Goal: Transaction & Acquisition: Purchase product/service

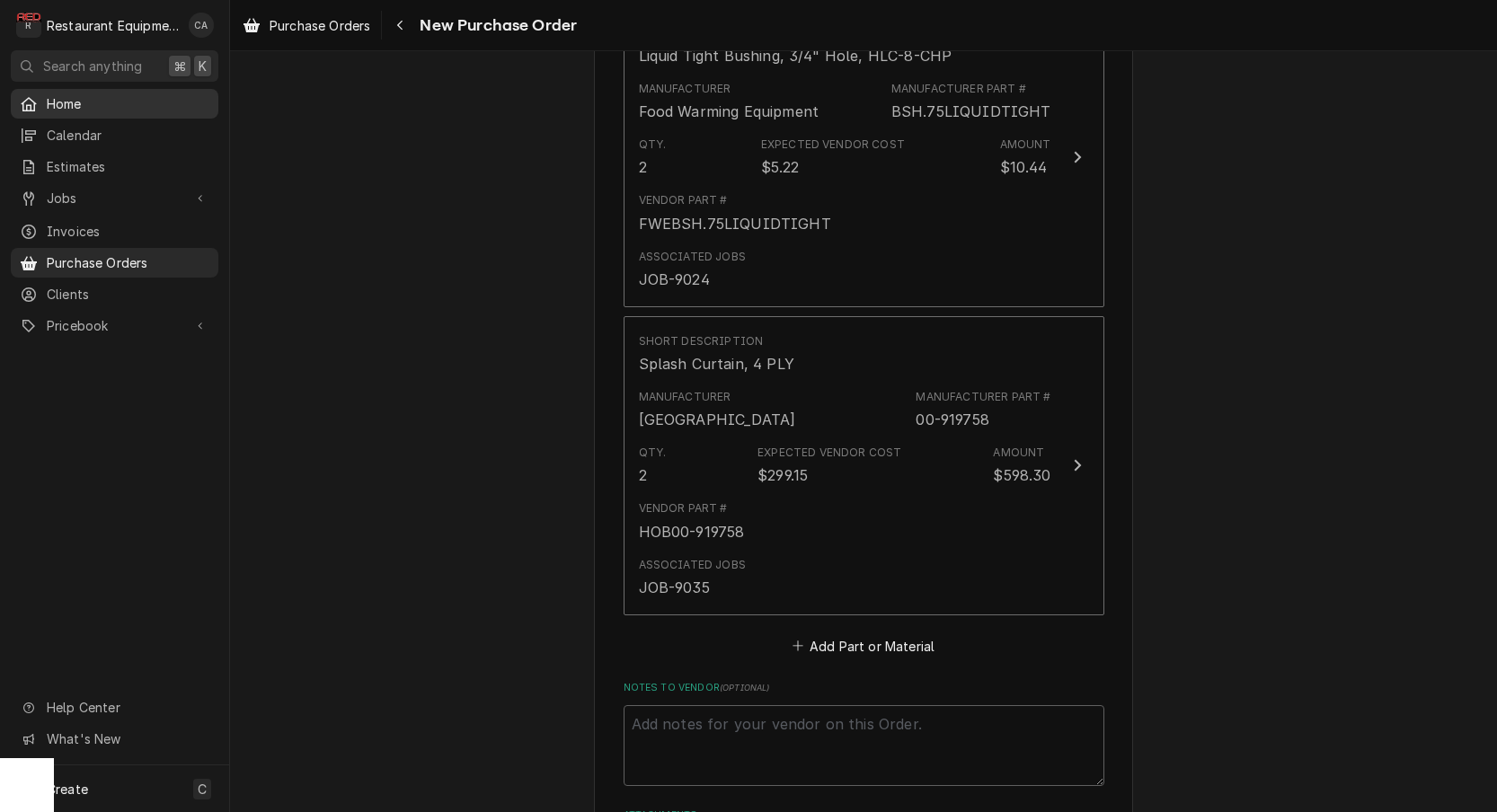
scroll to position [1159, 0]
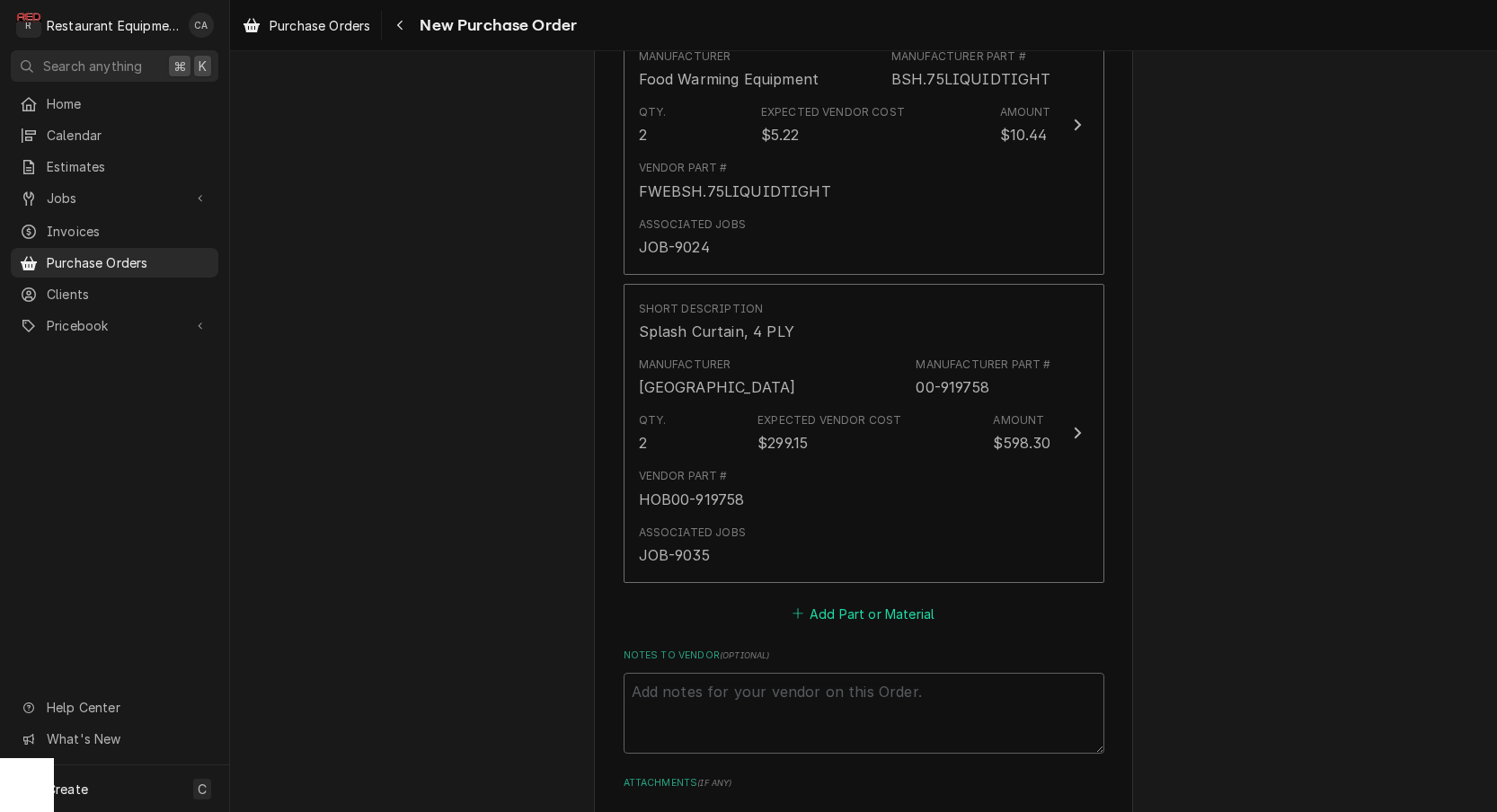
click at [824, 601] on button "Add Part or Material" at bounding box center [863, 613] width 148 height 25
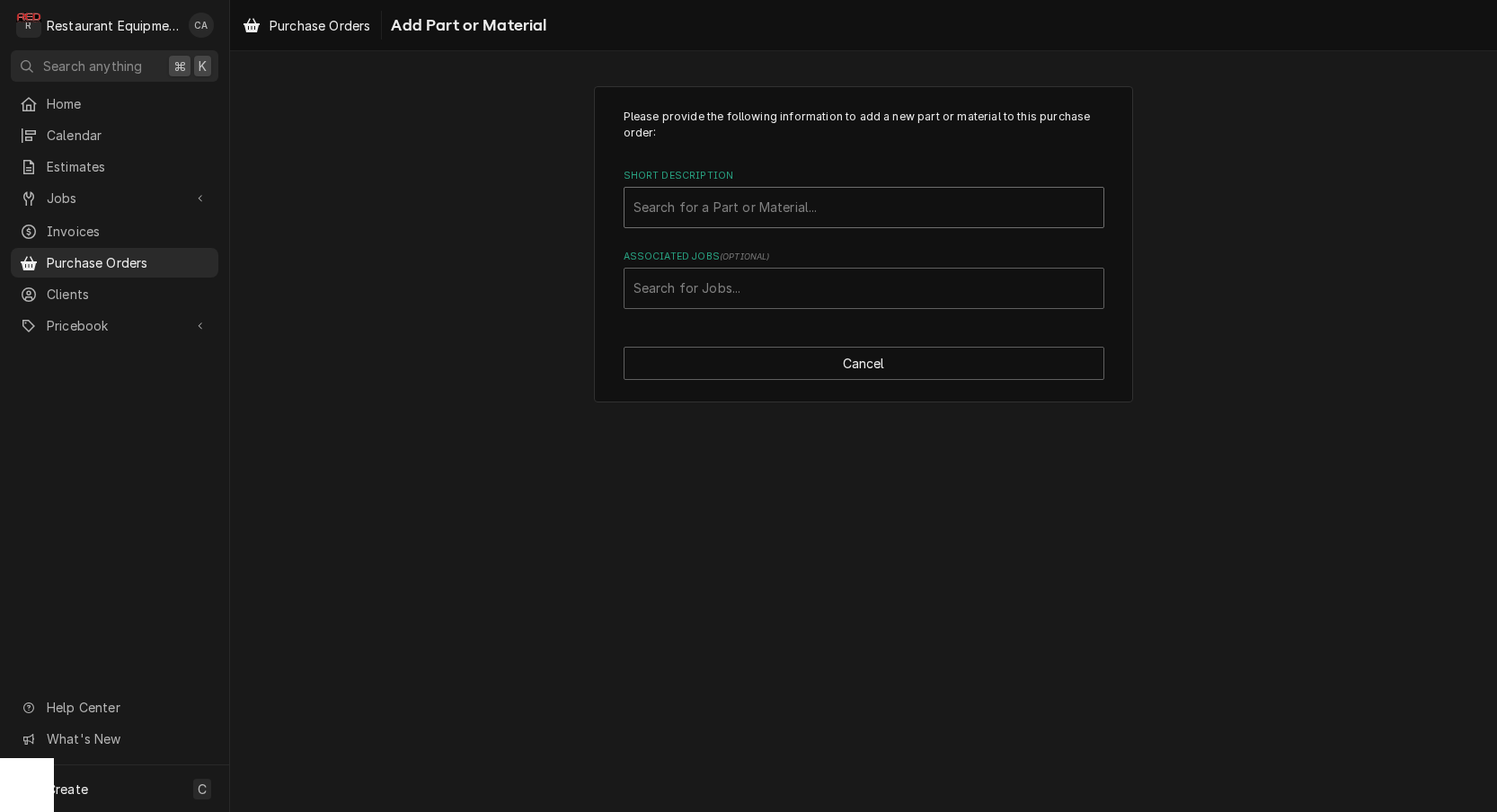
click at [678, 204] on div "Search for a Part or Material..." at bounding box center [864, 207] width 461 height 19
type input "082656"
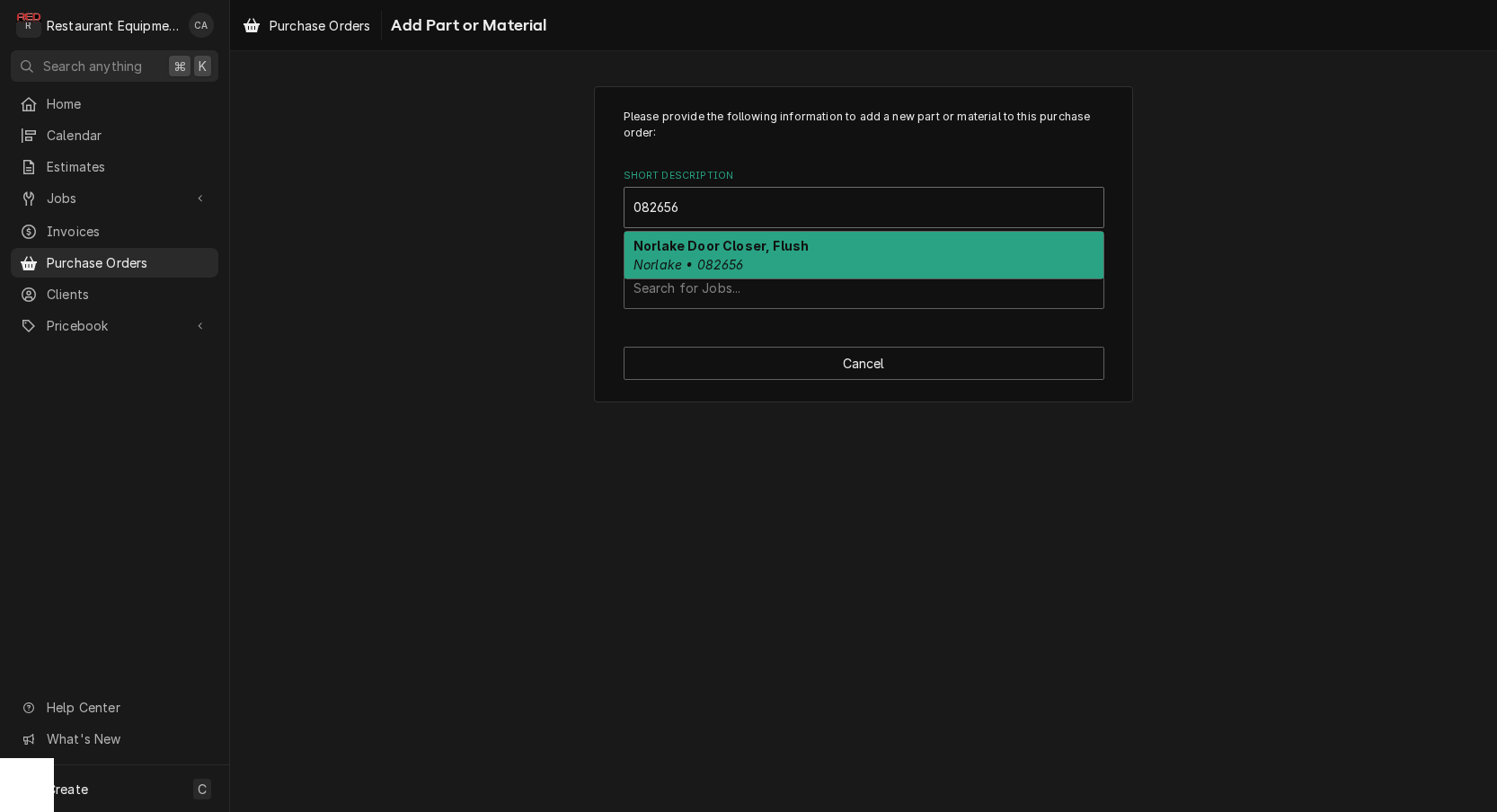
scroll to position [0, 1]
click at [793, 242] on strong "Norlake Door Closer, Flush" at bounding box center [721, 246] width 175 height 15
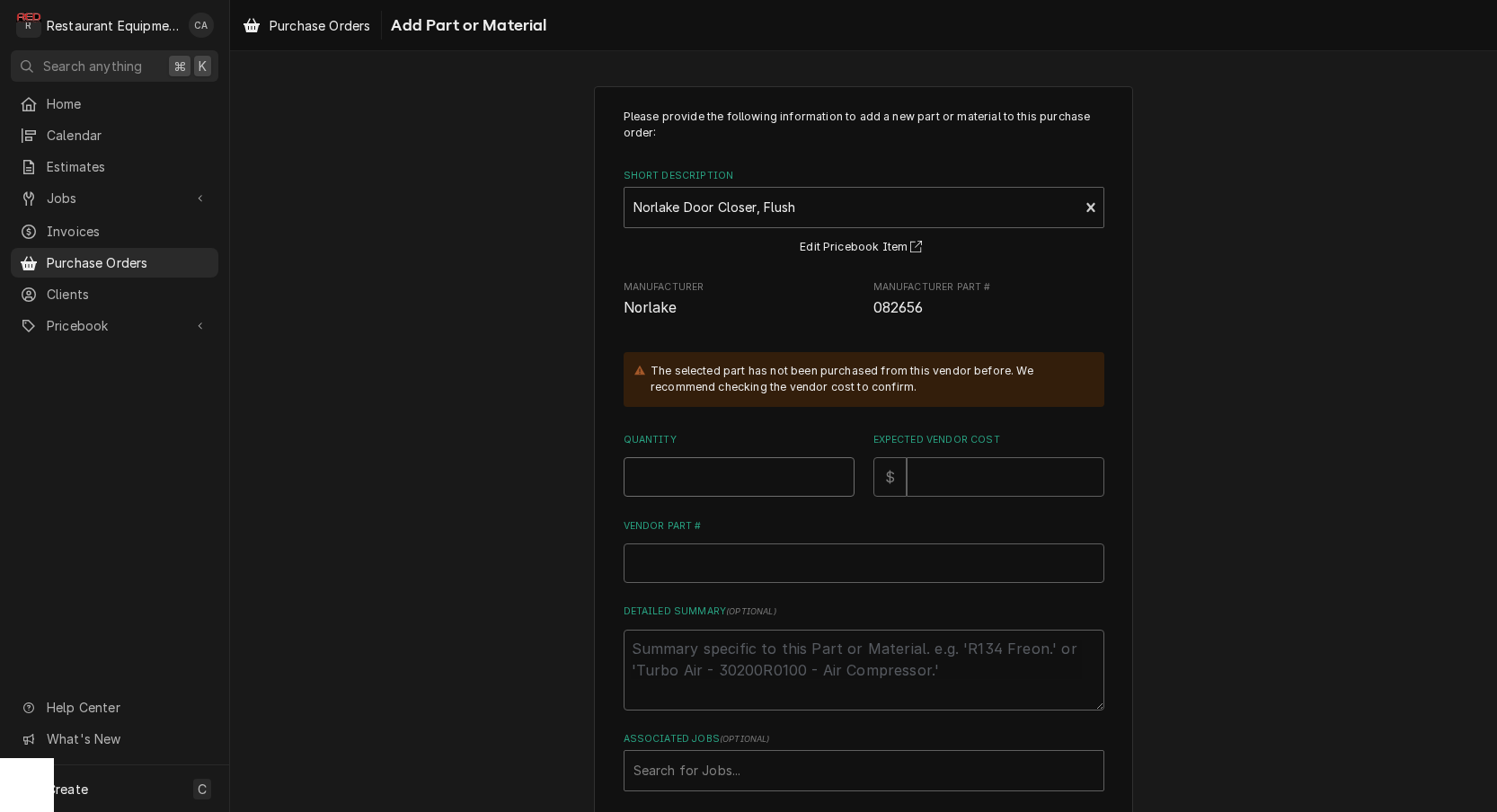
click at [672, 470] on input "Quantity" at bounding box center [739, 477] width 231 height 40
type textarea "x"
type input "1"
type textarea "x"
type input "1"
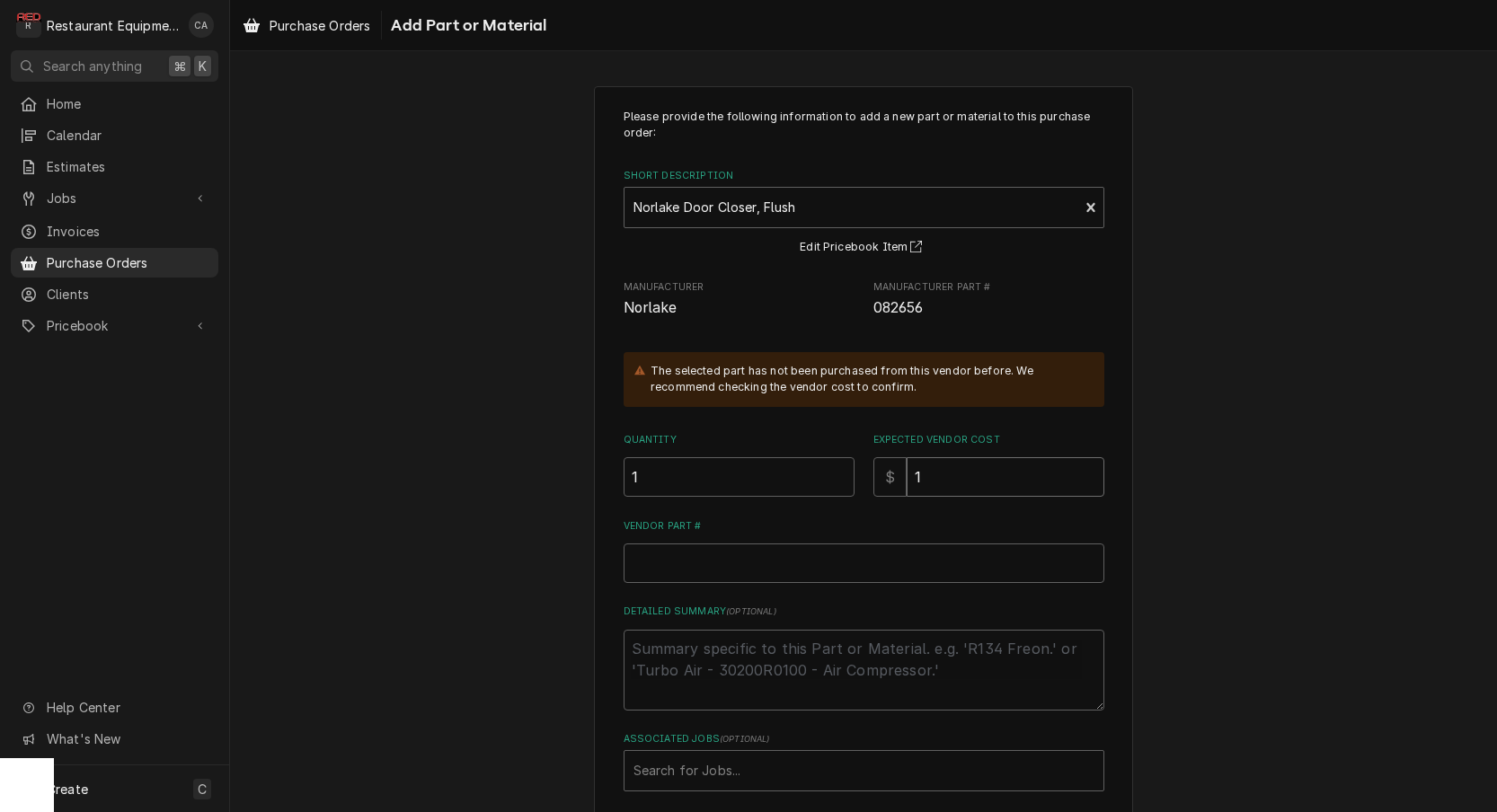
type textarea "x"
type input "18"
type textarea "x"
type input "189"
type textarea "x"
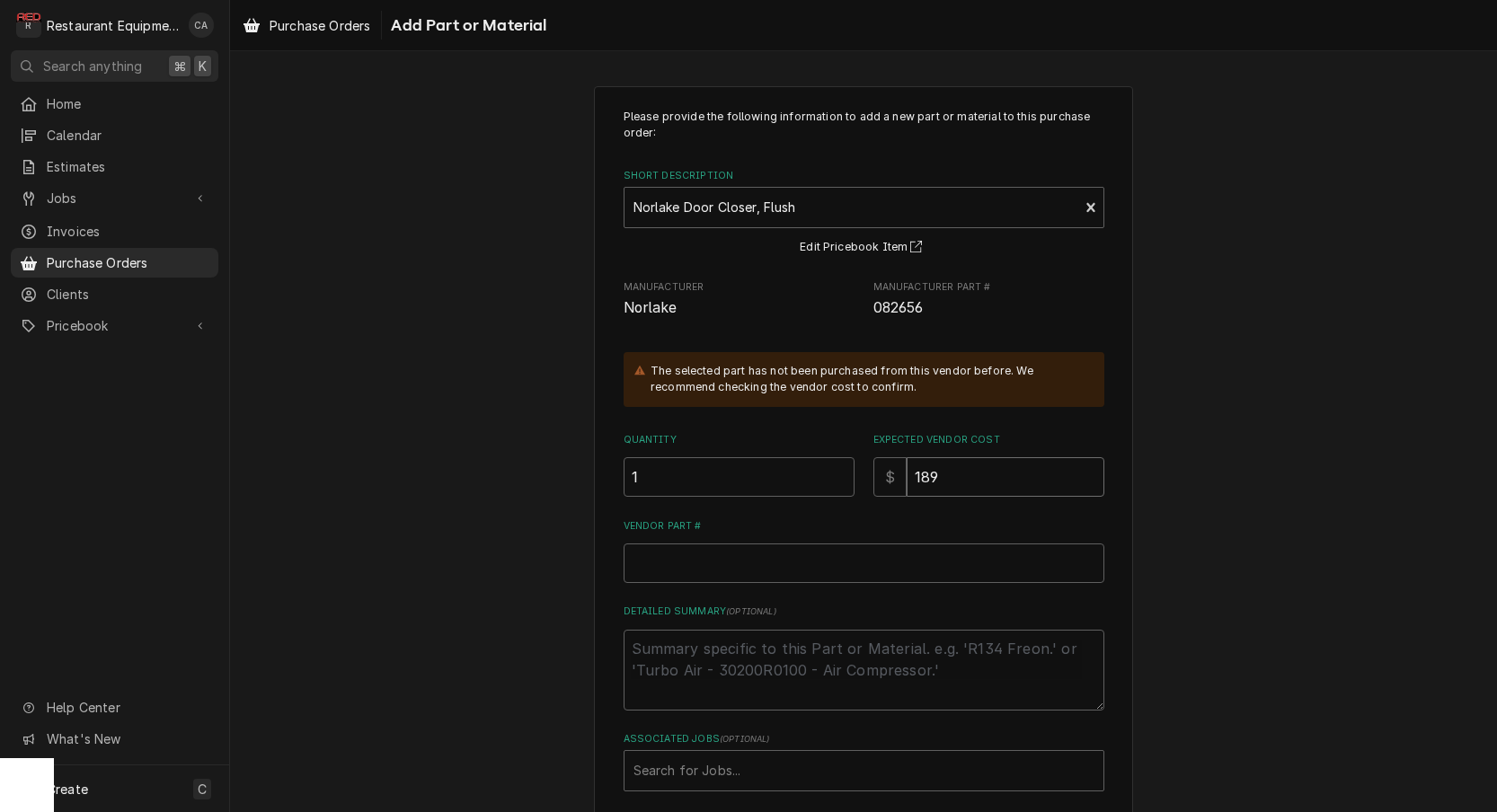
type input "189.4"
type textarea "x"
type input "189.40"
click at [680, 563] on input "Vendor Part #" at bounding box center [864, 563] width 481 height 40
paste input "NOR082656"
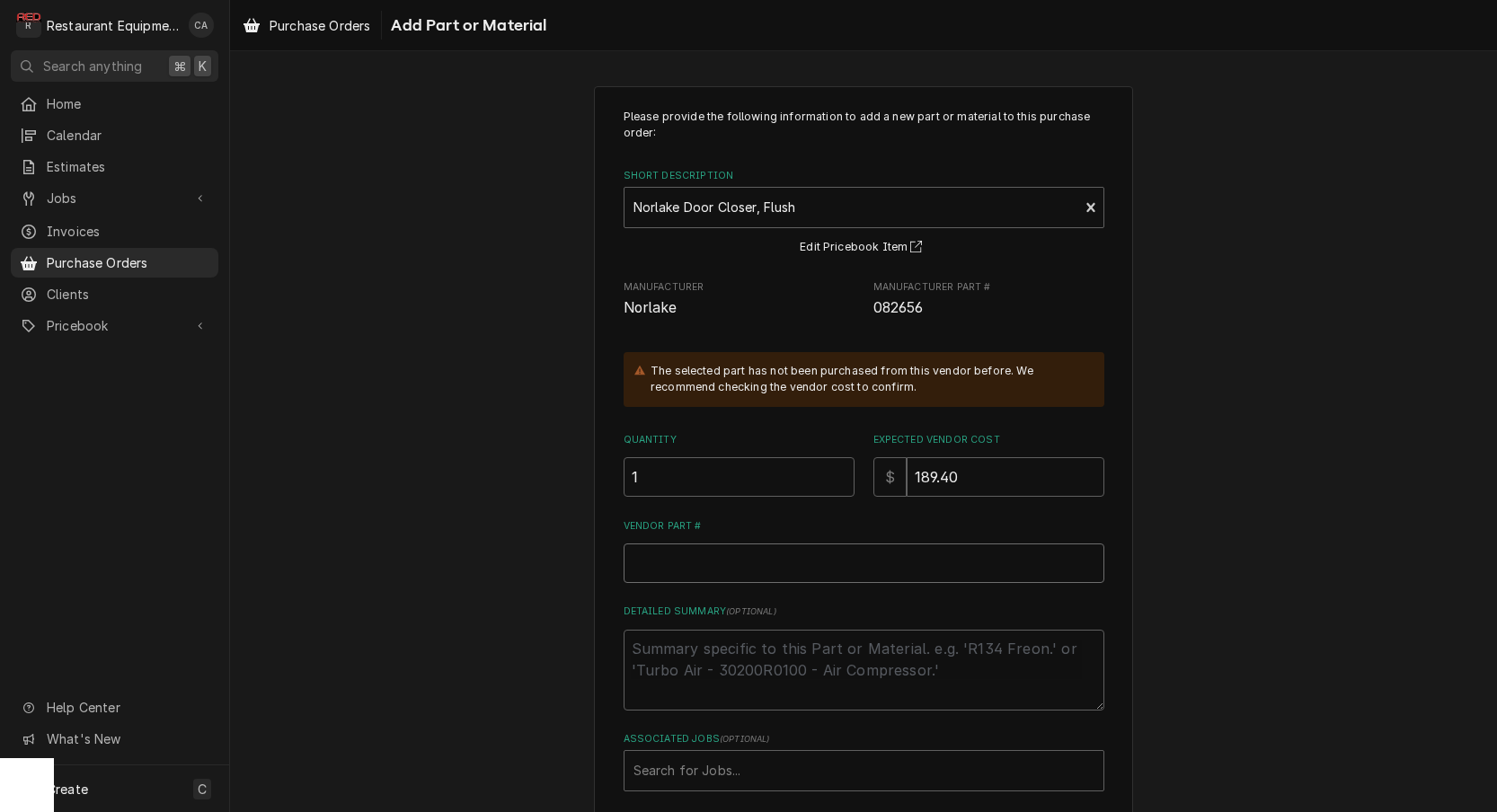
type textarea "x"
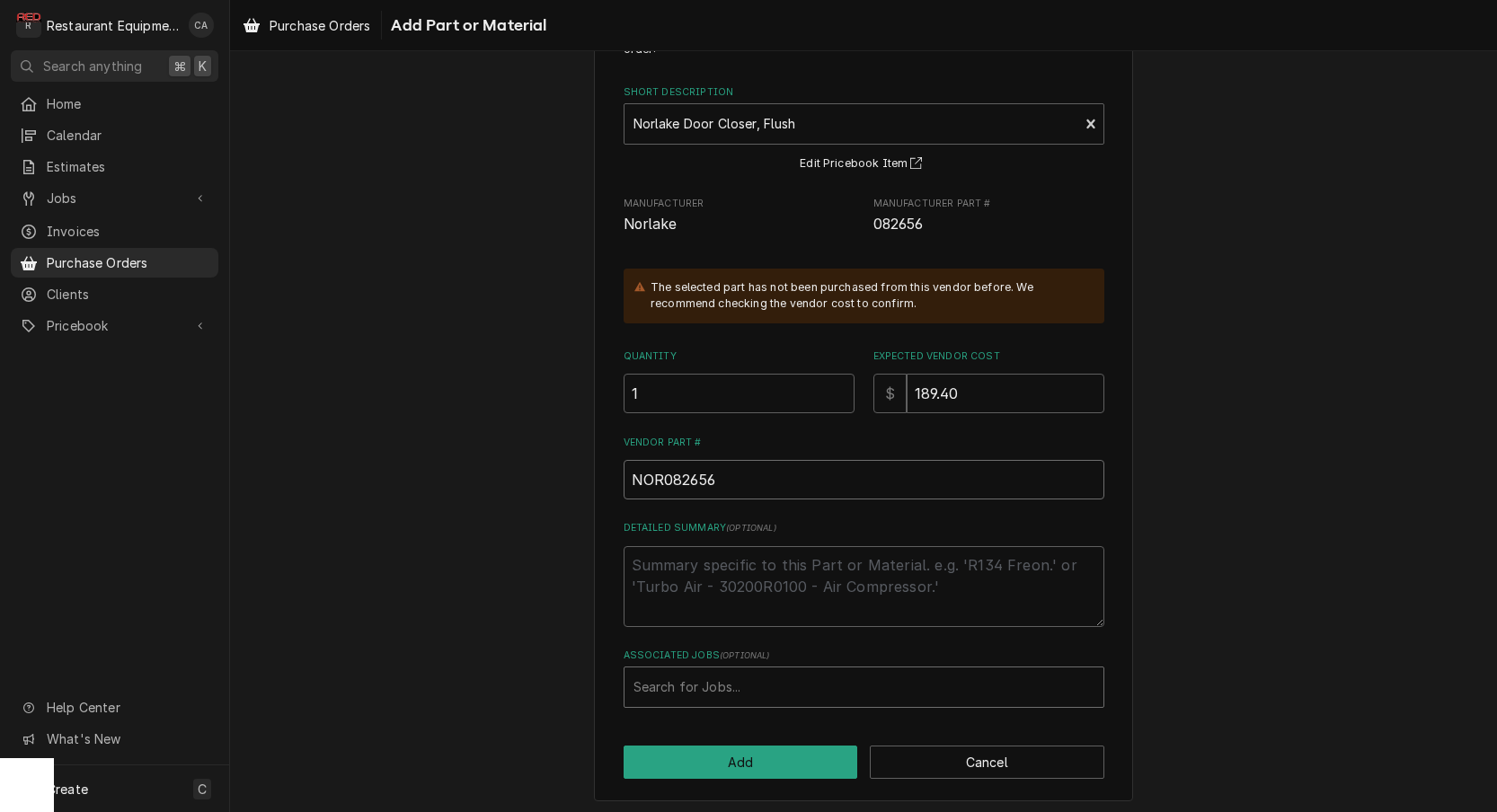
scroll to position [83, 0]
type input "NOR082656"
click at [658, 672] on div "Associated Jobs" at bounding box center [864, 688] width 461 height 32
type input "9031"
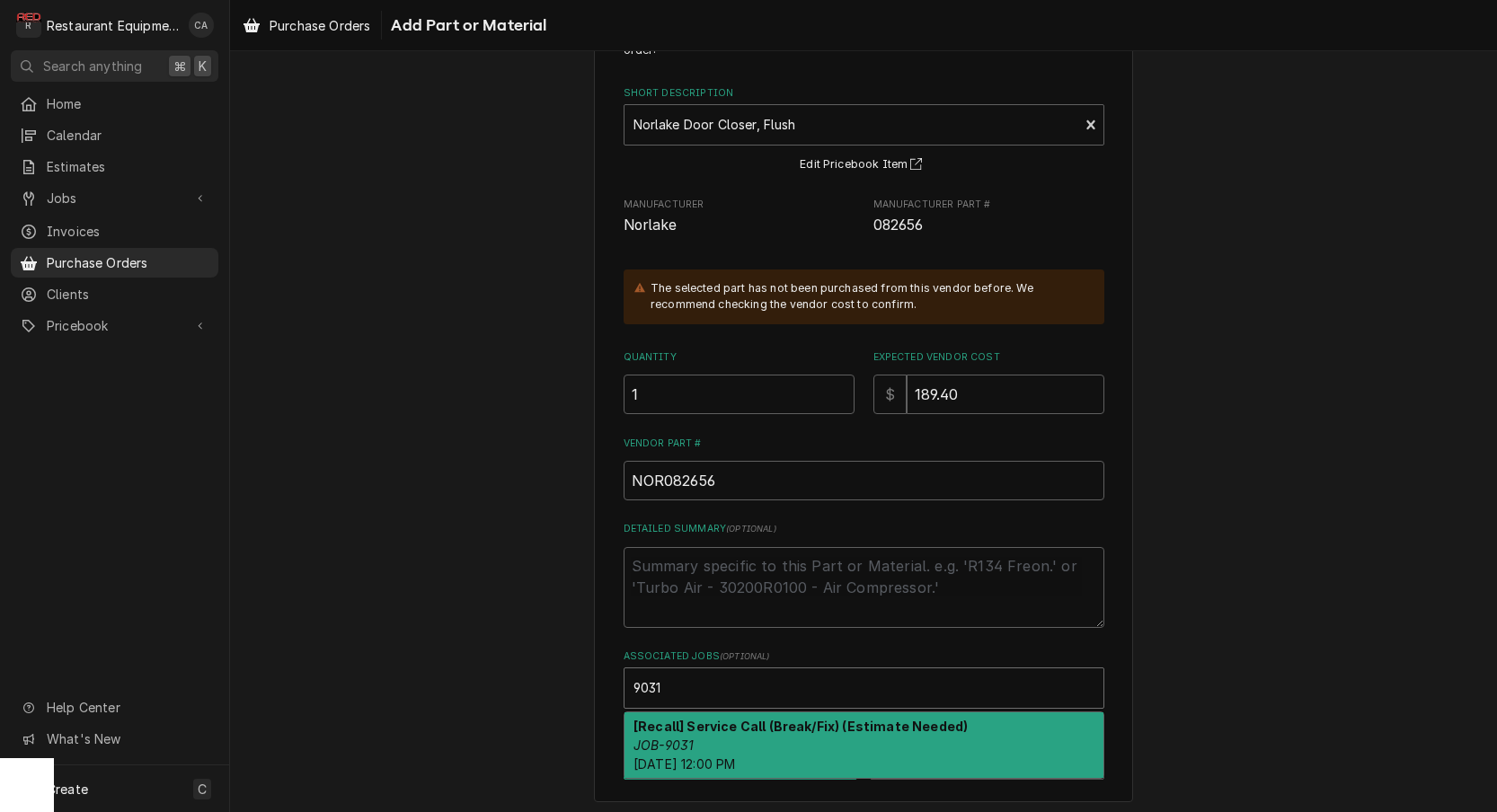
click at [673, 738] on em "JOB-9031" at bounding box center [664, 745] width 60 height 15
type textarea "x"
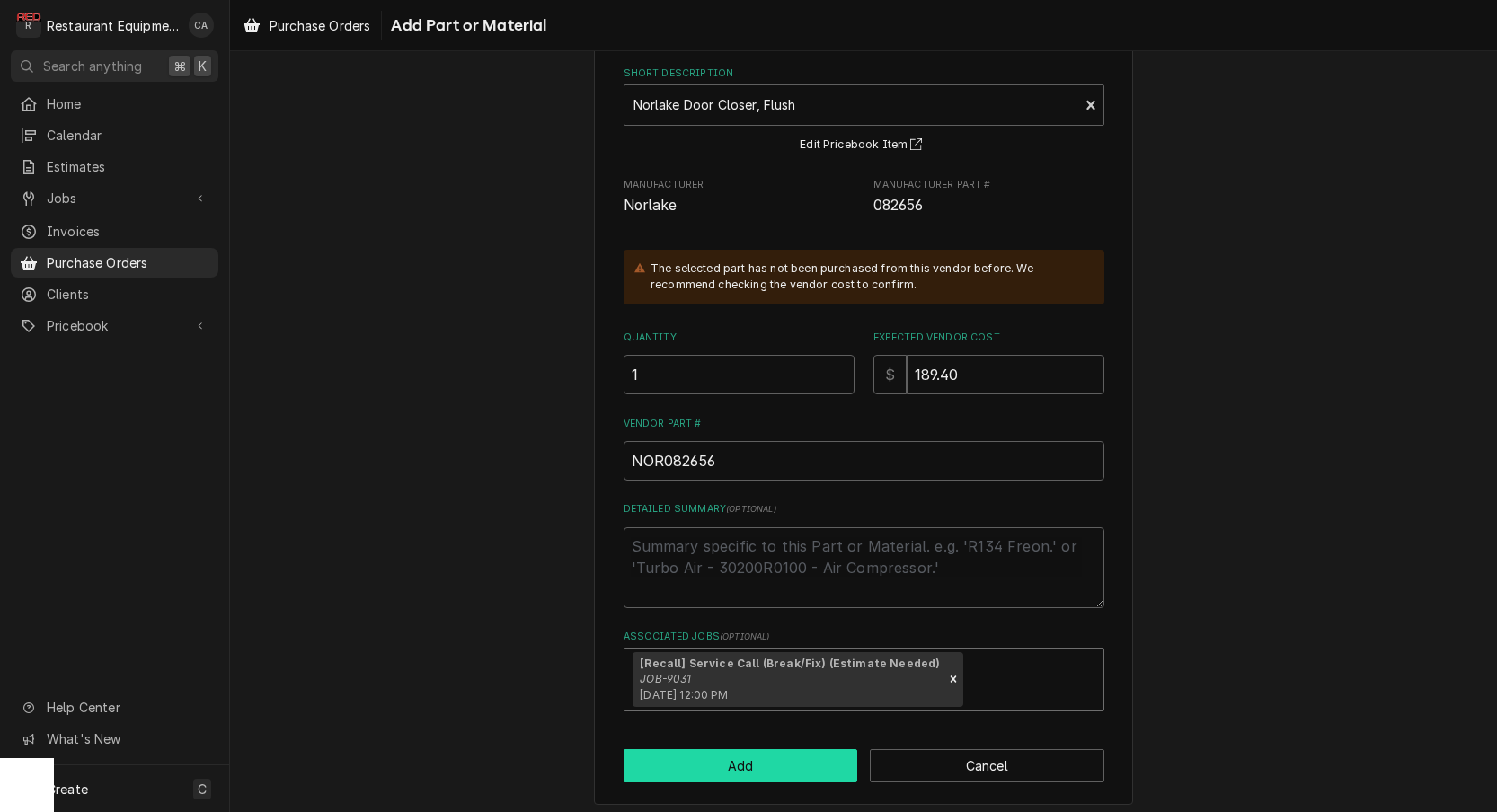
click at [703, 755] on button "Add" at bounding box center [741, 766] width 235 height 33
type textarea "x"
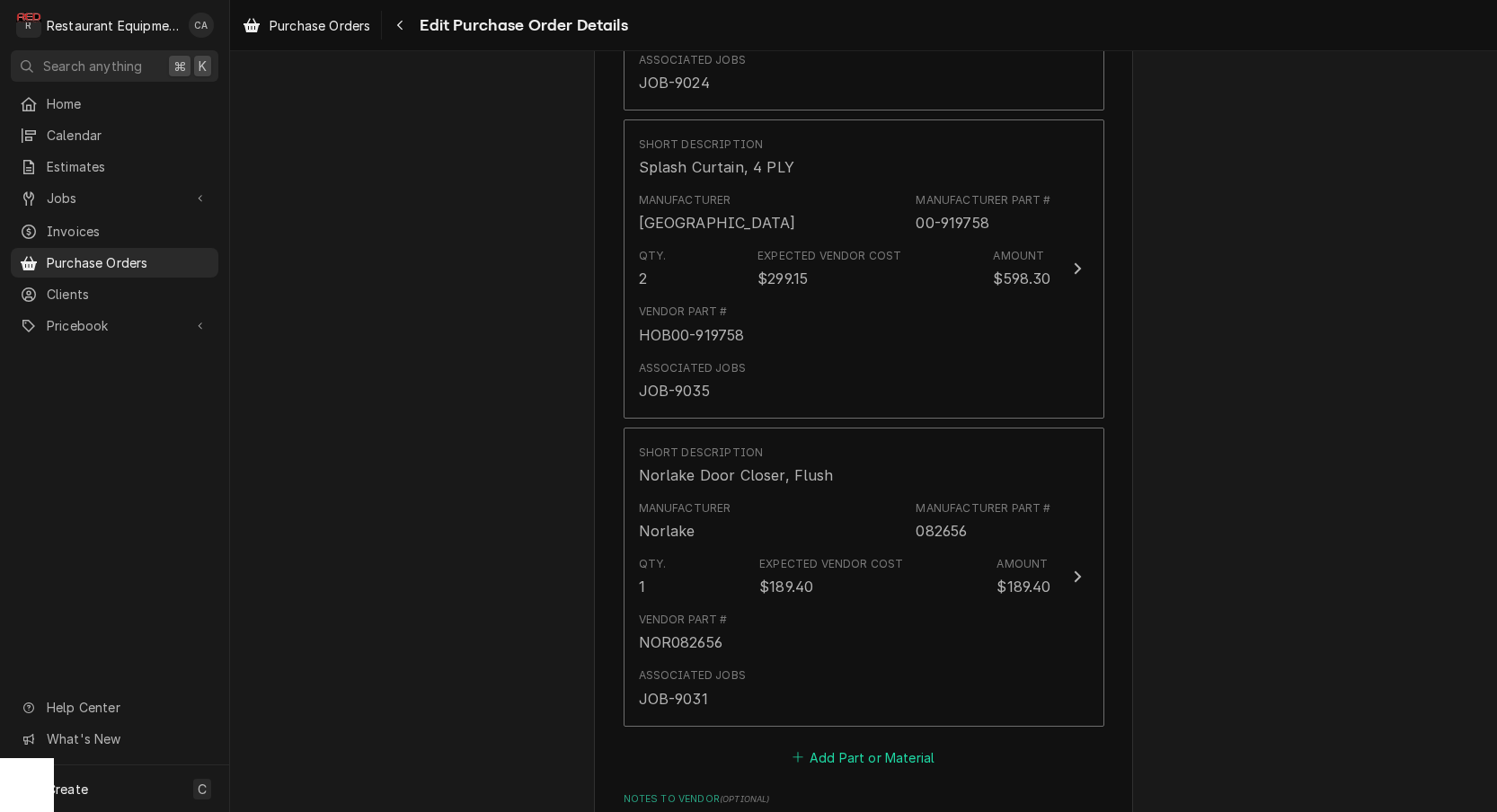
scroll to position [1324, 0]
click at [834, 744] on button "Add Part or Material" at bounding box center [863, 756] width 148 height 25
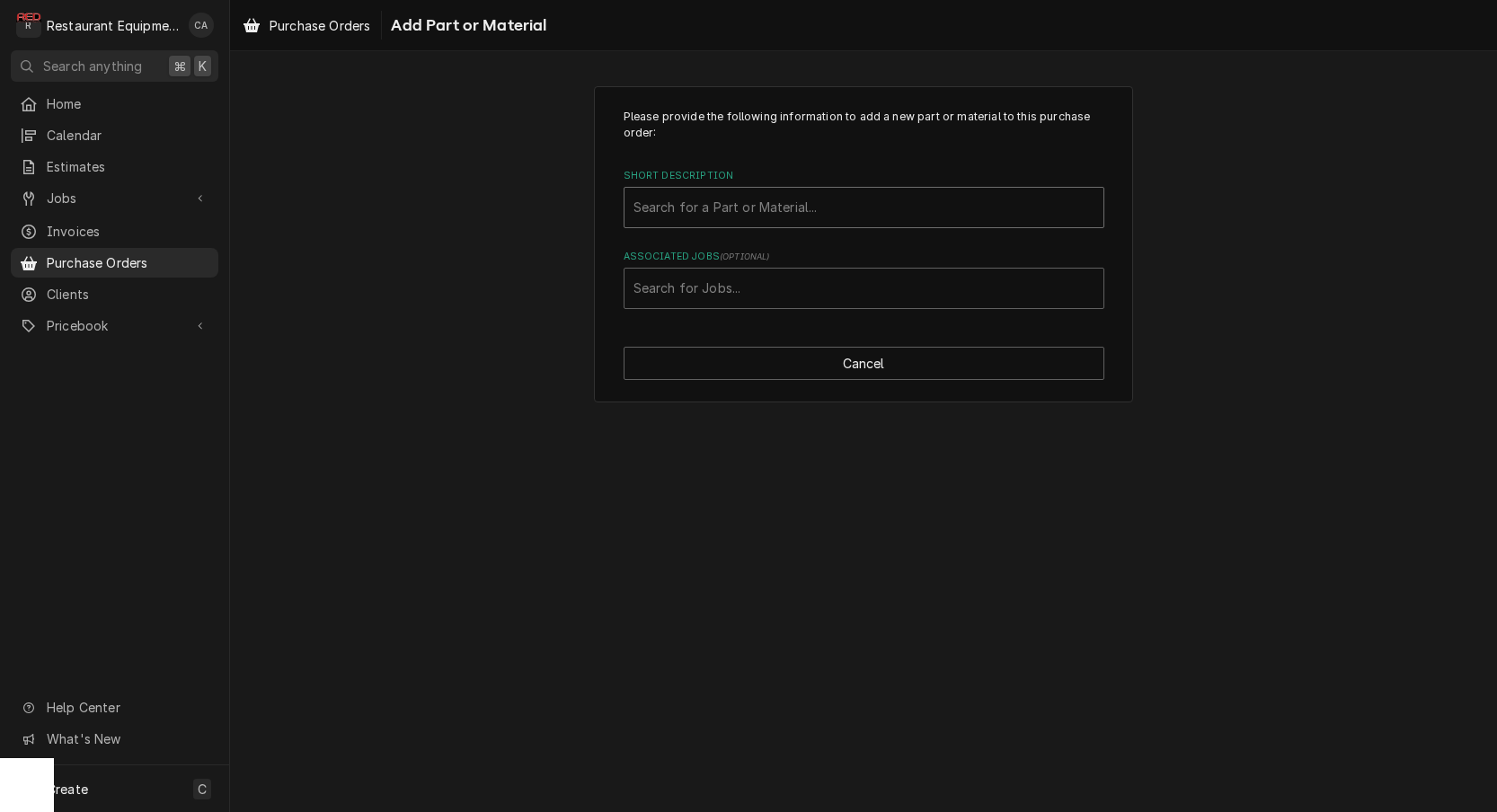
click at [672, 199] on div "Search for a Part or Material..." at bounding box center [864, 207] width 461 height 19
type input "083478"
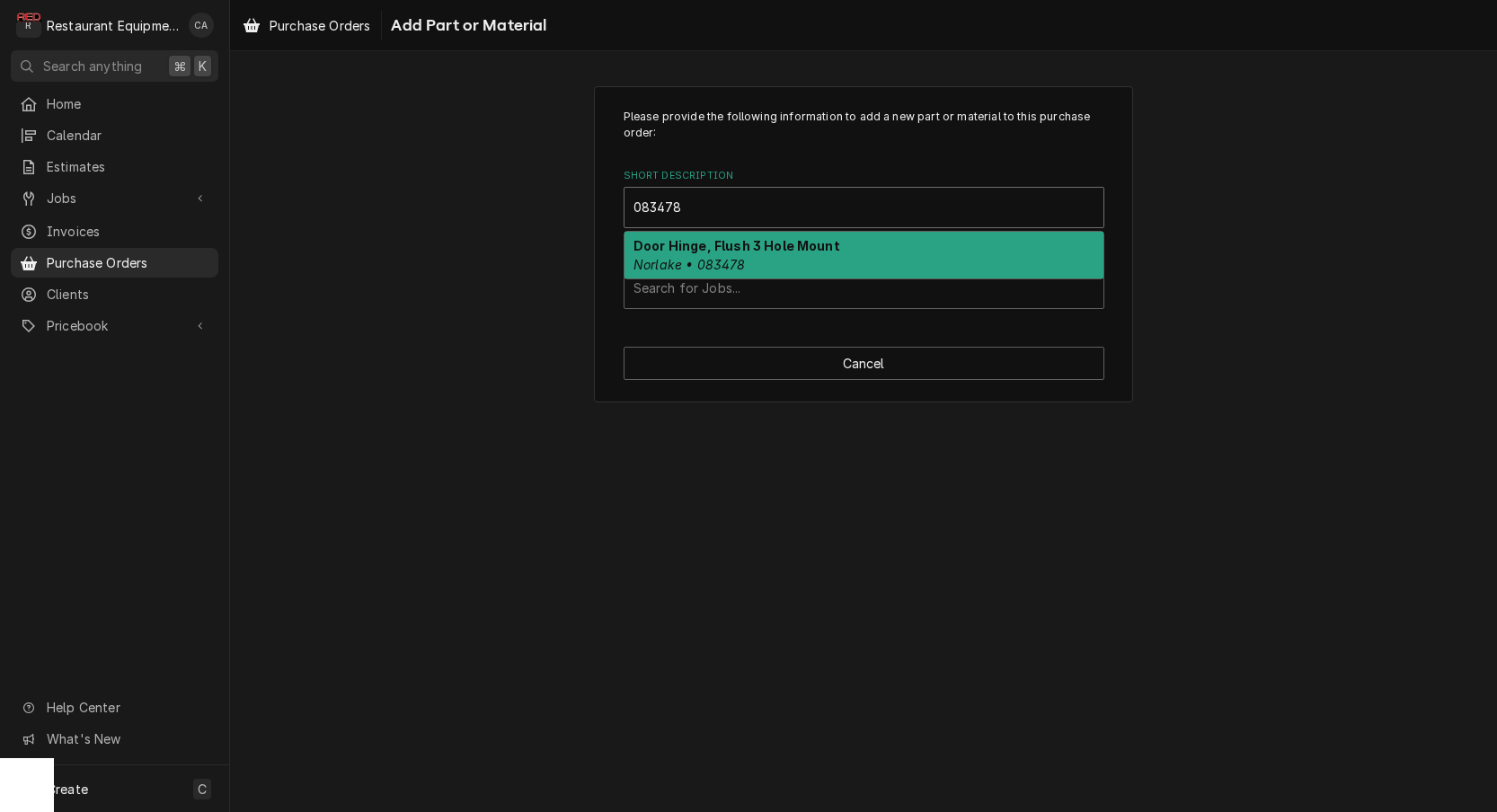
click at [667, 247] on strong "Door Hinge, Flush 3 Hole Mount" at bounding box center [737, 246] width 207 height 15
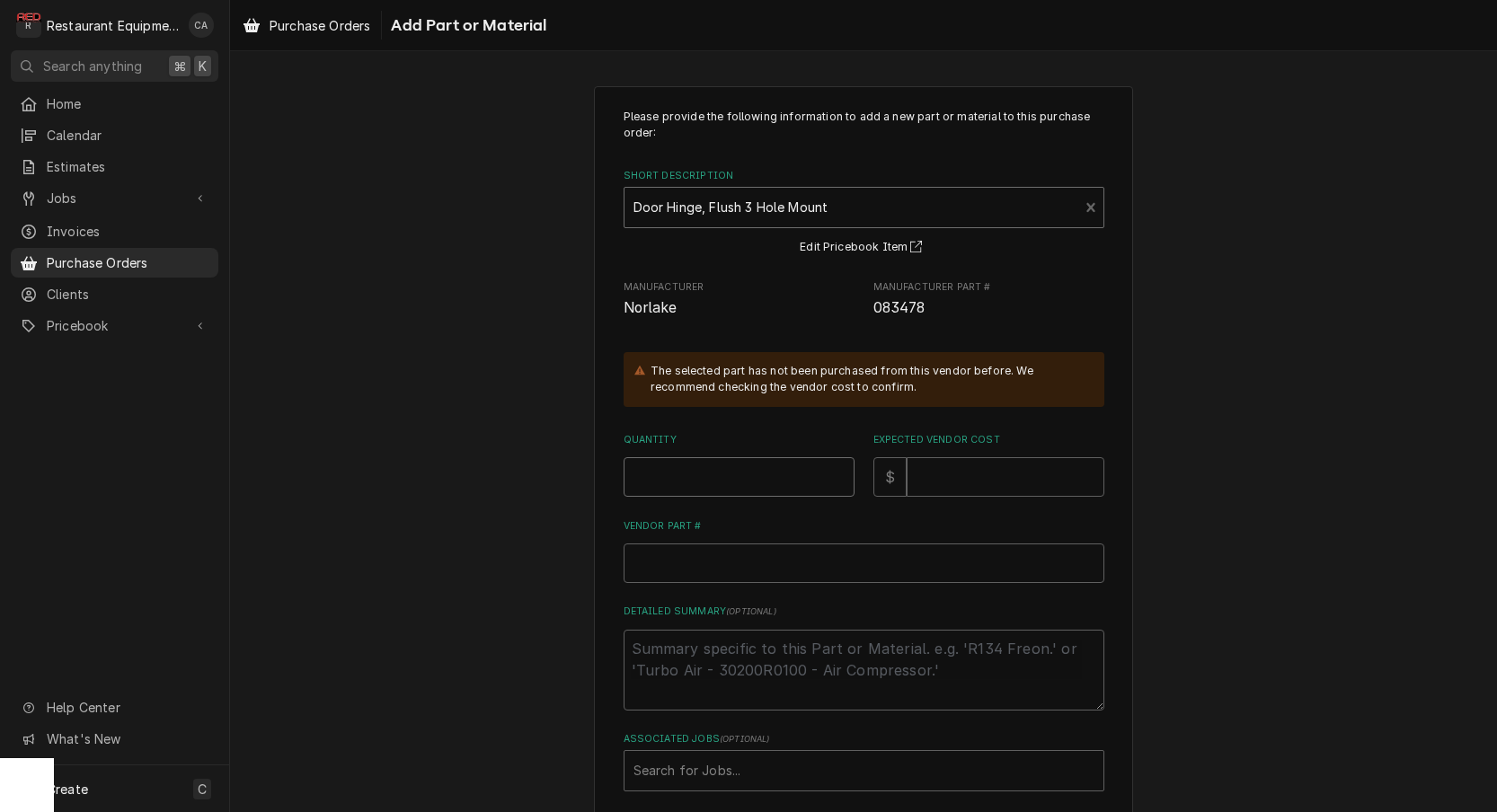
click at [672, 470] on input "Quantity" at bounding box center [739, 477] width 231 height 40
type textarea "x"
type input "1"
type textarea "x"
type input "8"
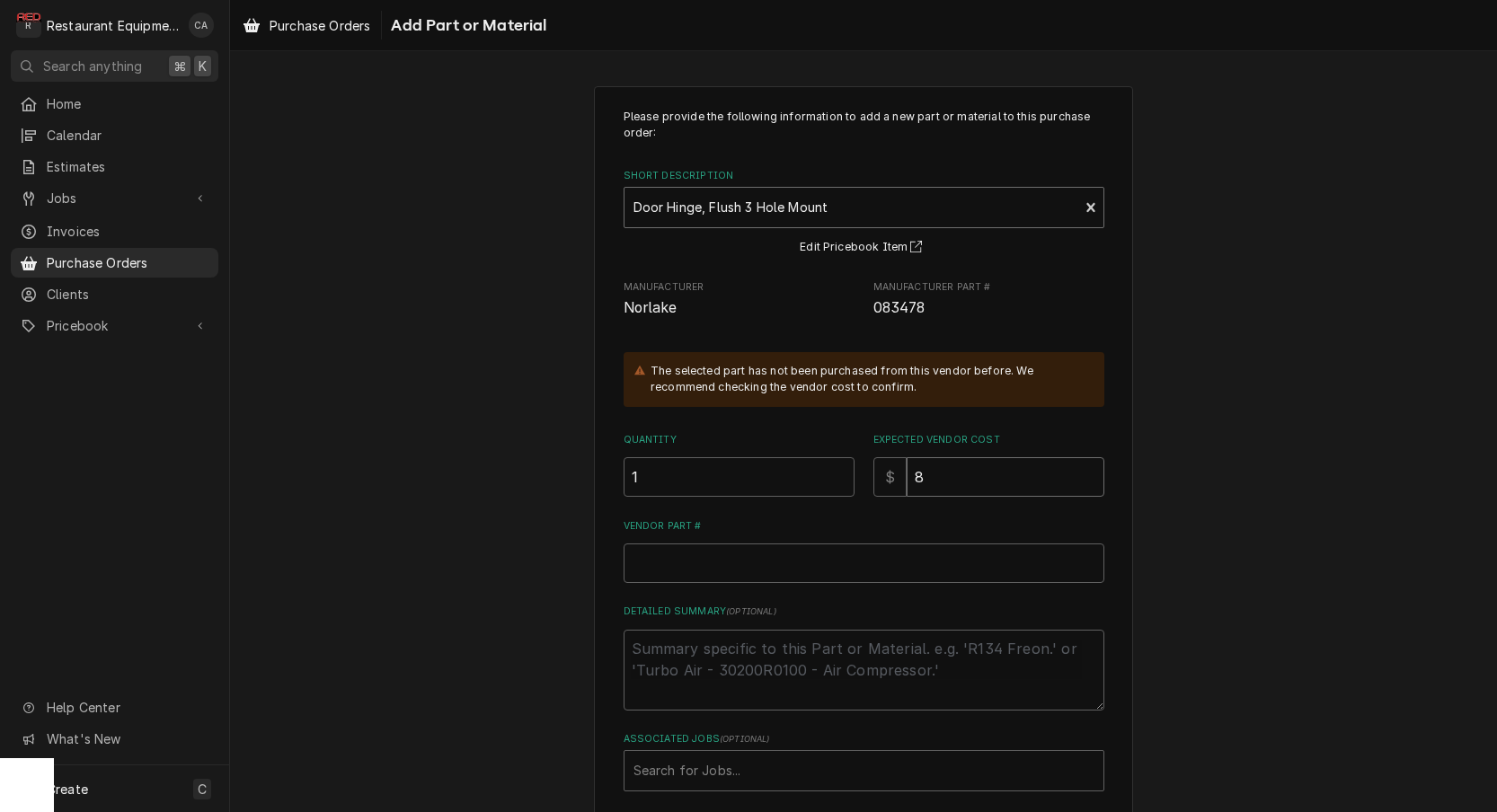
type textarea "x"
type input "84"
type textarea "x"
type input "84.1"
type textarea "x"
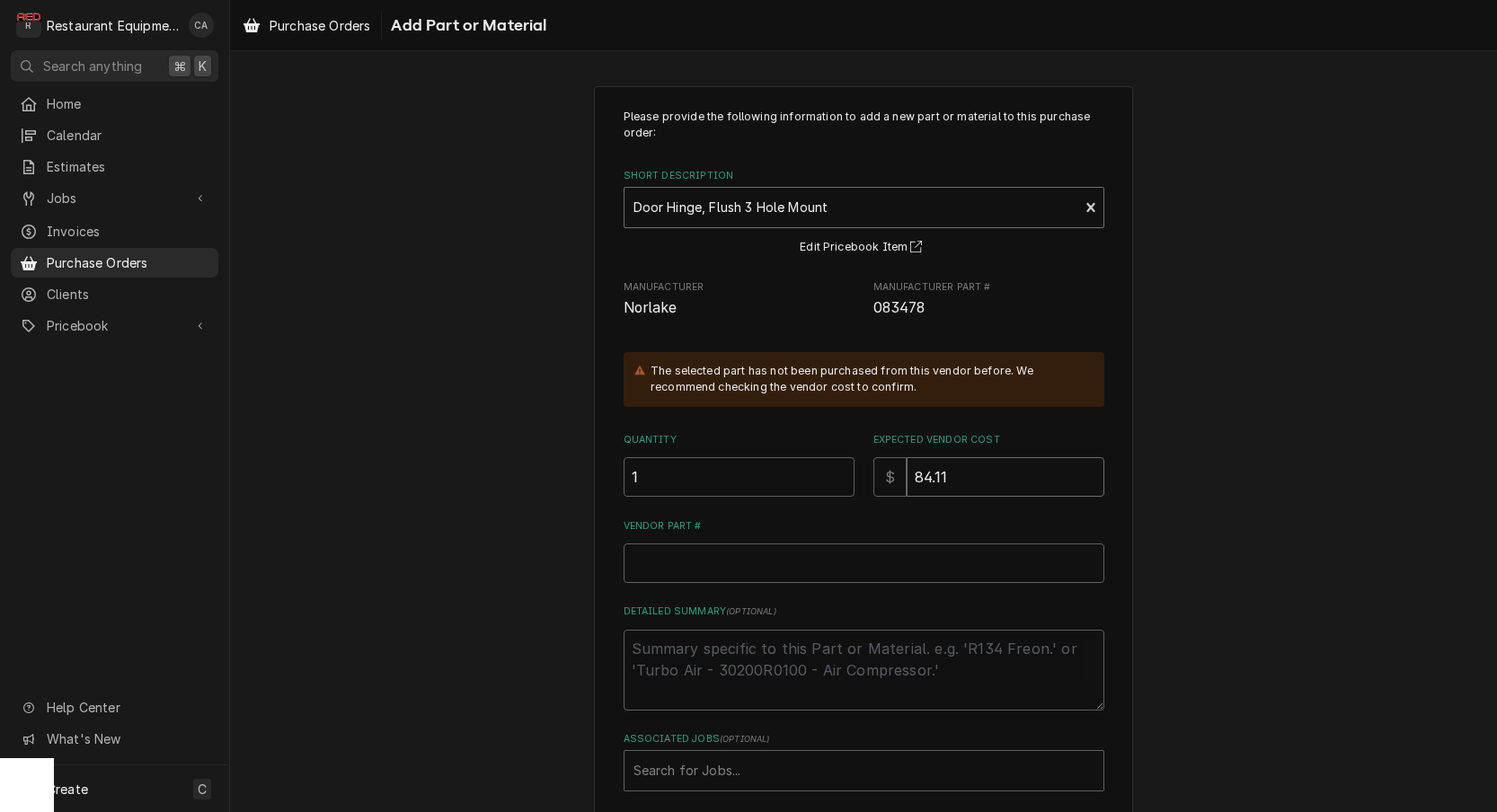
type input "84.11"
paste input "NOR083478"
type textarea "x"
type input "NOR083478"
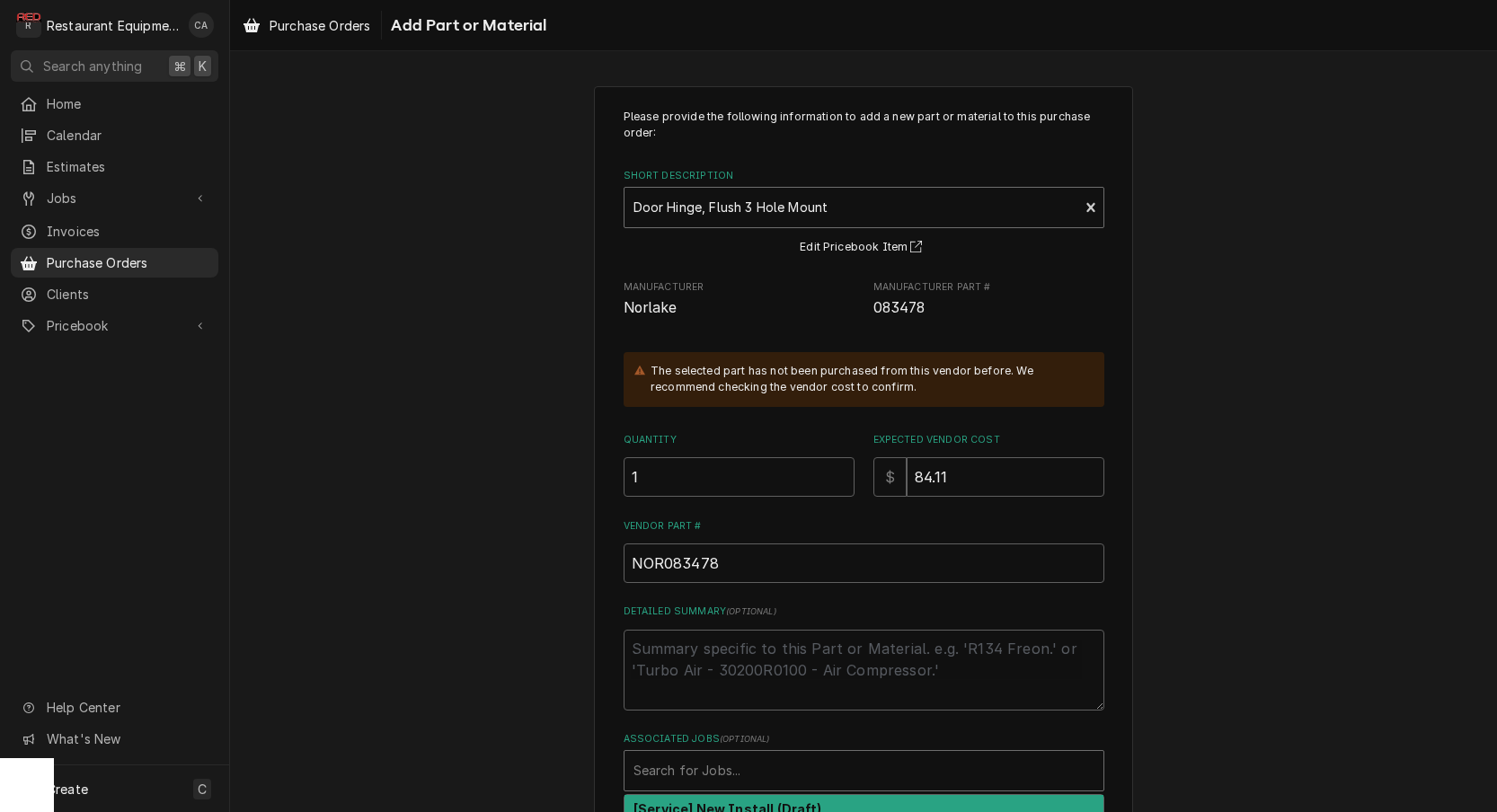
click at [691, 761] on div "Search for Jobs..." at bounding box center [864, 770] width 461 height 19
type input "9031"
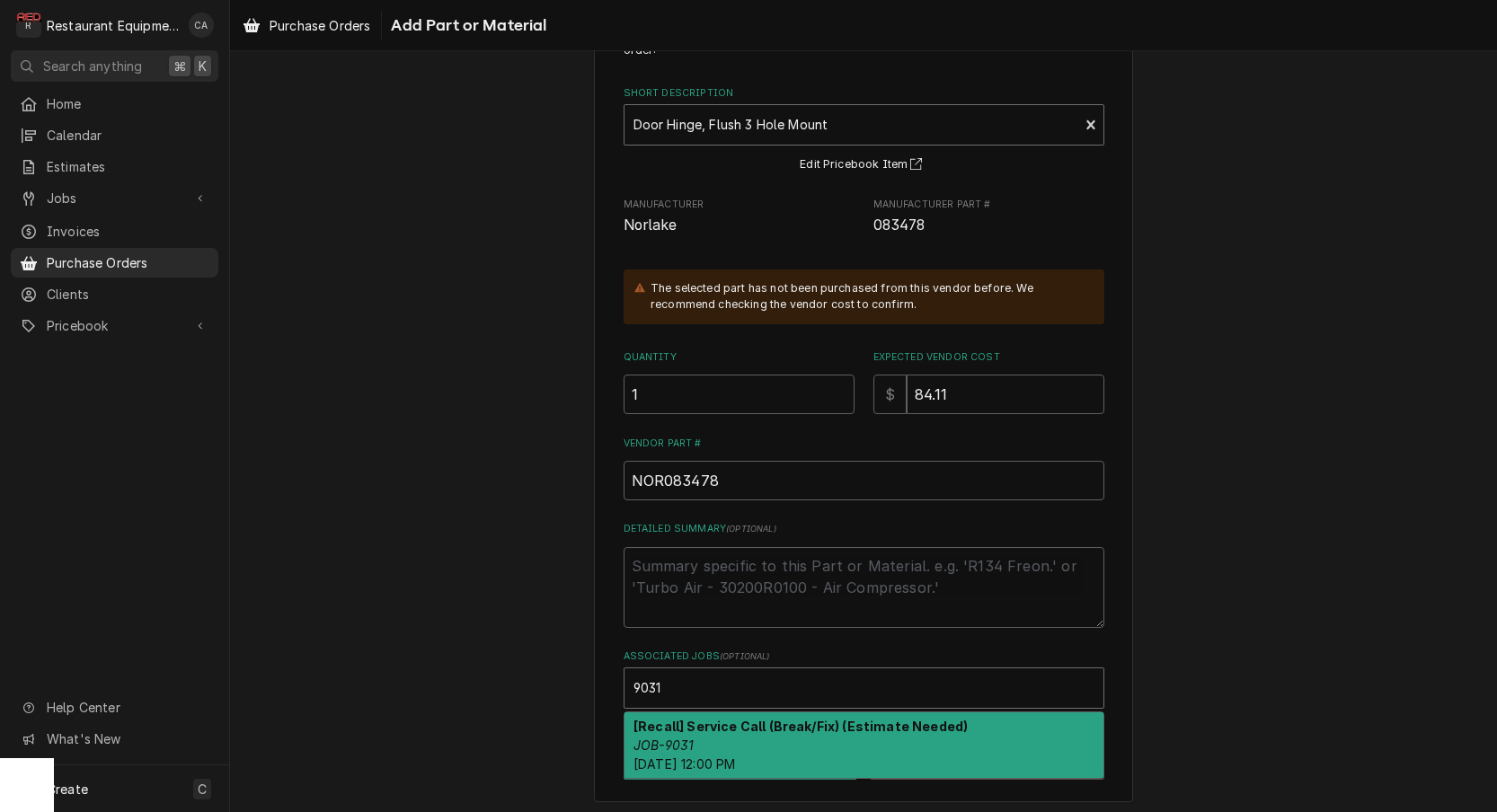
drag, startPoint x: 709, startPoint y: 733, endPoint x: 475, endPoint y: 641, distance: 251.4
click at [709, 733] on div "[Recall] Service Call (Break/Fix) (Estimate Needed) JOB-9031 Fri, Sep 26th, 202…" at bounding box center [864, 745] width 479 height 66
type textarea "x"
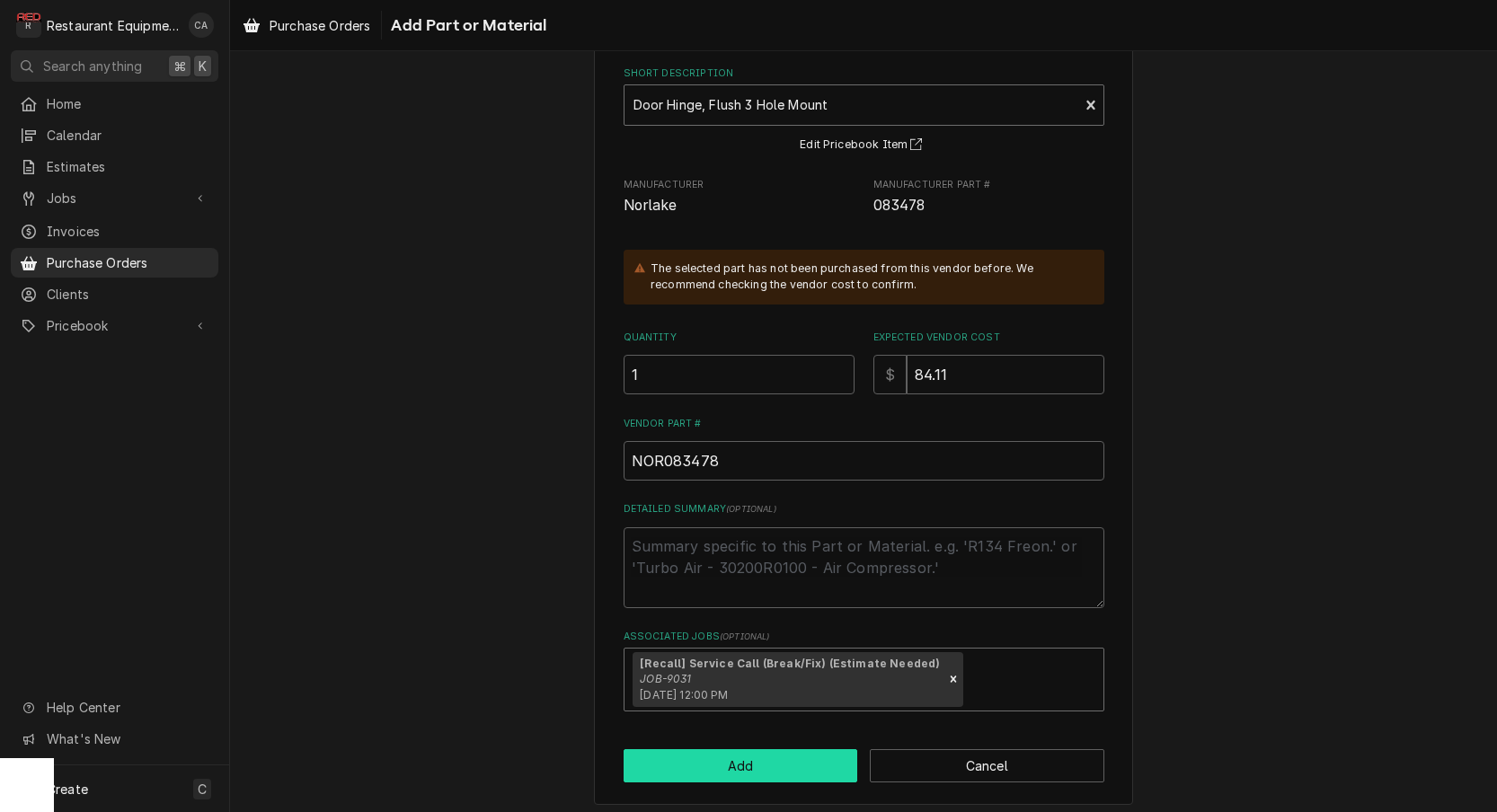
click at [683, 752] on button "Add" at bounding box center [741, 766] width 235 height 33
type textarea "x"
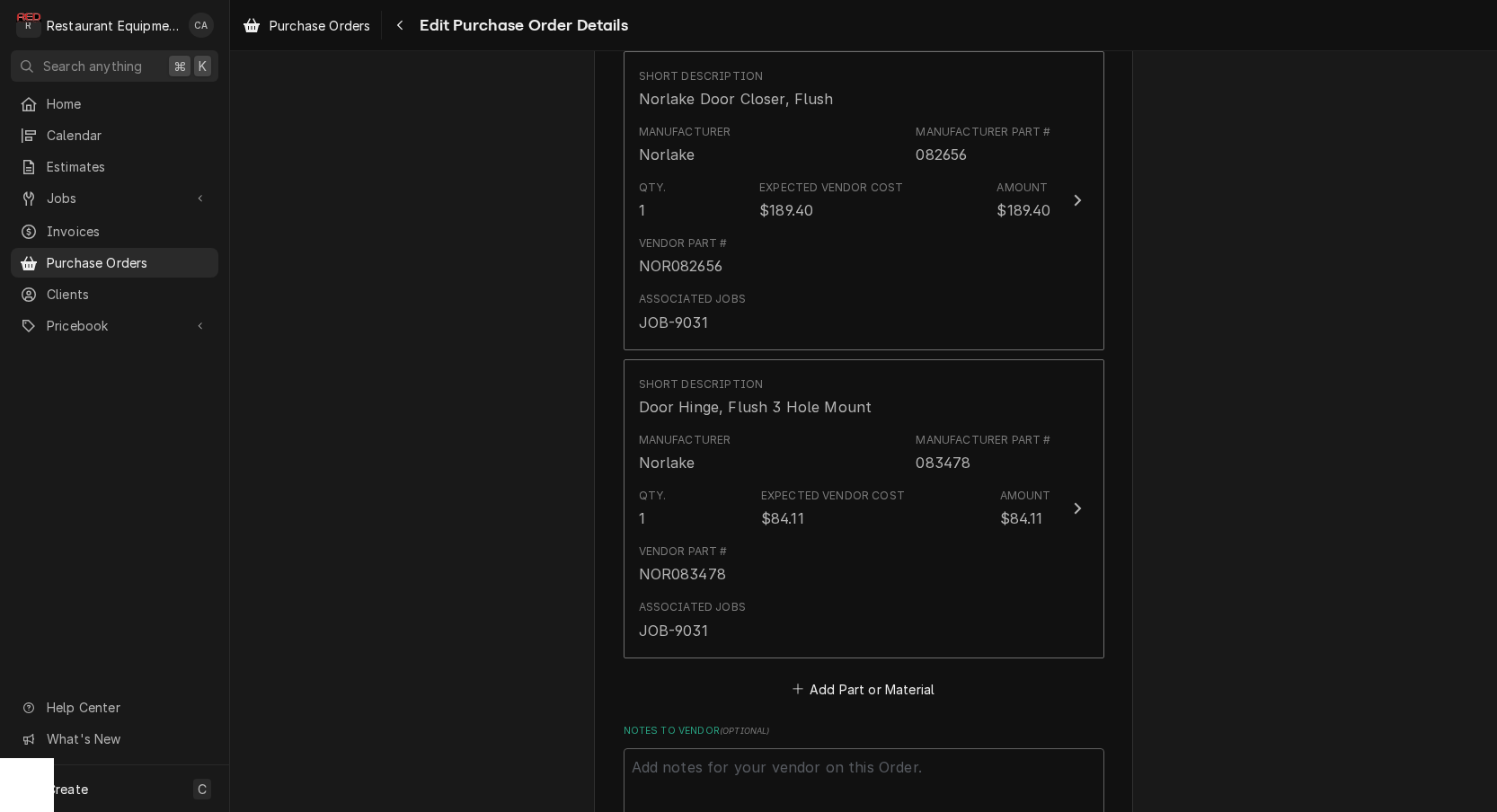
scroll to position [1705, 0]
click at [854, 672] on button "Add Part or Material" at bounding box center [863, 684] width 148 height 25
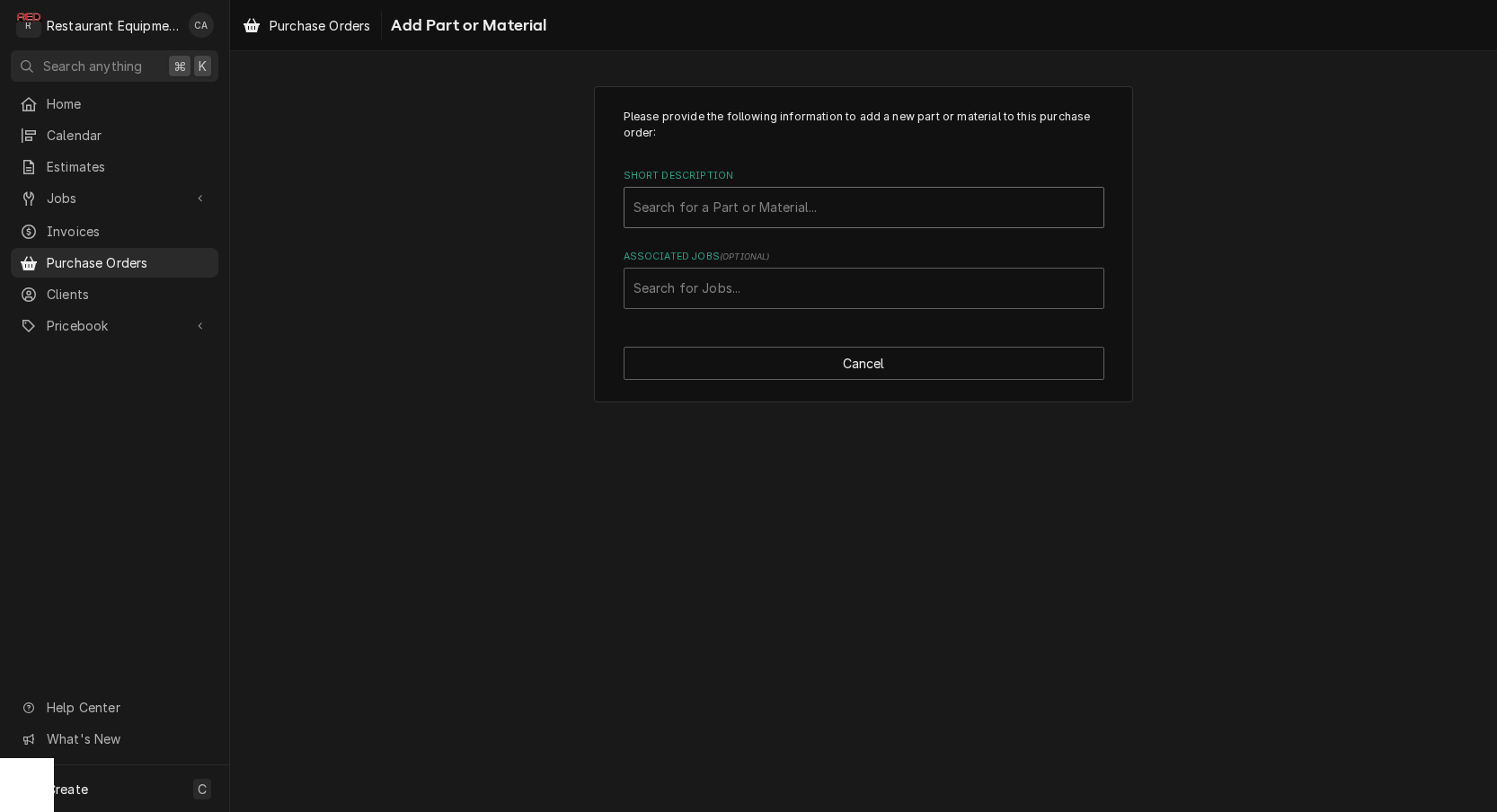
click at [698, 203] on div "Search for a Part or Material..." at bounding box center [864, 207] width 461 height 19
type input "071601"
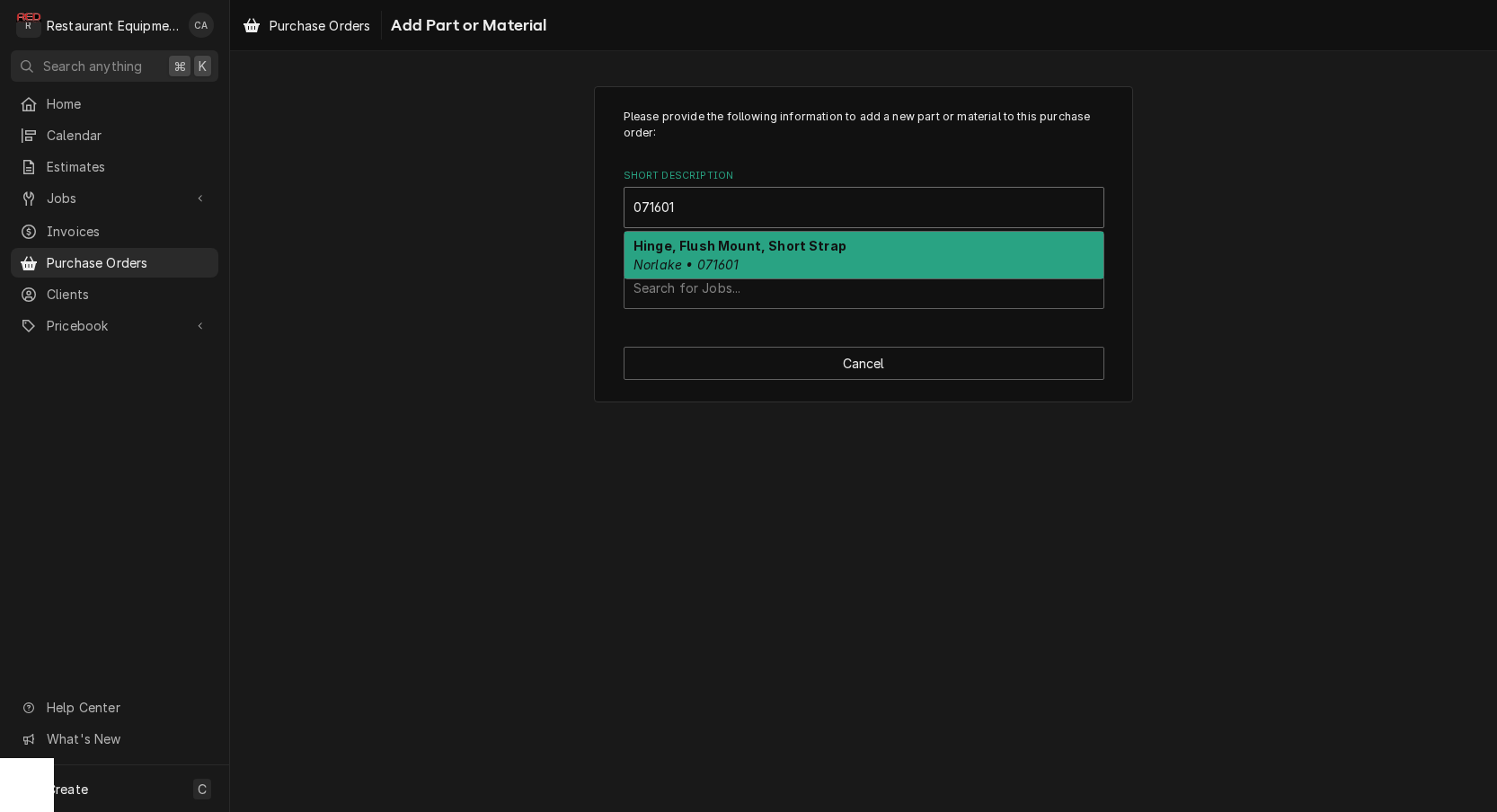
click at [691, 254] on div "Hinge, Flush Mount, Short Strap Norlake • 071601" at bounding box center [864, 255] width 479 height 46
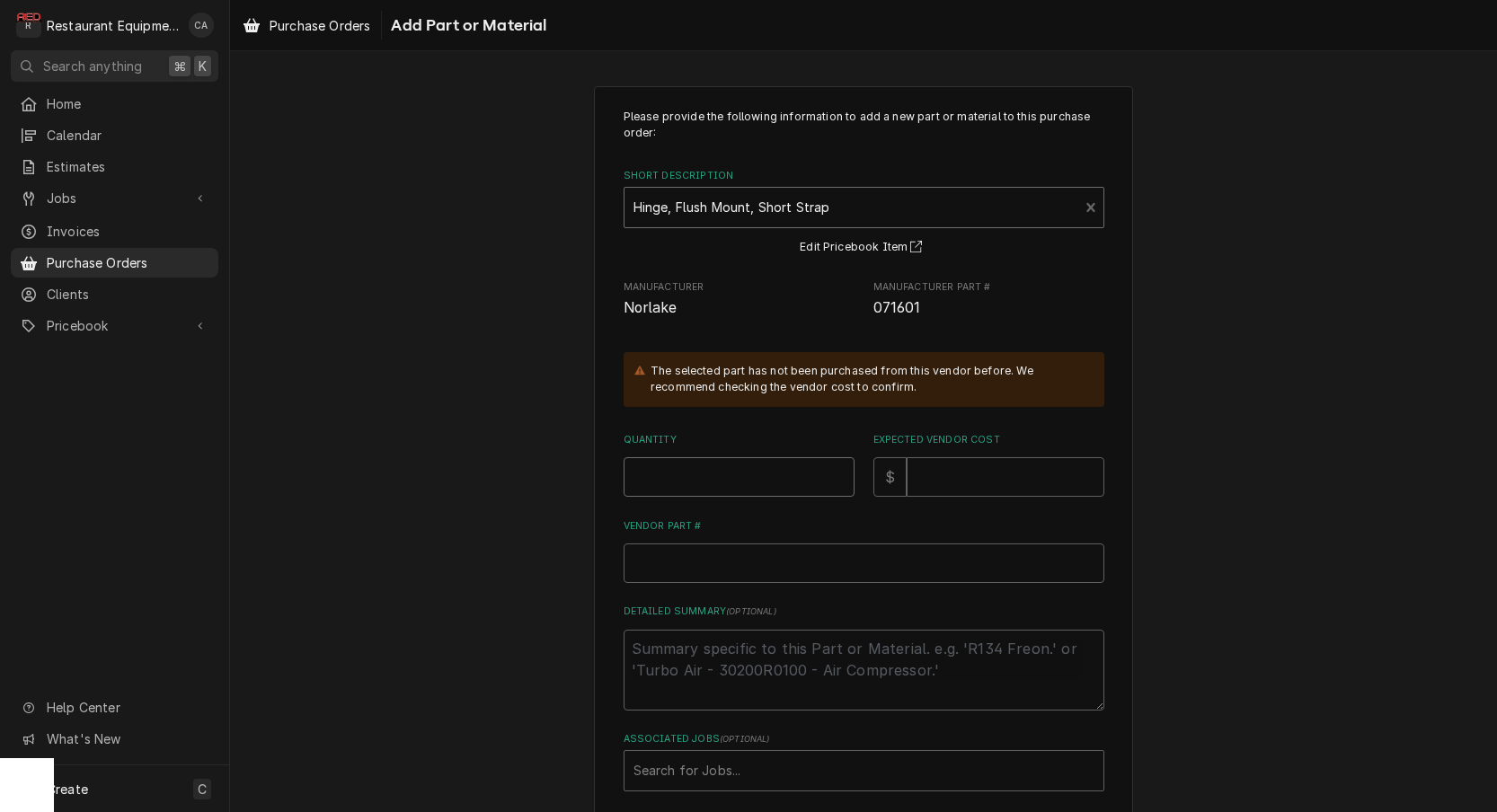
click at [652, 481] on input "Quantity" at bounding box center [739, 477] width 231 height 40
type textarea "x"
type input "1"
type textarea "x"
type input "1"
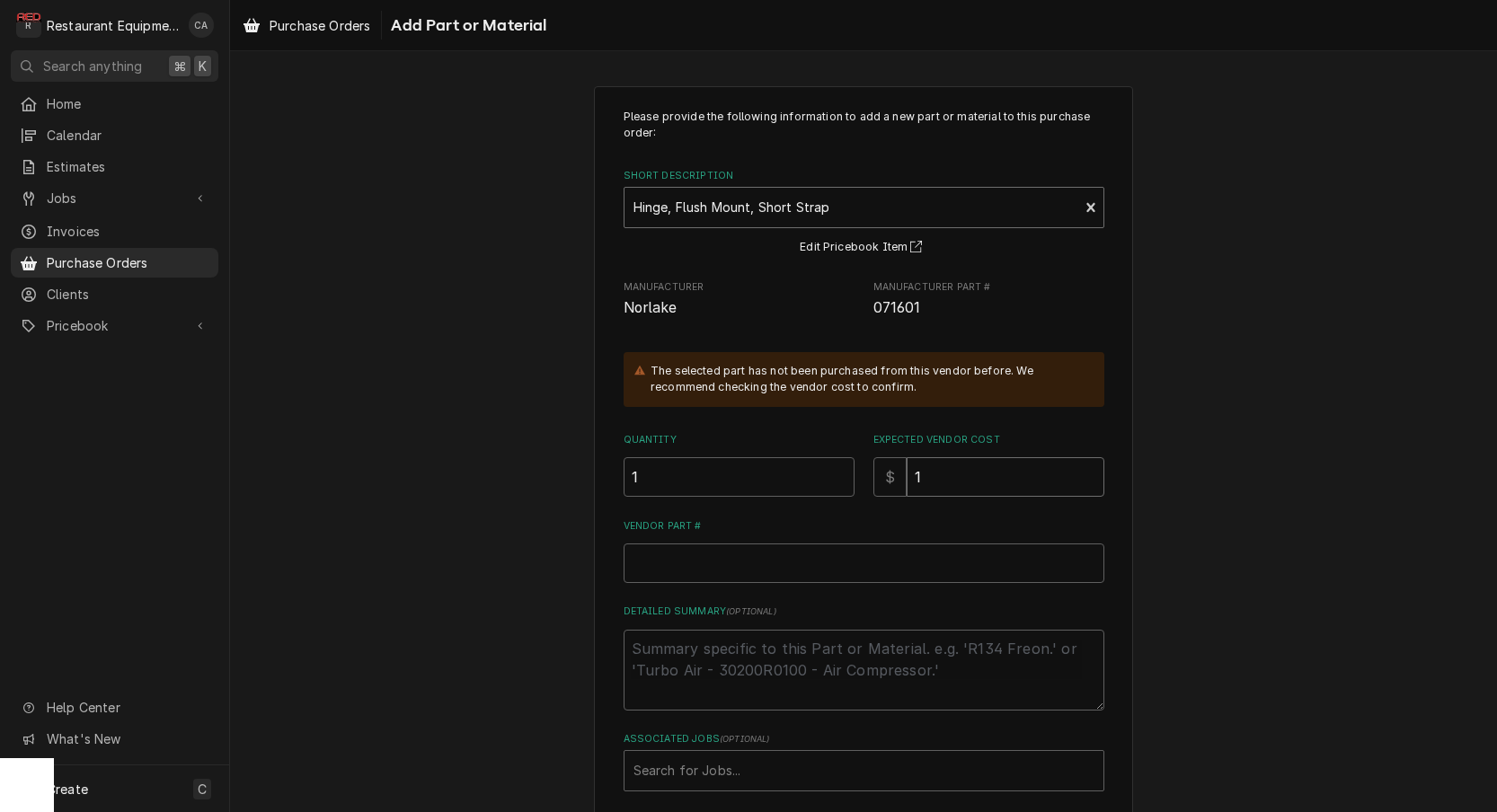
type textarea "x"
type input "11"
type textarea "x"
type input "111"
type textarea "x"
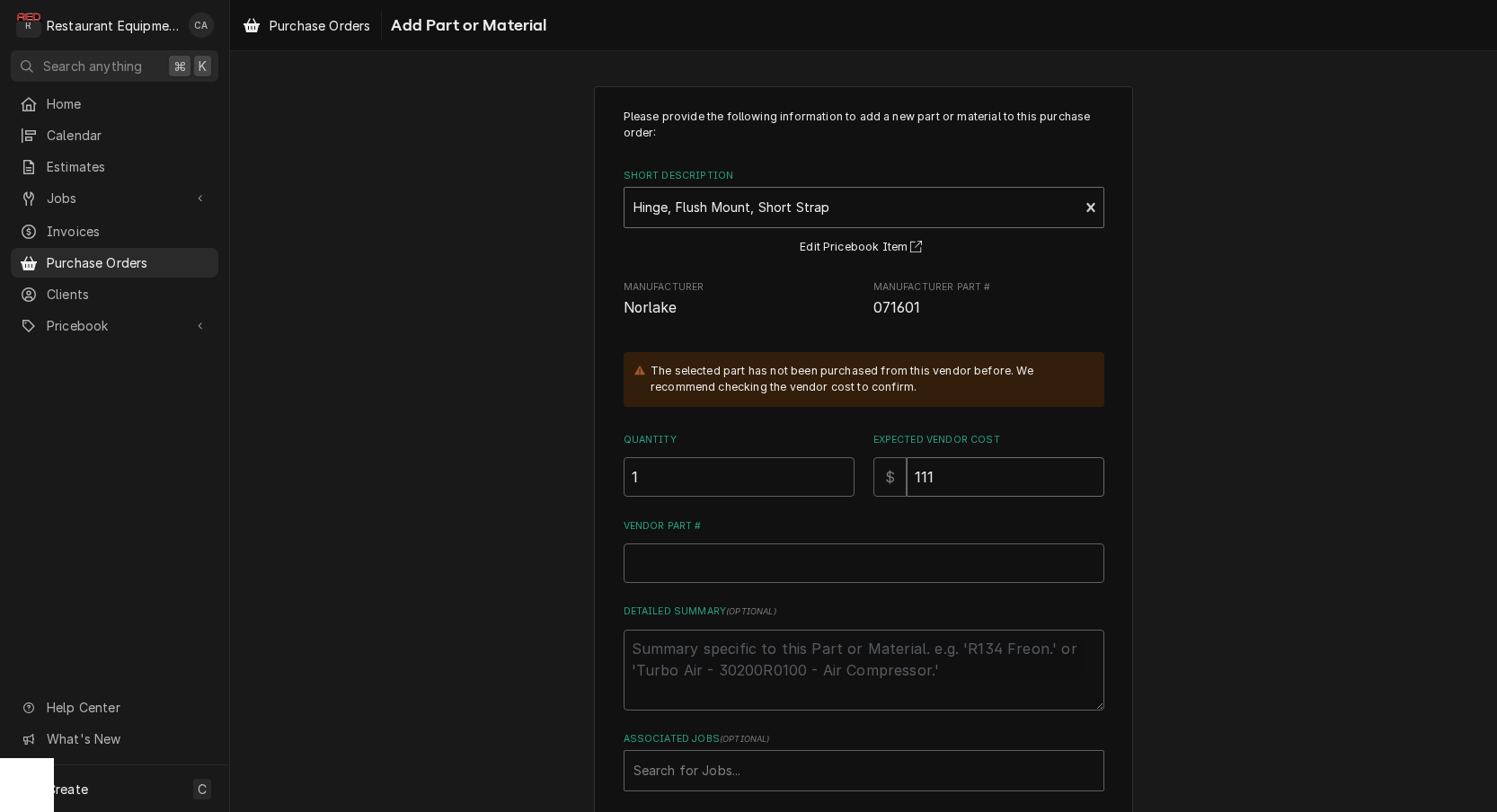
type input "111.2"
type textarea "x"
type input "111.24"
click at [679, 561] on input "Vendor Part #" at bounding box center [864, 563] width 481 height 40
paste input "NOR071601"
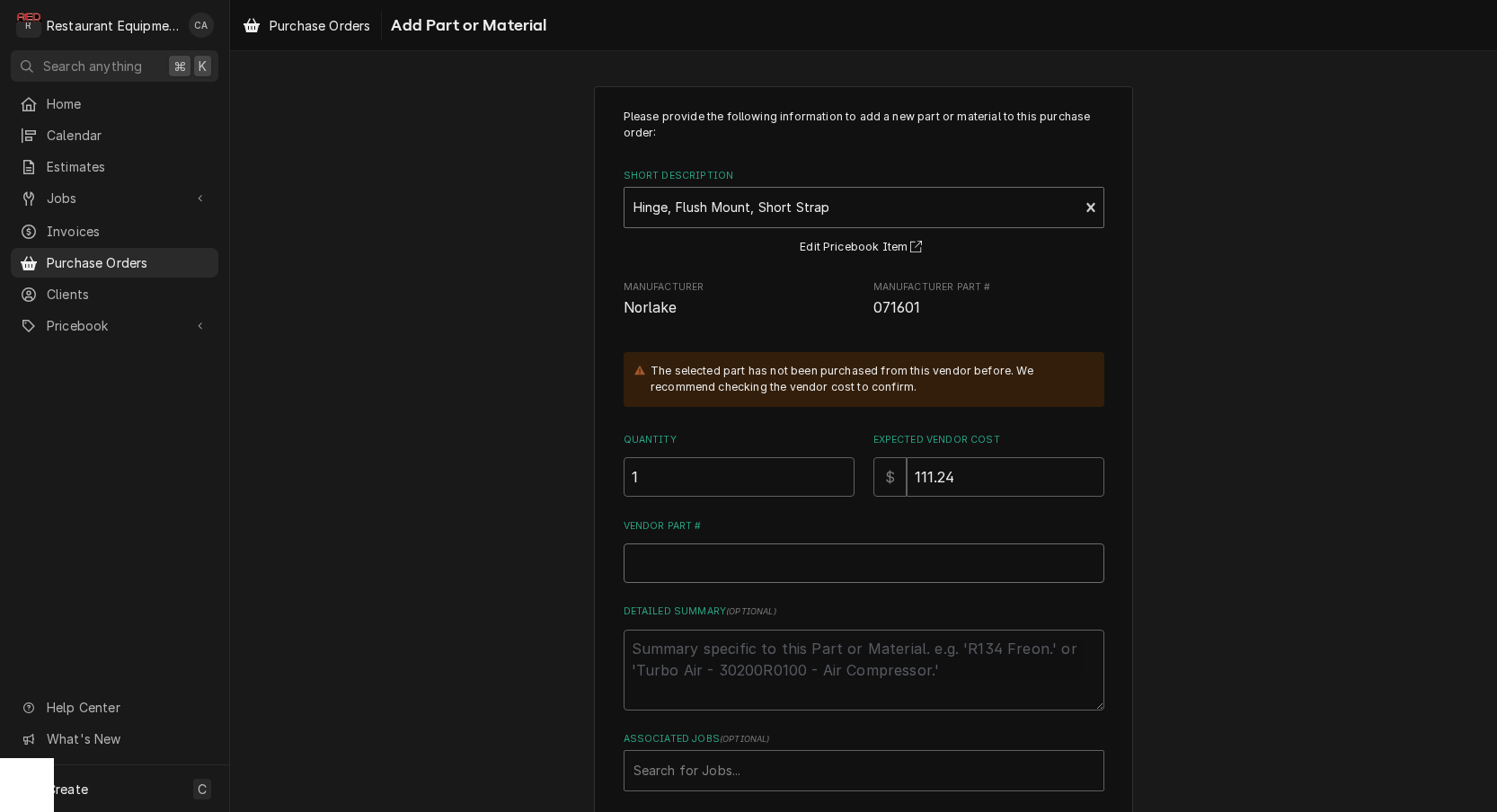
type textarea "x"
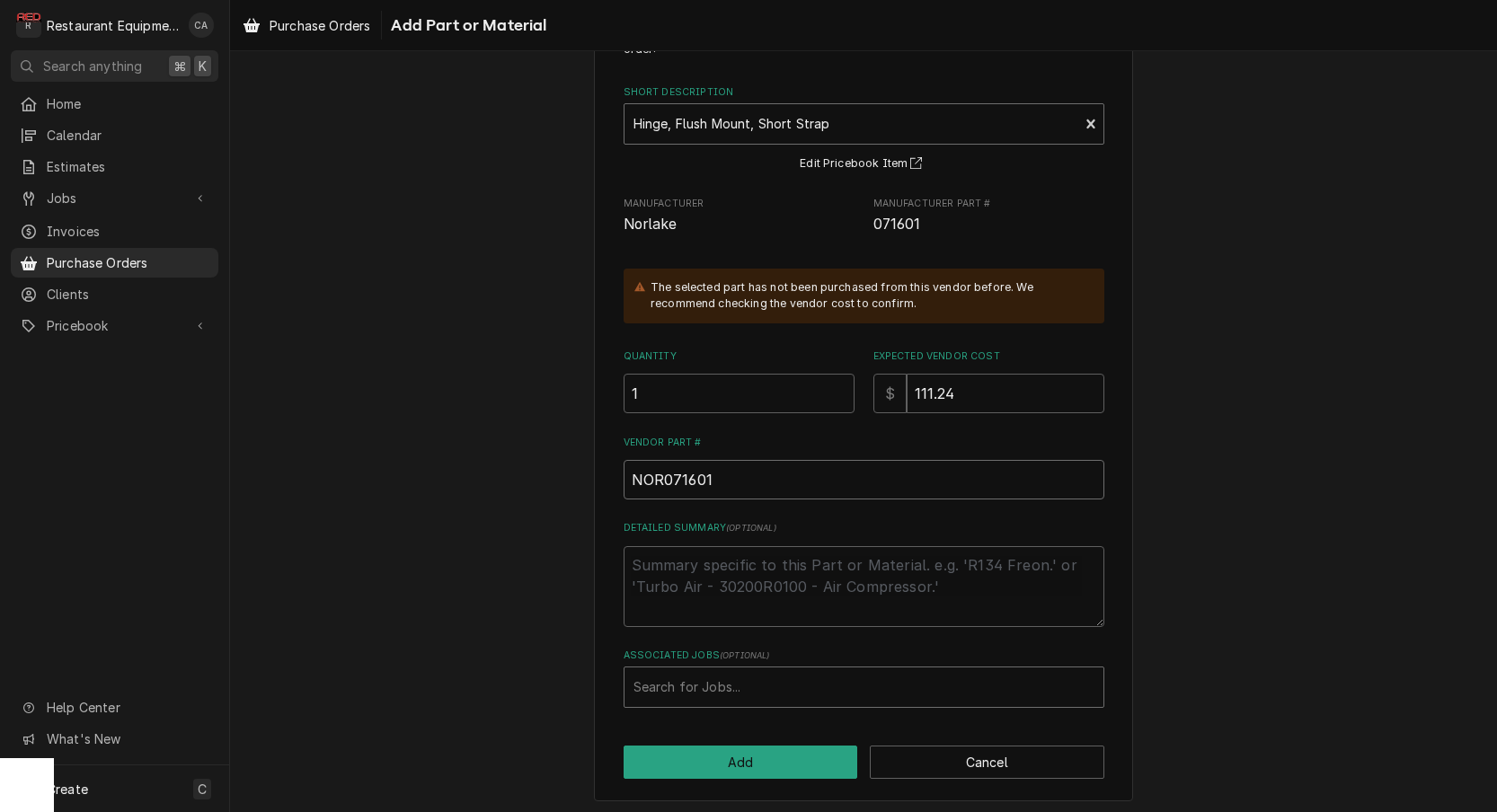
type input "NOR071601"
click at [682, 683] on div "Search for Jobs..." at bounding box center [864, 688] width 461 height 19
type input "9031"
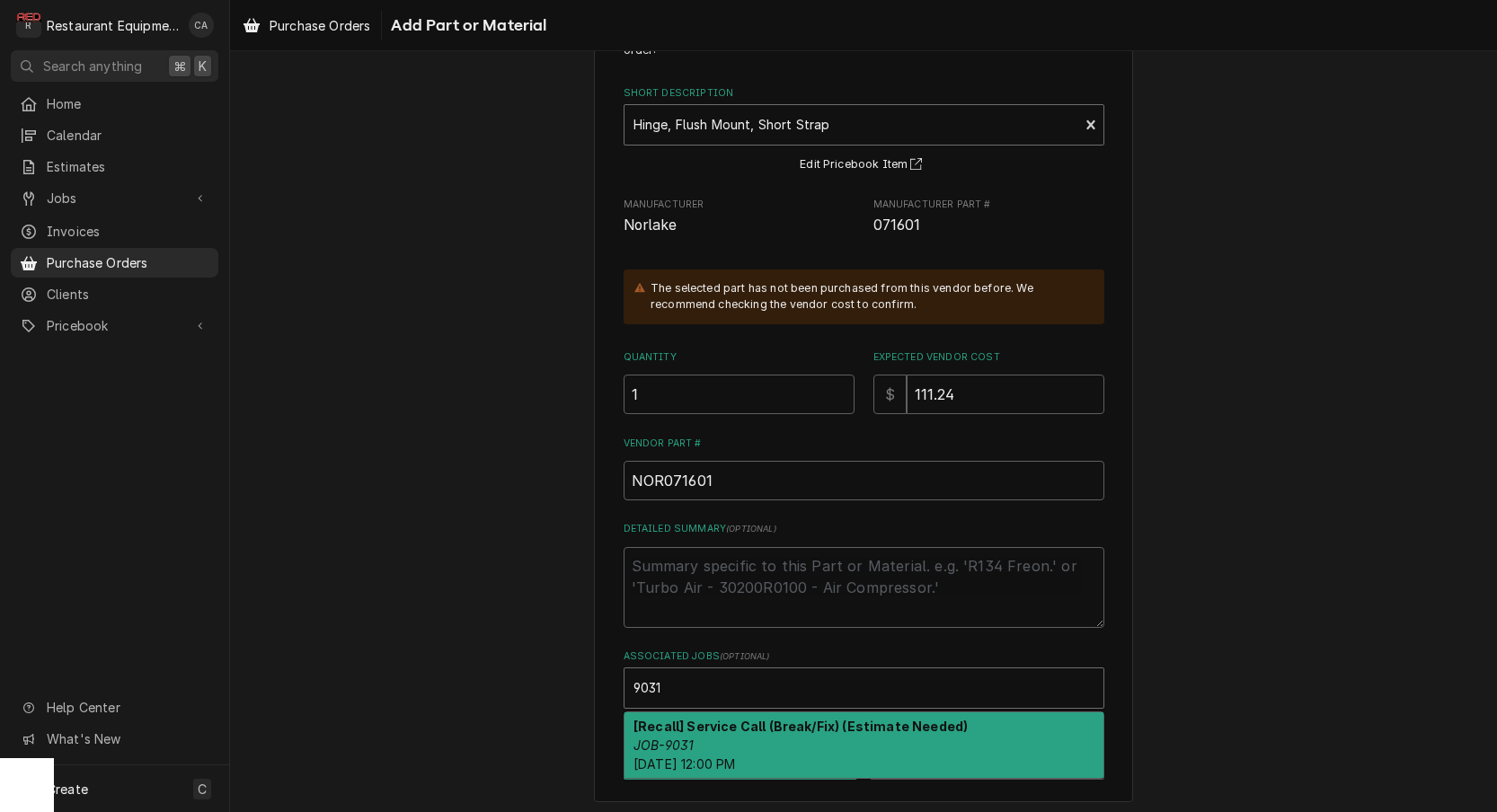
drag, startPoint x: 669, startPoint y: 731, endPoint x: 703, endPoint y: 745, distance: 36.8
click at [669, 738] on em "JOB-9031" at bounding box center [664, 745] width 60 height 15
type textarea "x"
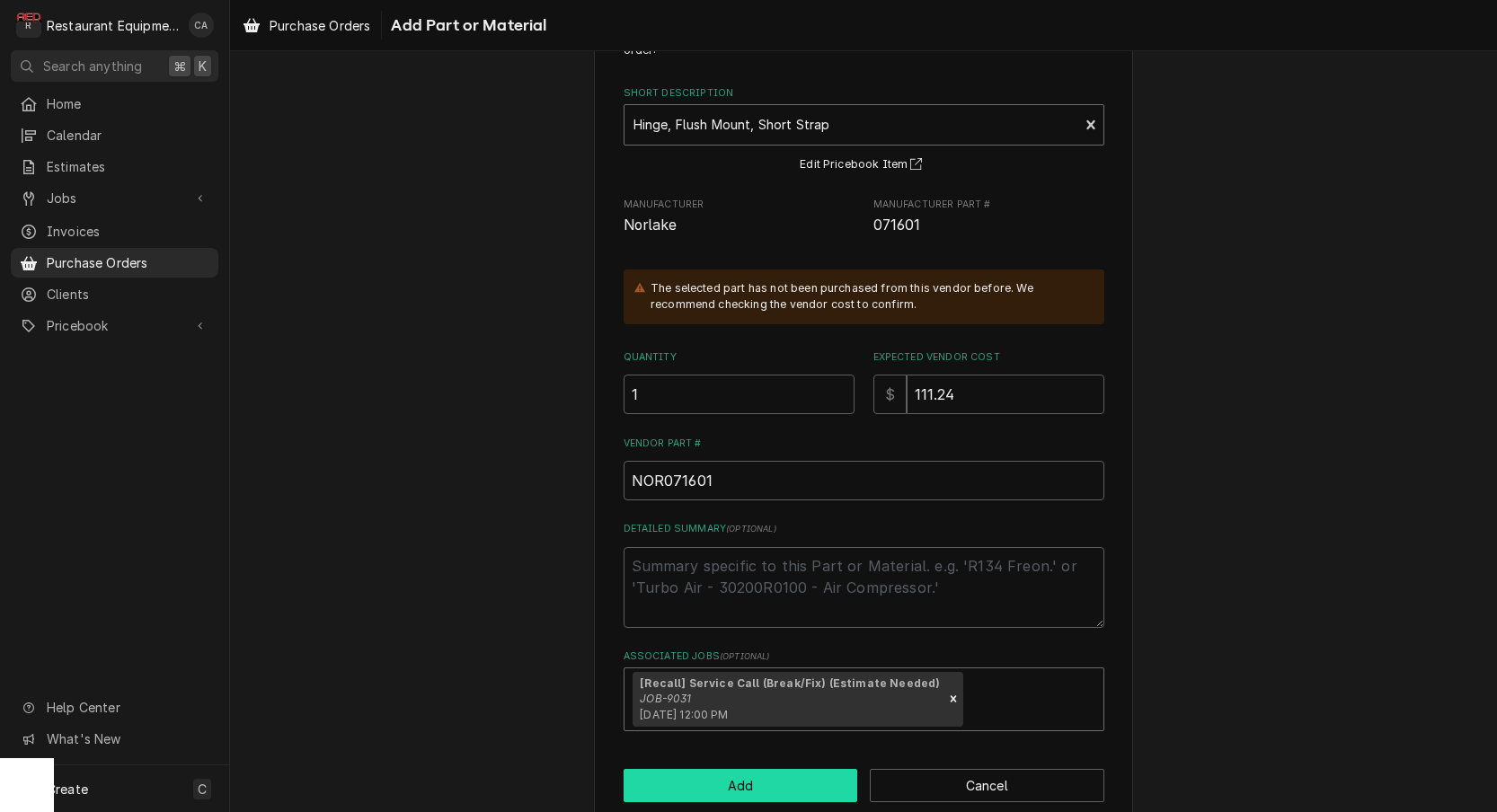
click at [733, 779] on button "Add" at bounding box center [741, 786] width 235 height 33
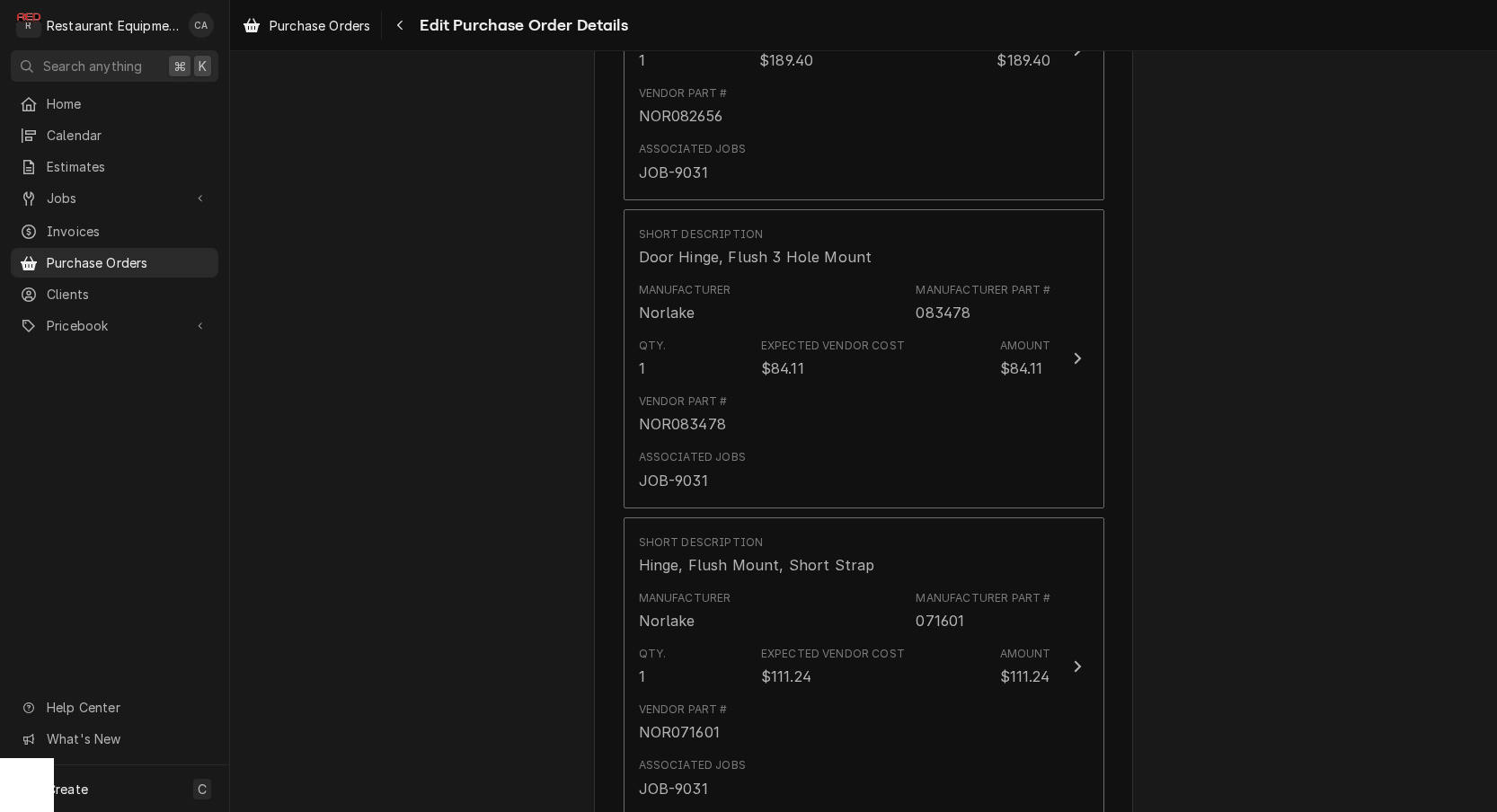
scroll to position [1889, 0]
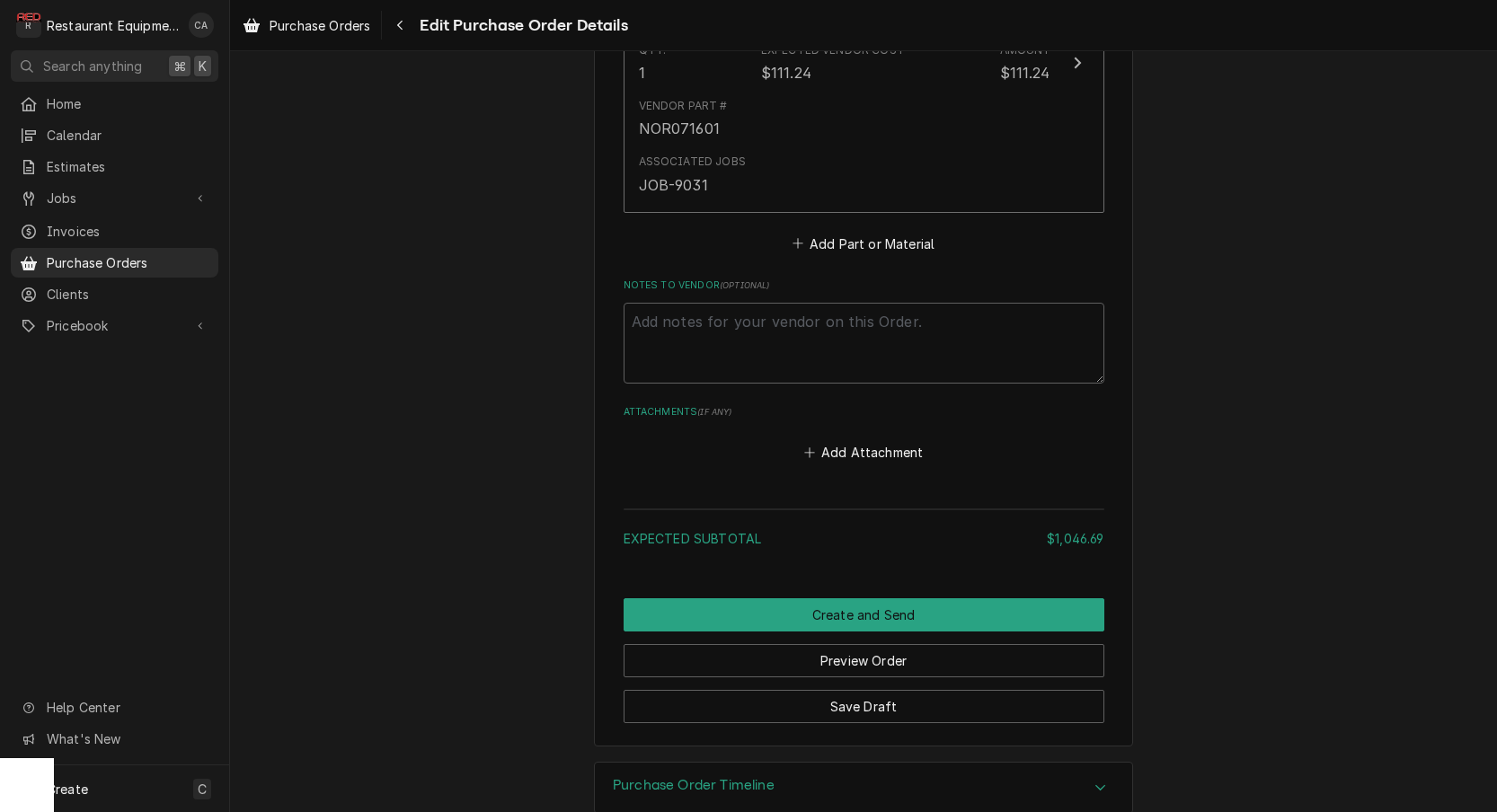
scroll to position [2453, 0]
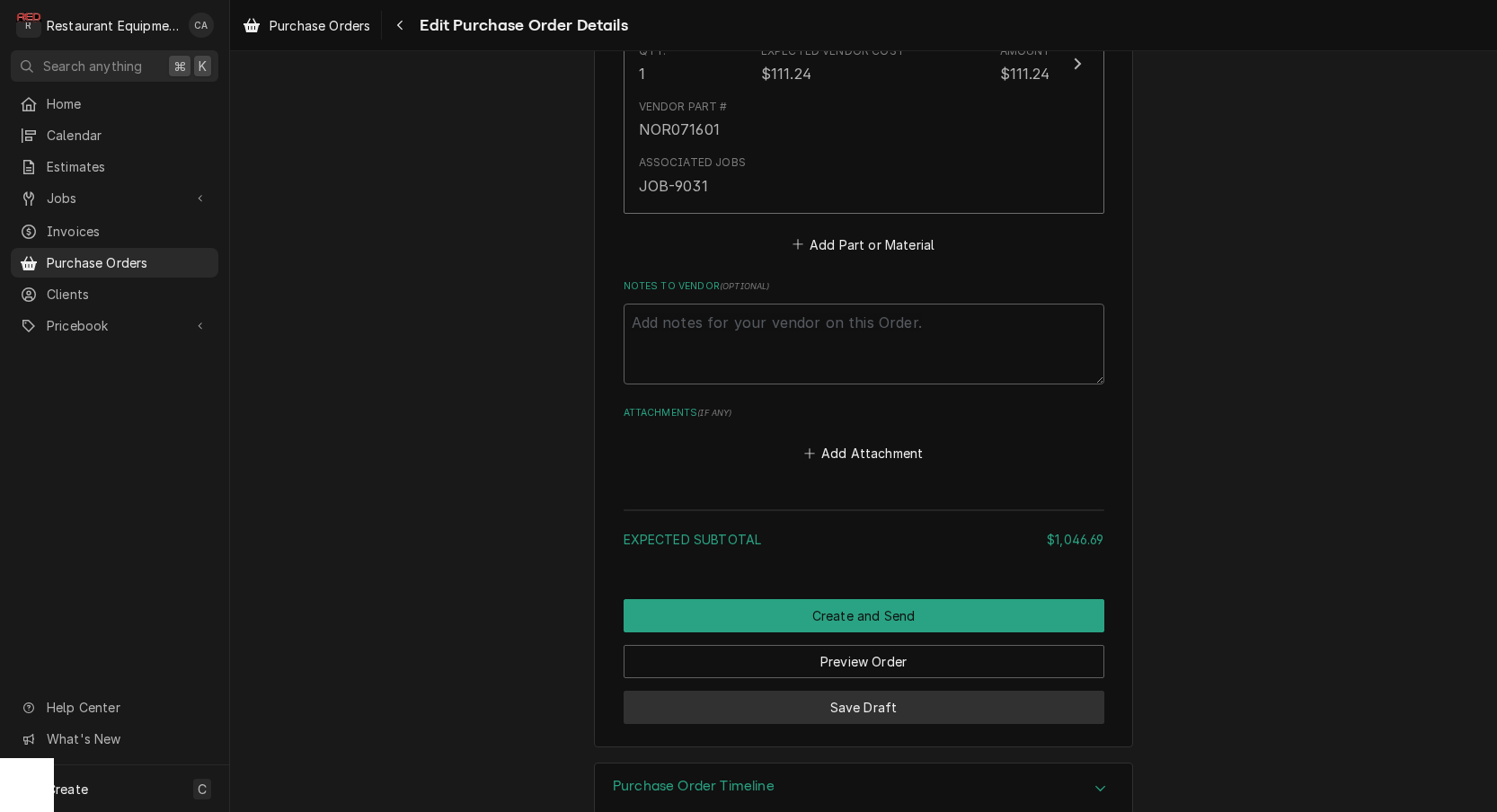
click at [845, 690] on button "Save Draft" at bounding box center [864, 707] width 481 height 33
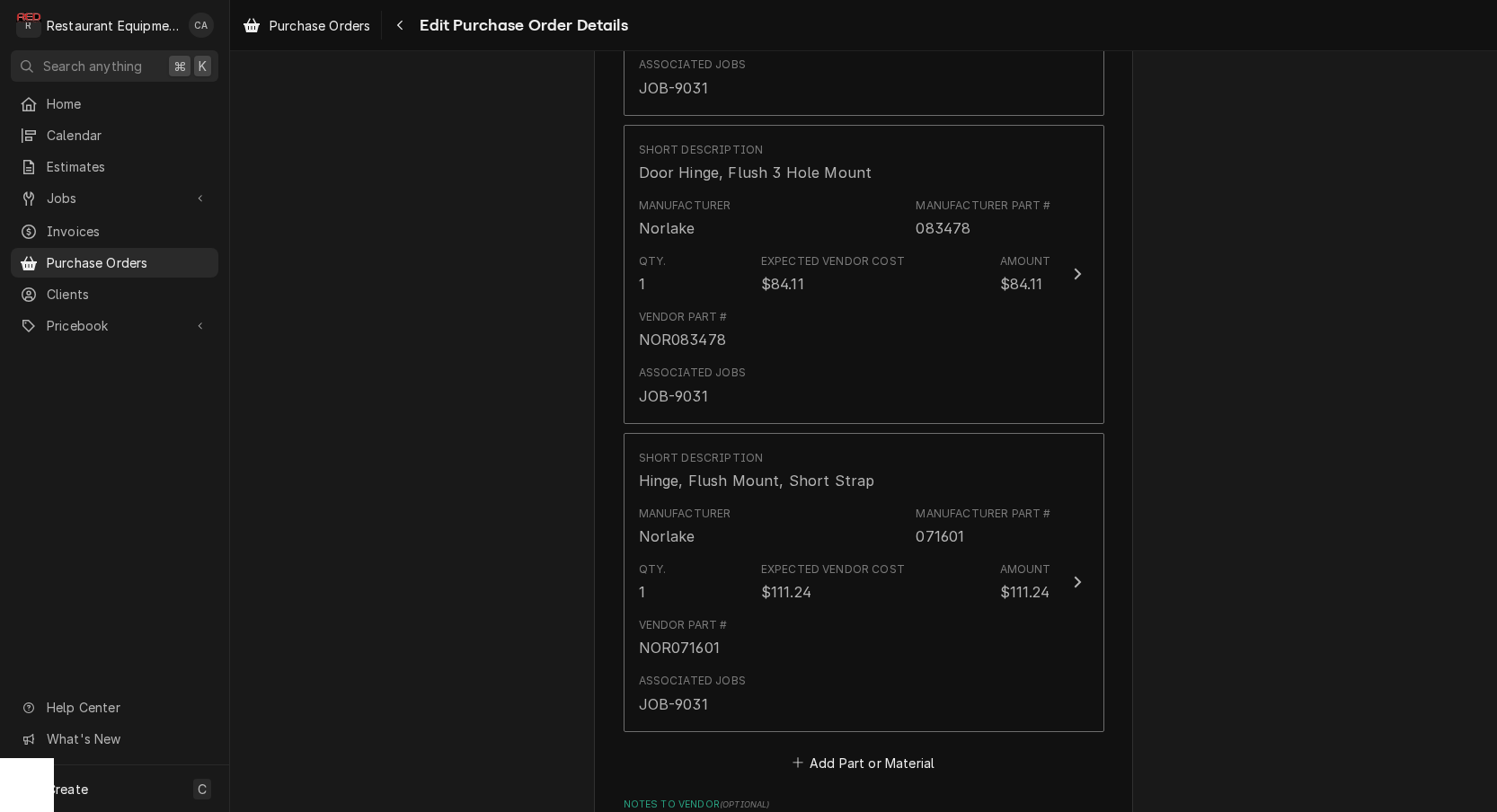
scroll to position [1905, 0]
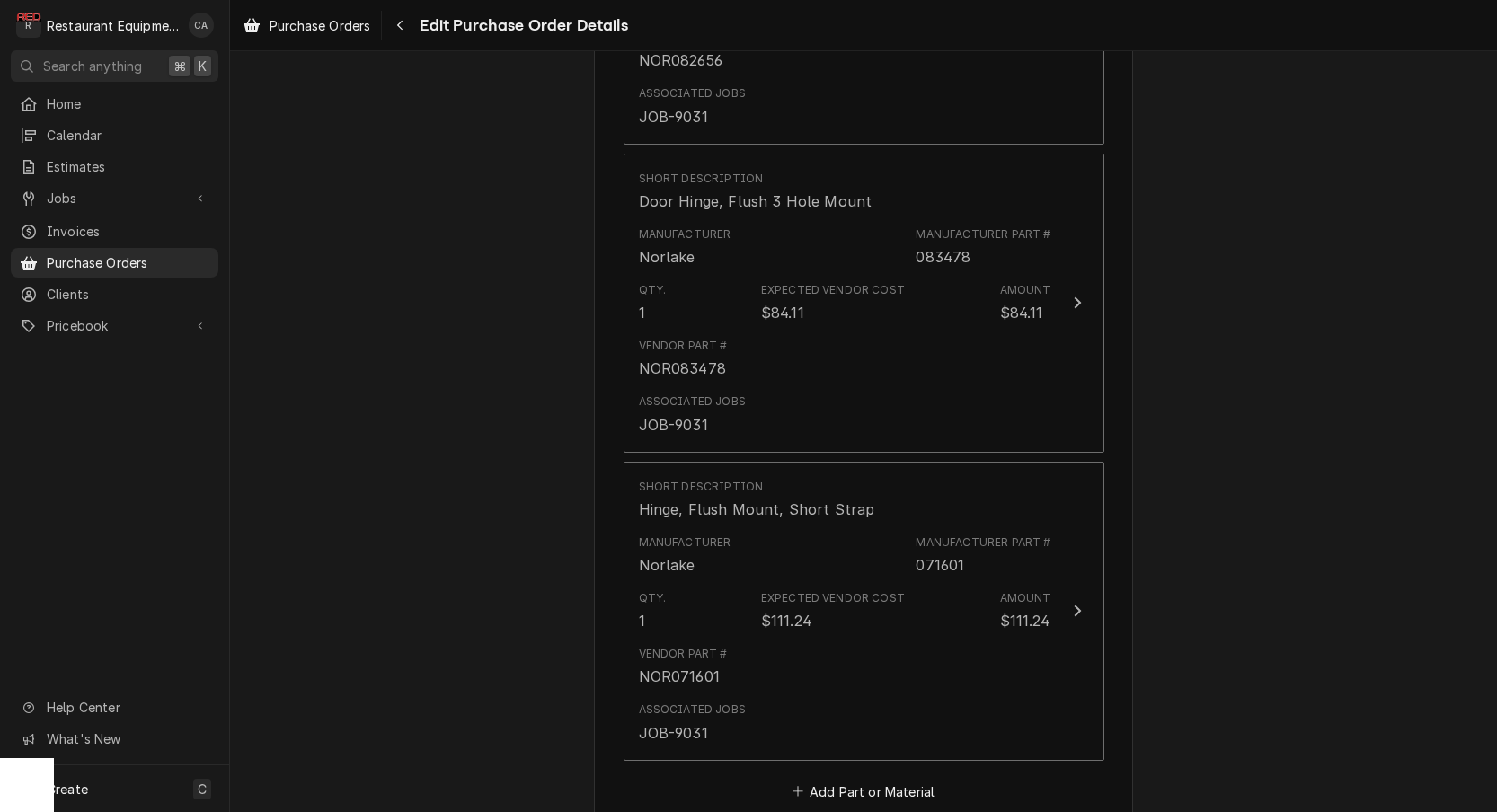
type textarea "x"
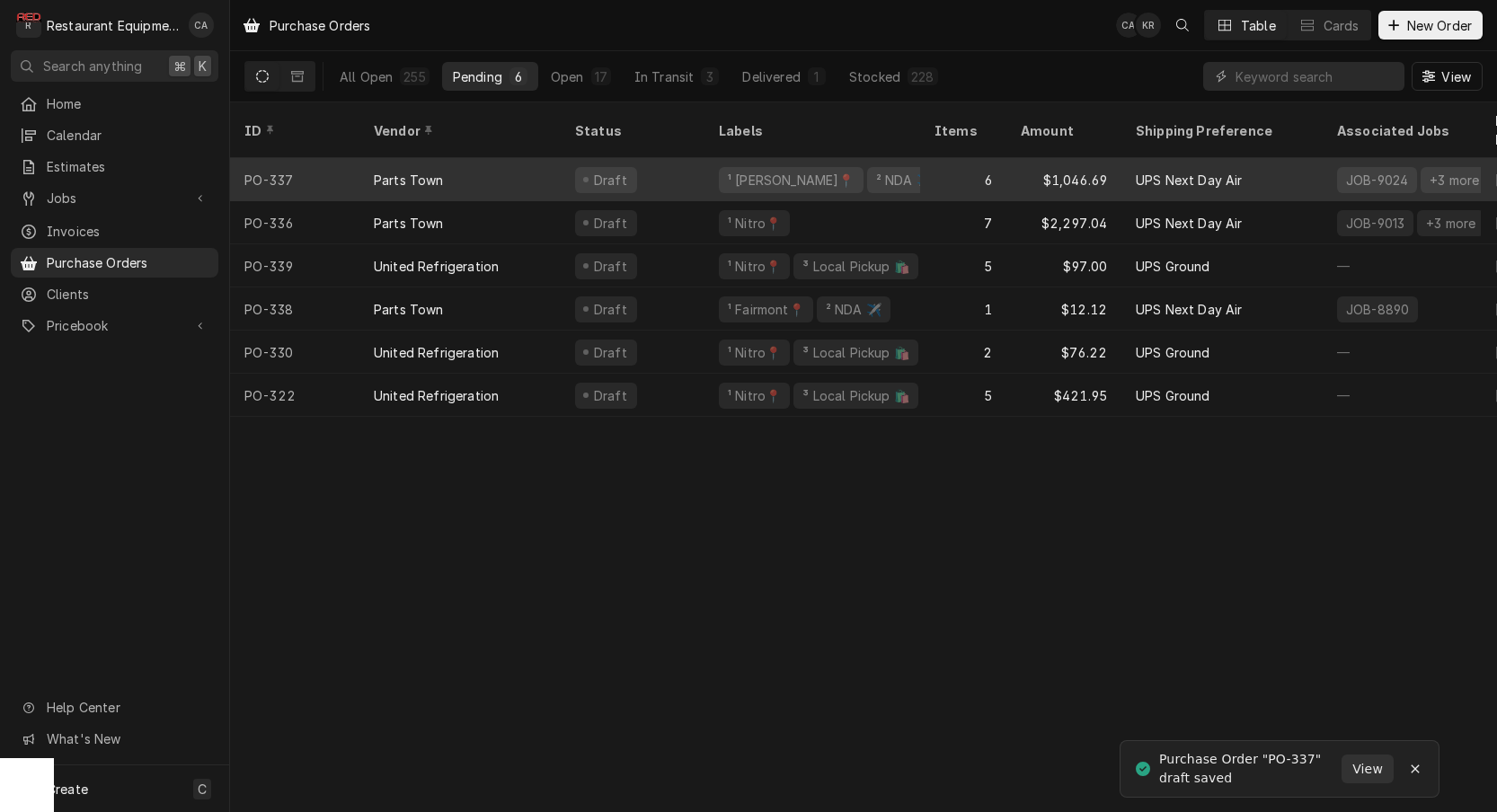
click at [867, 167] on div "² NDA ✈️" at bounding box center [903, 180] width 73 height 26
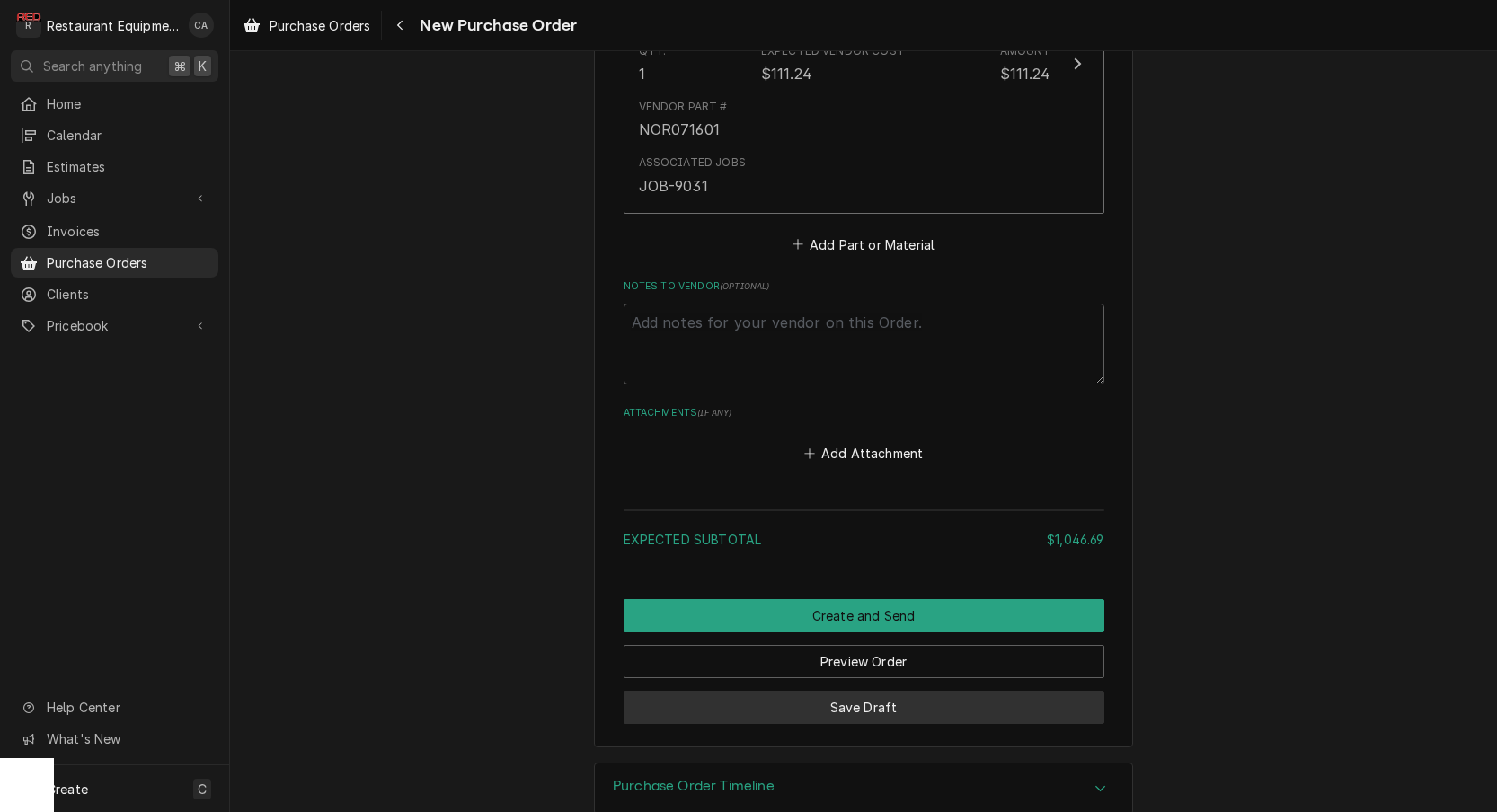
click at [880, 690] on button "Save Draft" at bounding box center [864, 707] width 481 height 33
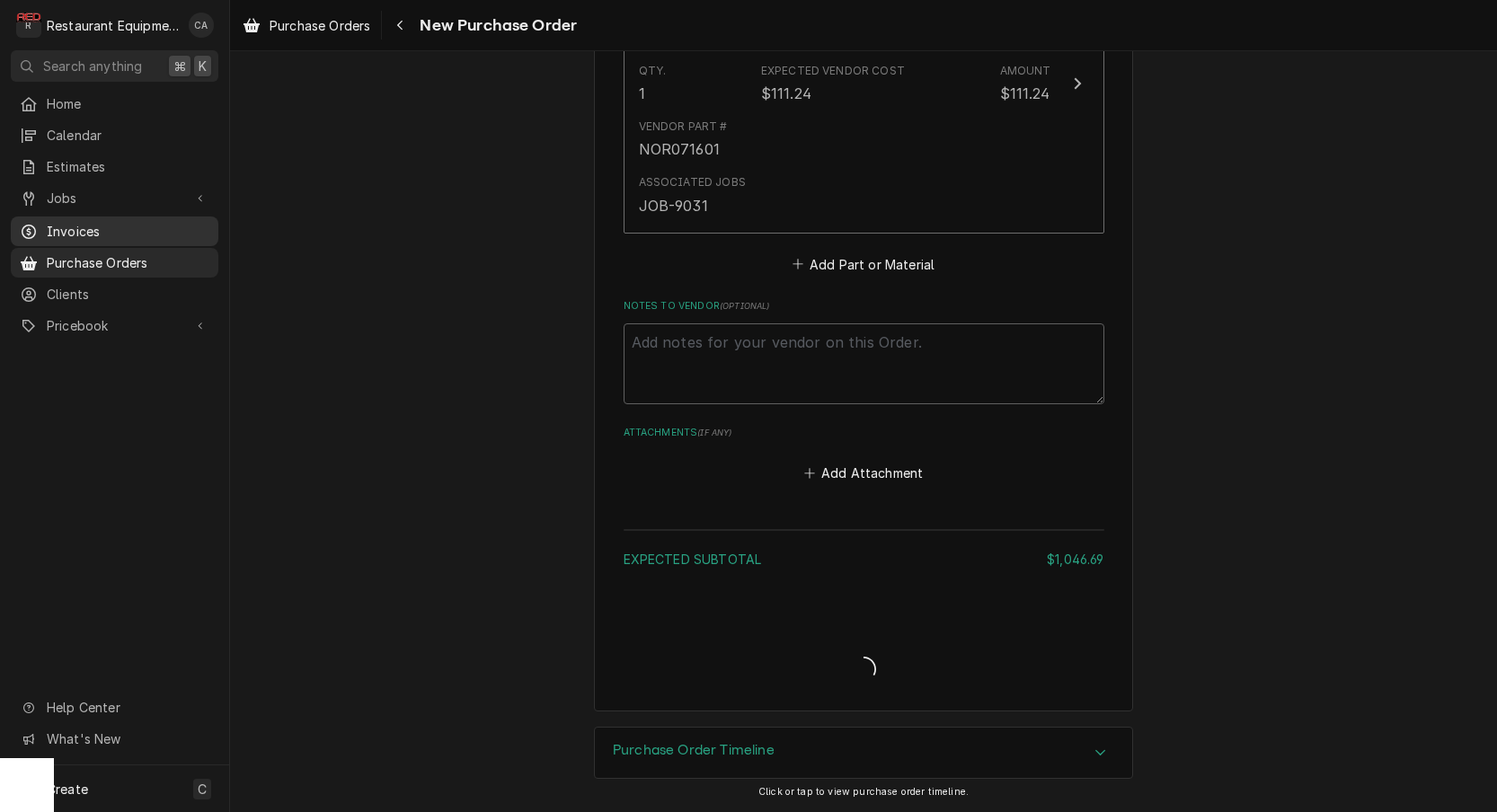
type textarea "x"
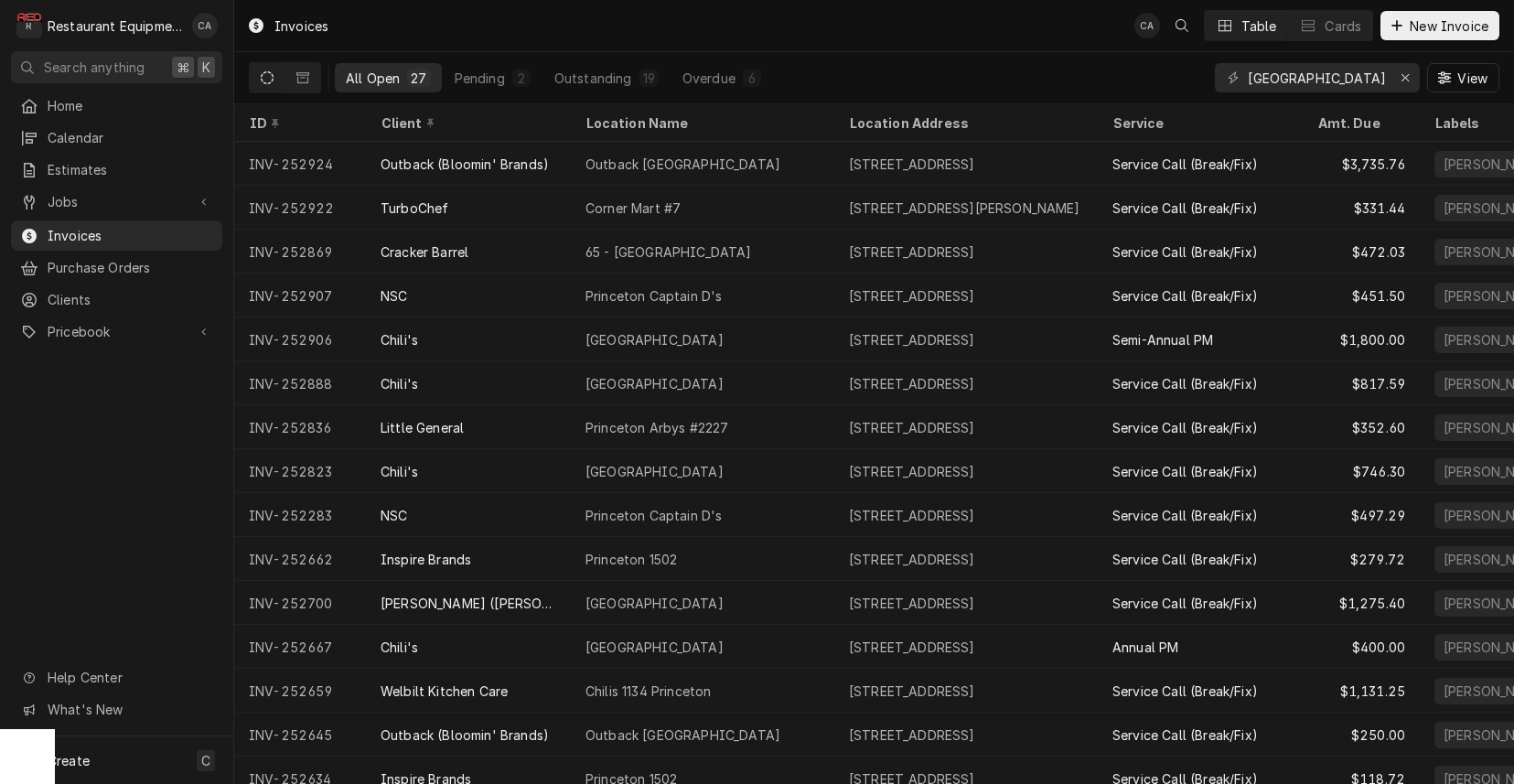
drag, startPoint x: 481, startPoint y: 75, endPoint x: 1106, endPoint y: 155, distance: 630.1
click at [481, 75] on div "Pending" at bounding box center [479, 78] width 50 height 19
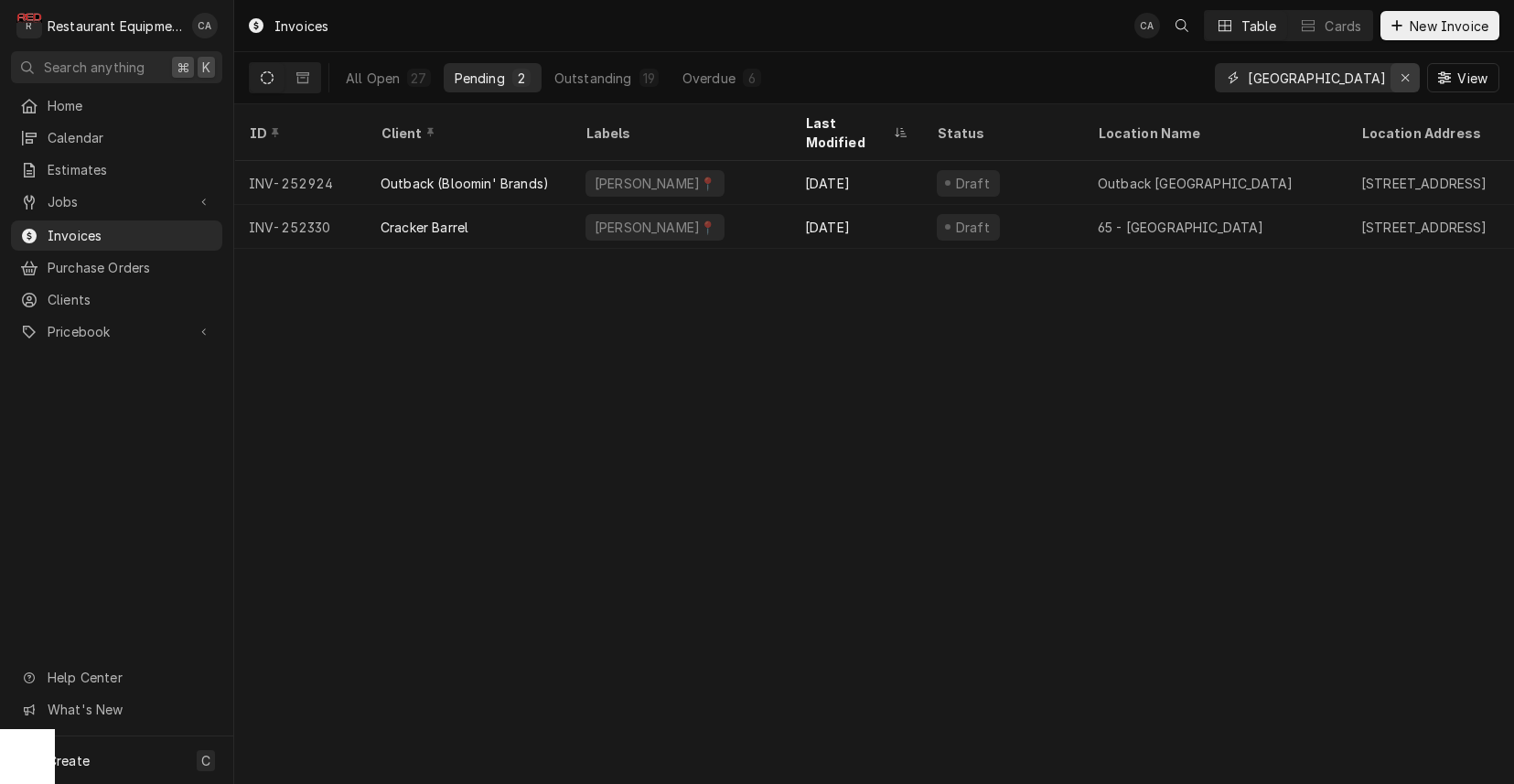
click at [1407, 83] on icon "Erase input" at bounding box center [1405, 78] width 10 height 13
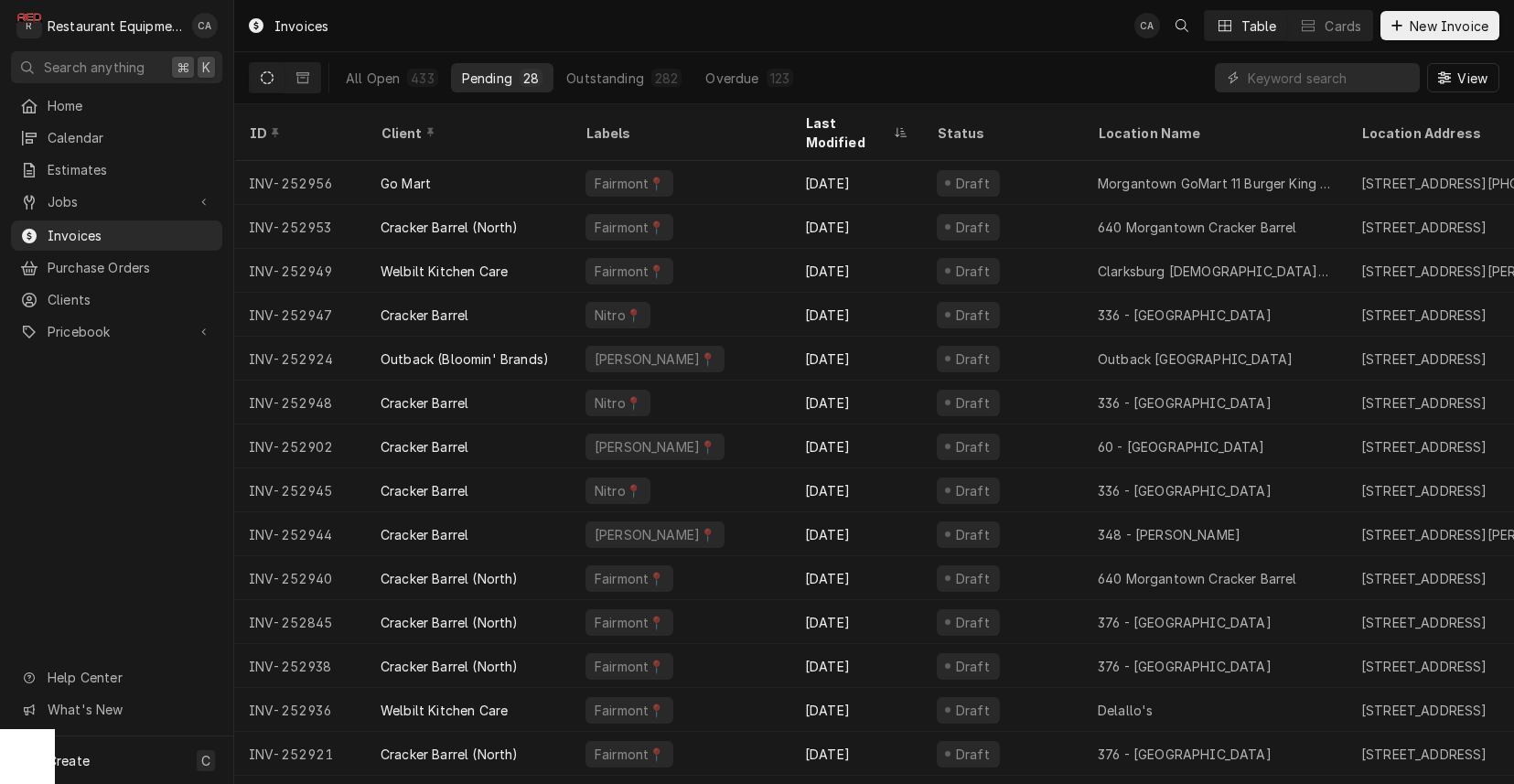
click at [726, 26] on div "Invoices CA Table Cards New Invoice" at bounding box center [874, 26] width 1280 height 51
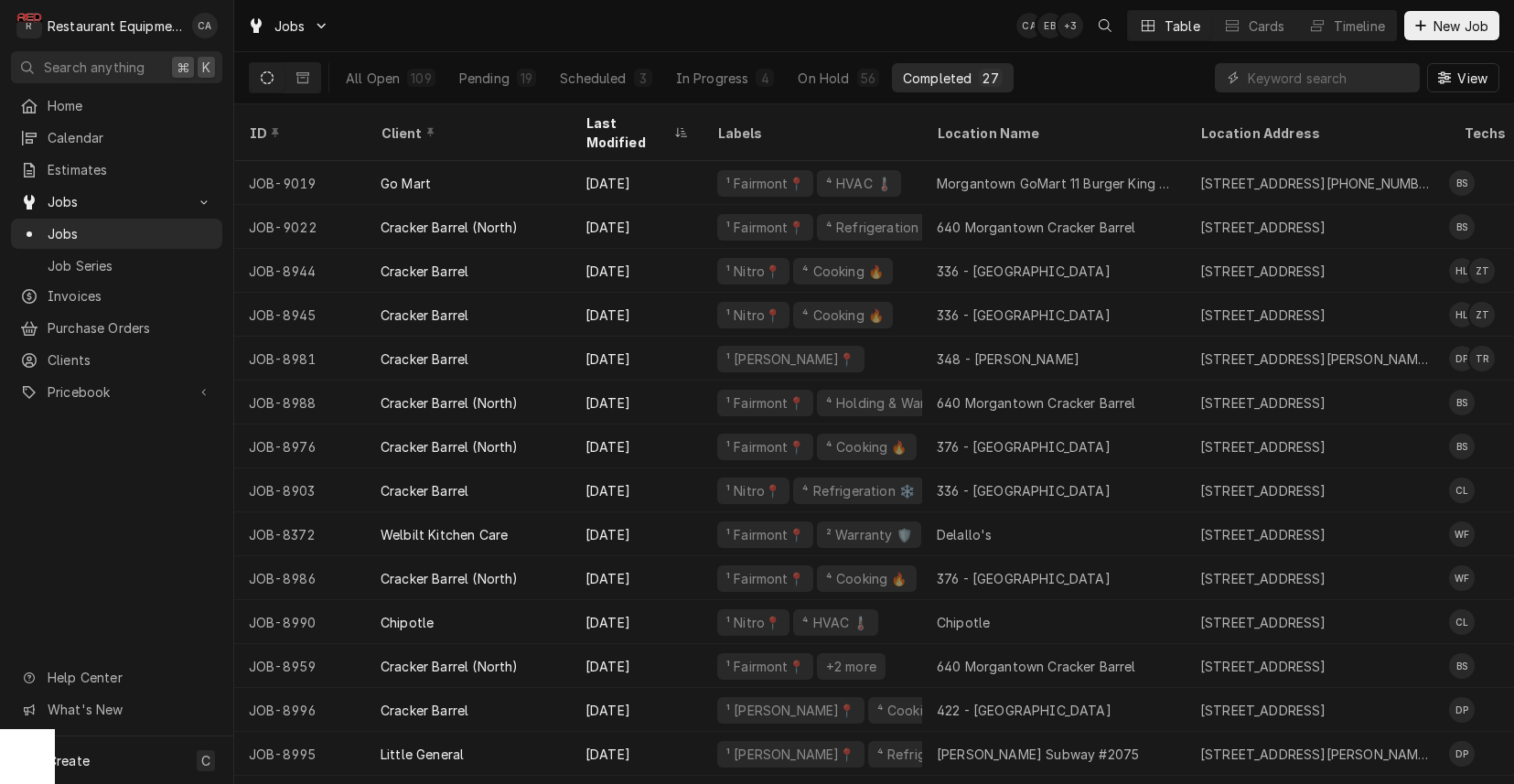
click at [874, 25] on div "Jobs CA EB + 3 Table Cards Timeline New Job" at bounding box center [874, 26] width 1280 height 51
click at [1285, 77] on input "Dynamic Content Wrapper" at bounding box center [1330, 77] width 163 height 29
click at [380, 70] on div "All Open" at bounding box center [372, 78] width 54 height 19
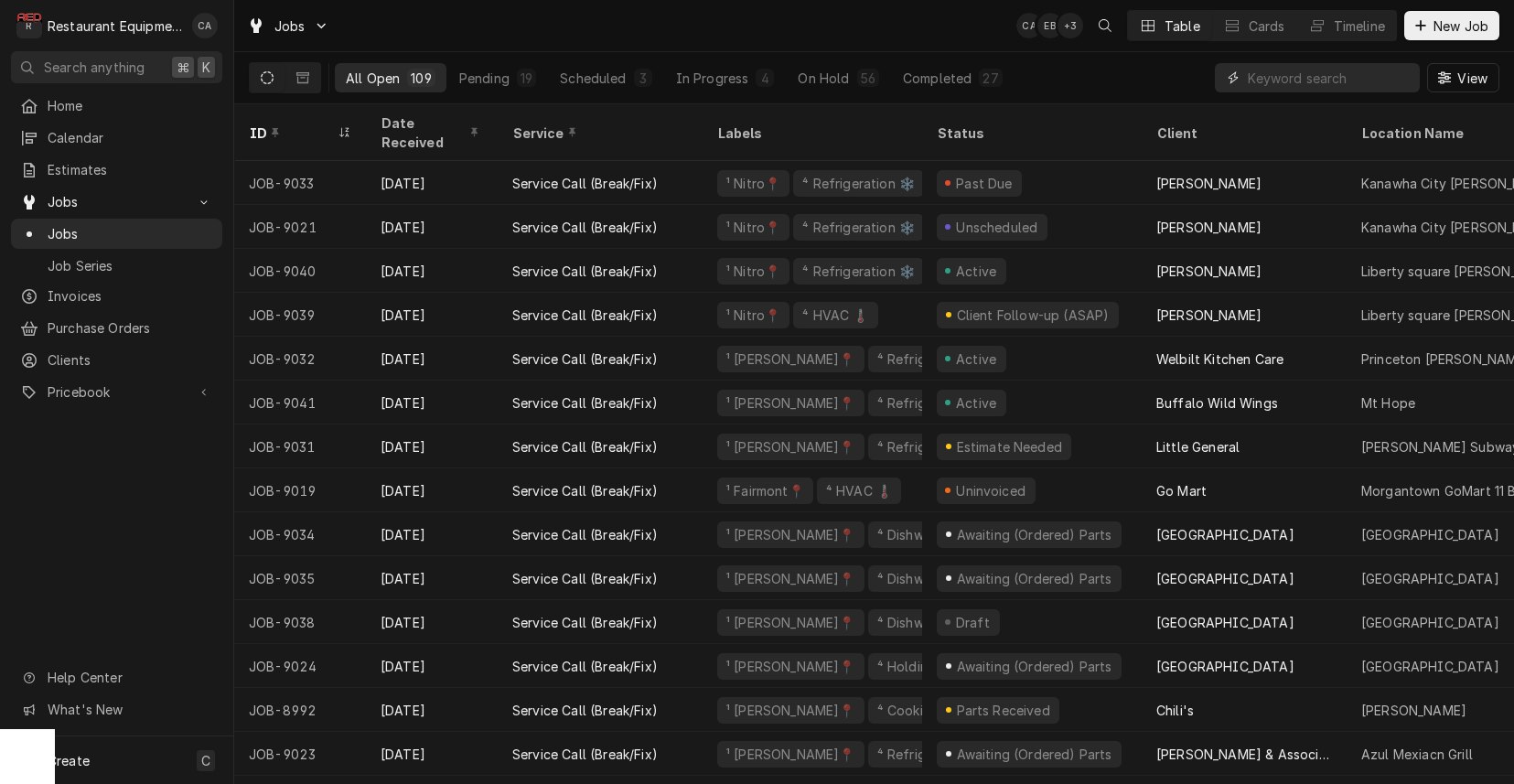
click at [1312, 83] on input "Dynamic Content Wrapper" at bounding box center [1330, 77] width 163 height 29
type input "8947"
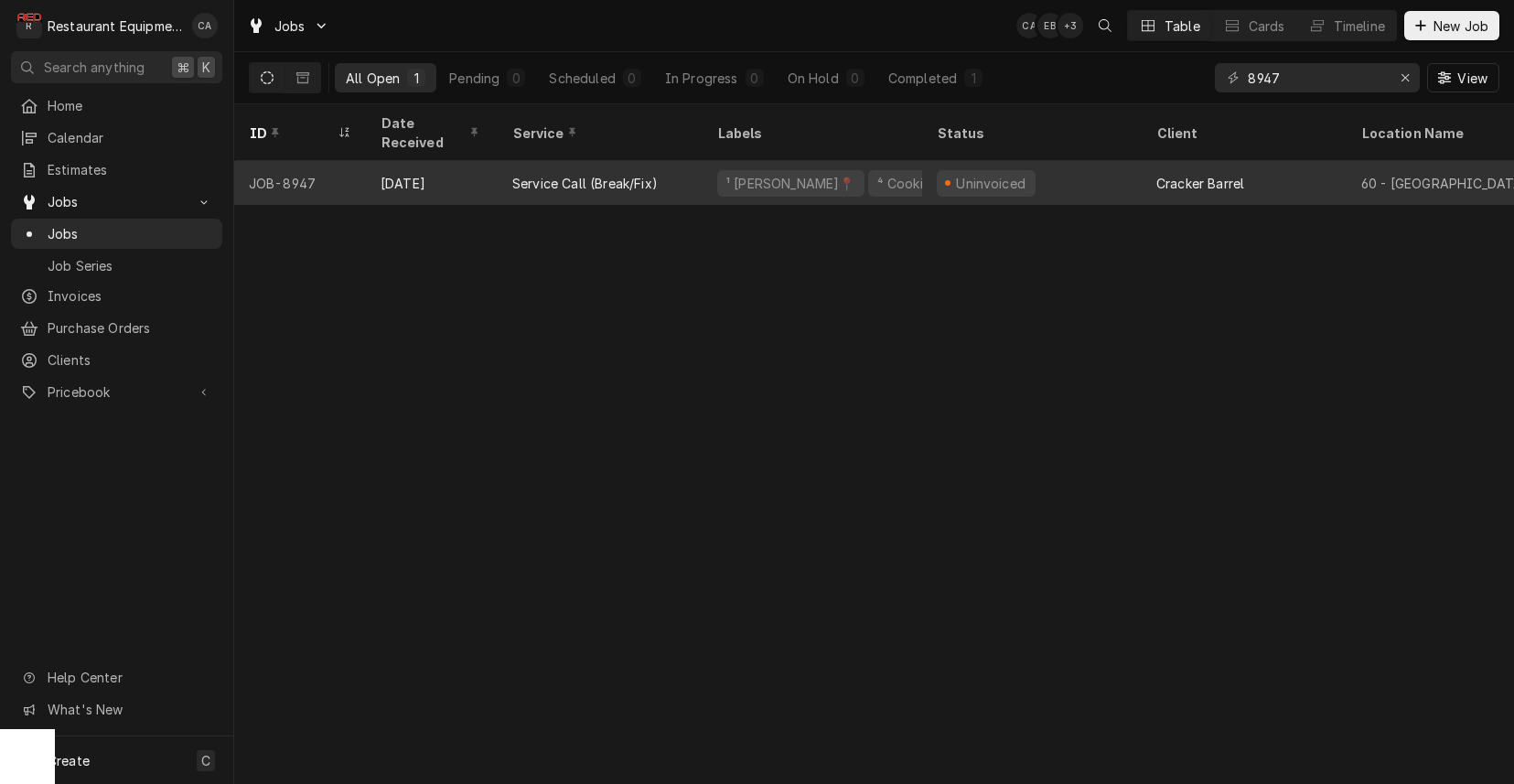
click at [944, 179] on span "Dynamic Content Wrapper" at bounding box center [948, 183] width 9 height 9
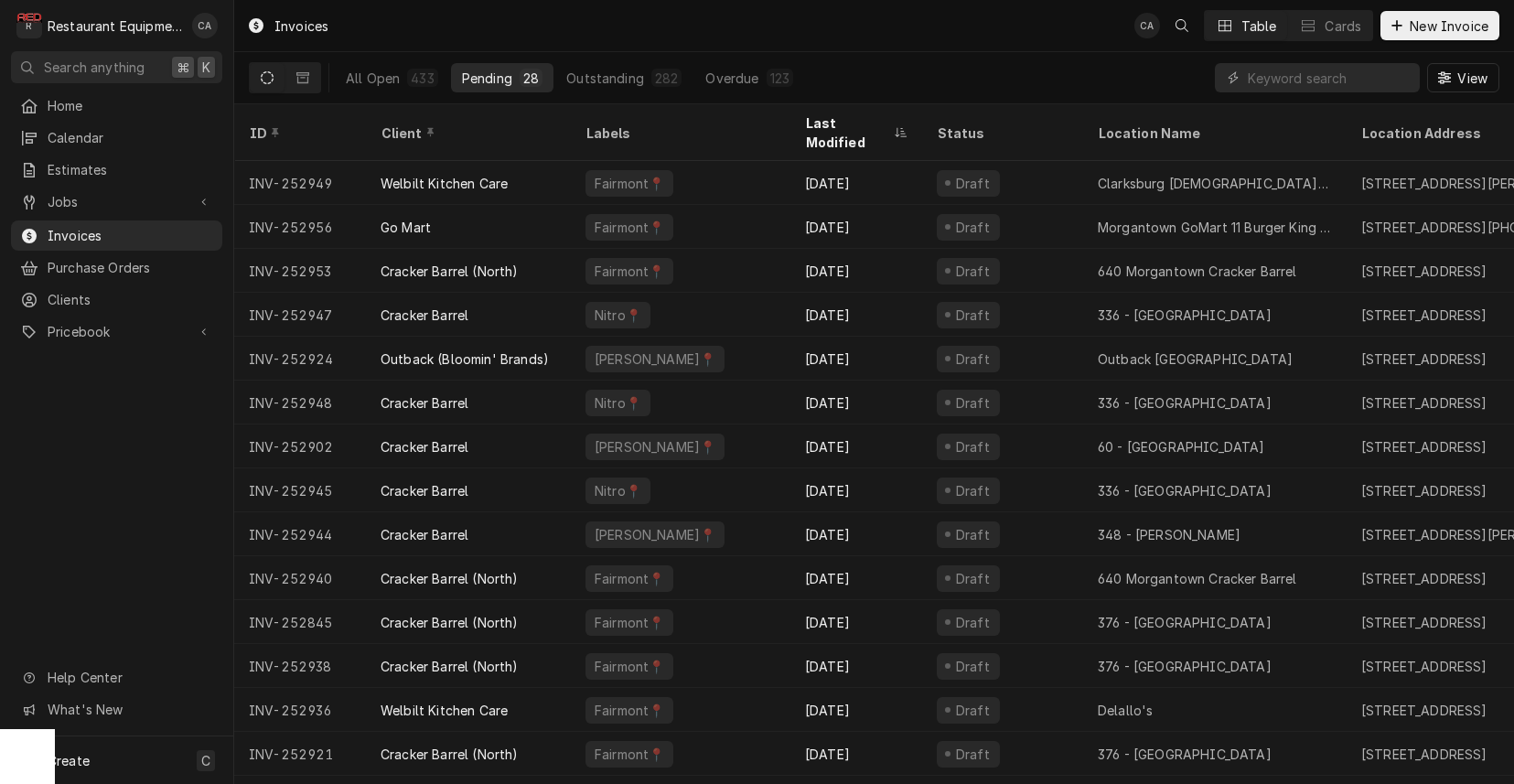
click at [742, 37] on div "Invoices CA Table Cards New Invoice" at bounding box center [874, 26] width 1280 height 51
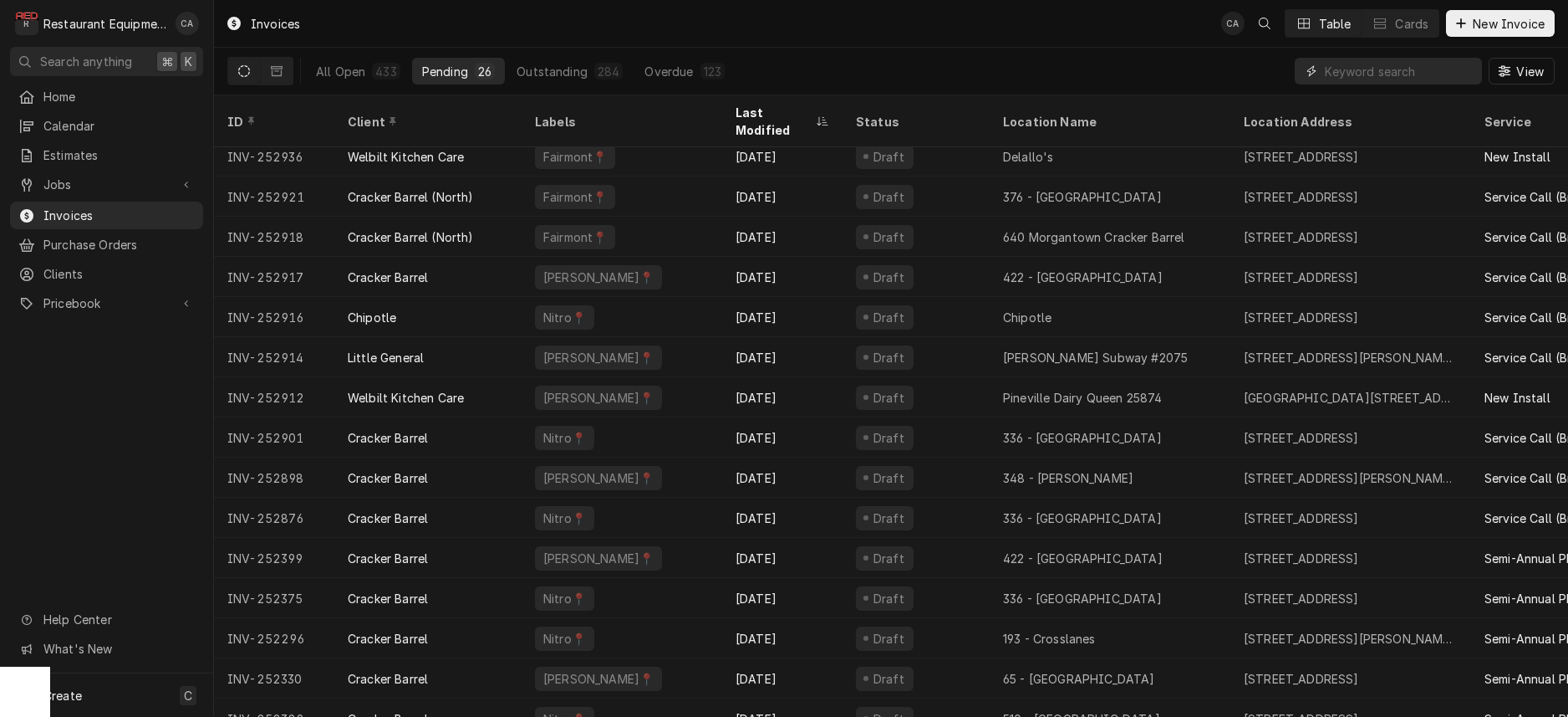
click at [1356, 76] on input "Dynamic Content Wrapper" at bounding box center [1399, 71] width 149 height 27
type input "252943"
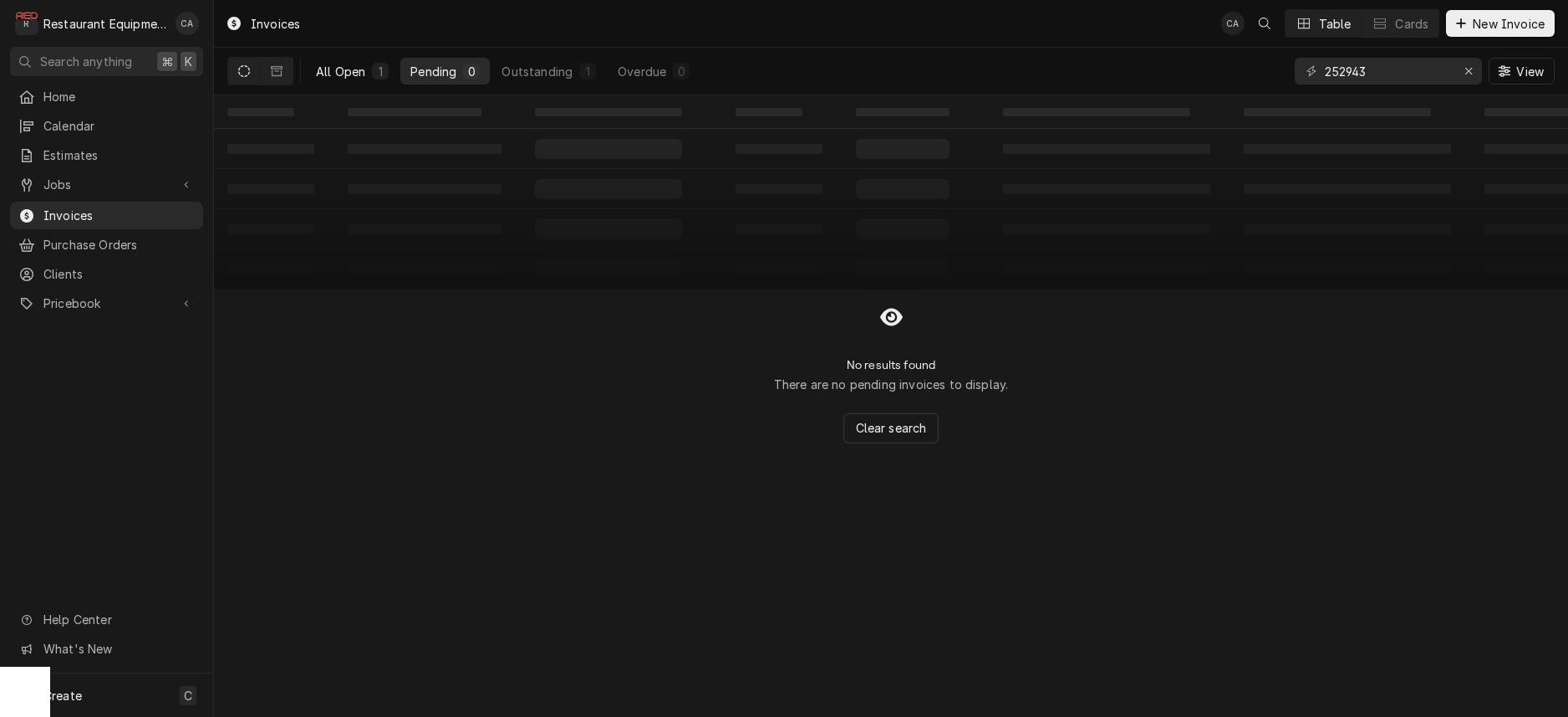
click at [353, 77] on div "All Open" at bounding box center [340, 72] width 49 height 17
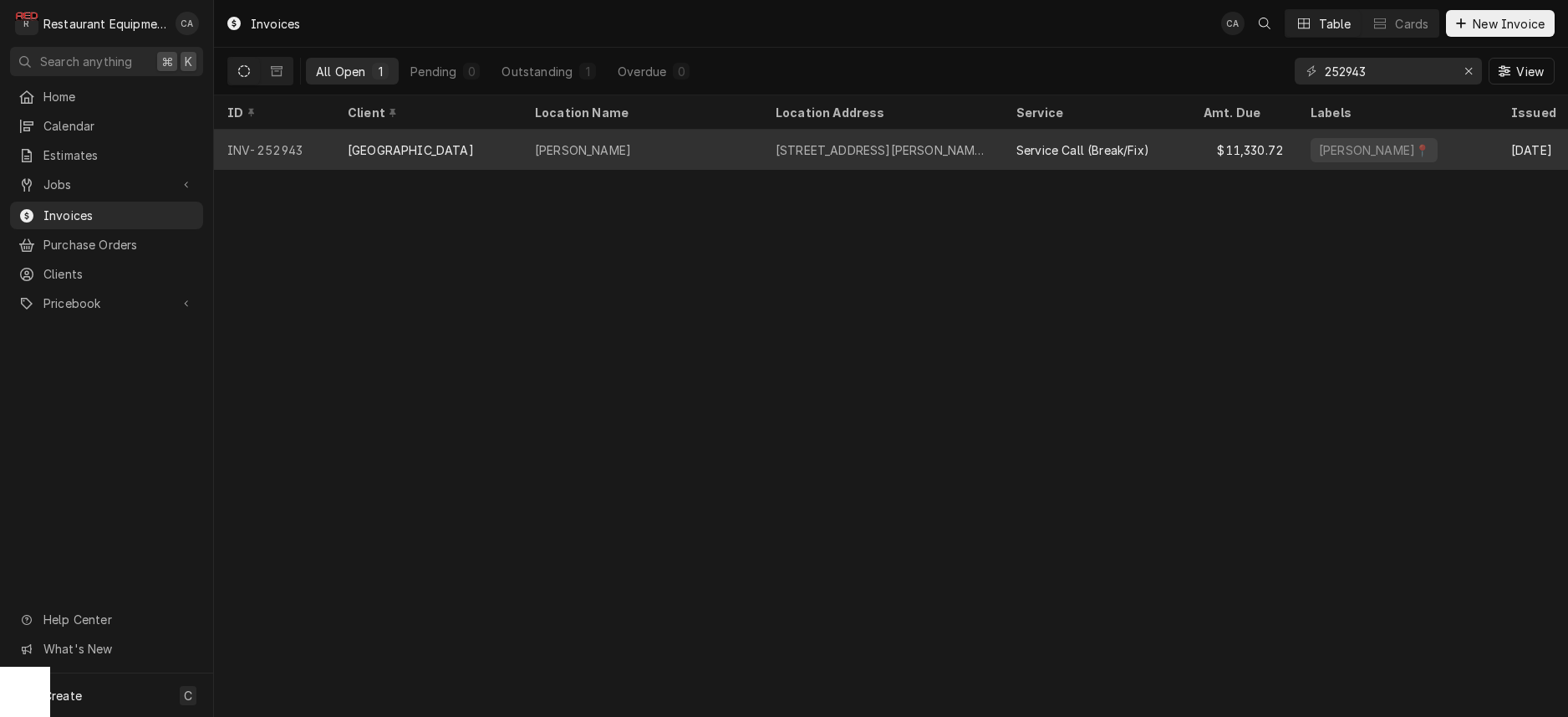
click at [673, 152] on div "Woodrow Wilson" at bounding box center [642, 149] width 241 height 40
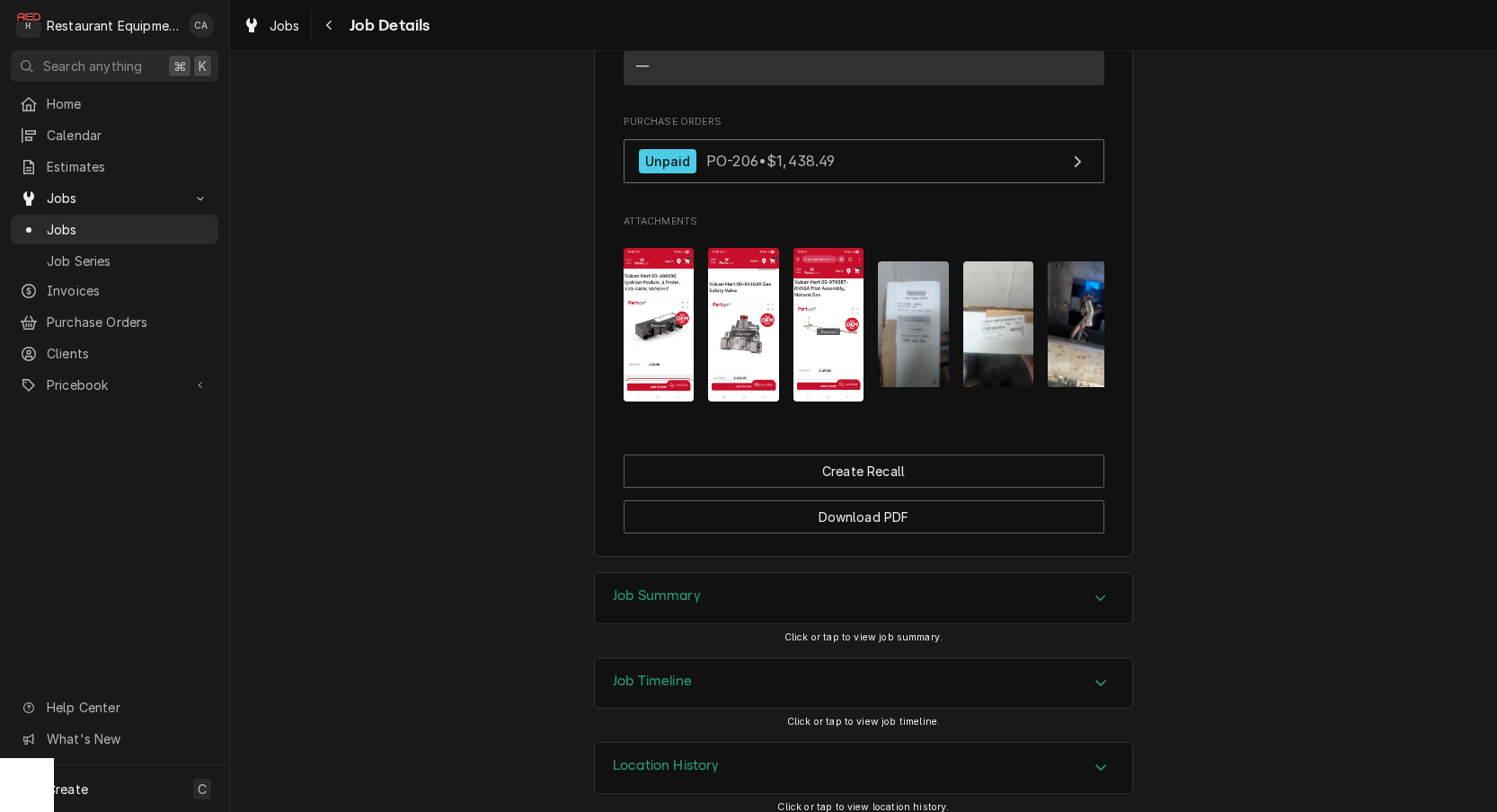
scroll to position [1818, 0]
drag, startPoint x: 645, startPoint y: 581, endPoint x: 496, endPoint y: 444, distance: 202.4
click at [644, 588] on h3 "Job Summary" at bounding box center [656, 597] width 88 height 17
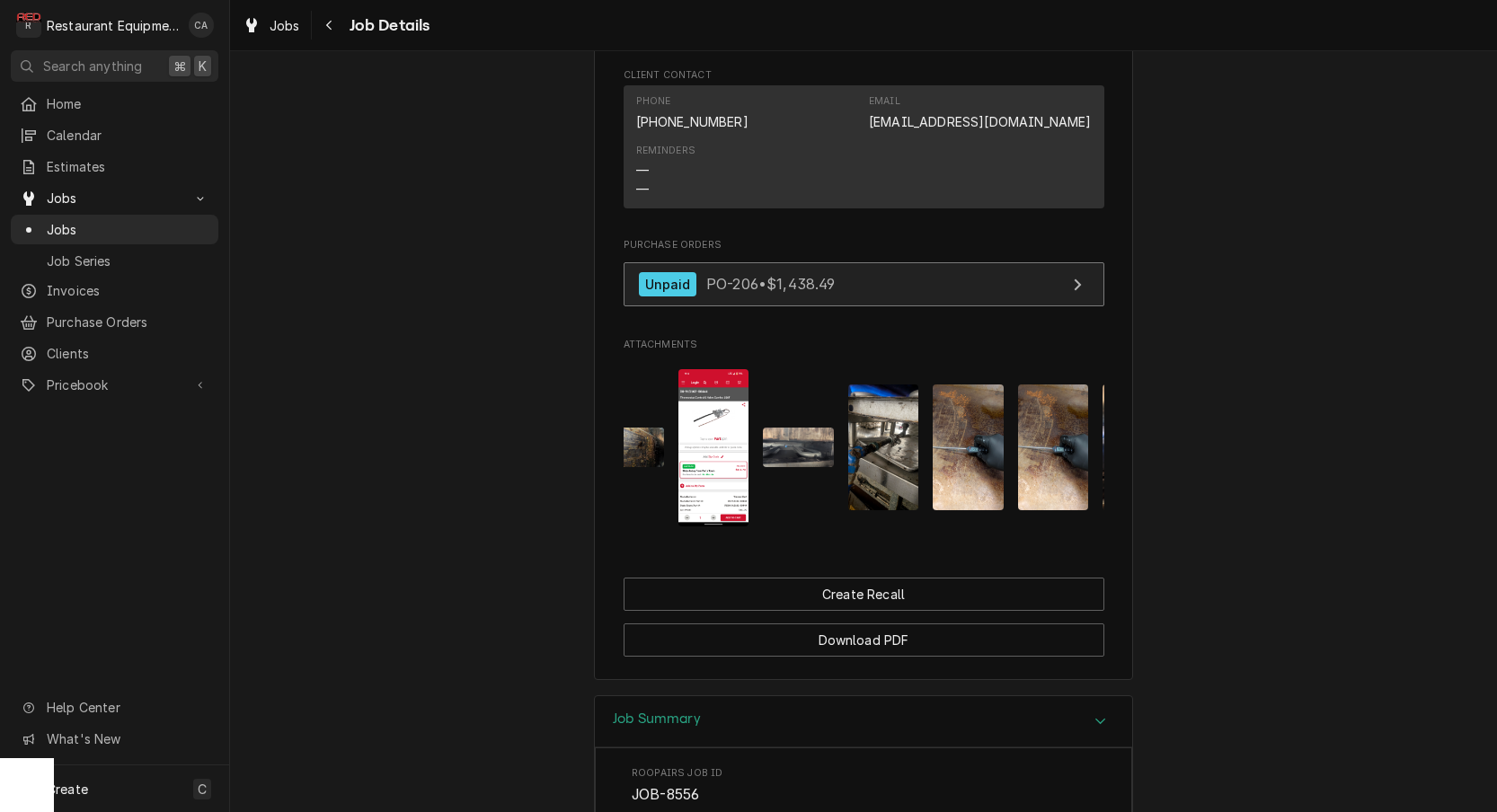
scroll to position [0, 0]
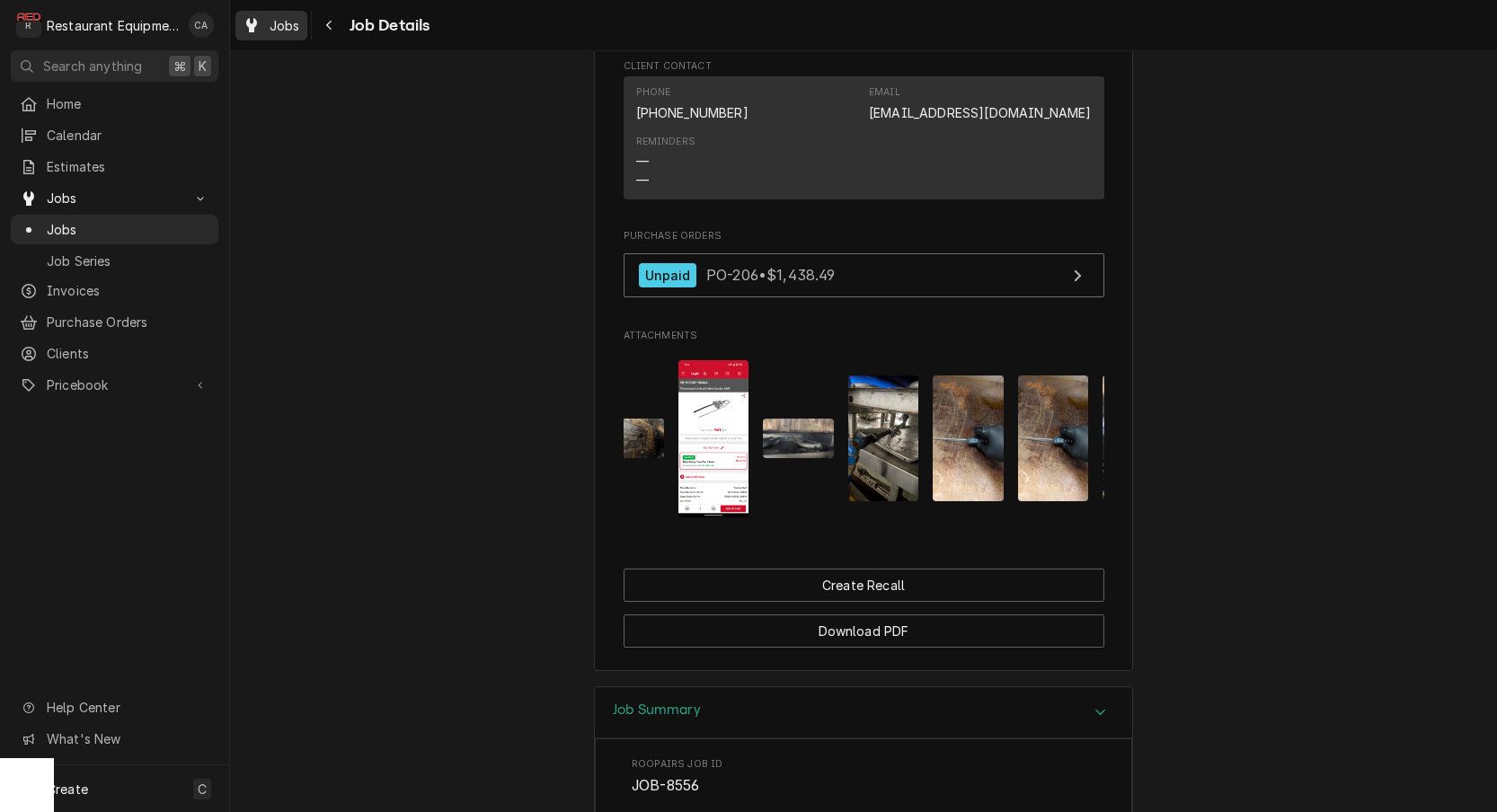
click at [281, 32] on span "Jobs" at bounding box center [284, 25] width 31 height 19
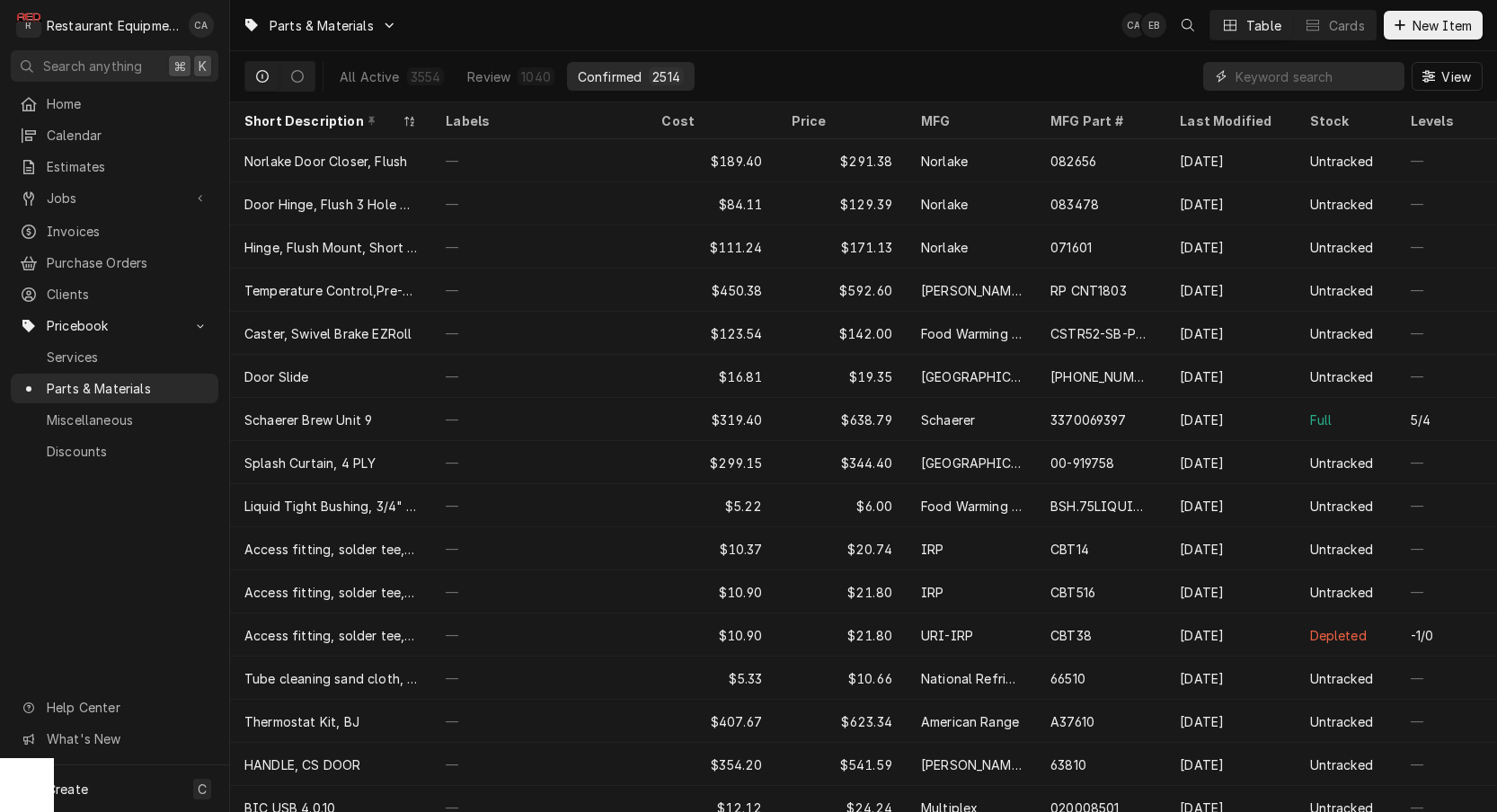
click at [1248, 71] on input "Dynamic Content Wrapper" at bounding box center [1315, 76] width 160 height 29
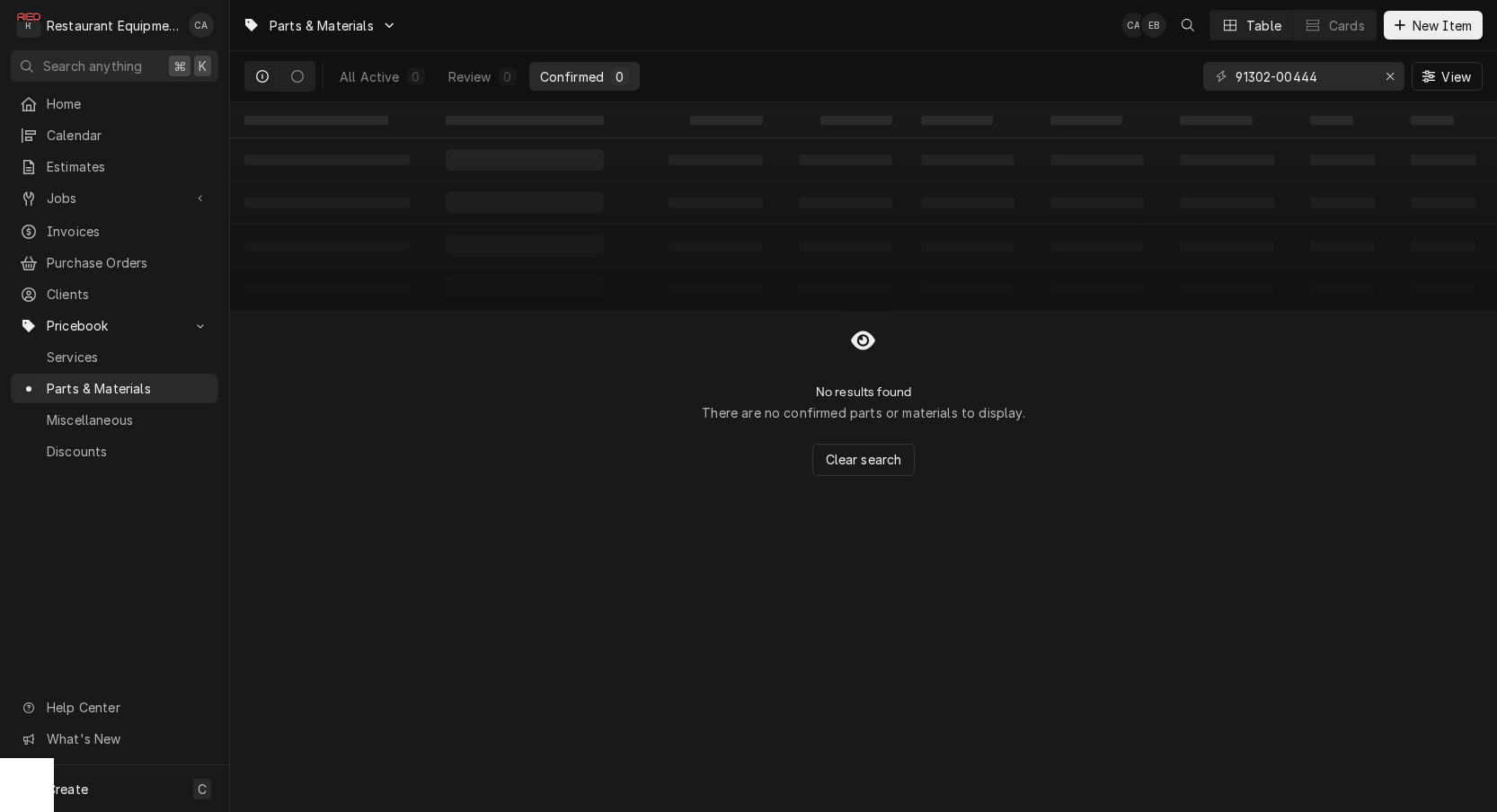
drag, startPoint x: 1060, startPoint y: 366, endPoint x: 1232, endPoint y: 183, distance: 251.1
click at [1071, 354] on div "No results found There are no confirmed parts or materials to display. Clear se…" at bounding box center [863, 393] width 1267 height 165
drag, startPoint x: 352, startPoint y: 193, endPoint x: 378, endPoint y: 125, distance: 72.8
click at [355, 189] on table "‌ ‌ ‌ ‌ ‌ ‌ ‌ ‌ ‌ ‌ ‌ ‌ ‌ ‌ ‌ ‌ ‌ ‌ ‌ ‌ ‌ ‌ ‌ ‌ ‌ ‌ ‌ ‌ ‌ ‌ ‌ ‌ ‌ ‌ ‌ ‌ ‌ ‌ ‌ ‌…" at bounding box center [863, 206] width 1267 height 209
click at [303, 77] on icon "Dynamic Content Wrapper" at bounding box center [298, 77] width 13 height 13
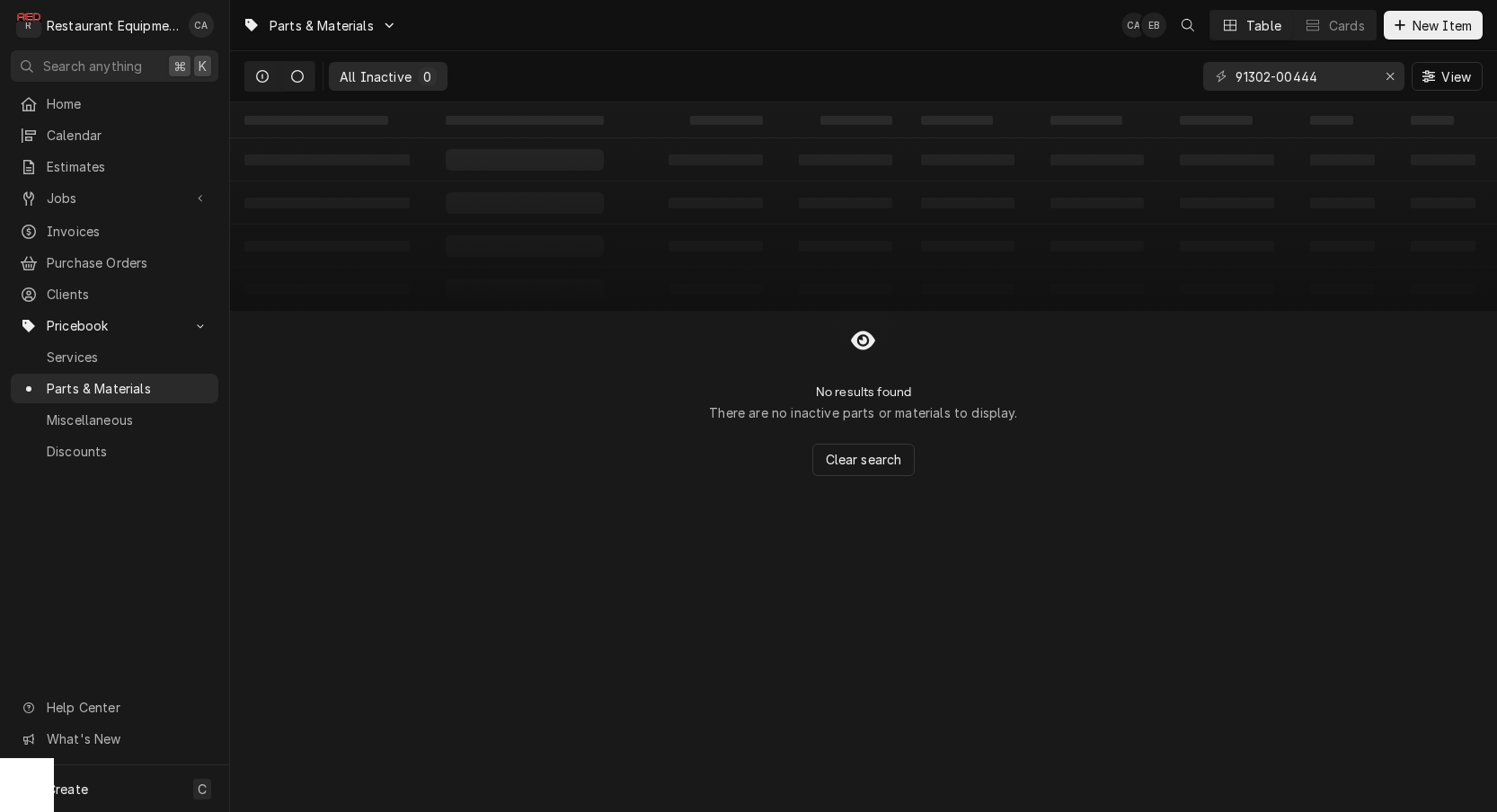
click at [268, 80] on icon "Dynamic Content Wrapper" at bounding box center [263, 77] width 13 height 13
click at [354, 80] on div "All Active" at bounding box center [369, 77] width 60 height 19
drag, startPoint x: 1350, startPoint y: 71, endPoint x: 1176, endPoint y: 64, distance: 174.1
click at [1176, 64] on div "All Active 0 Review 0 Confirmed 0 91302-00444 View" at bounding box center [863, 76] width 1238 height 50
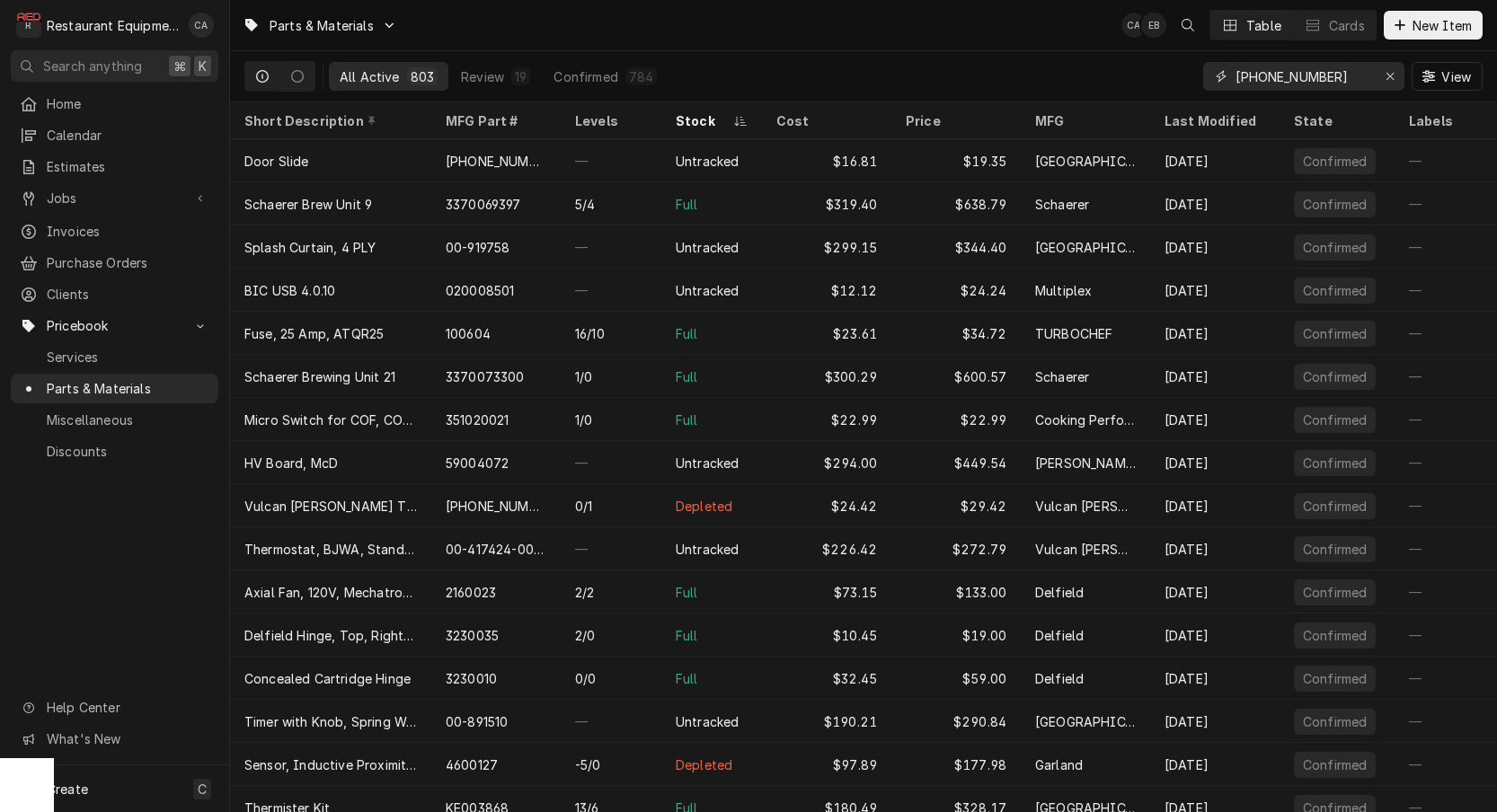
type input "00-91302-00444"
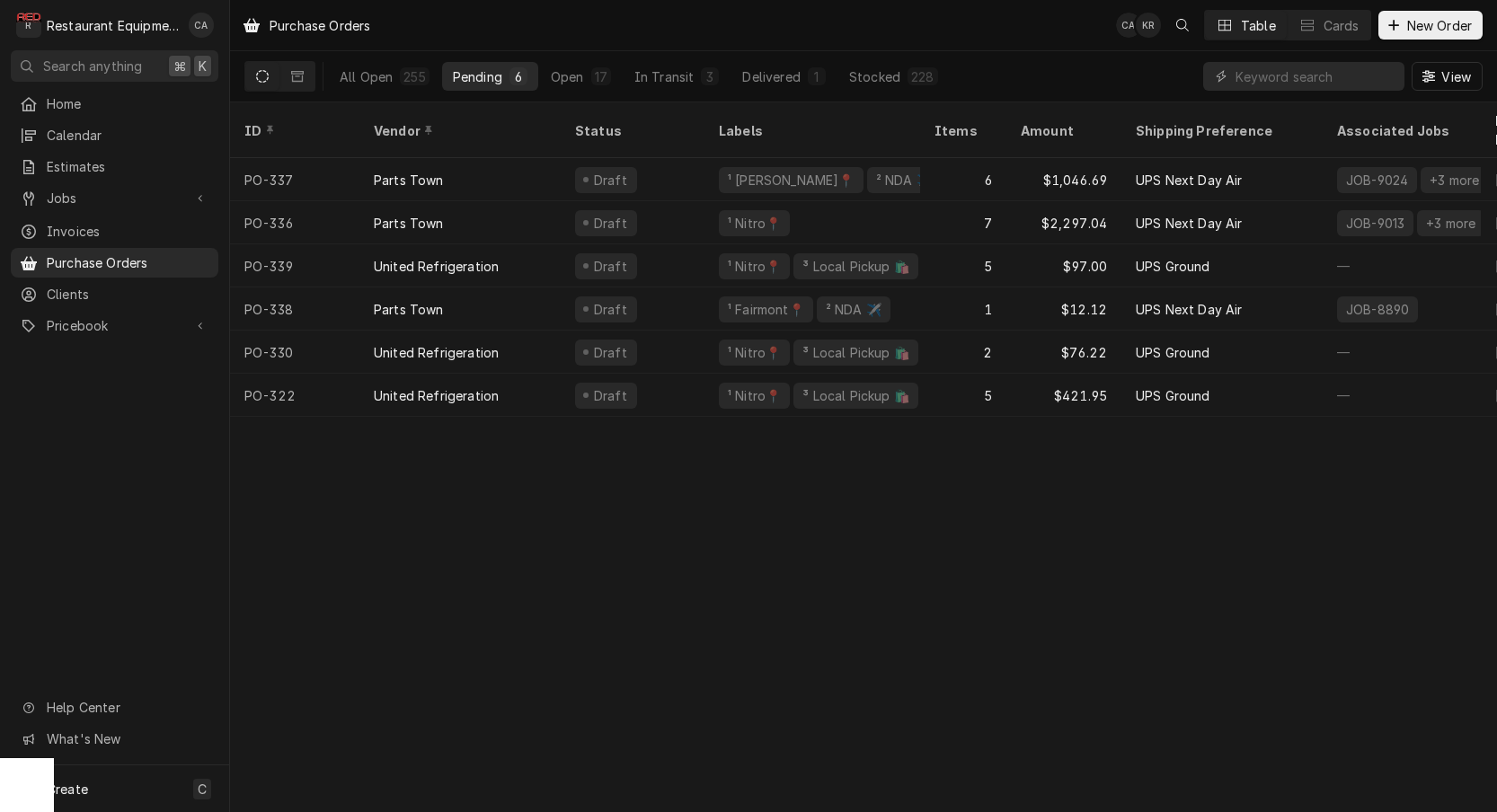
click at [571, 448] on div "Purchase Orders CA KR Table Cards New Order All Open 255 Pending 6 Open 17 In T…" at bounding box center [863, 406] width 1267 height 812
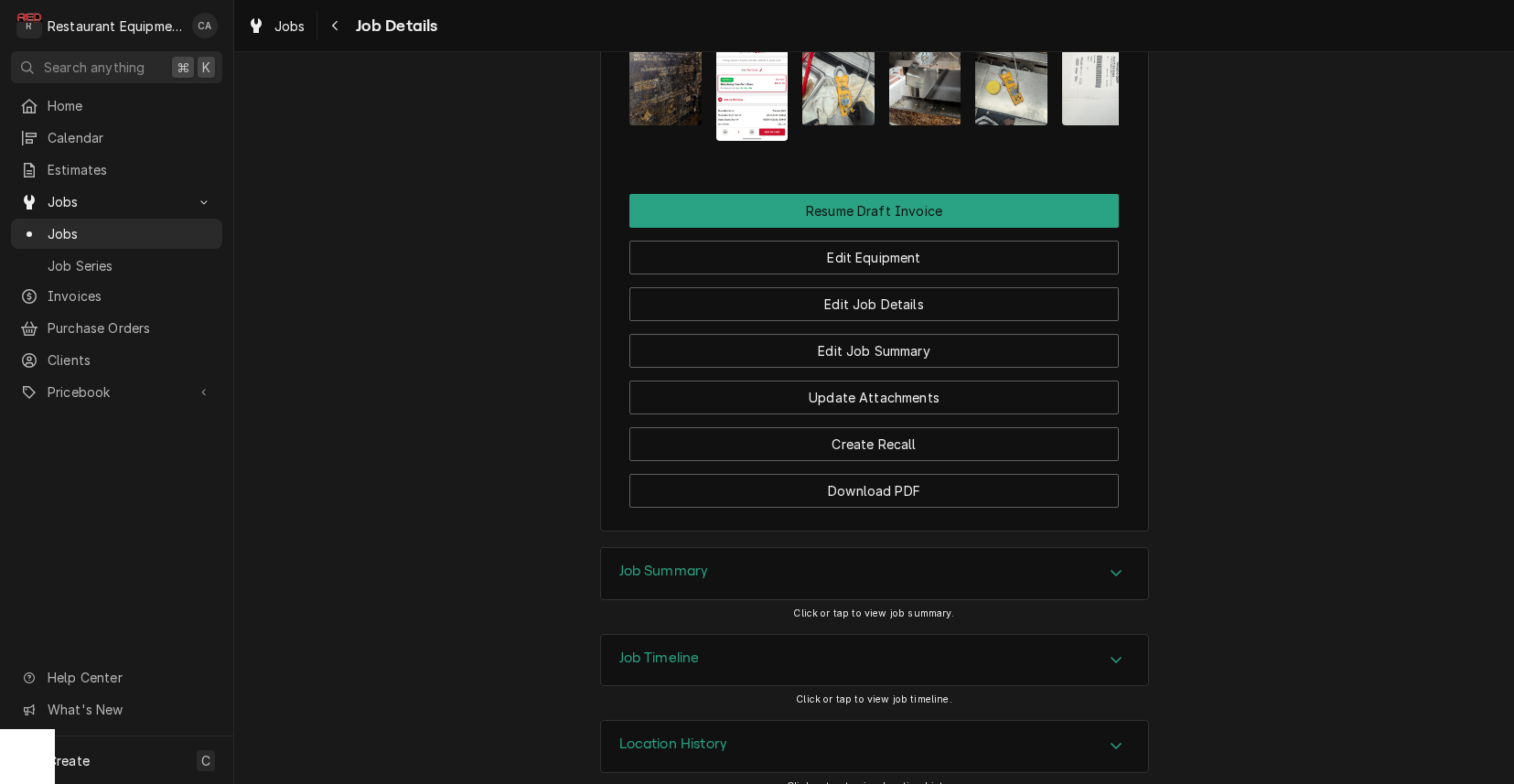
click at [680, 562] on h3 "Job Summary" at bounding box center [663, 571] width 90 height 17
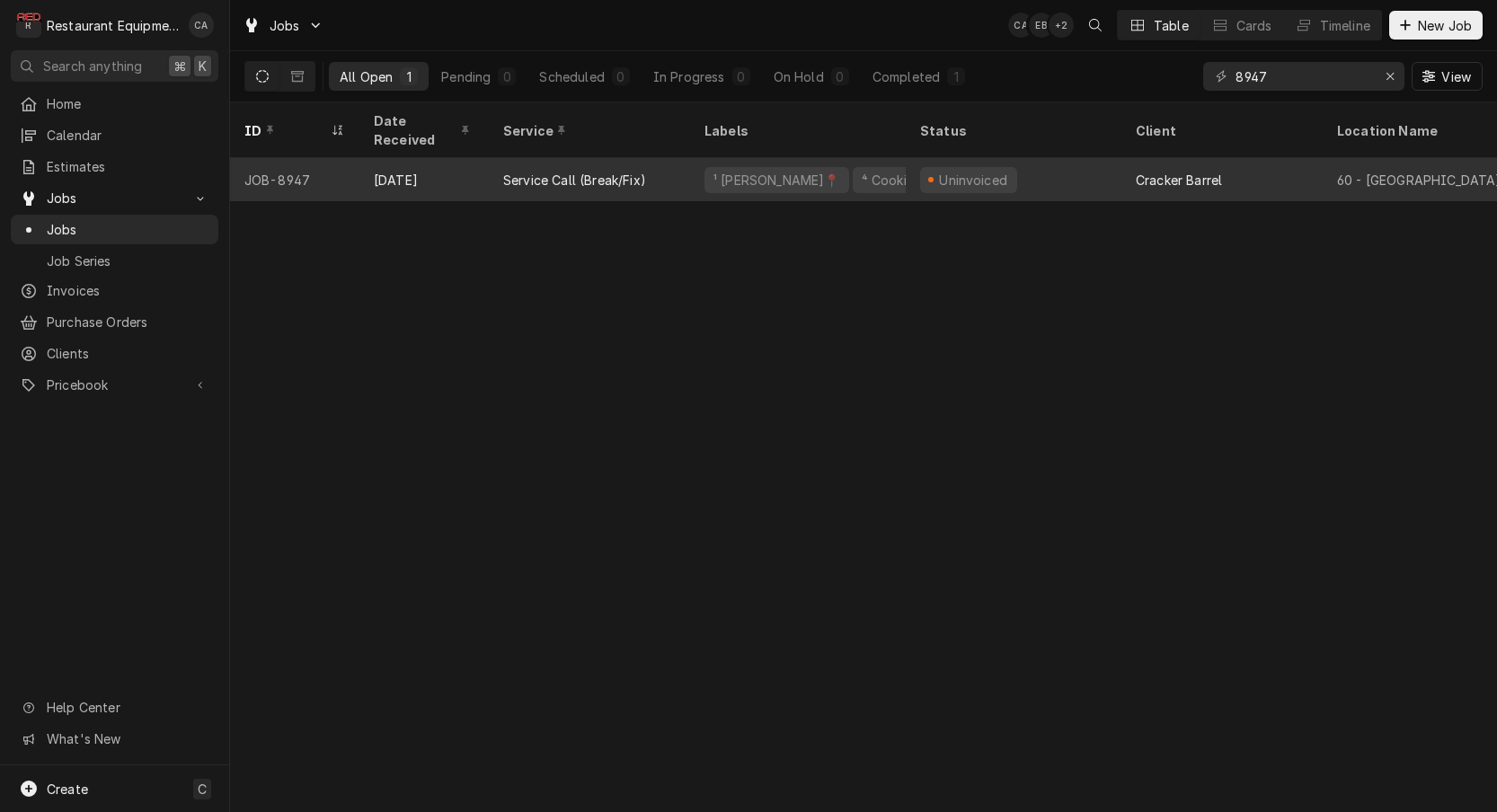
click at [761, 171] on div "¹ [PERSON_NAME]📍" at bounding box center [777, 180] width 130 height 19
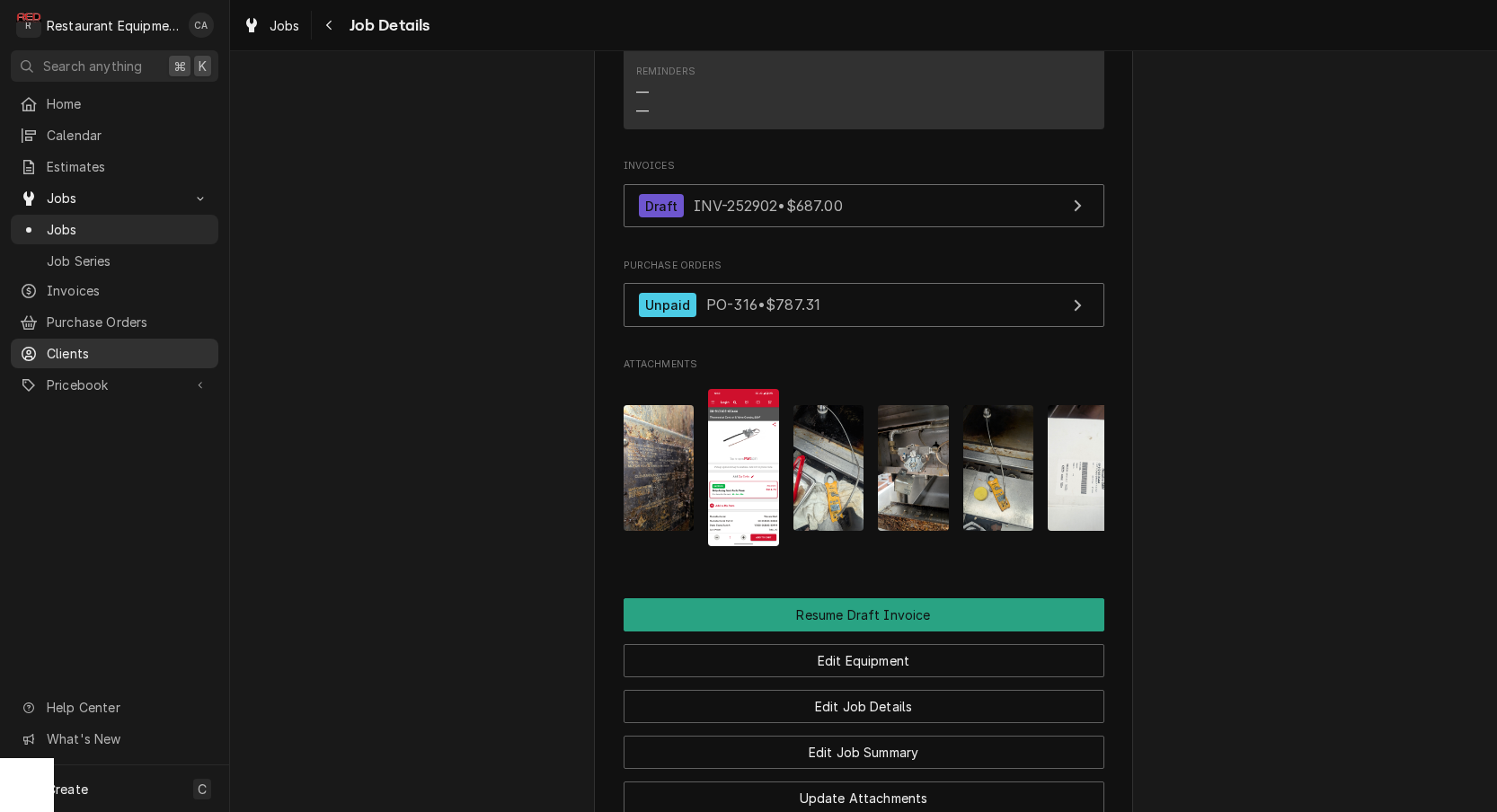
scroll to position [1995, 0]
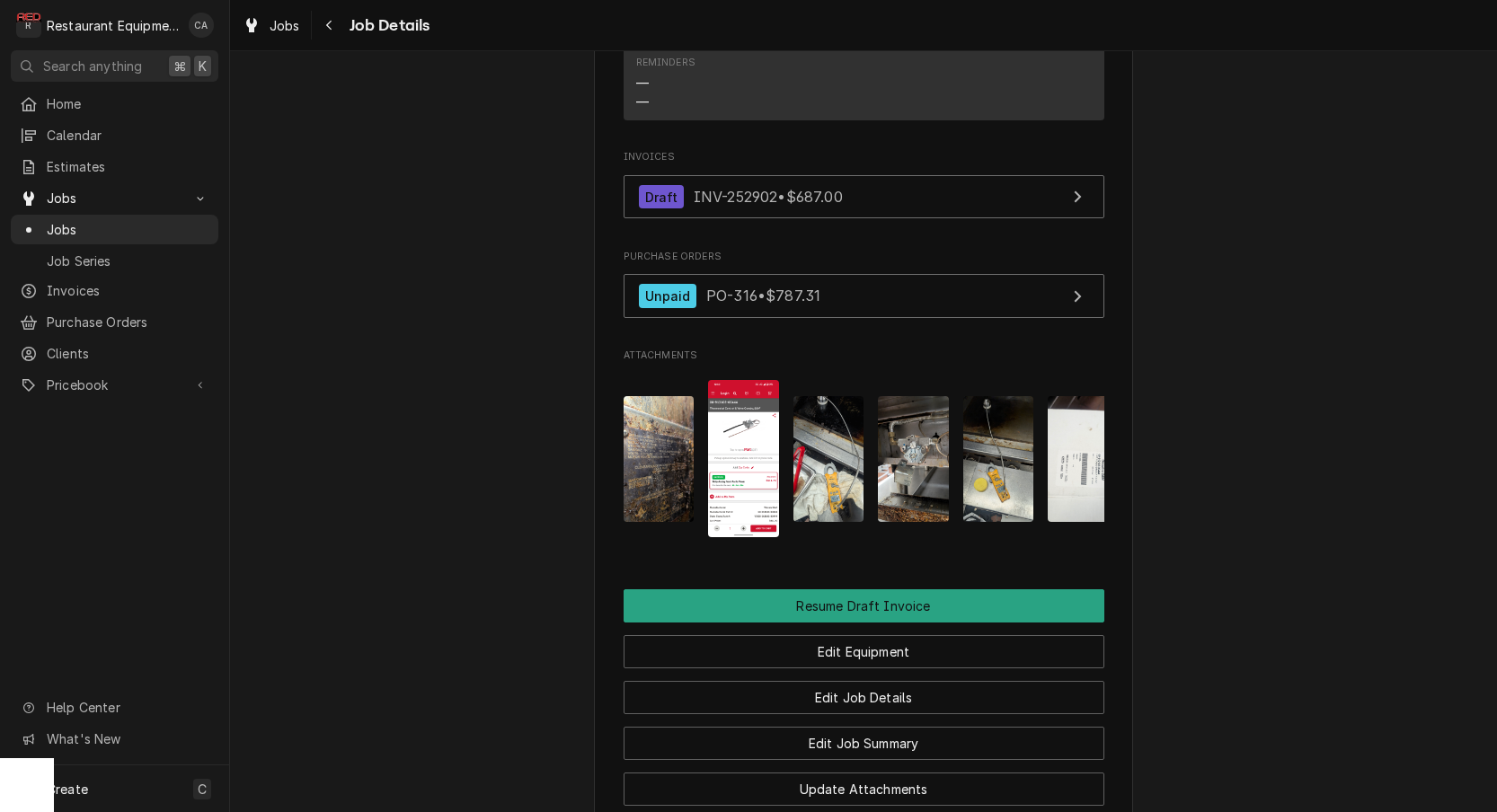
click at [652, 424] on img "Attachments" at bounding box center [659, 459] width 71 height 126
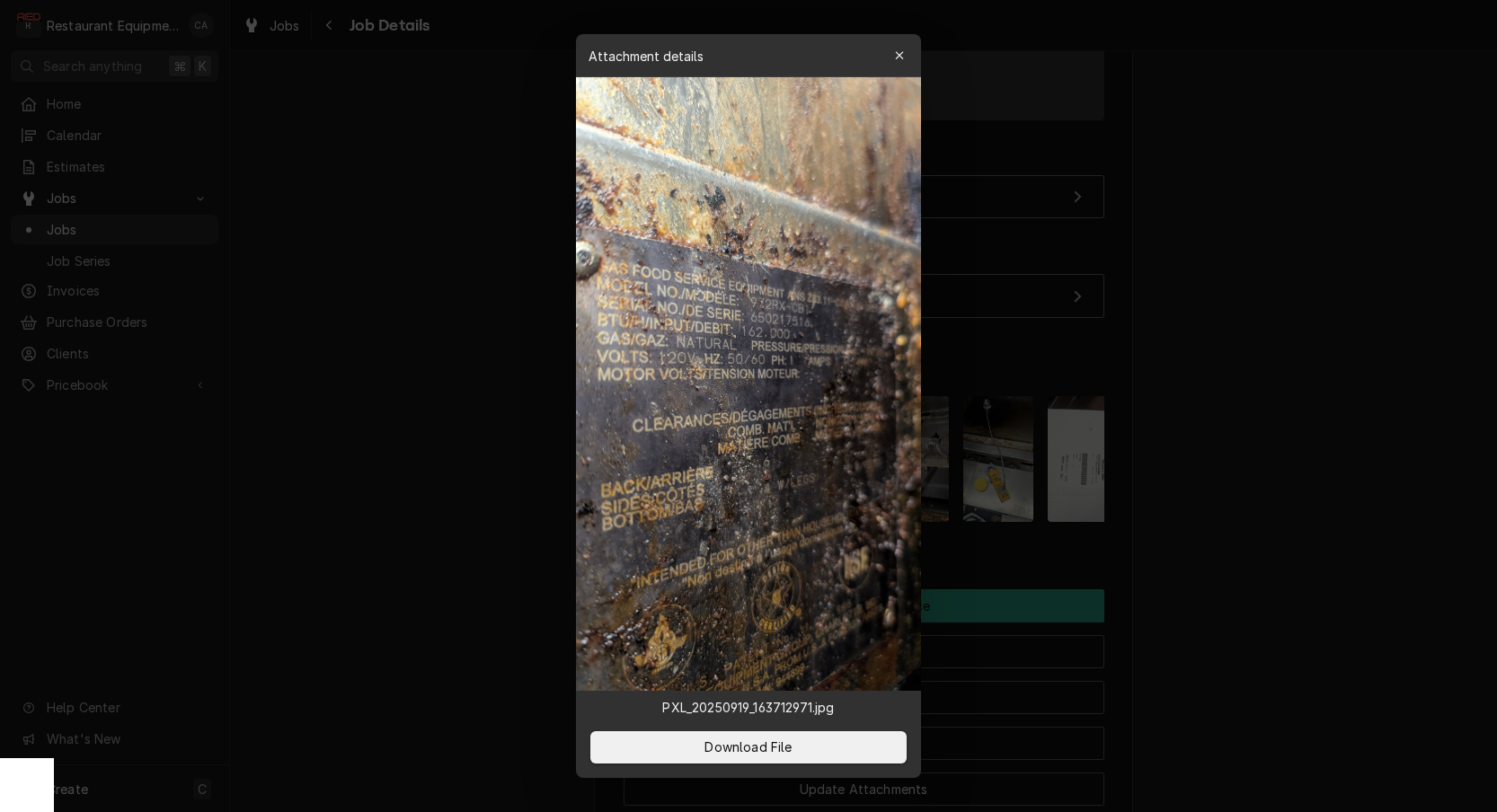
click at [388, 302] on div at bounding box center [748, 406] width 1497 height 812
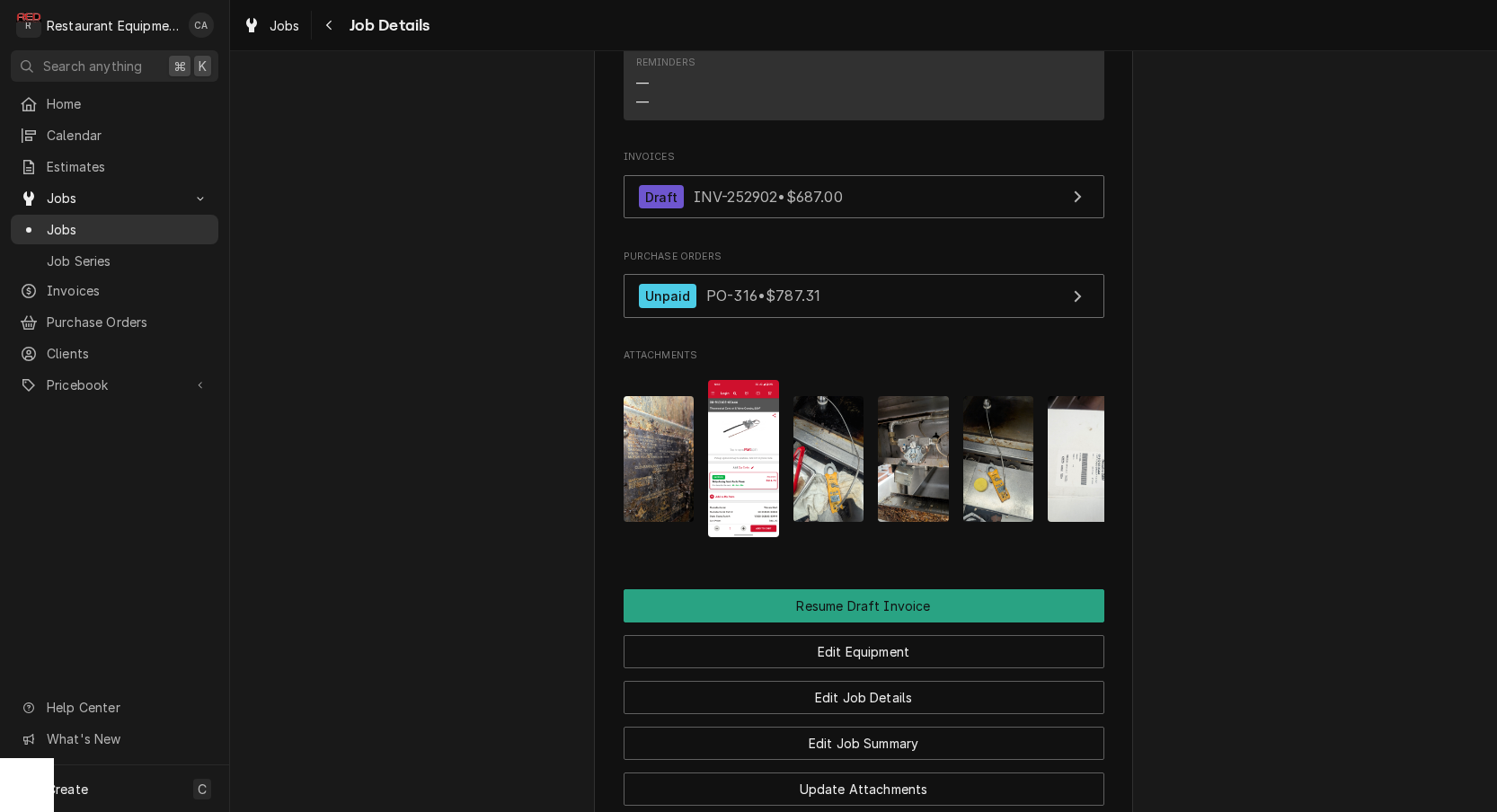
click at [65, 222] on span "Jobs" at bounding box center [127, 229] width 162 height 19
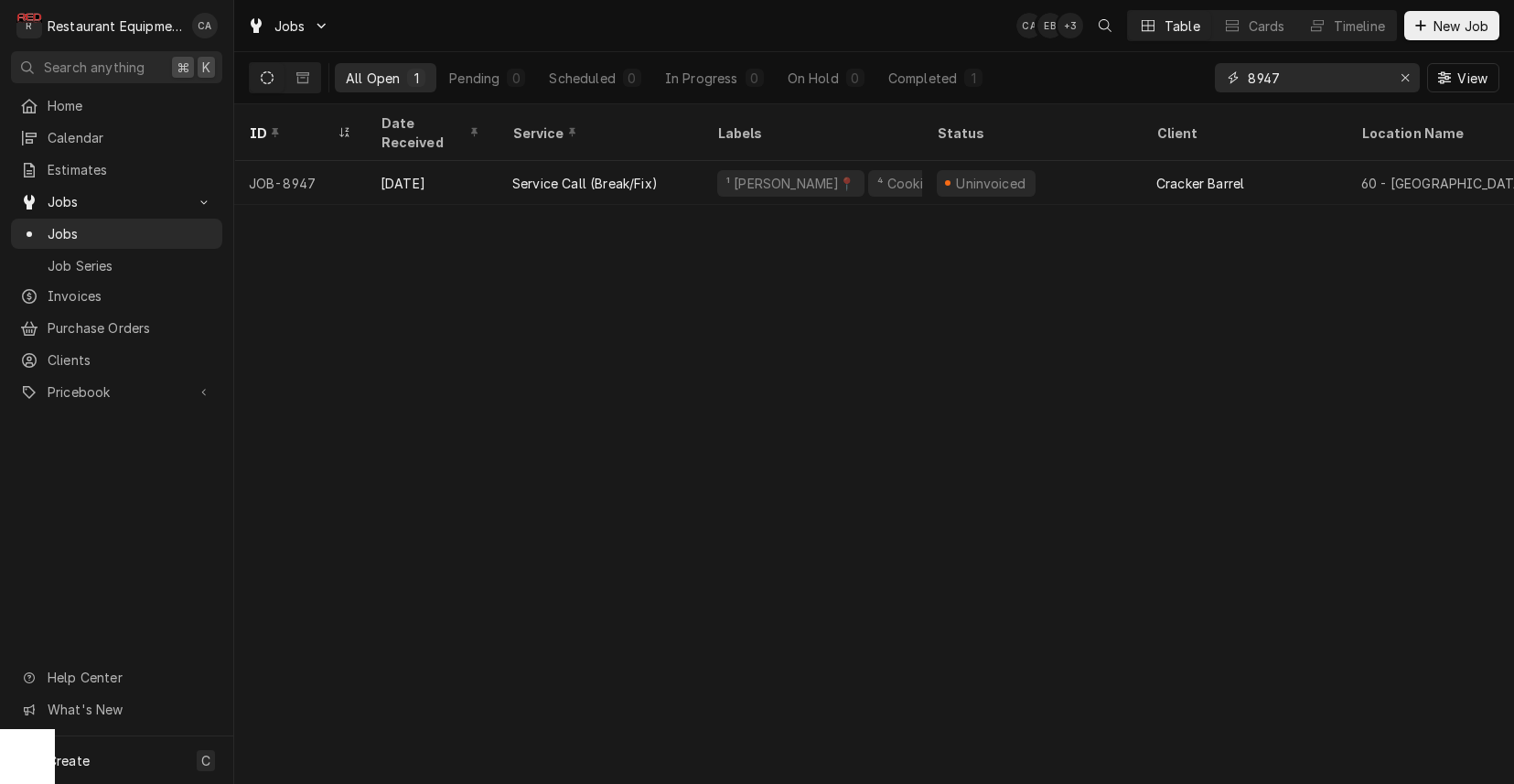
click at [1408, 77] on icon "Erase input" at bounding box center [1405, 78] width 10 height 13
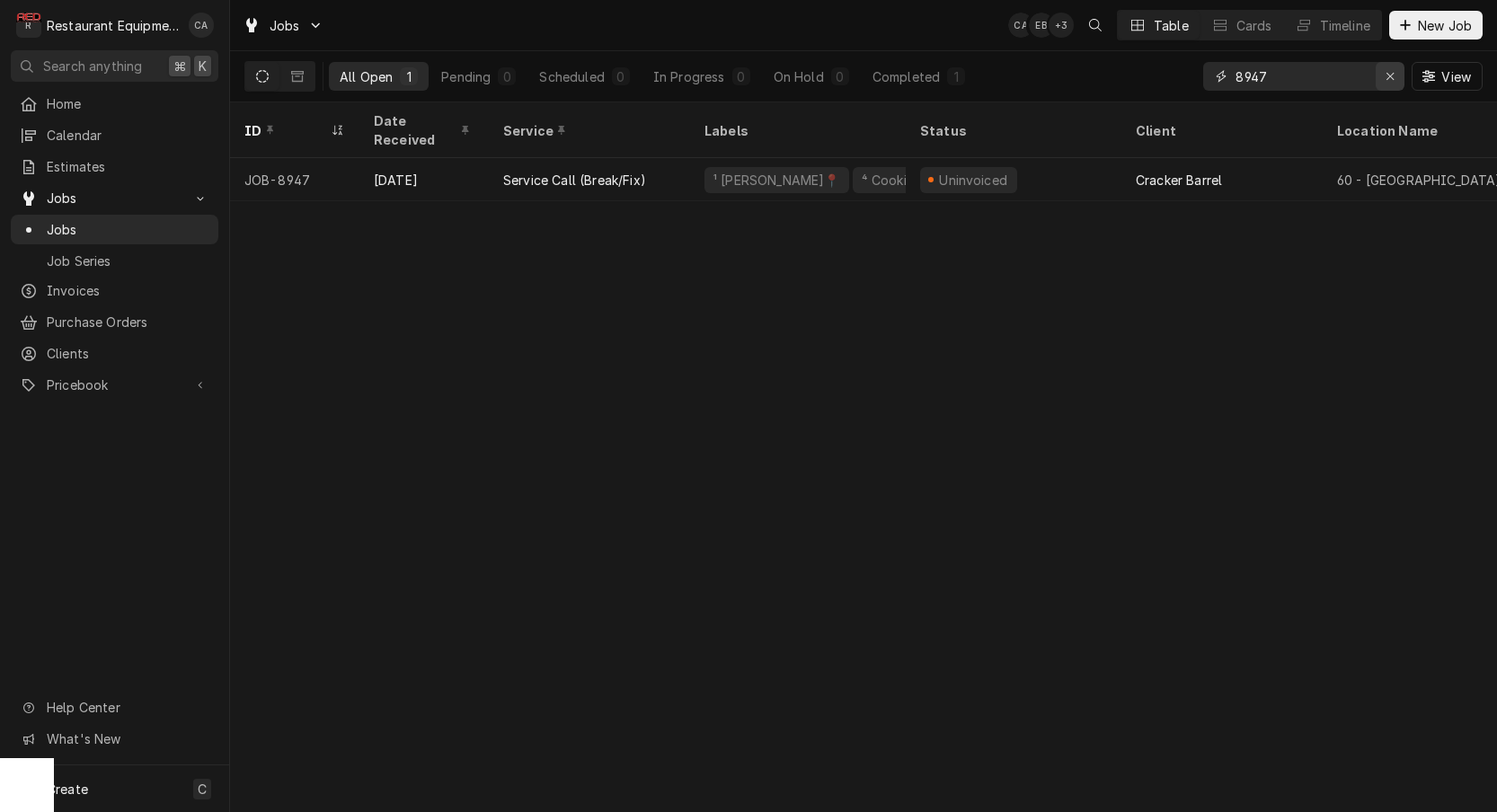
click at [1393, 80] on icon "Erase input" at bounding box center [1390, 76] width 7 height 7
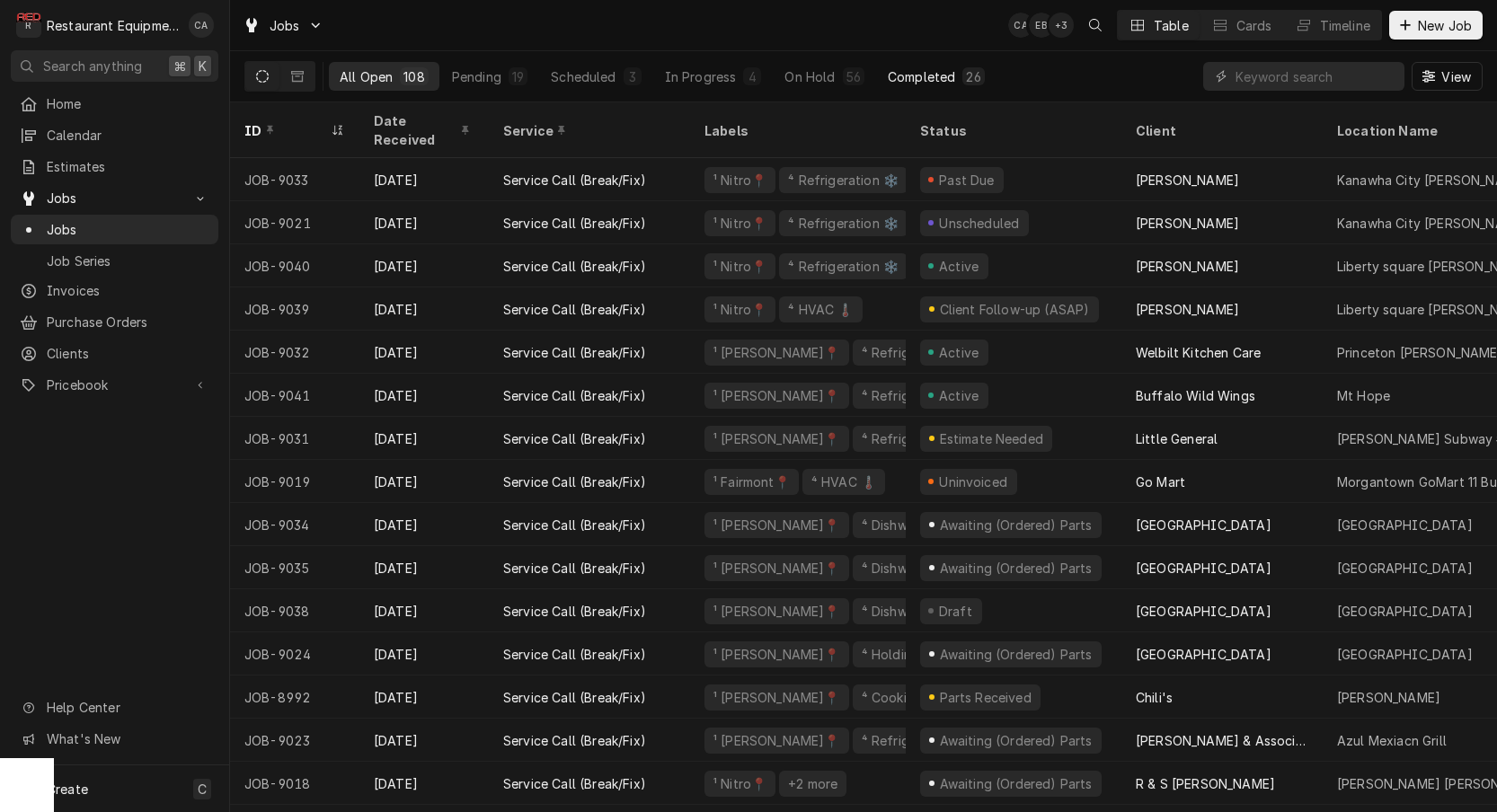
click at [919, 82] on div "Completed" at bounding box center [921, 77] width 68 height 19
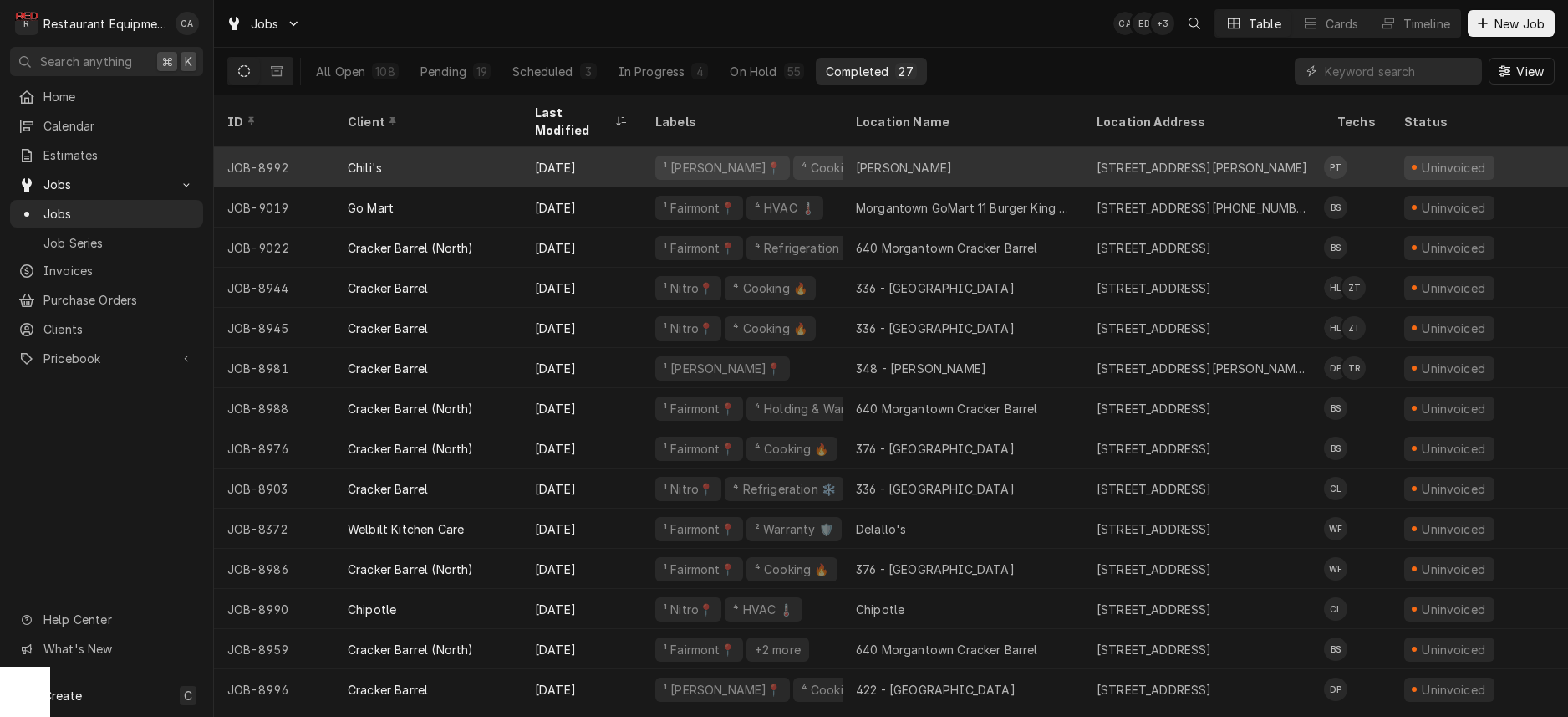
click at [1062, 150] on div "[PERSON_NAME]" at bounding box center [963, 167] width 241 height 40
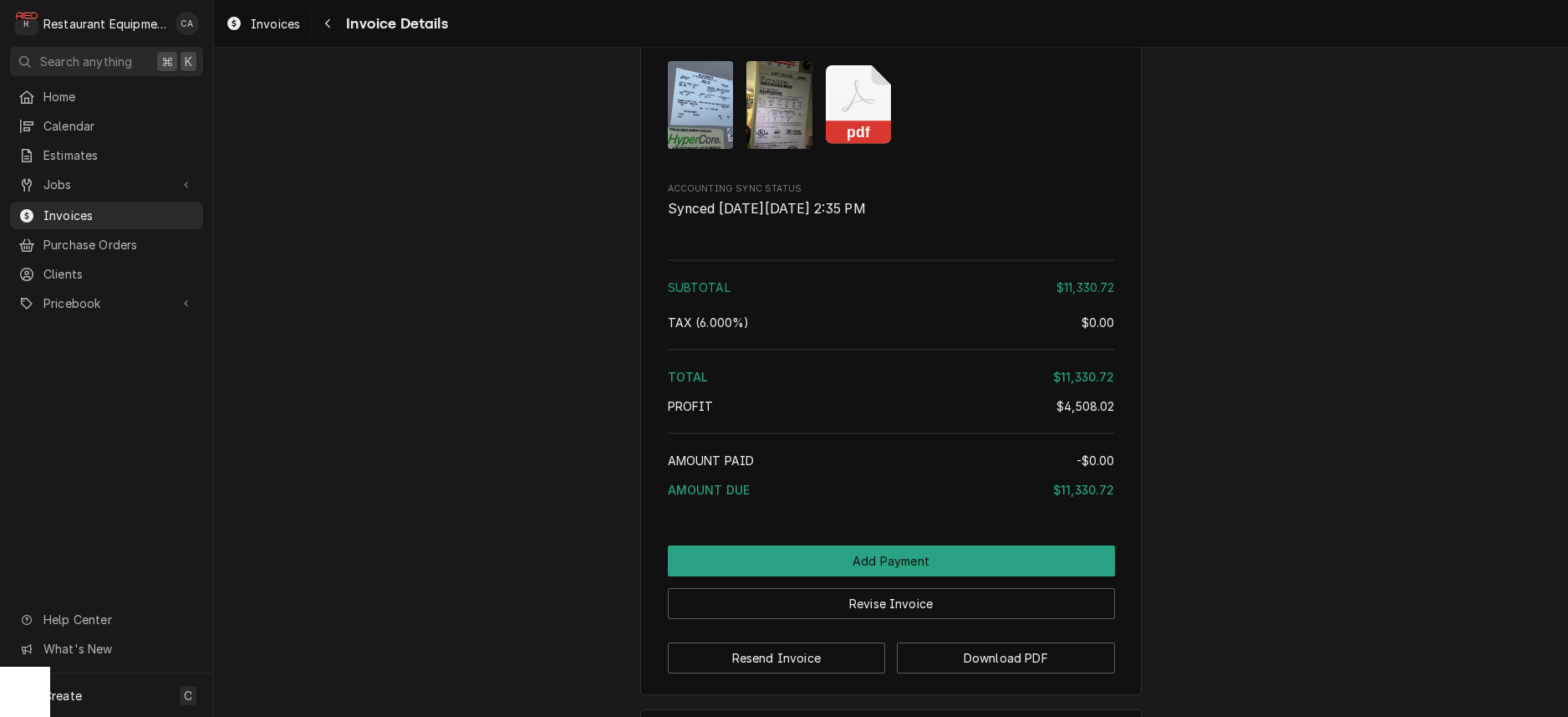
scroll to position [4637, 0]
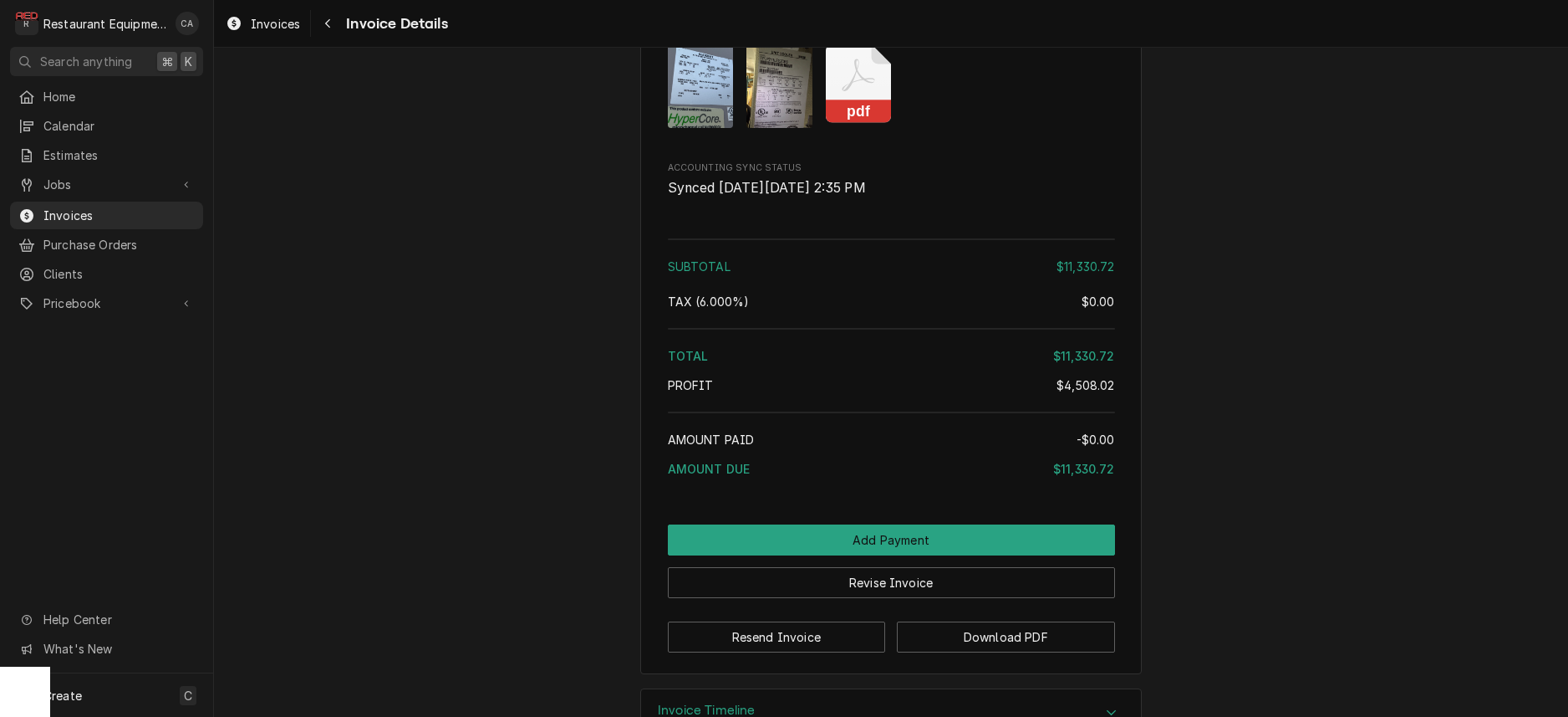
click at [869, 118] on rect "Attachments" at bounding box center [858, 111] width 66 height 23
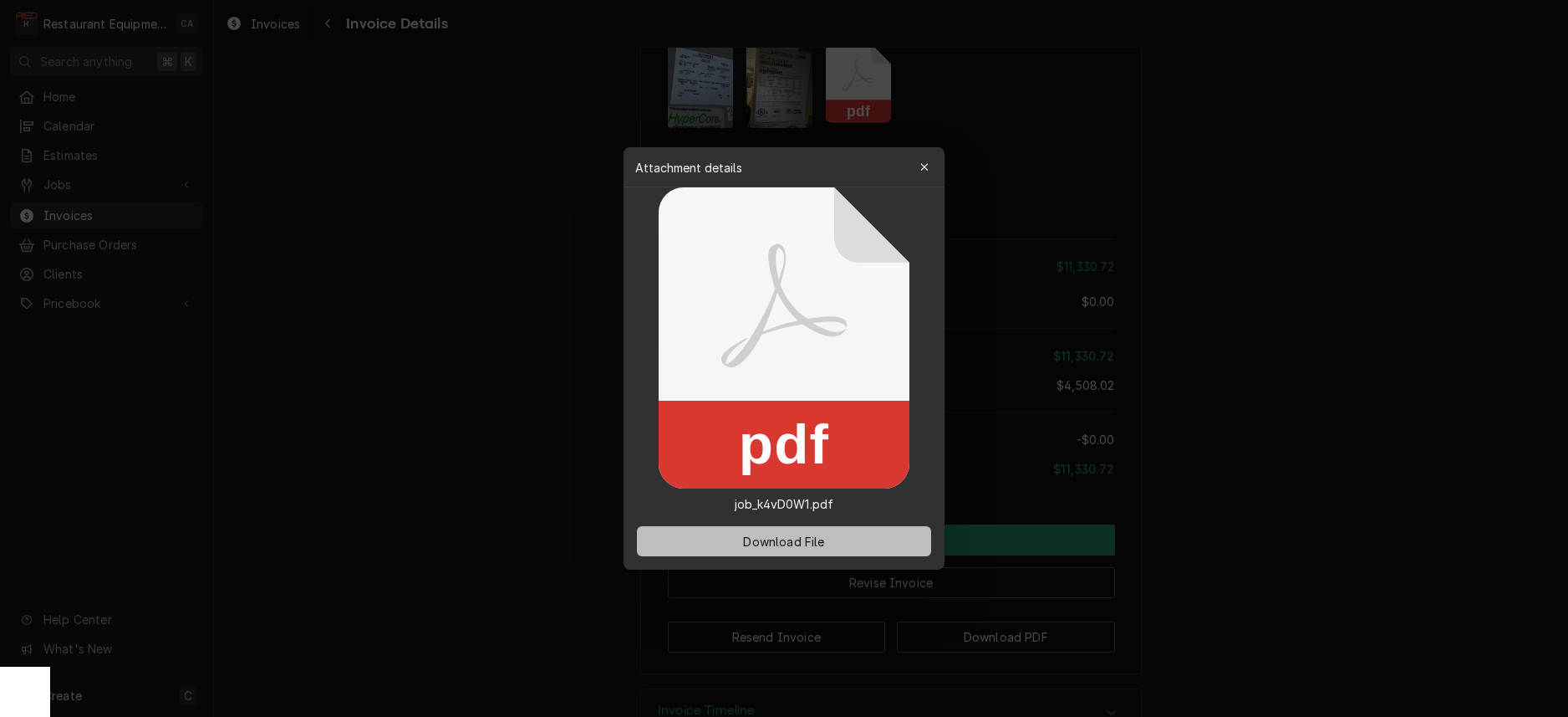
click at [834, 548] on button "Download File" at bounding box center [784, 541] width 294 height 30
click at [444, 416] on div at bounding box center [784, 358] width 1568 height 717
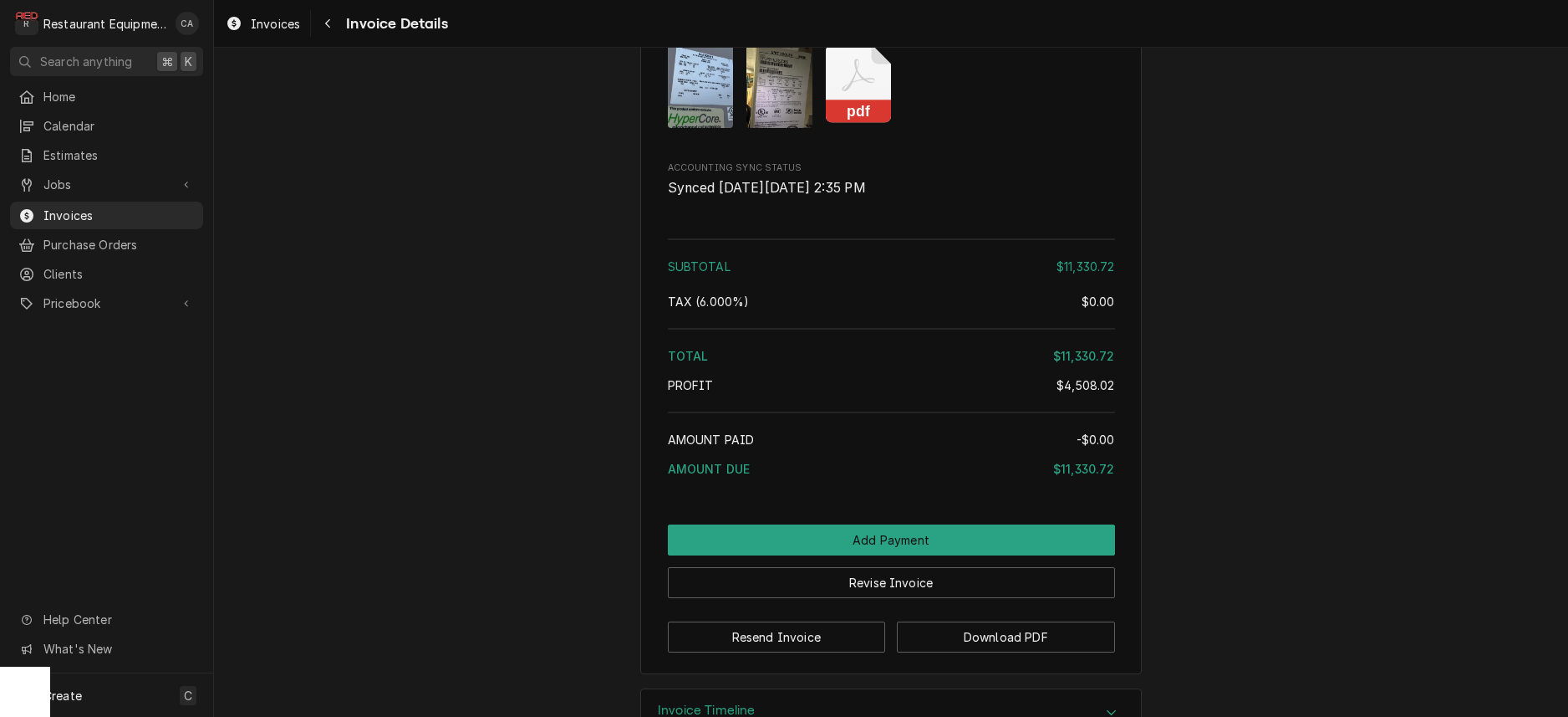
drag, startPoint x: 1487, startPoint y: 74, endPoint x: 1469, endPoint y: 13, distance: 63.6
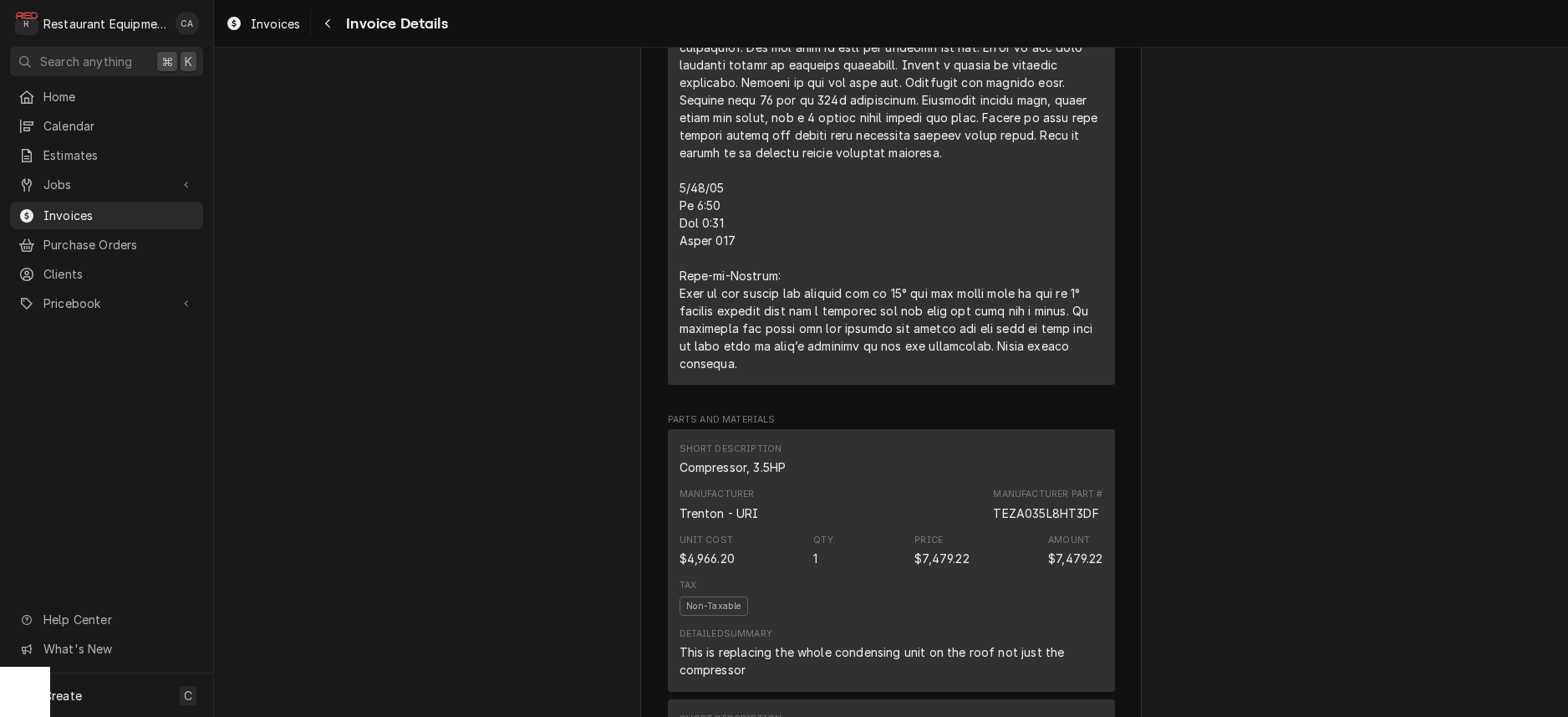
scroll to position [2313, 0]
click at [591, 374] on div "Outstanding Sender Restaurant Equipment Diagnostics [STREET_ADDRESS][PERSON_NAM…" at bounding box center [891, 374] width 1354 height 5278
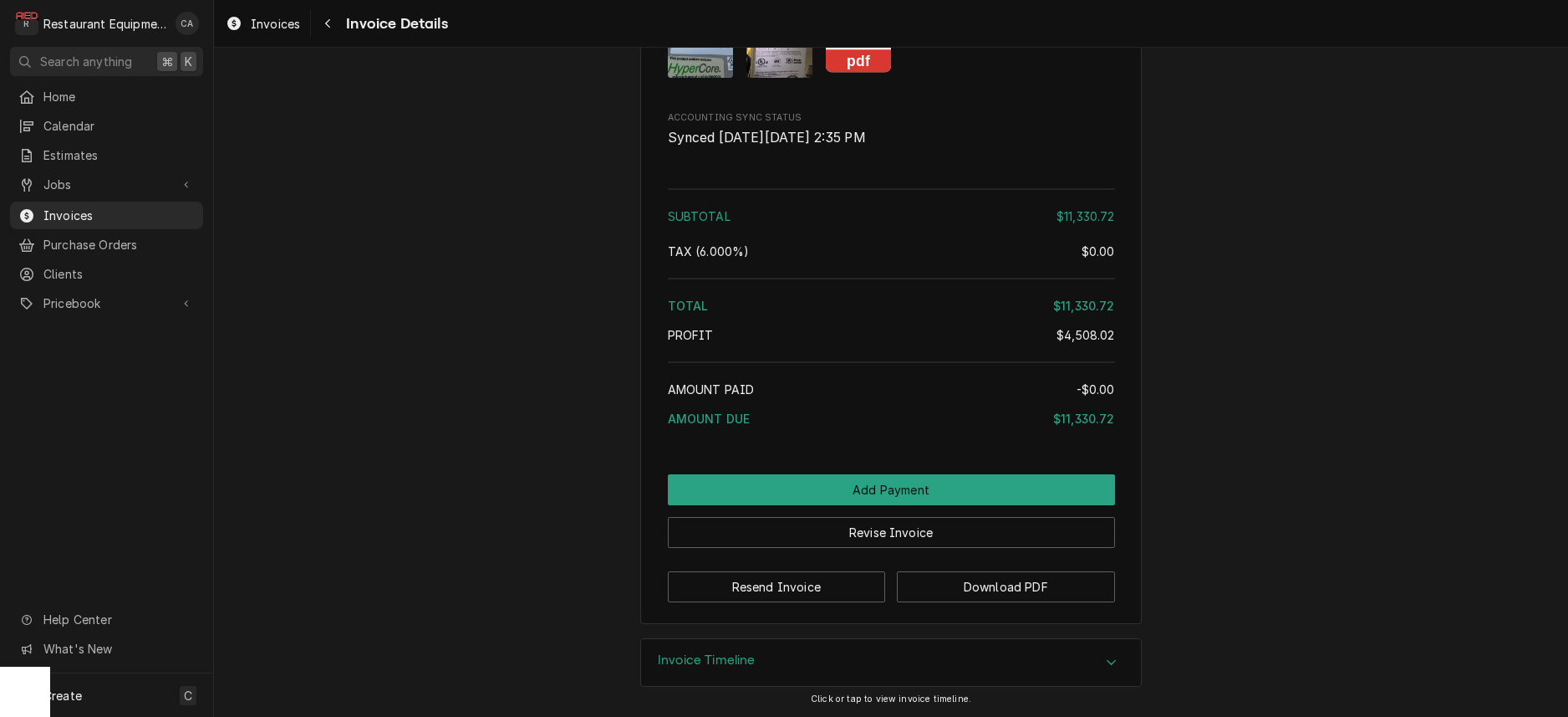
scroll to position [0, 0]
click at [61, 206] on span "Invoices" at bounding box center [118, 215] width 151 height 17
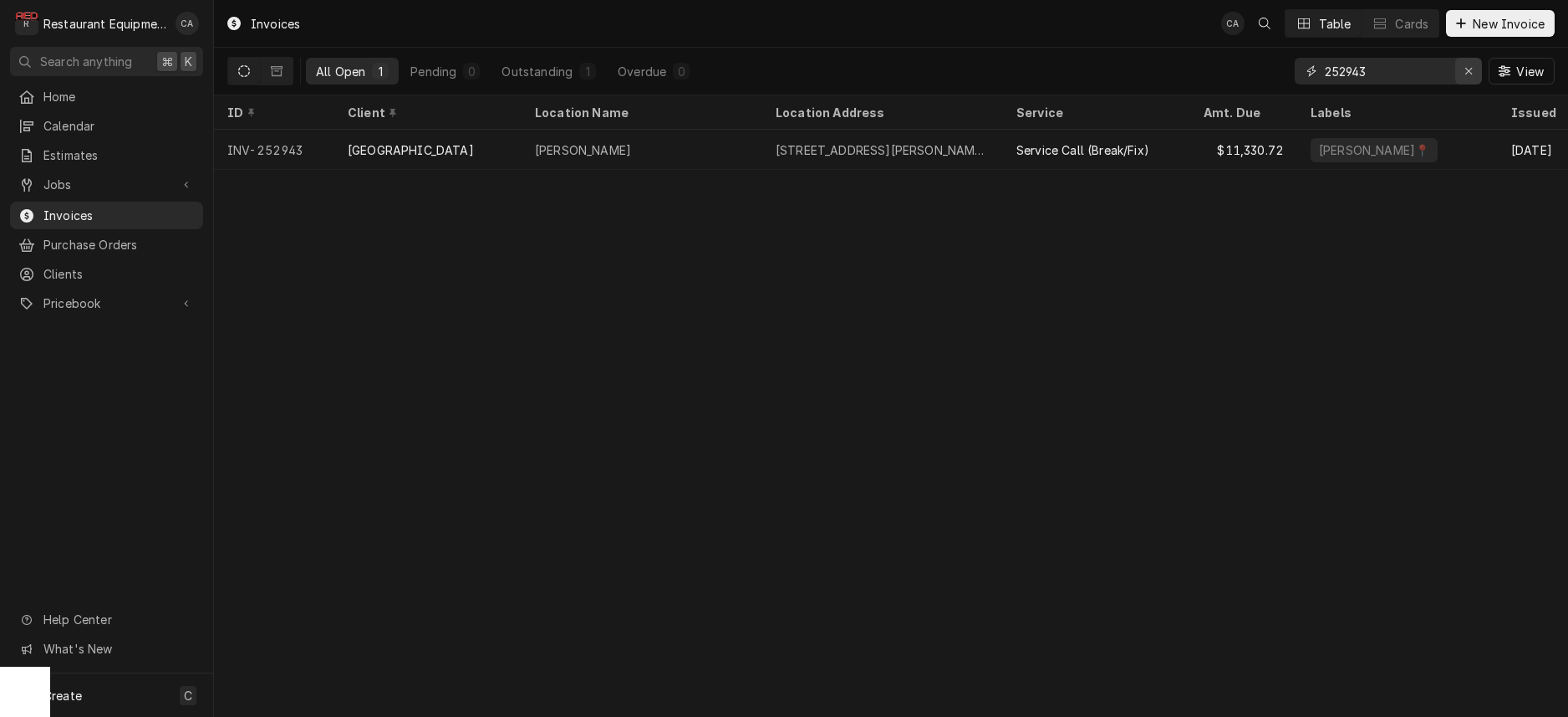
click at [1472, 72] on icon "Erase input" at bounding box center [1469, 72] width 9 height 12
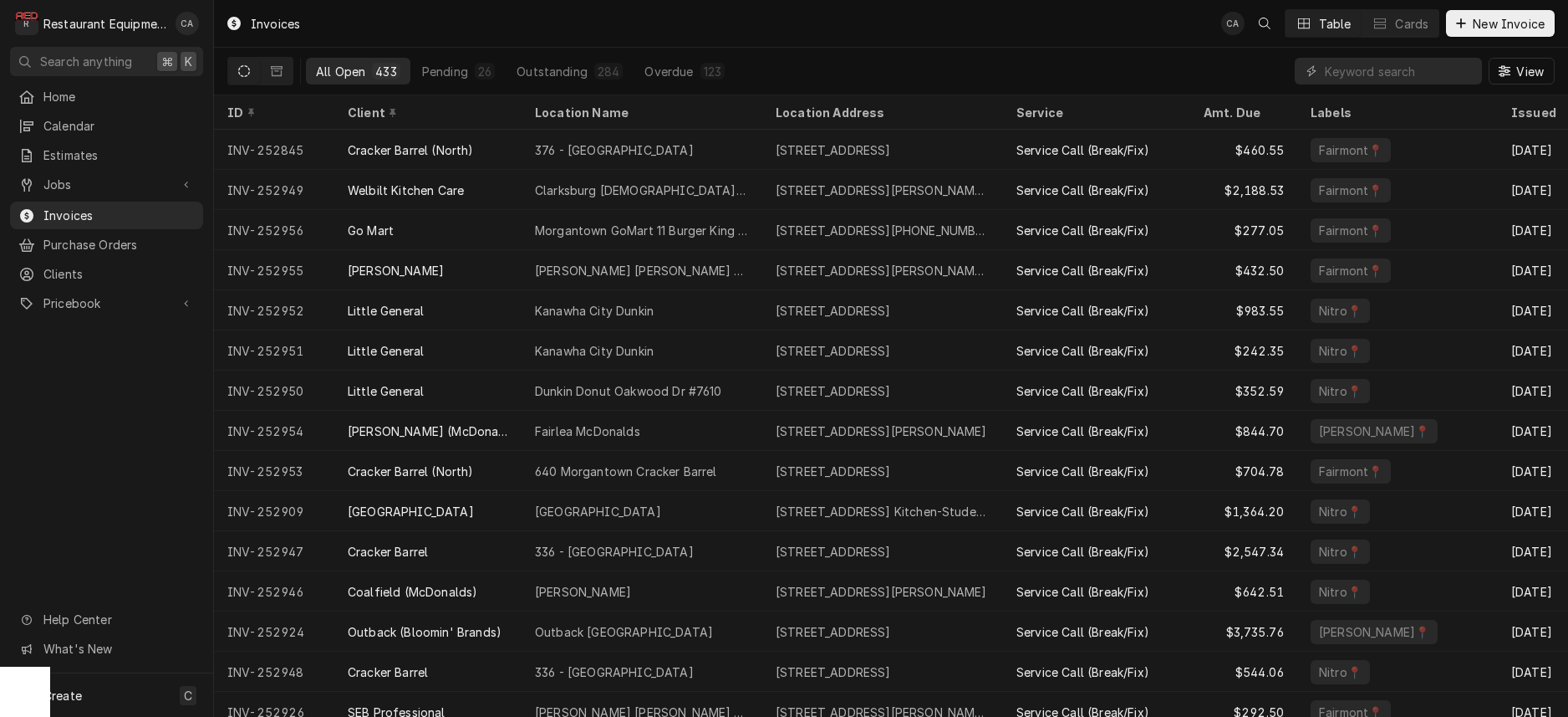
click at [885, 35] on div "Invoices CA Table Cards New Invoice" at bounding box center [891, 23] width 1354 height 47
click at [444, 76] on div "Pending" at bounding box center [445, 72] width 46 height 17
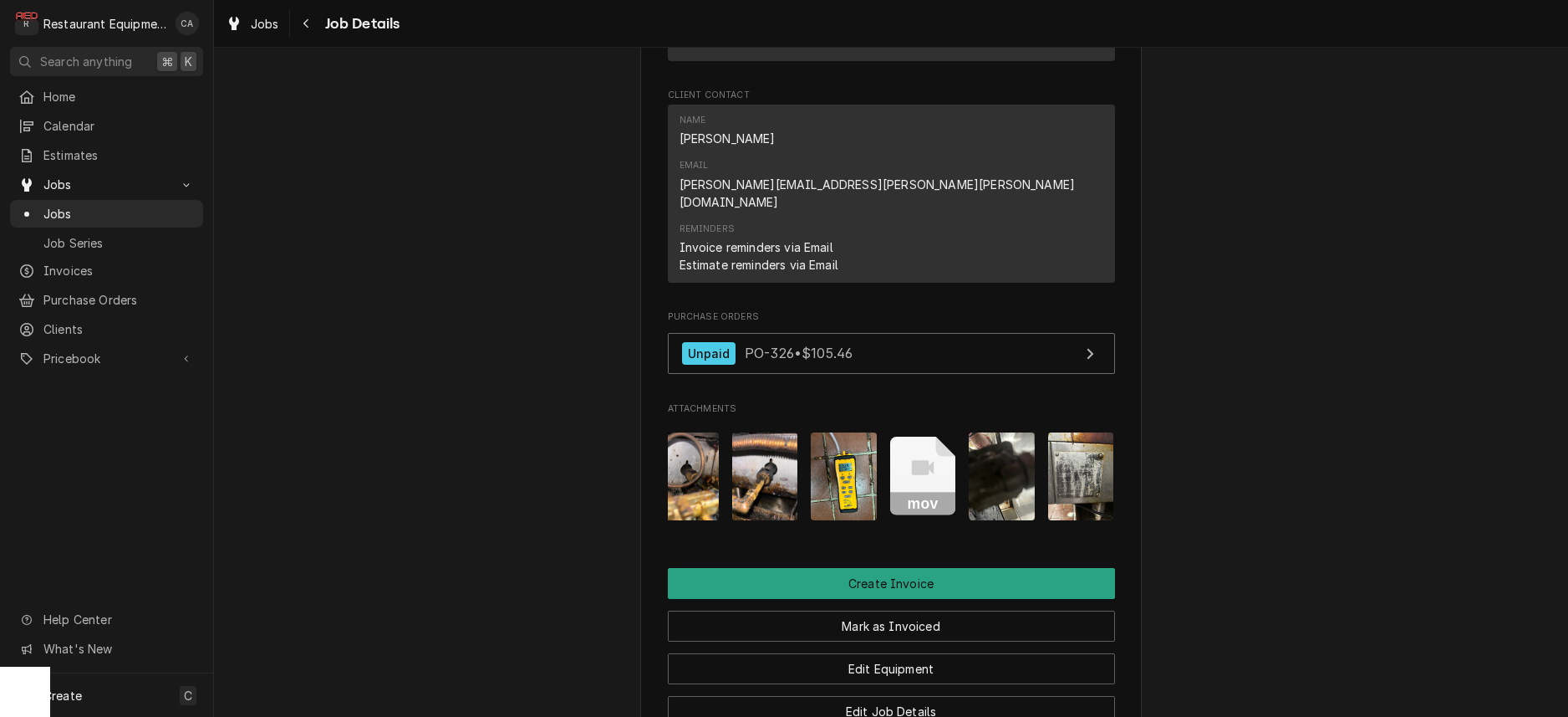
scroll to position [0, 92]
click at [1085, 433] on img "Attachments" at bounding box center [1082, 477] width 66 height 88
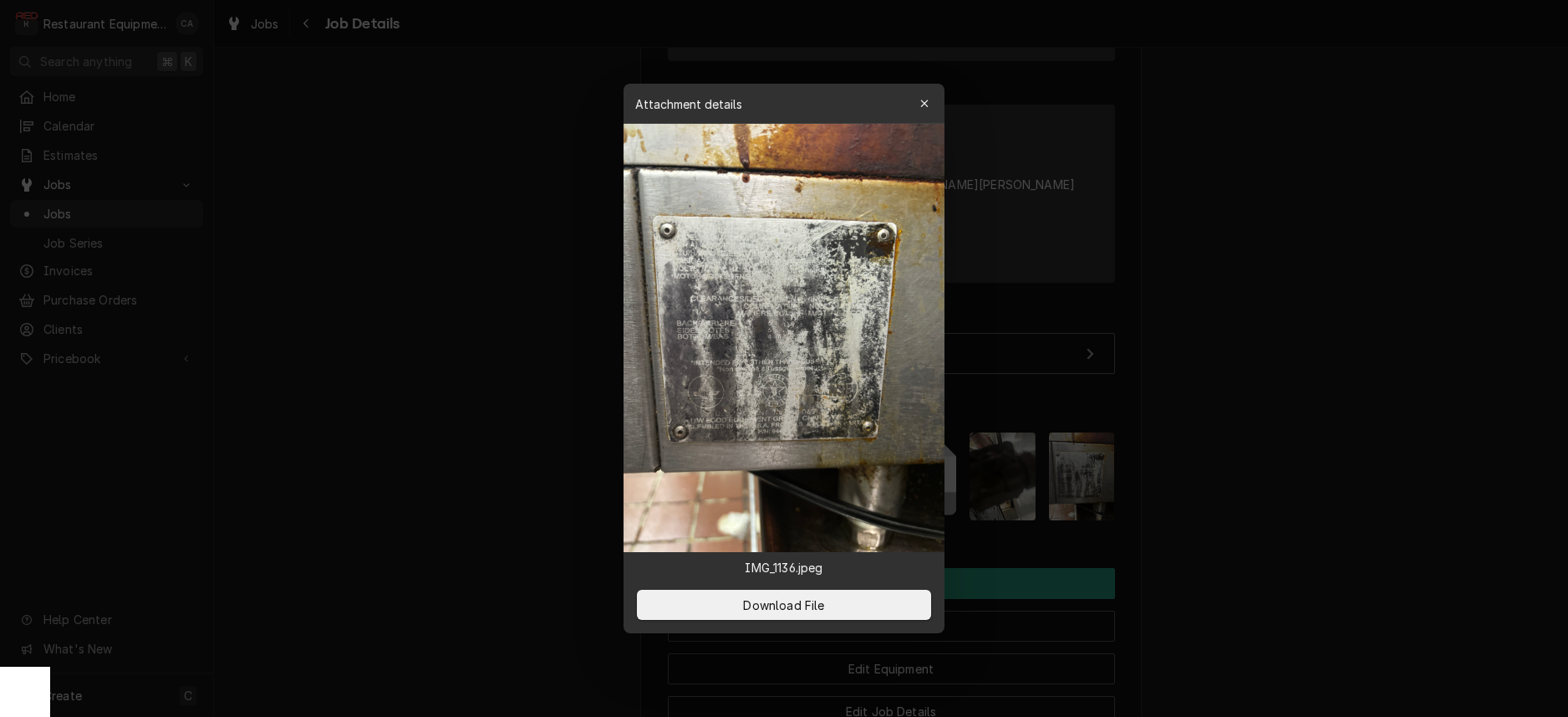
click at [571, 367] on div at bounding box center [784, 358] width 1568 height 717
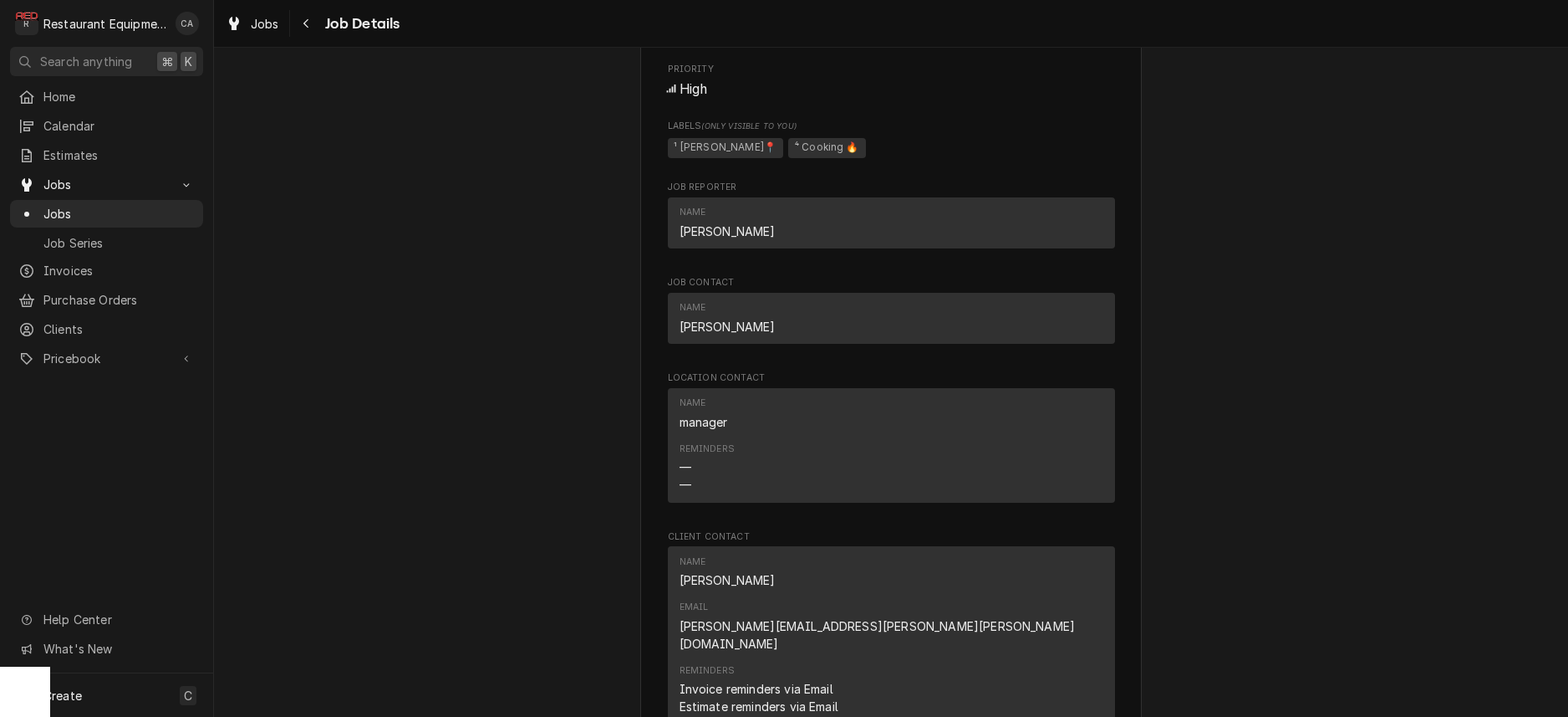
scroll to position [861, 0]
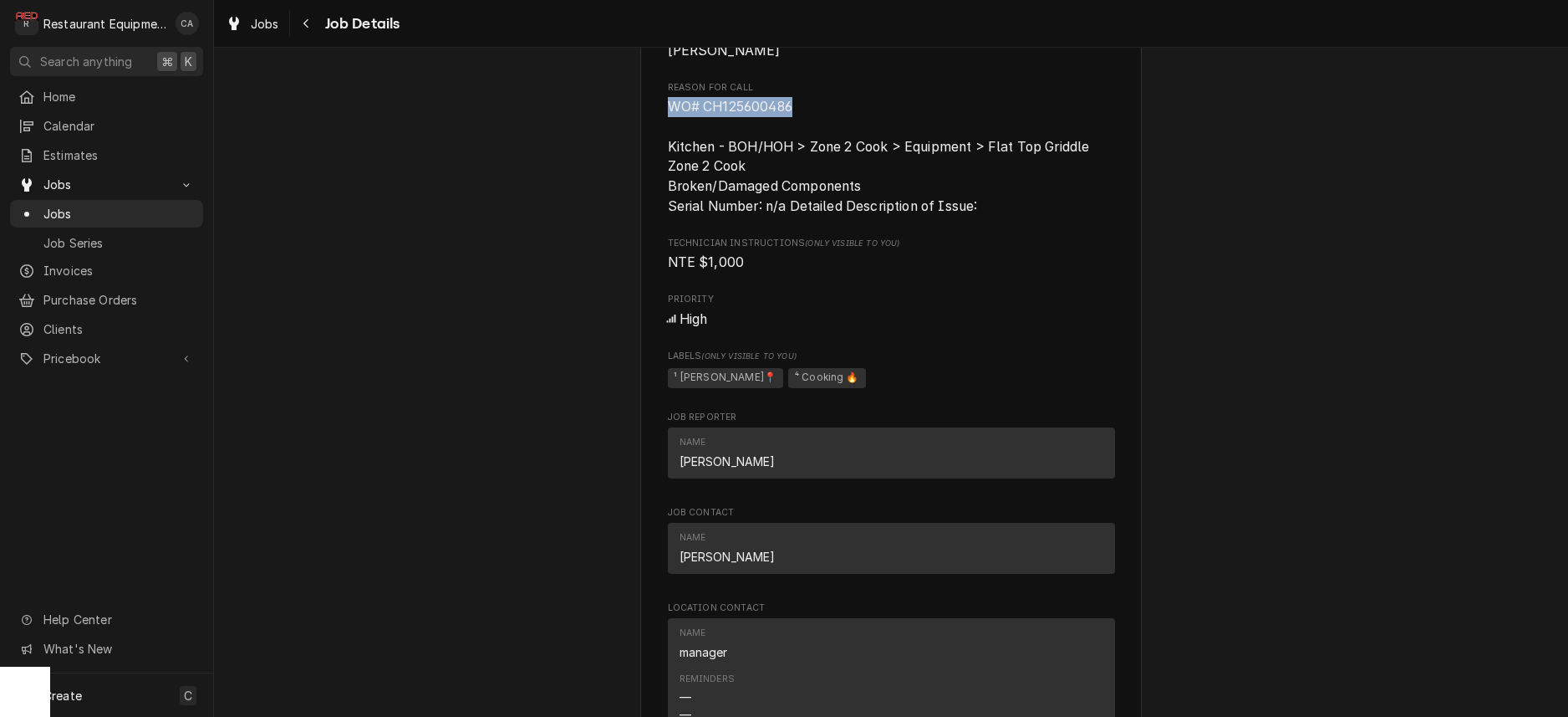
drag, startPoint x: 795, startPoint y: 109, endPoint x: 669, endPoint y: 105, distance: 126.1
click at [668, 105] on span "WO# CH125600486 Kitchen - BOH/HOH > Zone 2 Cook > Equipment > Flat Top Griddle …" at bounding box center [892, 155] width 447 height 118
copy span "WO# CH125600486"
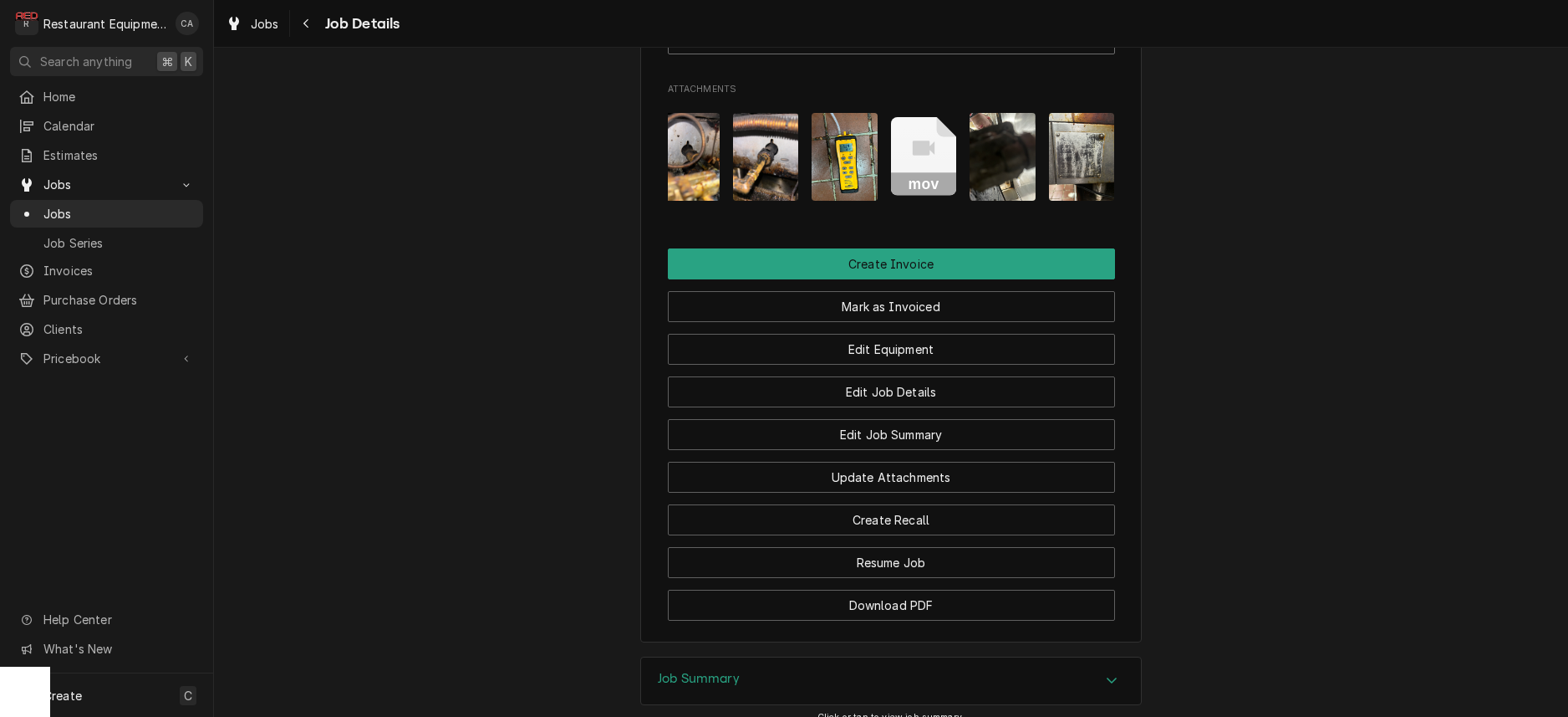
scroll to position [1854, 0]
click at [703, 669] on h3 "Job Summary" at bounding box center [699, 676] width 82 height 16
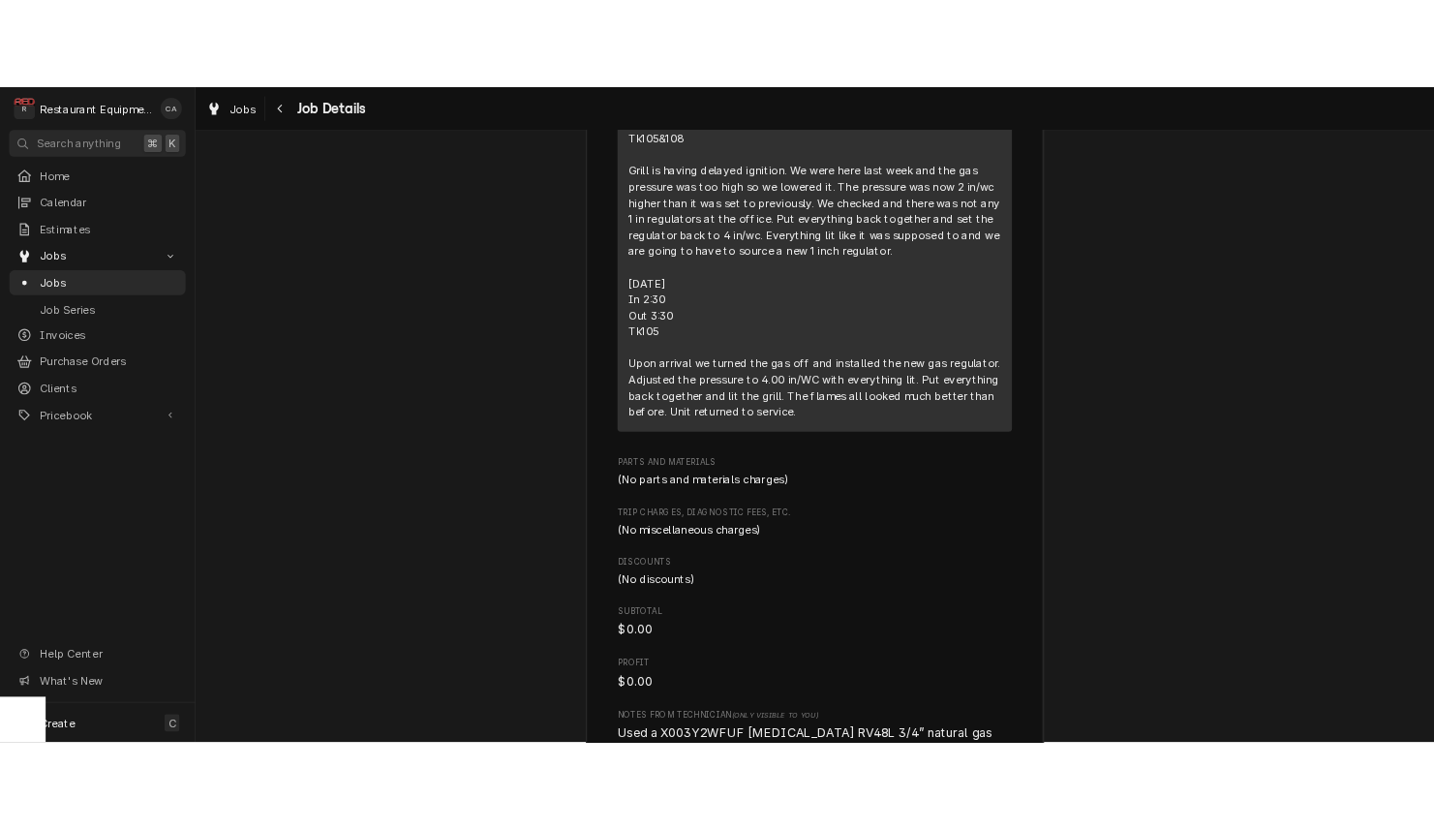
scroll to position [3461, 0]
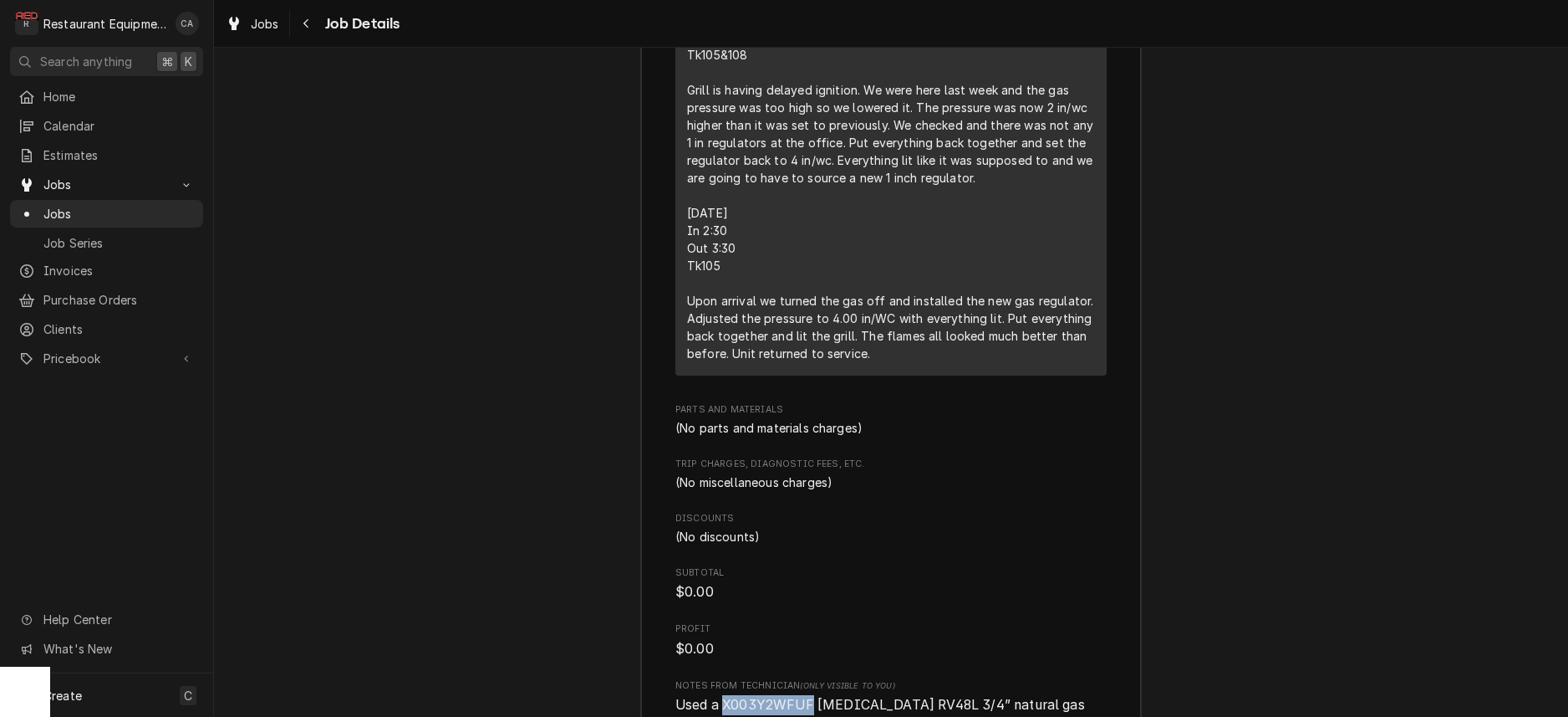
drag, startPoint x: 733, startPoint y: 612, endPoint x: 812, endPoint y: 615, distance: 79.1
click at [812, 696] on span "Used a X003Y2WFUF [MEDICAL_DATA] RV48L 3/4” natural gas regulator" at bounding box center [882, 714] width 413 height 36
copy span "X003Y2WFUF"
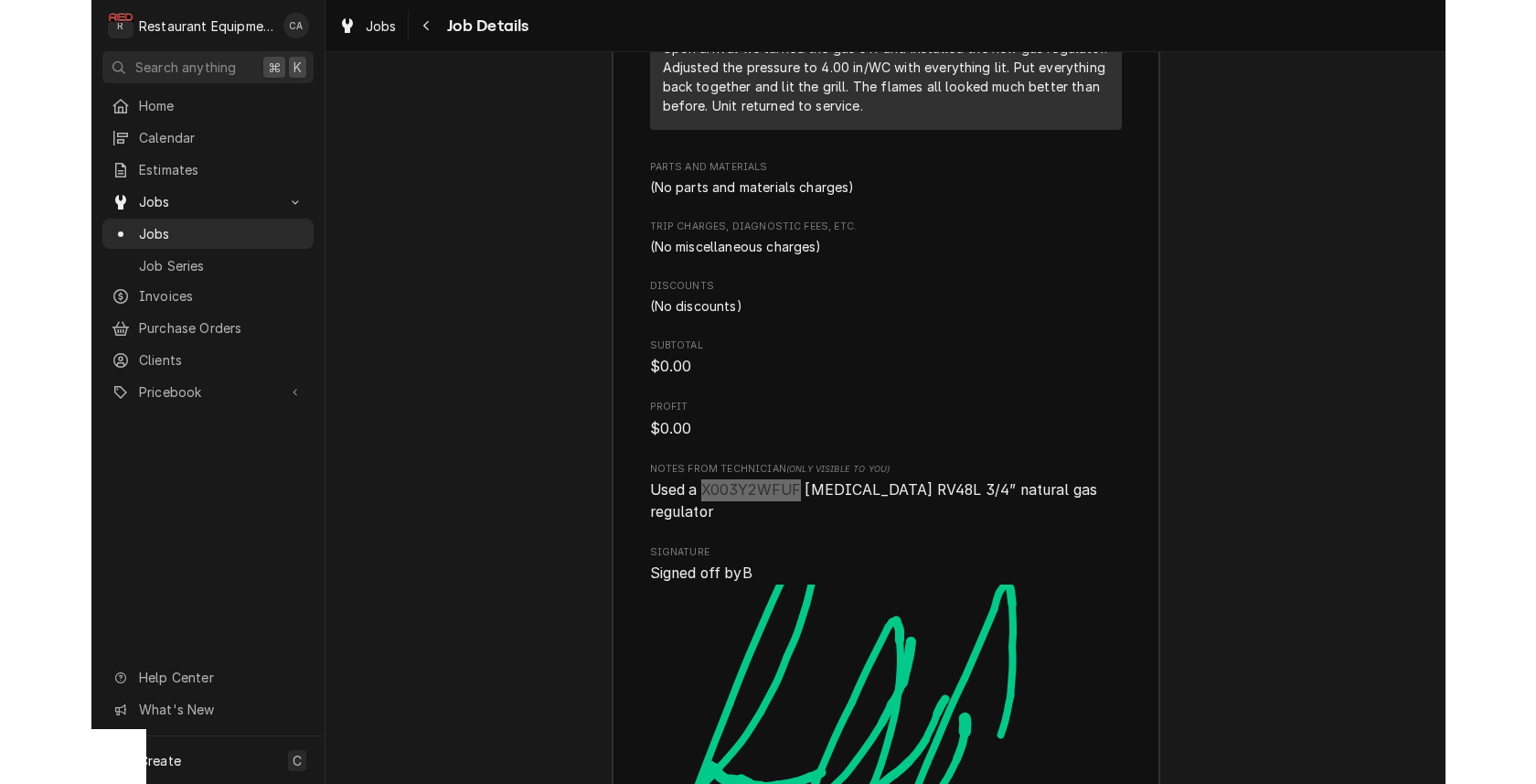
scroll to position [3554, 0]
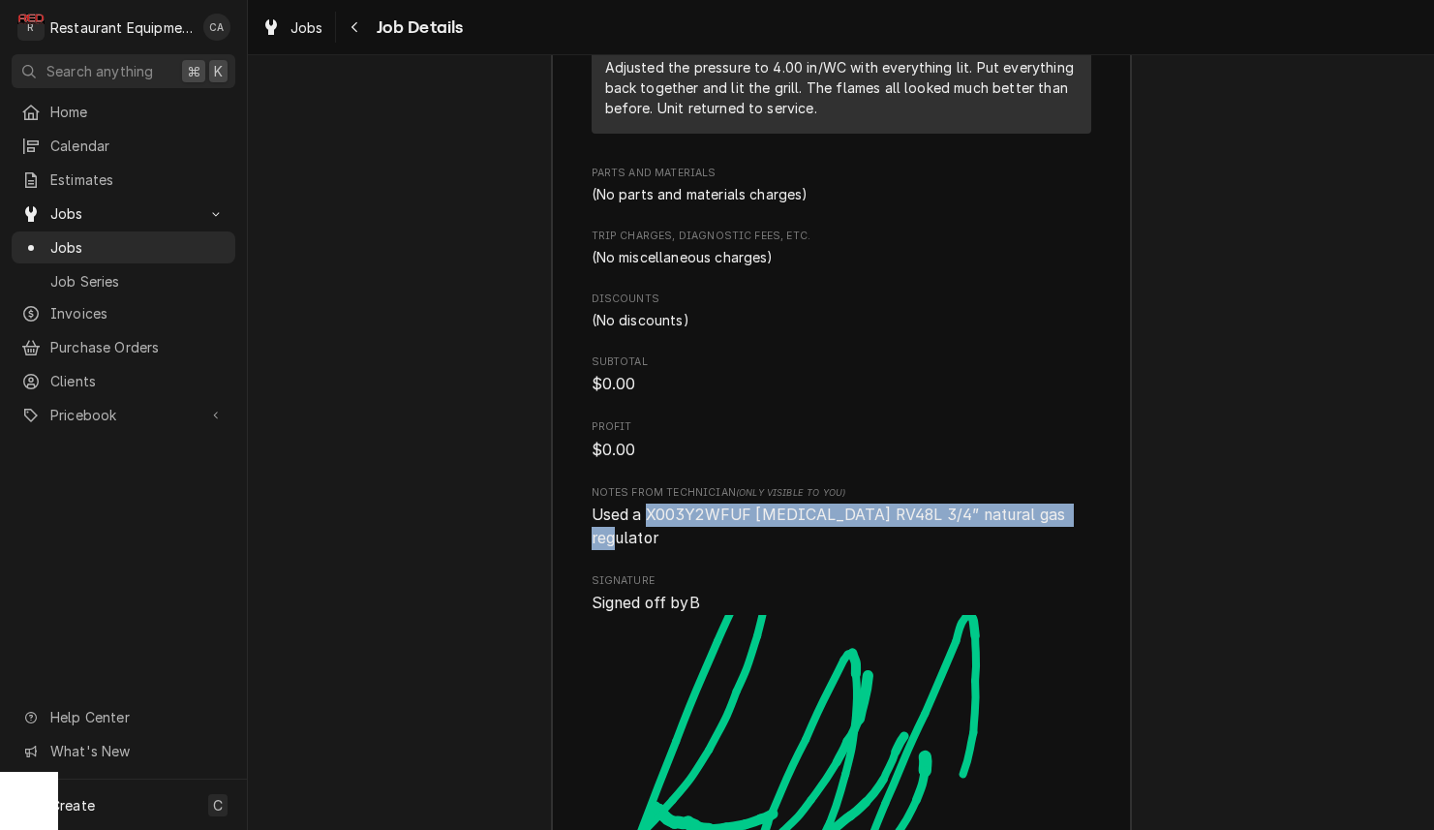
drag, startPoint x: 651, startPoint y: 411, endPoint x: 1027, endPoint y: 412, distance: 376.6
click at [1072, 503] on span "Used a X003Y2WFUF maxitrol RV48L 3/4” natural gas regulator" at bounding box center [842, 526] width 500 height 46
copy span "X003Y2WFUF maxitrol RV48L 3/4” natural gas regulator"
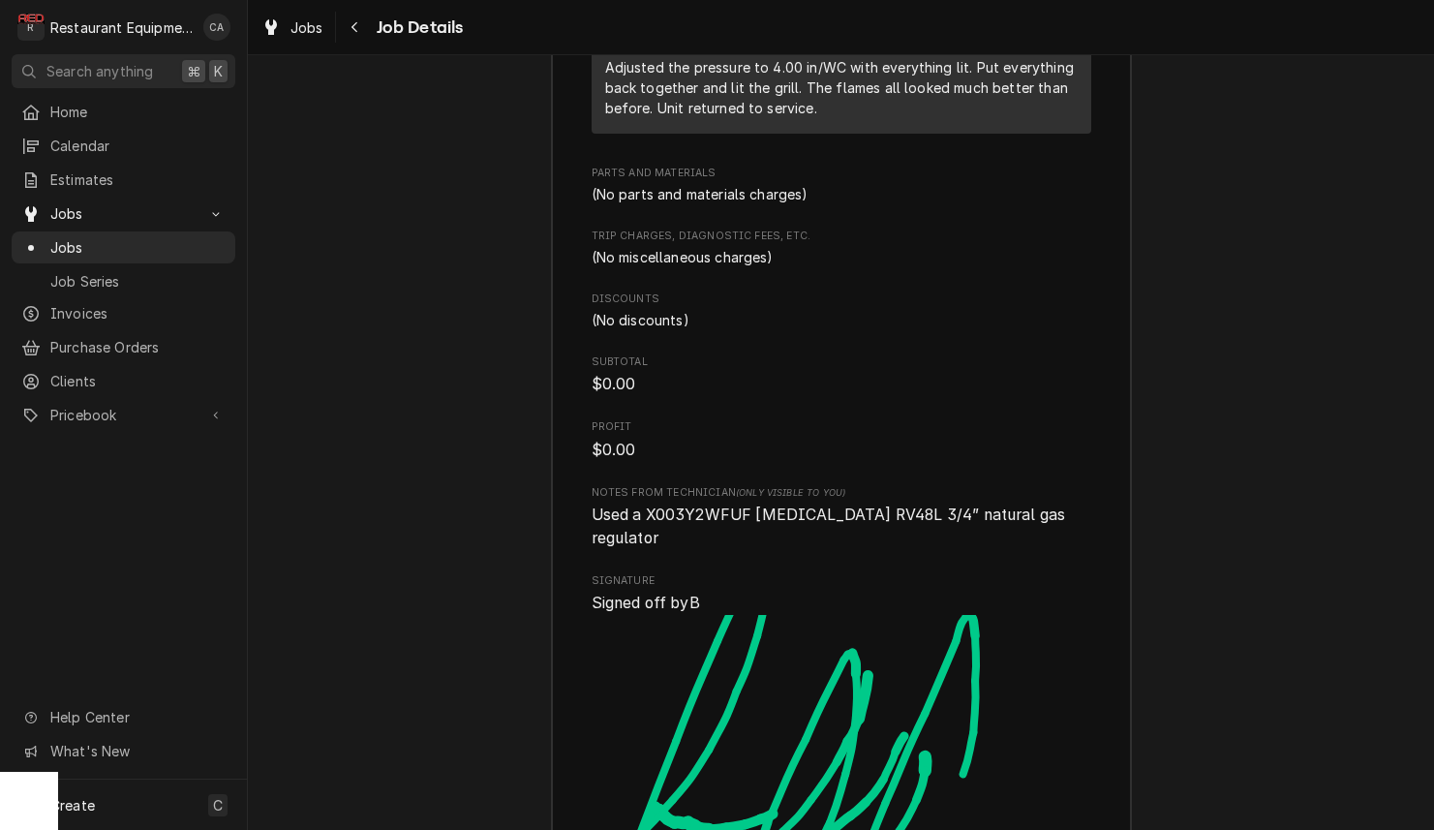
click at [482, 470] on div "Job Summary Roopairs Job ID JOB-8992 Service Type Service Call (Break/Fix) Job …" at bounding box center [841, 103] width 1186 height 1923
click at [416, 478] on div "Job Summary Roopairs Job ID JOB-8992 Service Type Service Call (Break/Fix) Job …" at bounding box center [841, 103] width 1186 height 1923
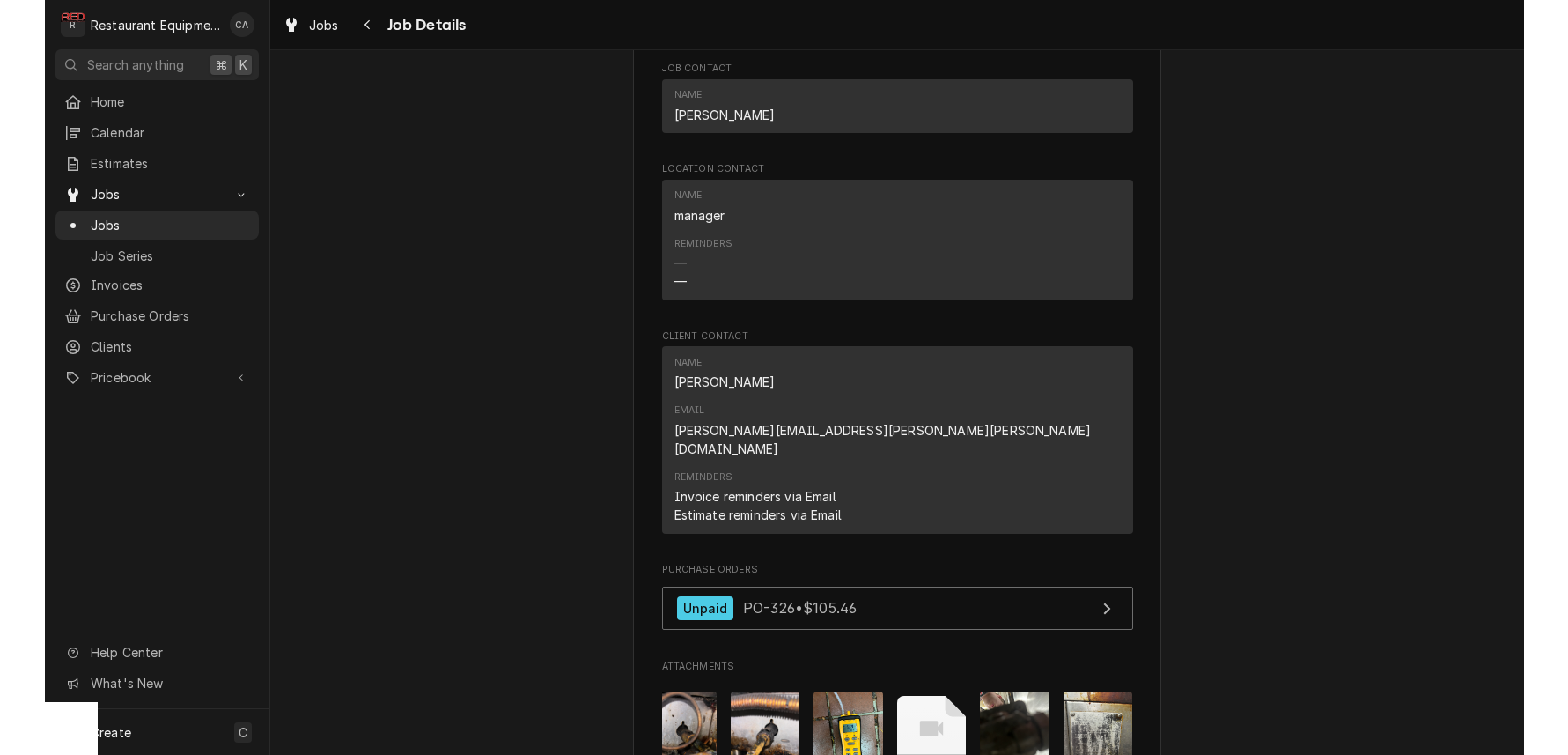
scroll to position [1355, 0]
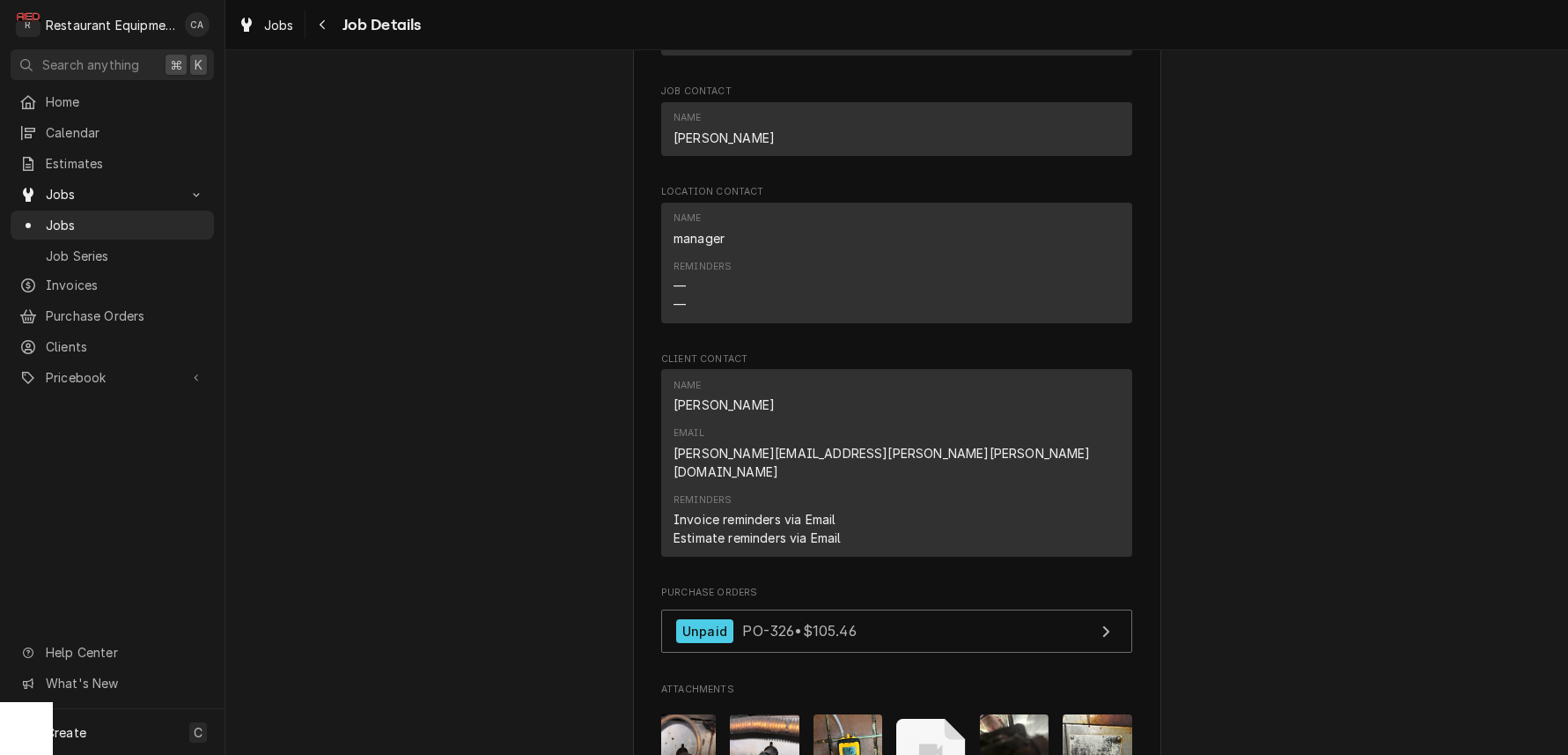
drag, startPoint x: 378, startPoint y: 311, endPoint x: 612, endPoint y: 433, distance: 263.9
click at [378, 311] on div "Completed and Uninvoiced Chili's Beckley / 1106 N Eisenhower Dr, Beckley, WV 25…" at bounding box center [897, 0] width 1342 height 2573
click at [273, 32] on span "Jobs" at bounding box center [278, 25] width 30 height 18
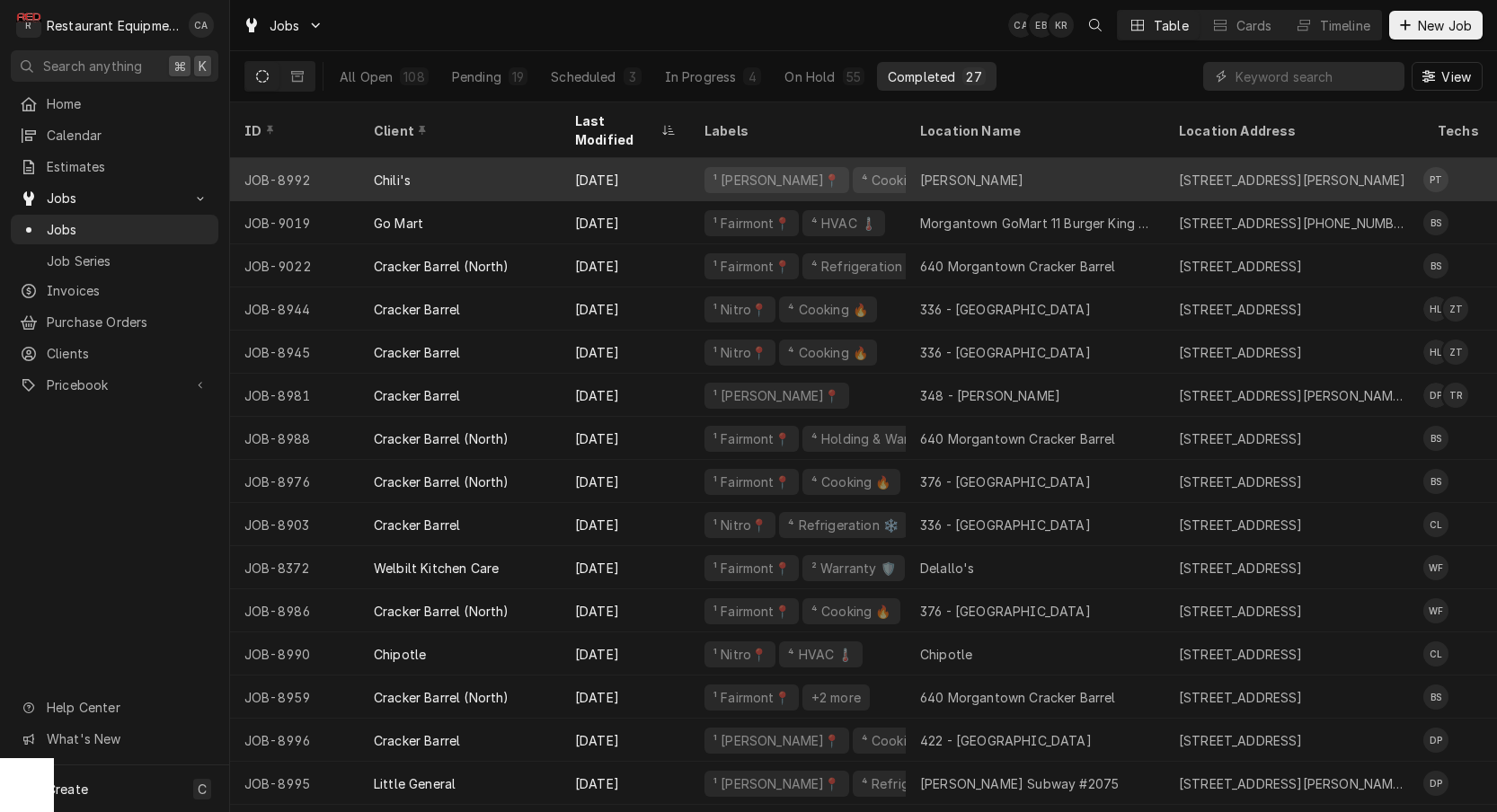
click at [985, 158] on div "Beckley" at bounding box center [1035, 179] width 259 height 43
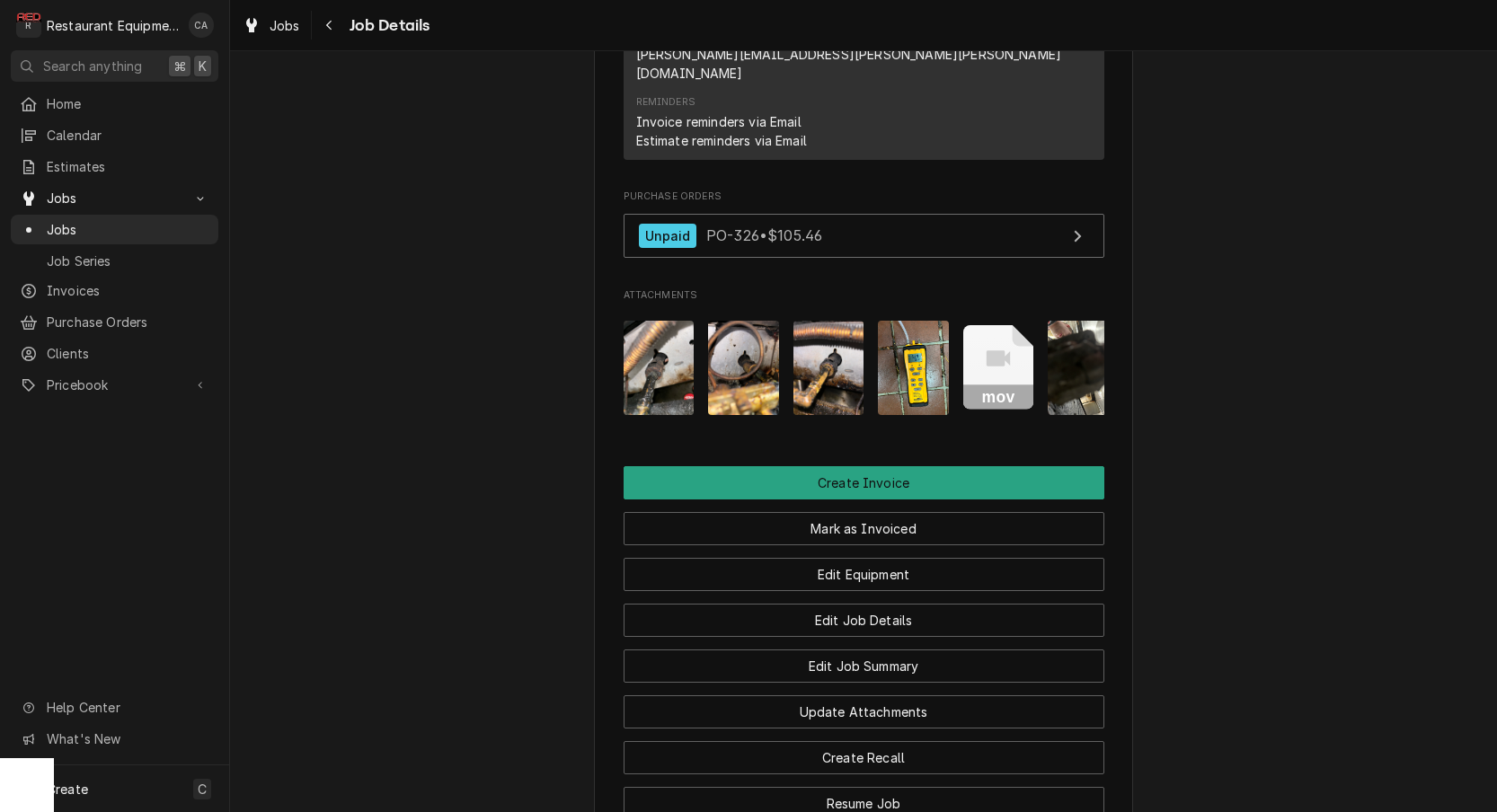
scroll to position [1821, 0]
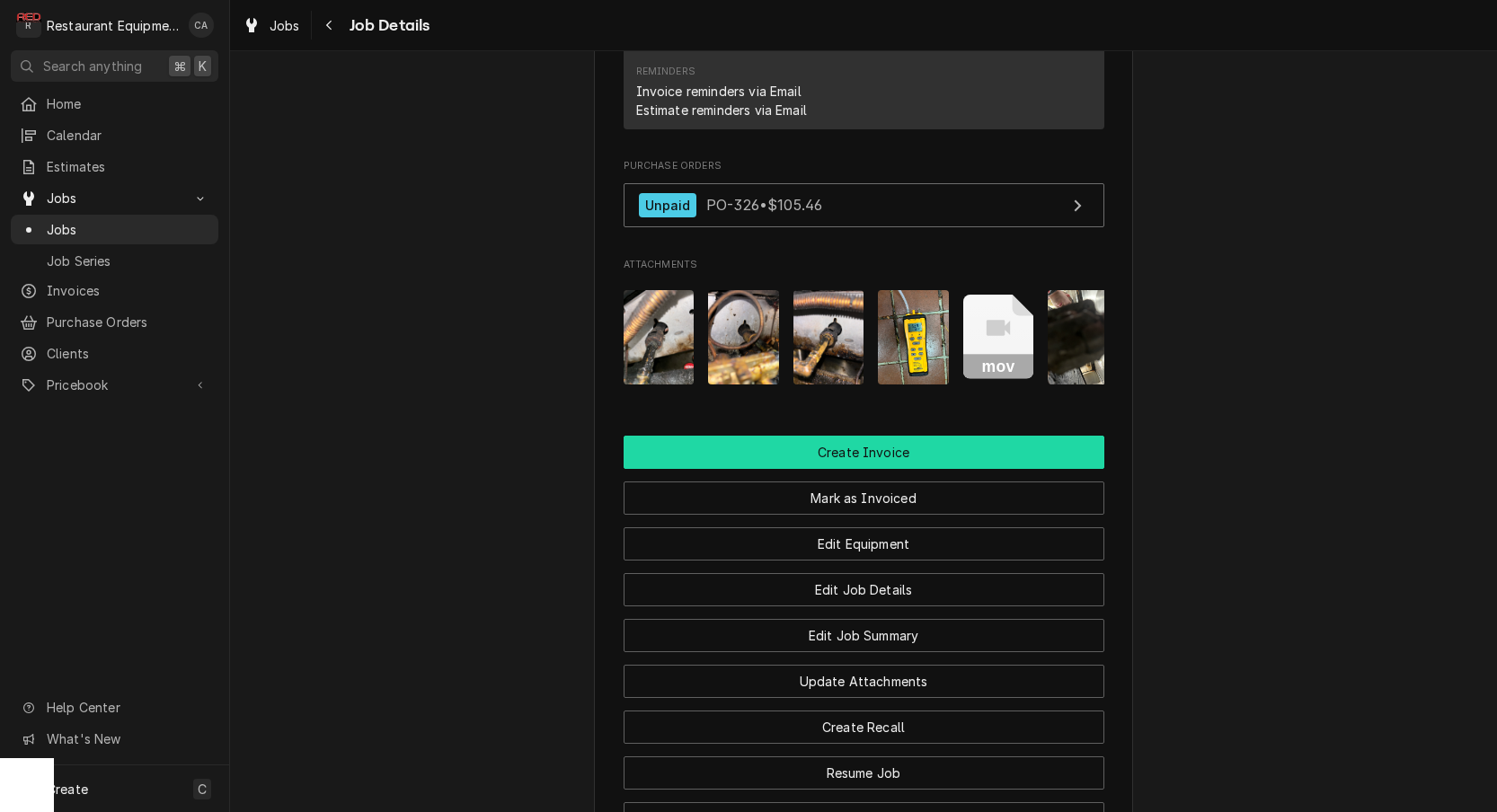
click at [860, 436] on button "Create Invoice" at bounding box center [864, 453] width 481 height 33
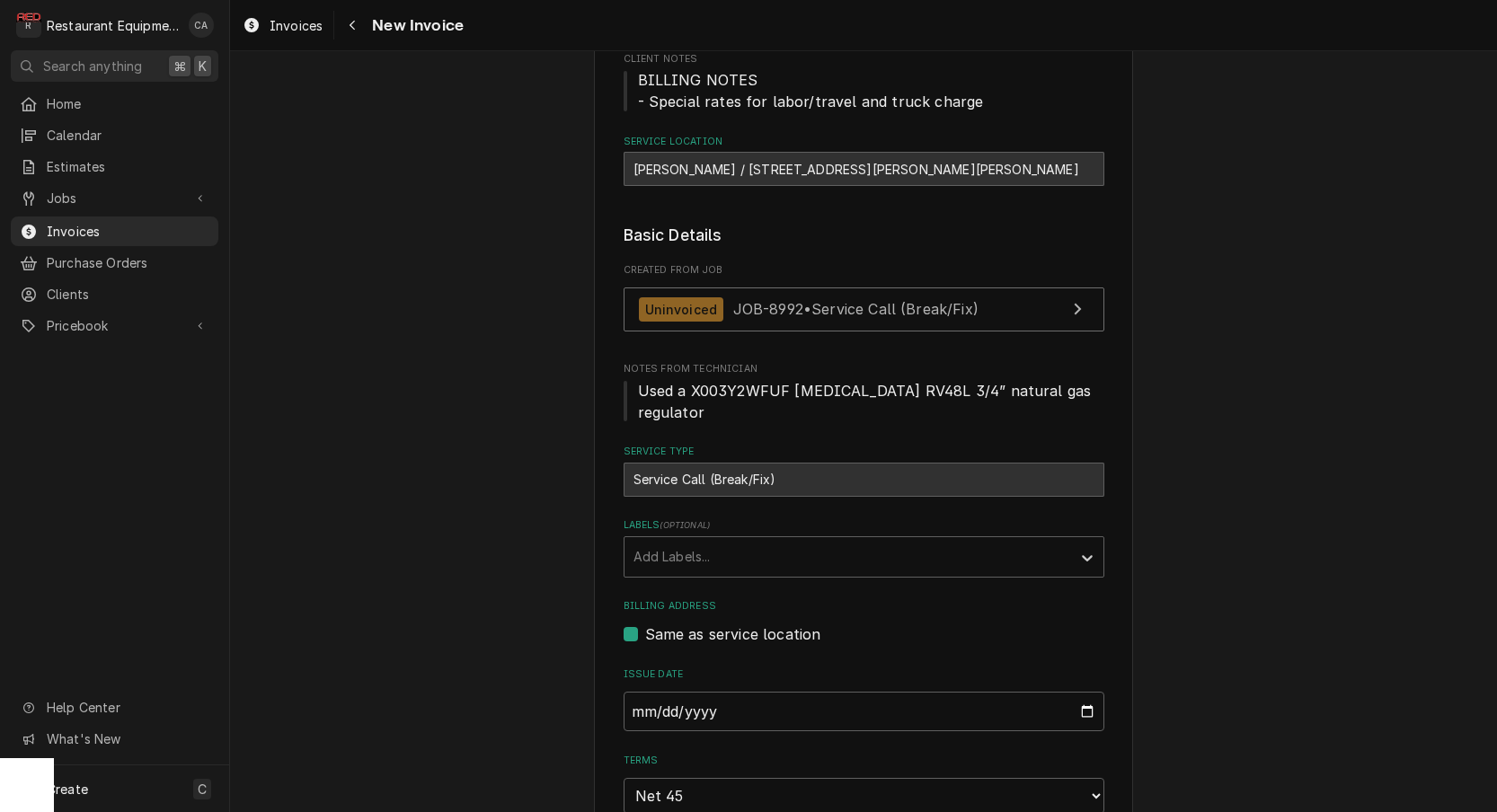
scroll to position [302, 0]
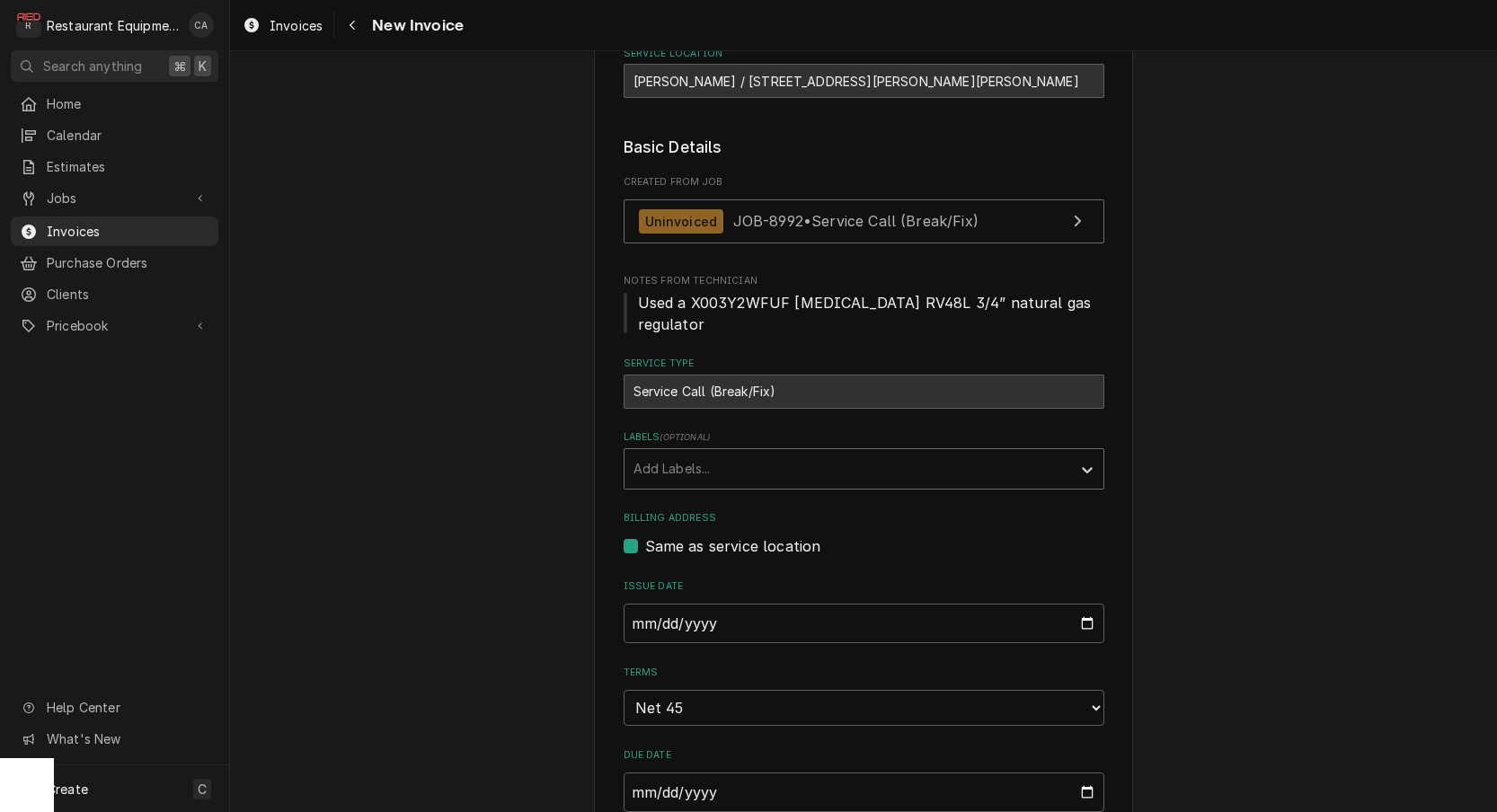
click at [685, 459] on div "Add Labels..." at bounding box center [848, 469] width 429 height 19
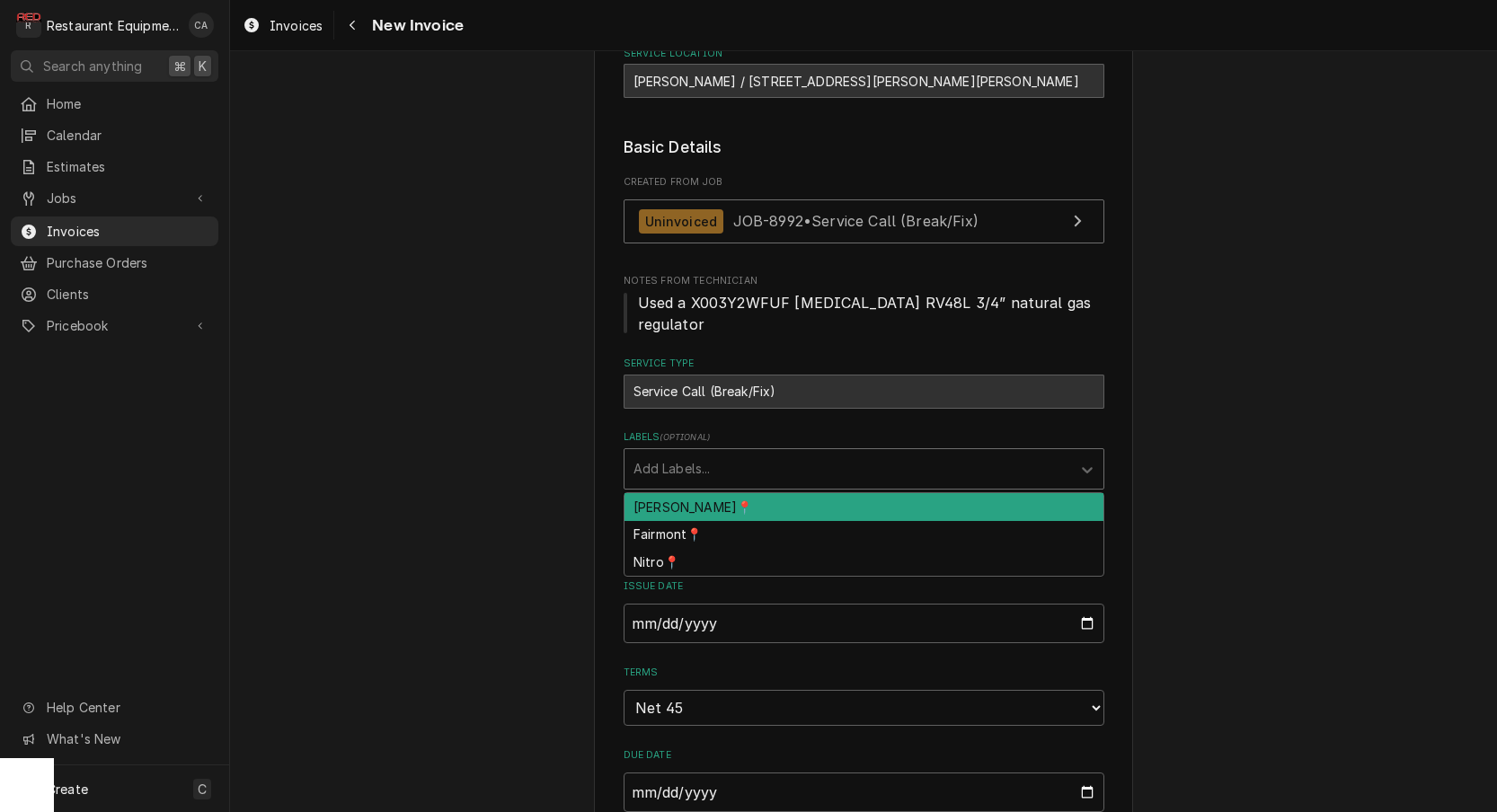
click at [694, 493] on div "BECKLEY📍" at bounding box center [864, 507] width 479 height 28
type textarea "x"
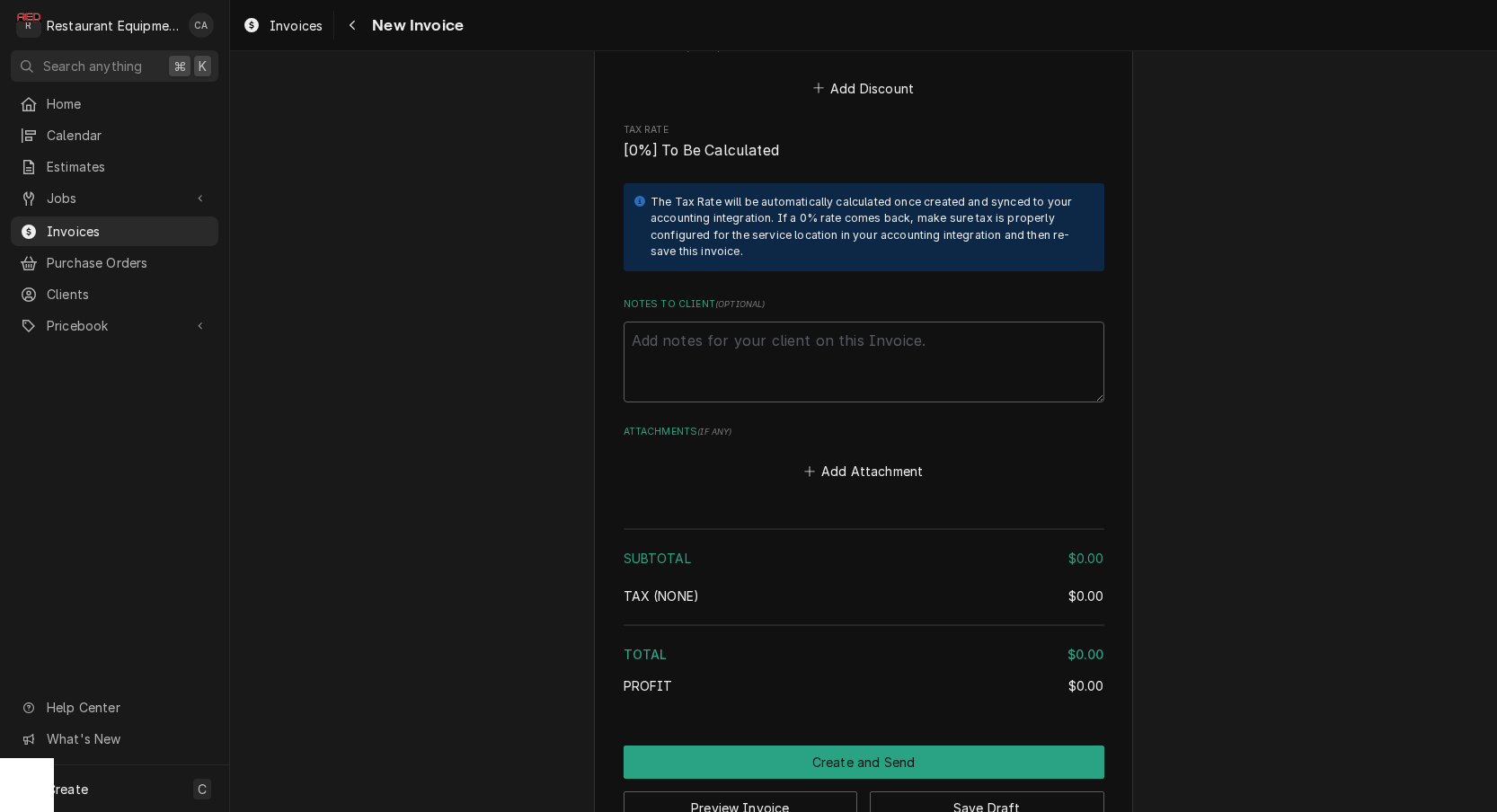
scroll to position [0, 0]
click at [829, 459] on button "Add Attachment" at bounding box center [864, 471] width 126 height 25
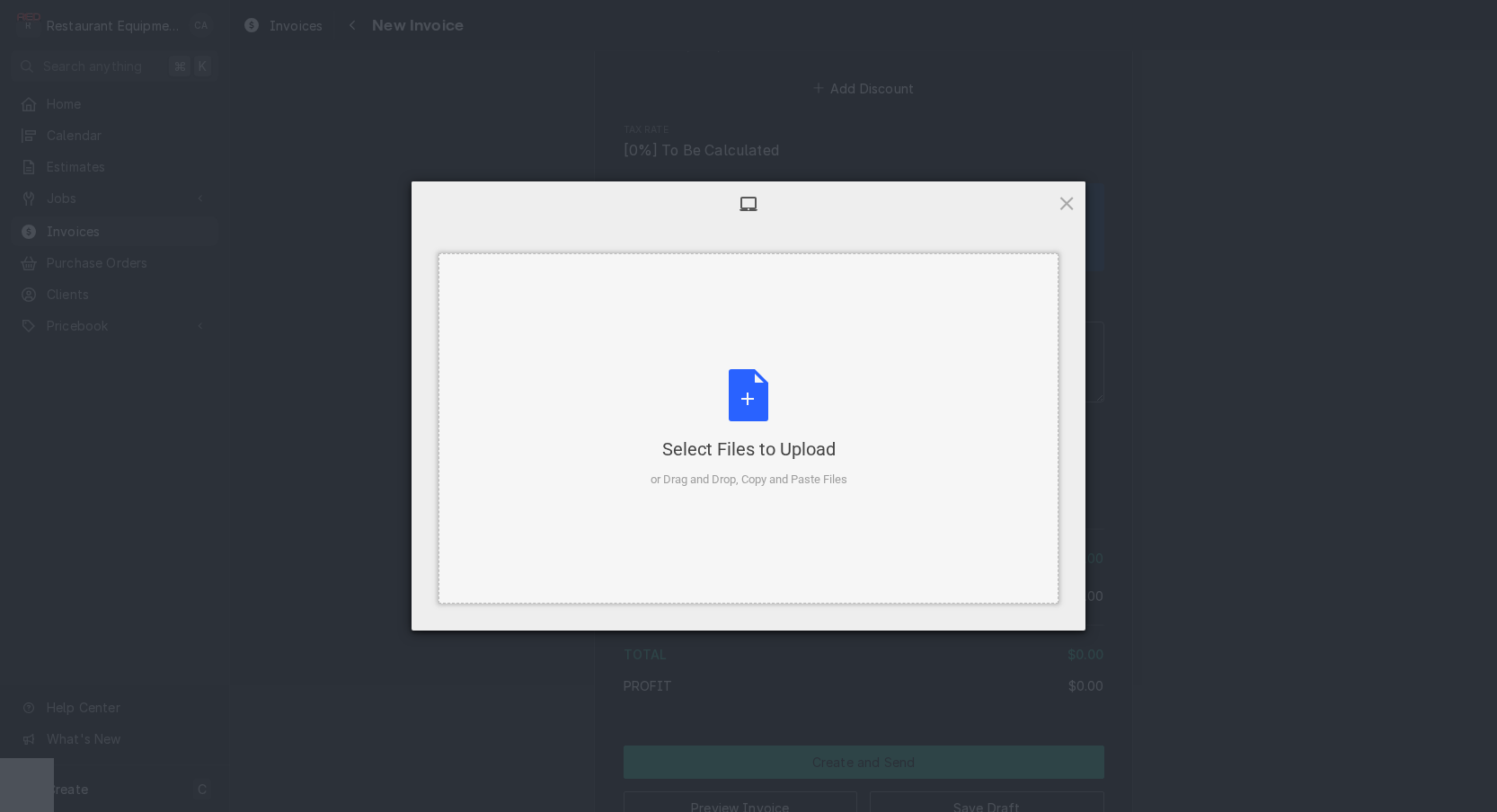
click at [748, 408] on div "Select Files to Upload or Drag and Drop, Copy and Paste Files" at bounding box center [749, 429] width 197 height 120
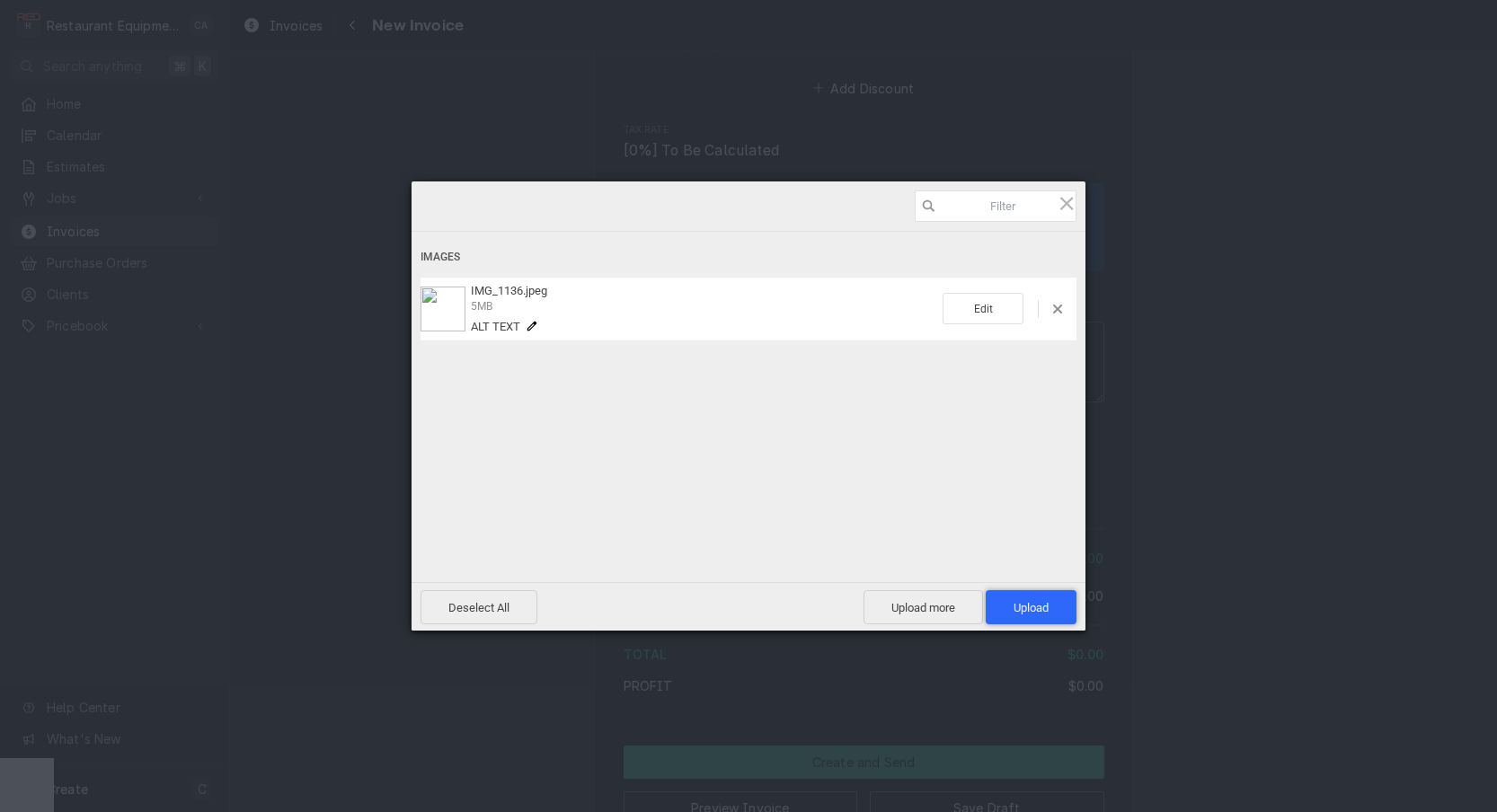
click at [1031, 612] on span "Upload 1" at bounding box center [1031, 608] width 35 height 14
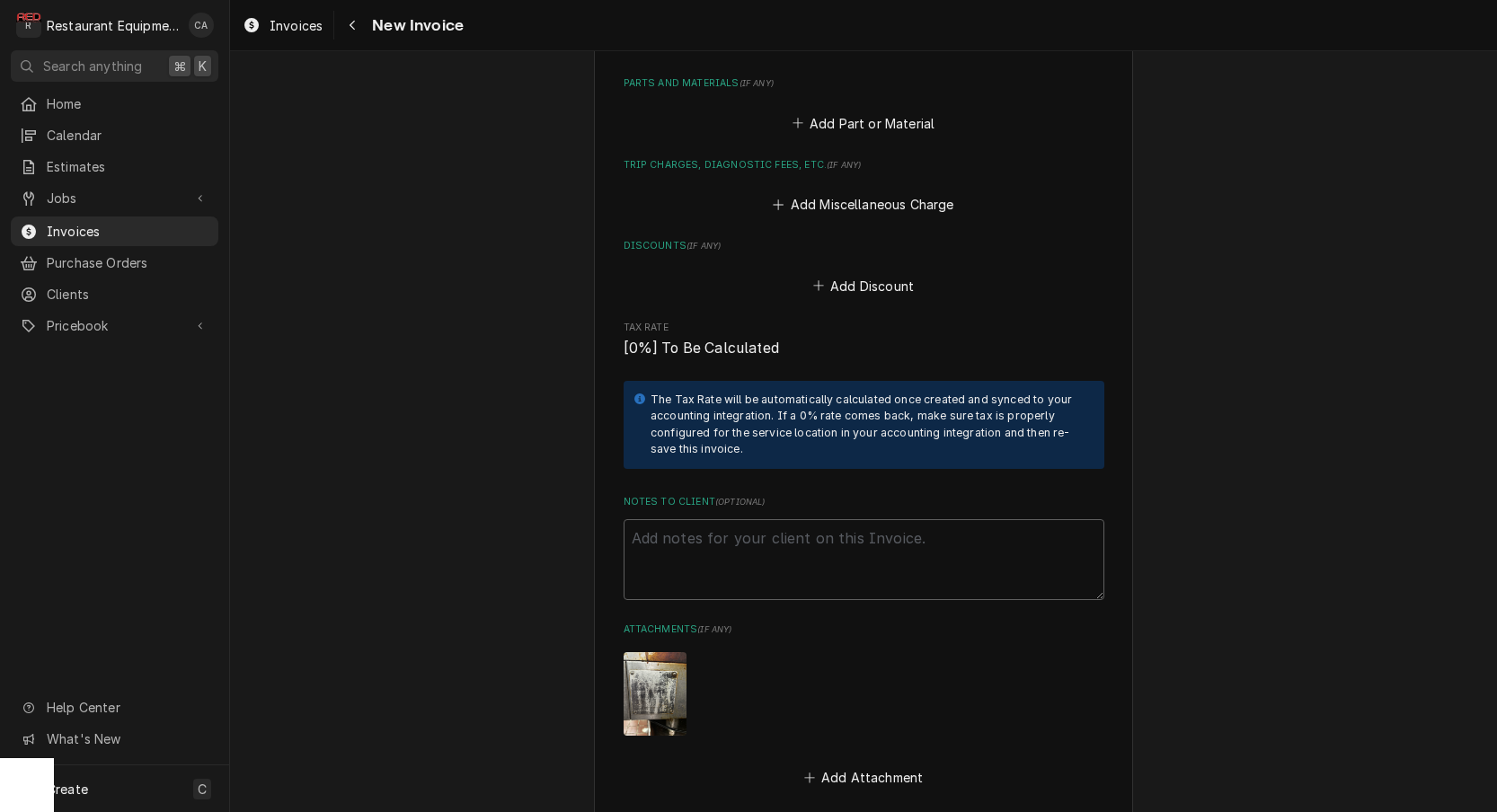
scroll to position [2061, 0]
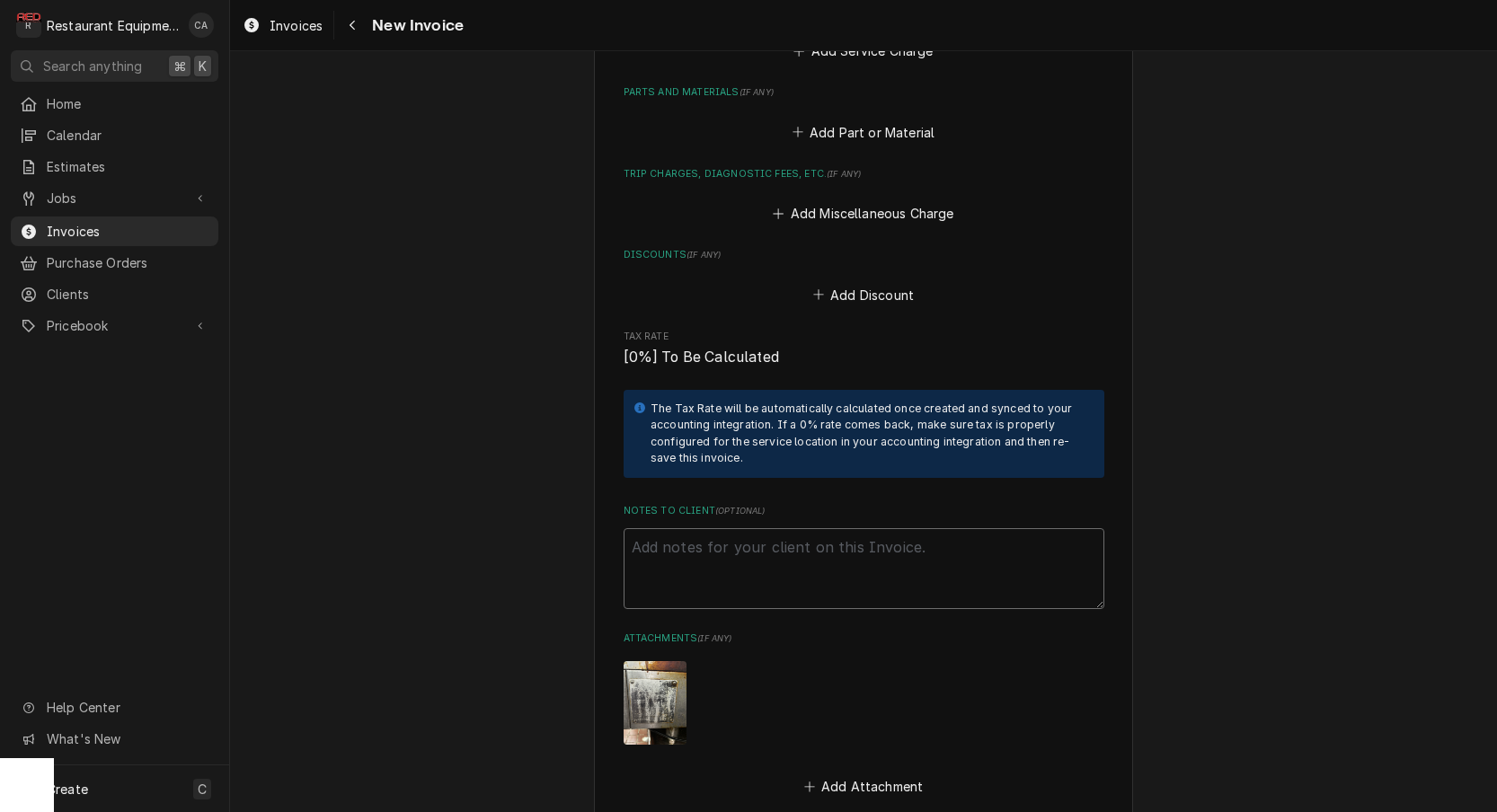
click at [716, 528] on textarea "Notes to Client ( optional )" at bounding box center [864, 568] width 481 height 81
paste textarea "WO# CH125600486"
type textarea "x"
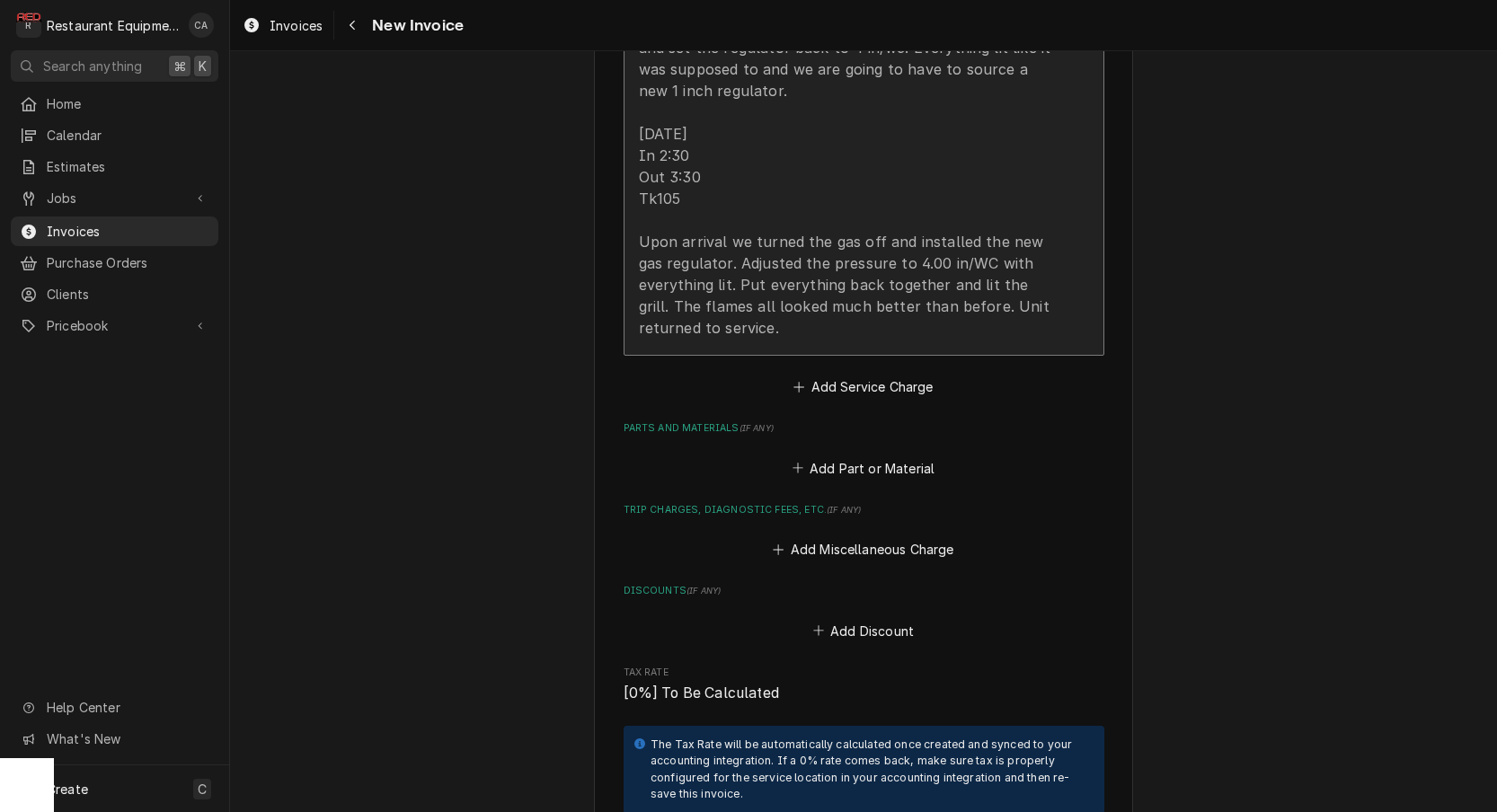
scroll to position [1785, 0]
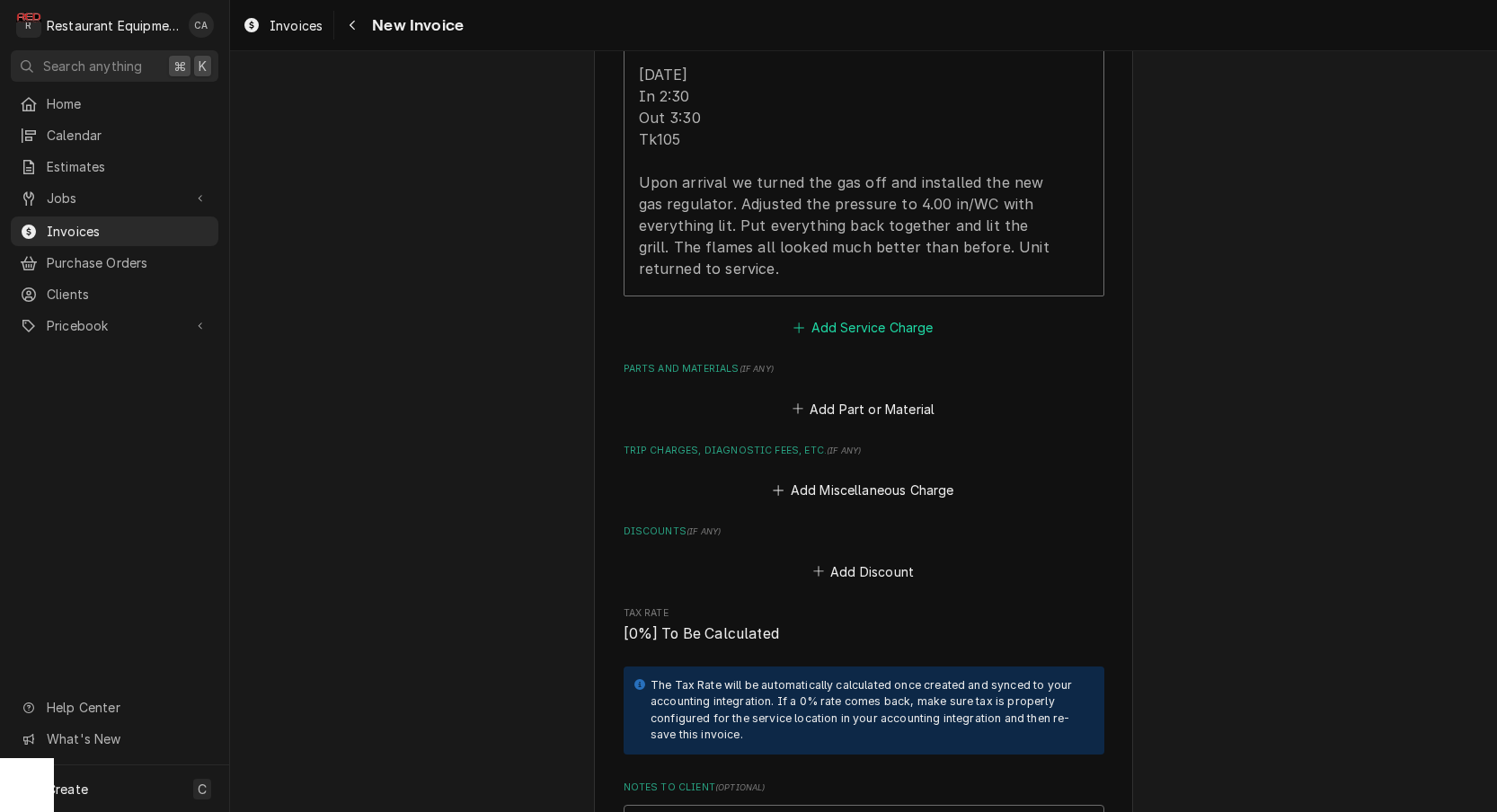
type textarea "WO# CH125600486"
click at [839, 316] on button "Add Service Charge" at bounding box center [863, 328] width 146 height 25
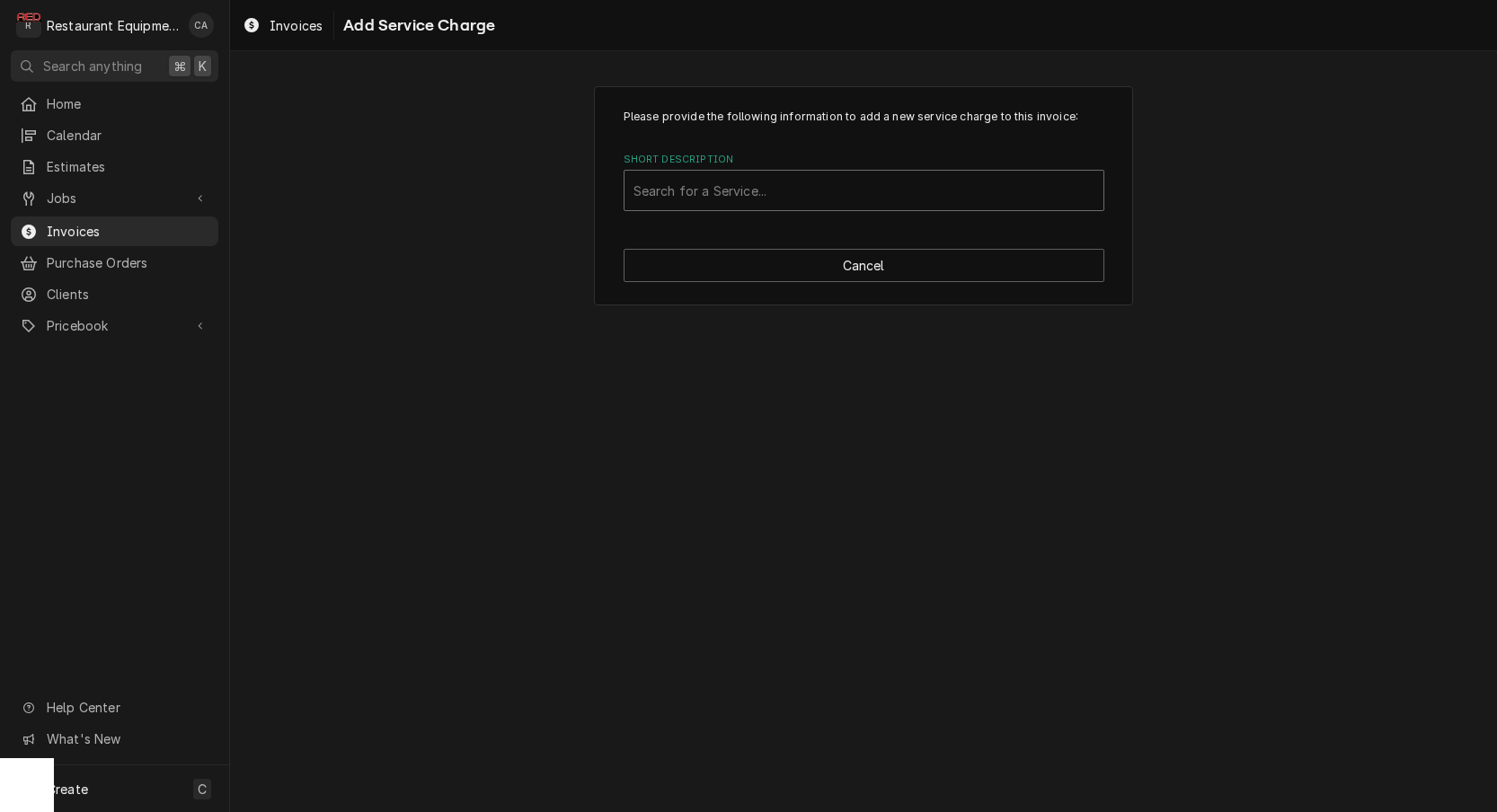
click at [715, 194] on div "Search for a Service..." at bounding box center [864, 191] width 461 height 19
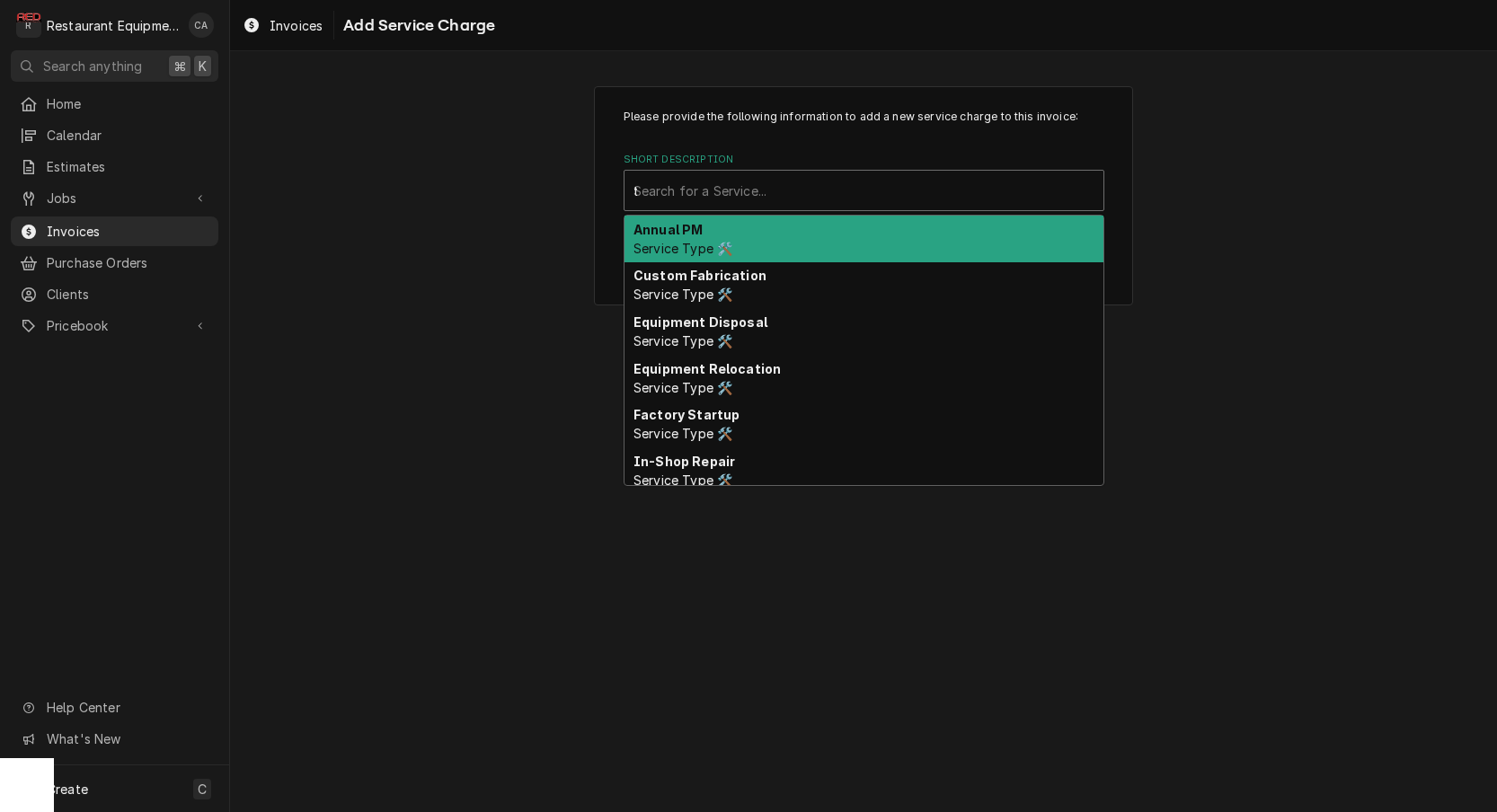
scroll to position [2, 0]
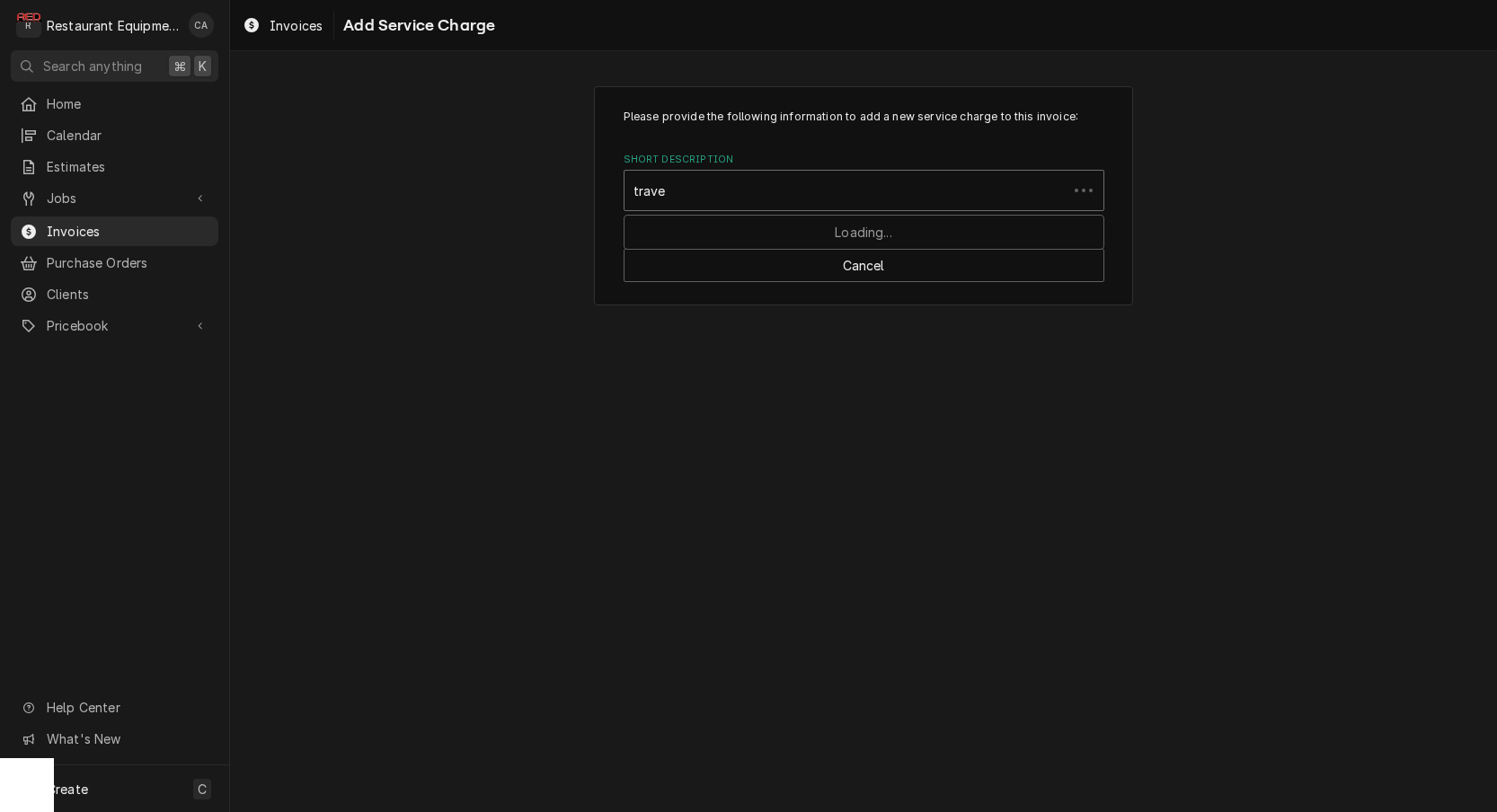
type input "travel"
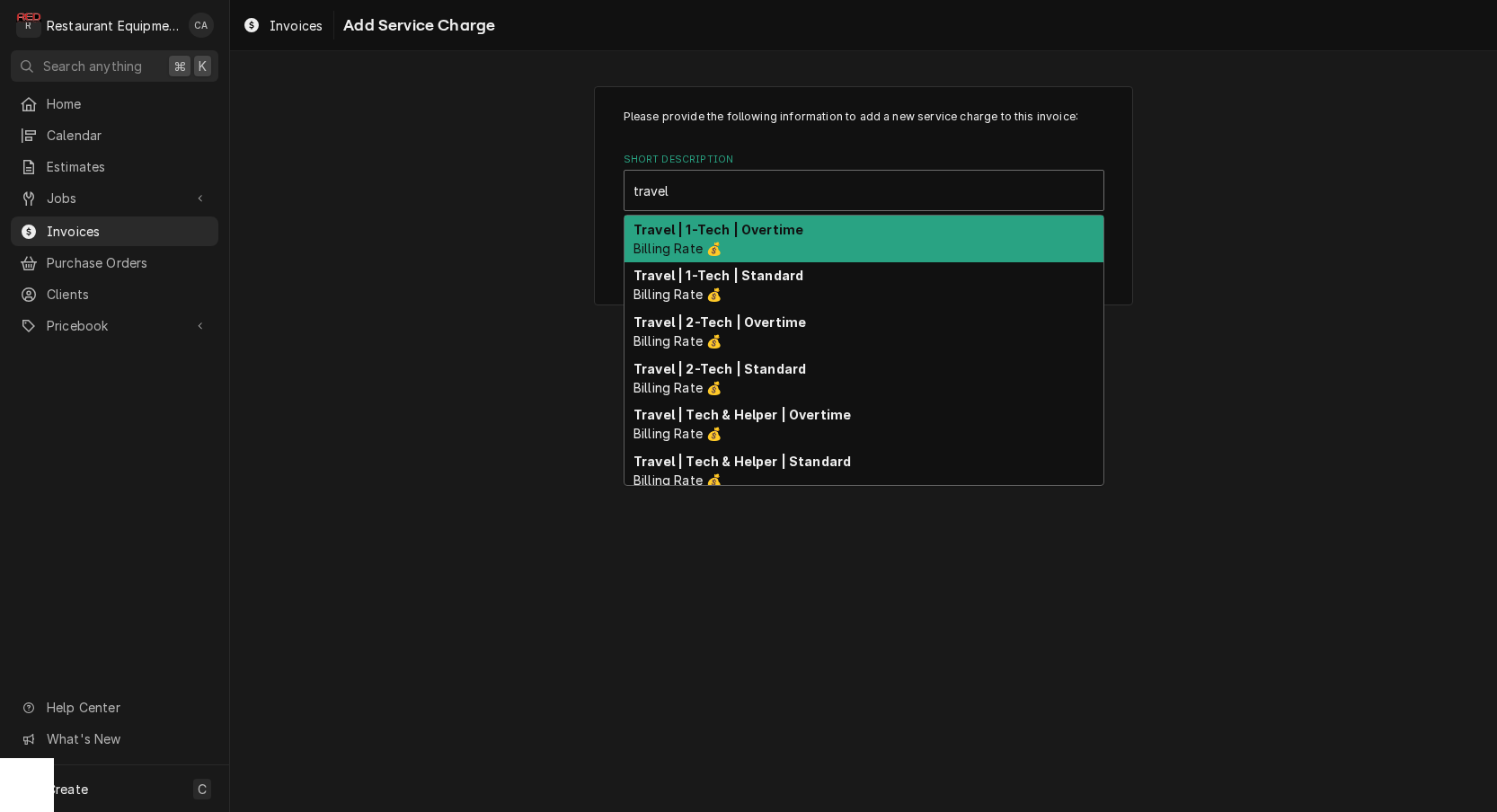
scroll to position [0, 0]
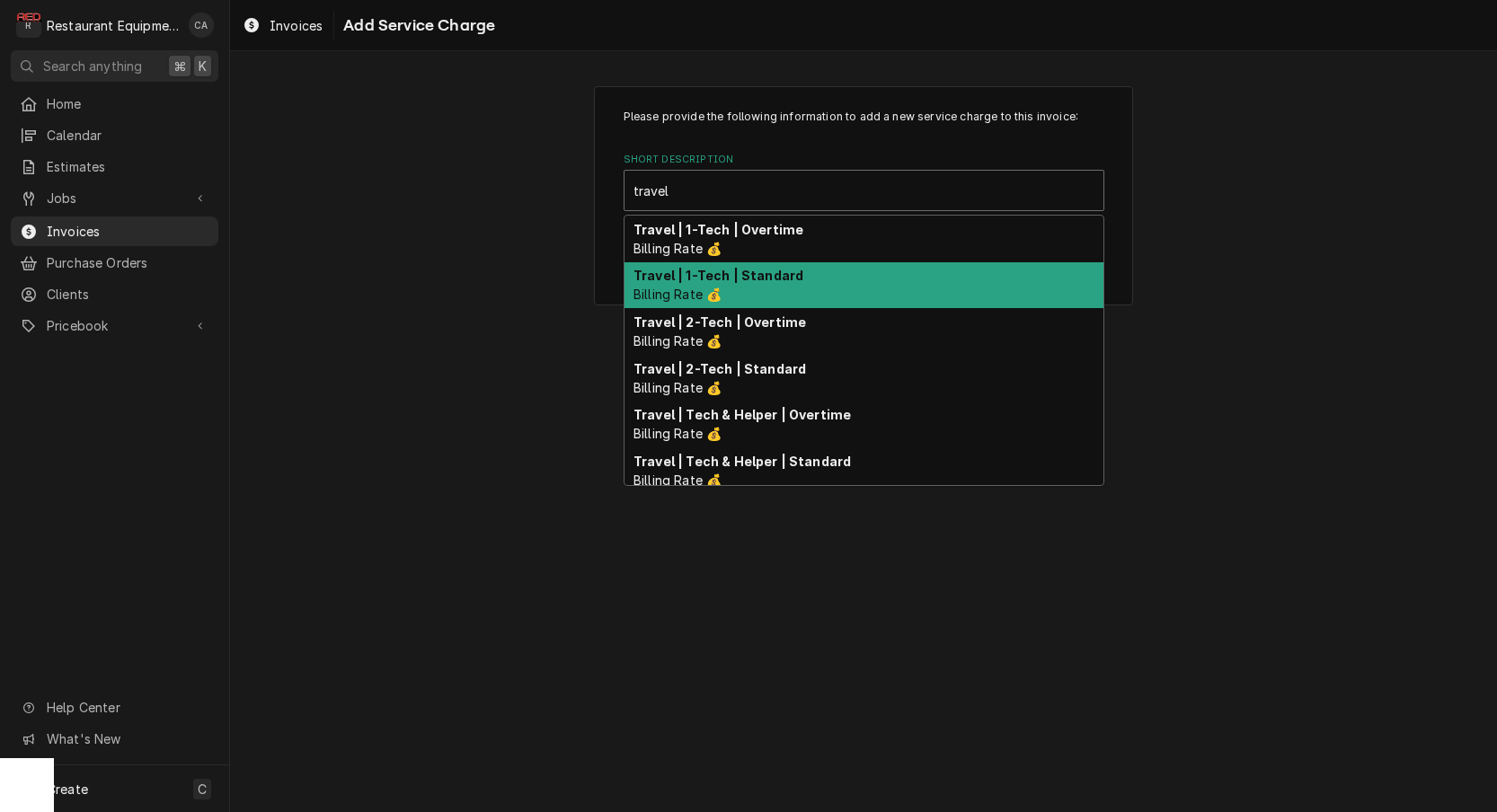
click at [760, 269] on strong "Travel | 1-Tech | Standard" at bounding box center [718, 275] width 170 height 15
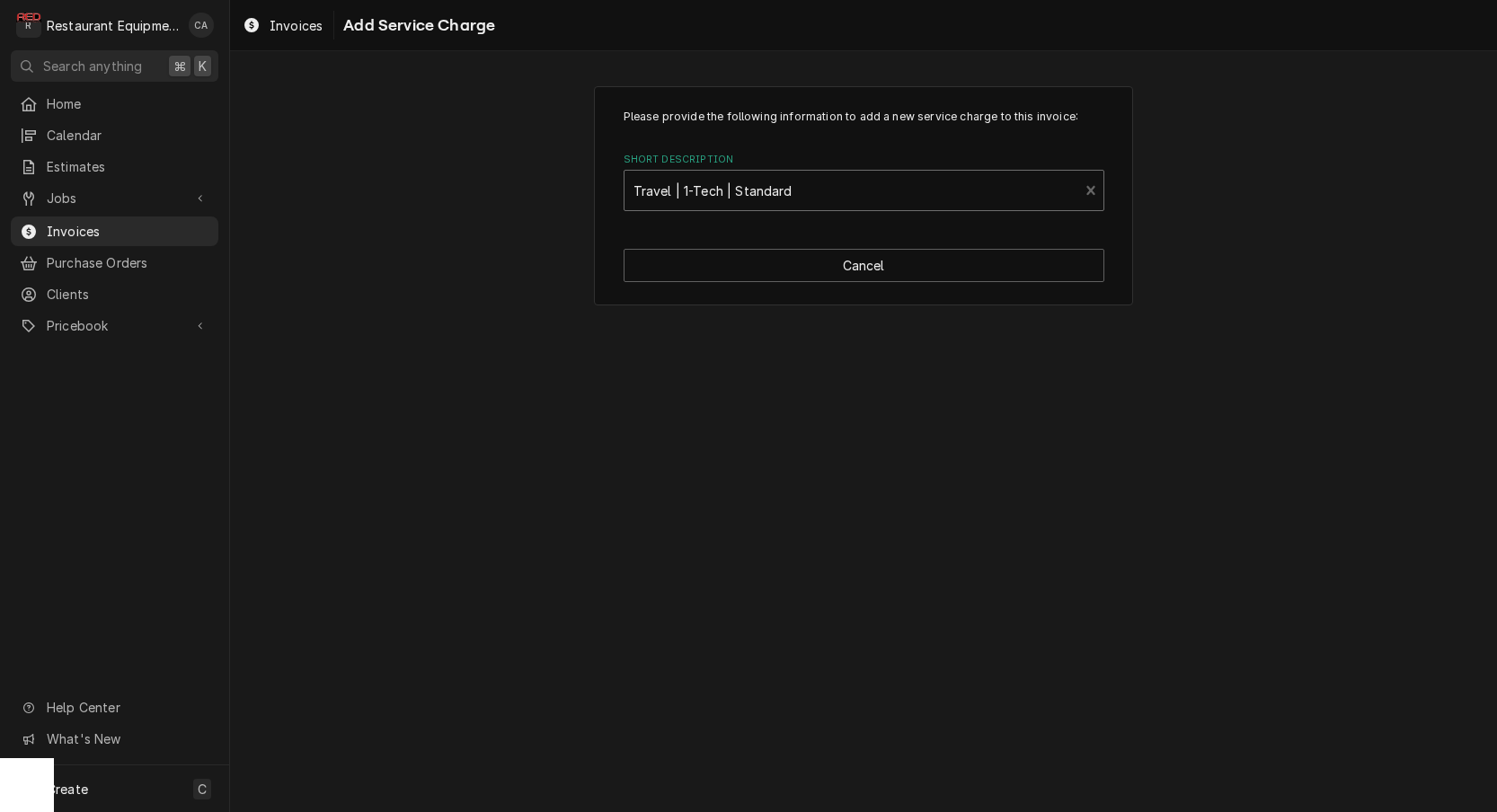
type textarea "x"
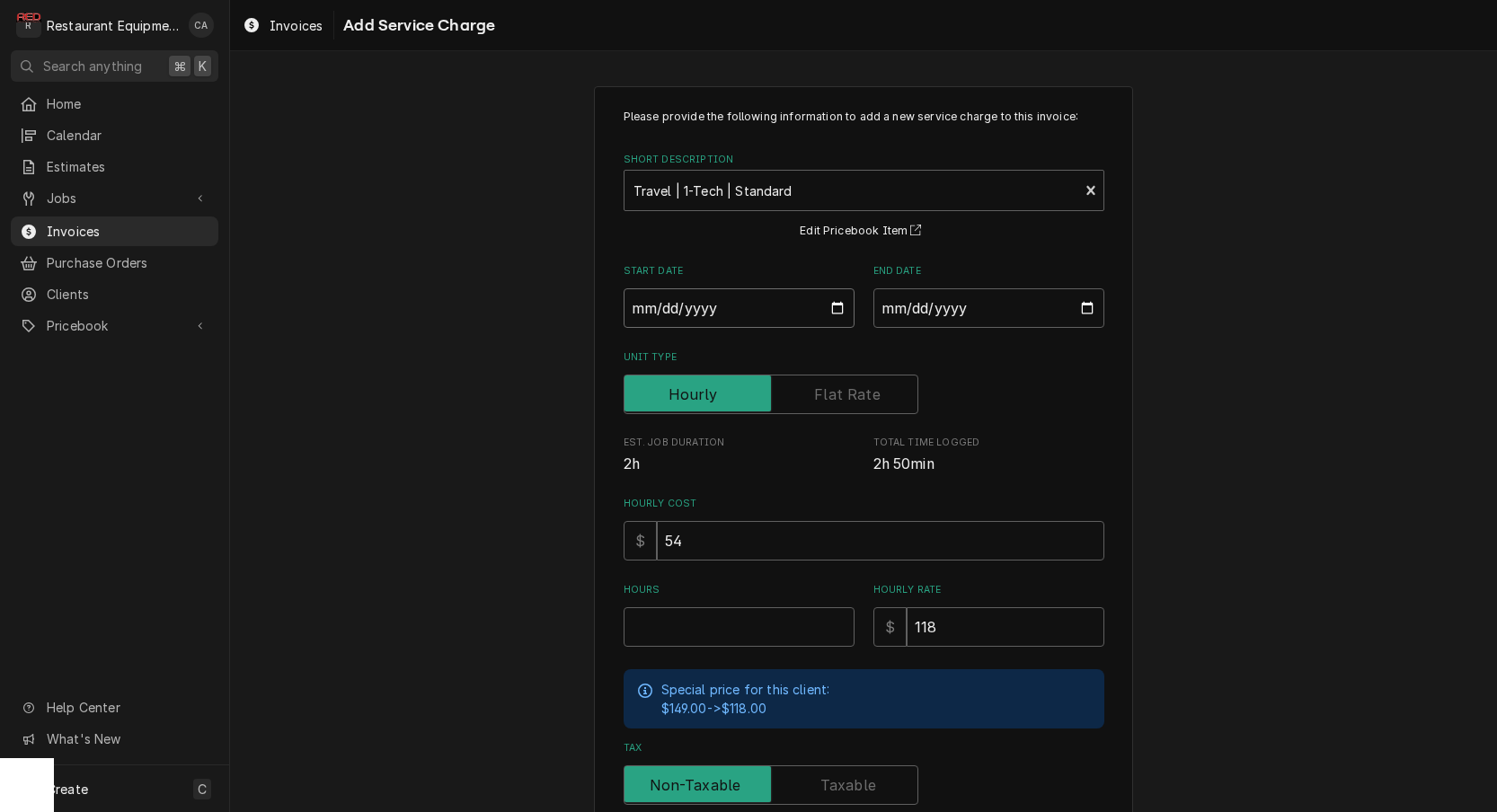
click at [672, 311] on input "Start Date" at bounding box center [739, 308] width 231 height 40
type input "2025-09-23"
type textarea "x"
drag, startPoint x: 951, startPoint y: 307, endPoint x: 966, endPoint y: 330, distance: 27.5
click at [951, 308] on input "End Date" at bounding box center [988, 308] width 231 height 40
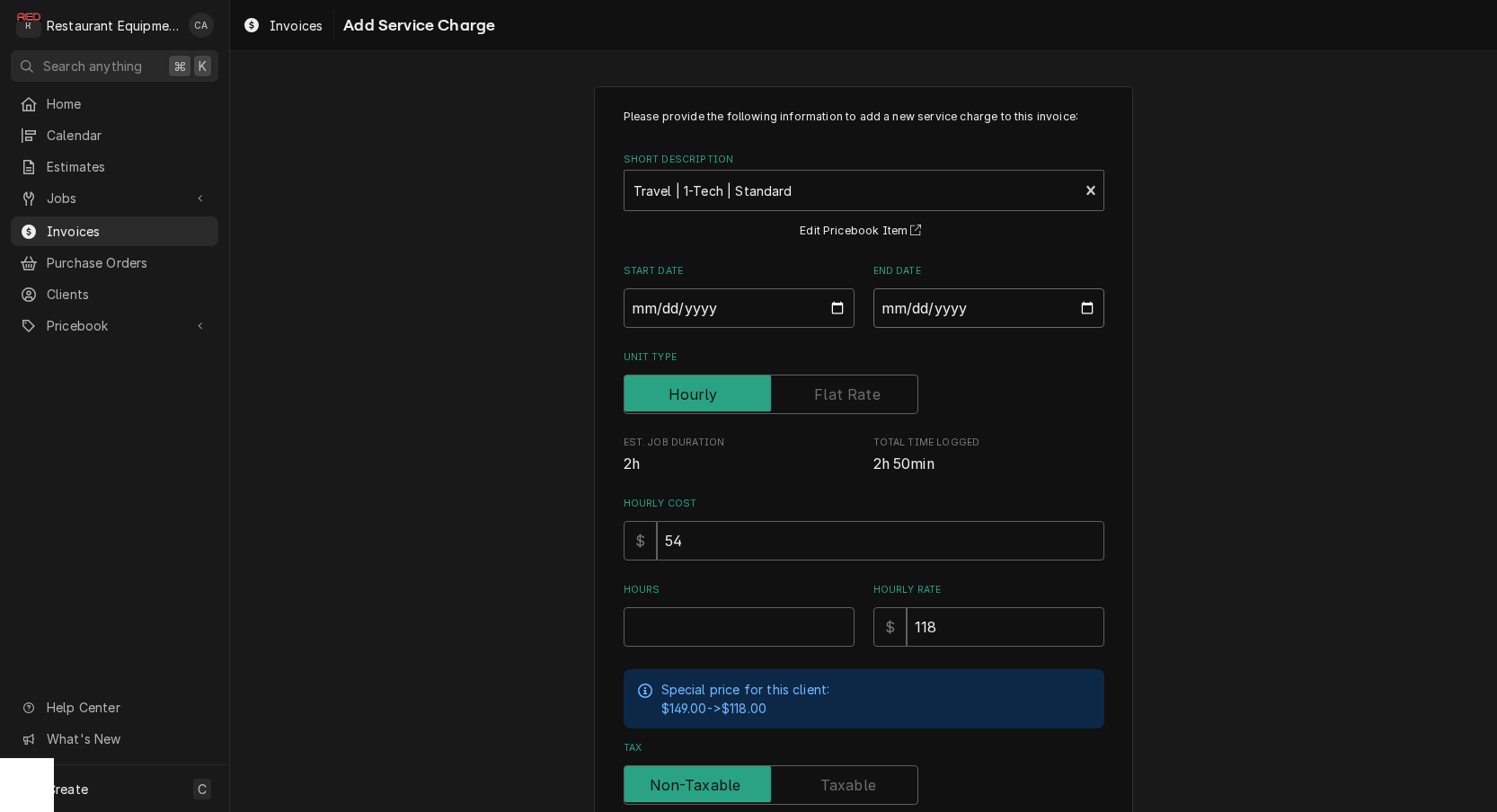
type input "2025-09-26"
drag, startPoint x: 1181, startPoint y: 415, endPoint x: 934, endPoint y: 594, distance: 305.0
click at [1181, 416] on div "Please provide the following information to add a new service charge to this in…" at bounding box center [863, 557] width 1267 height 973
click at [710, 623] on input "Hours" at bounding box center [739, 626] width 231 height 40
type textarea "x"
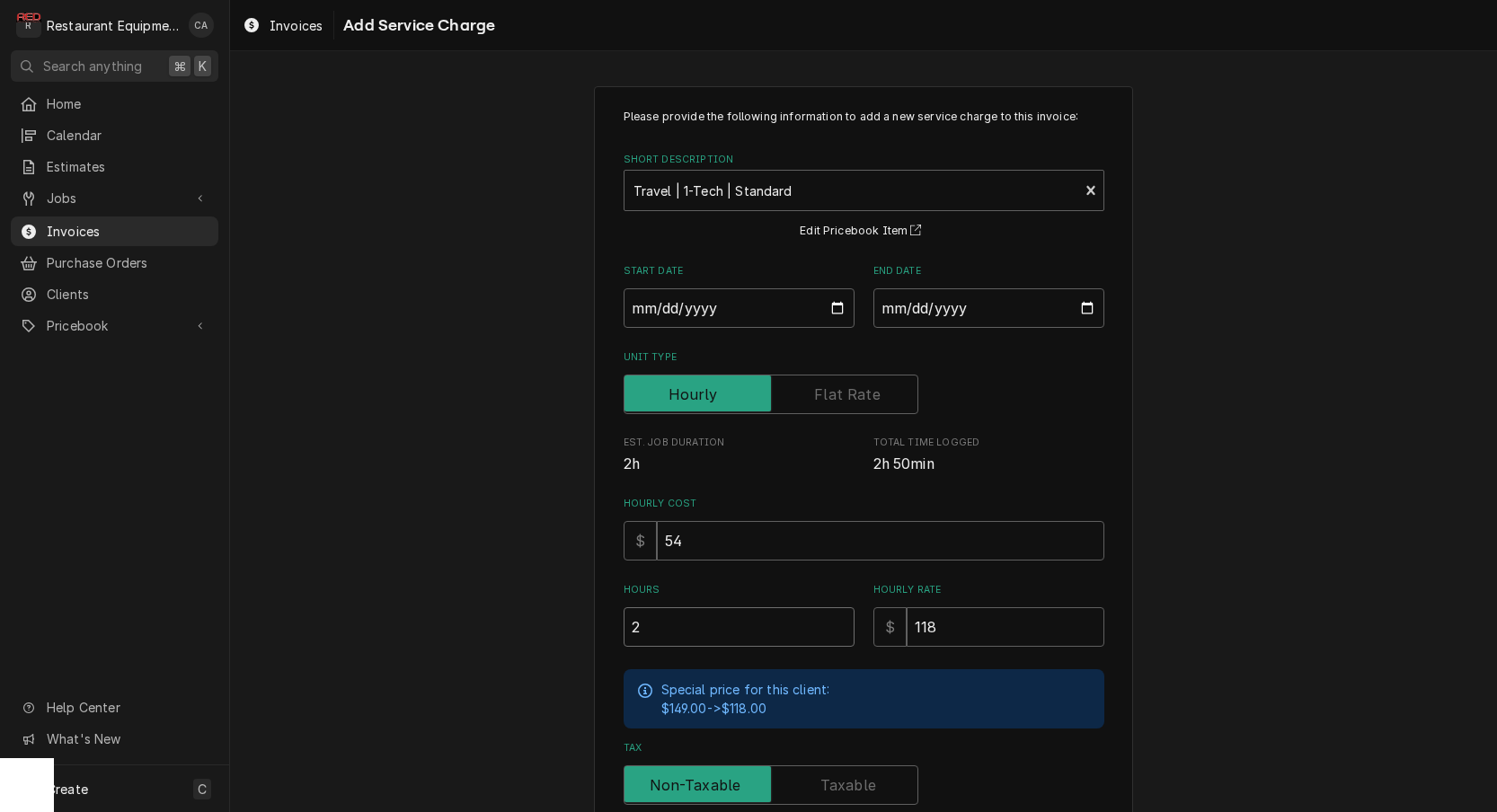
type input "2"
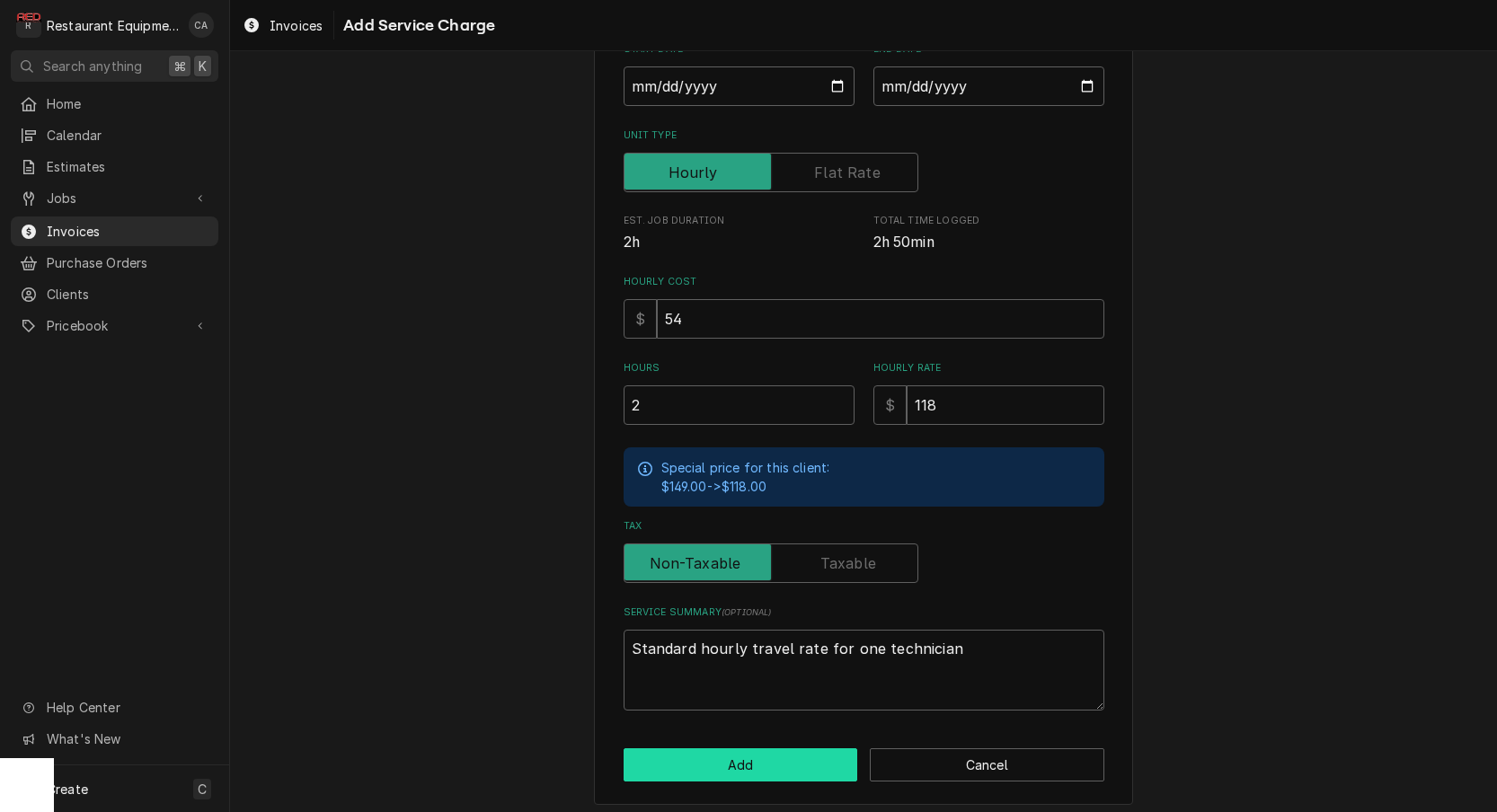
click at [758, 767] on button "Add" at bounding box center [741, 765] width 235 height 33
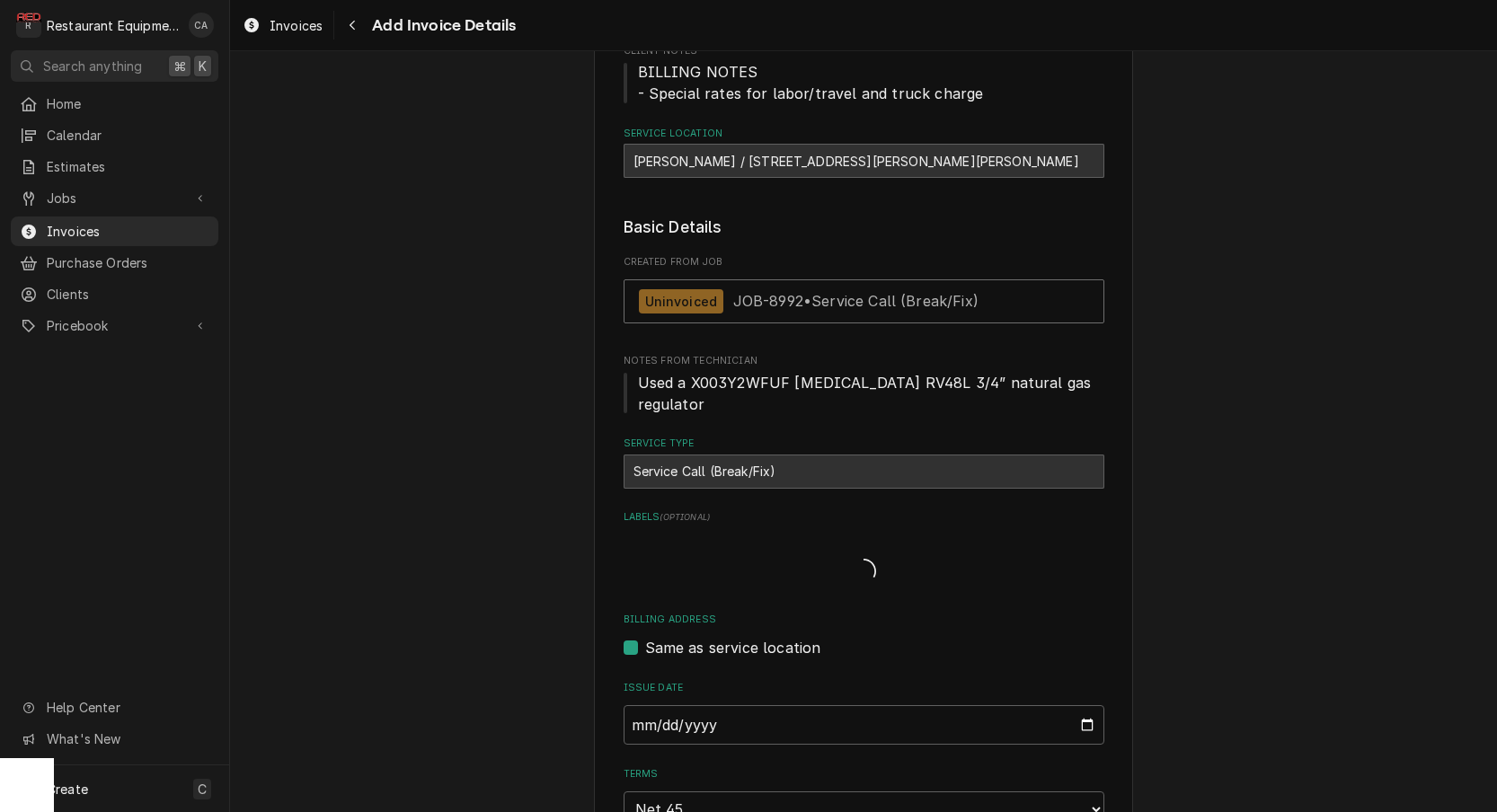
type textarea "x"
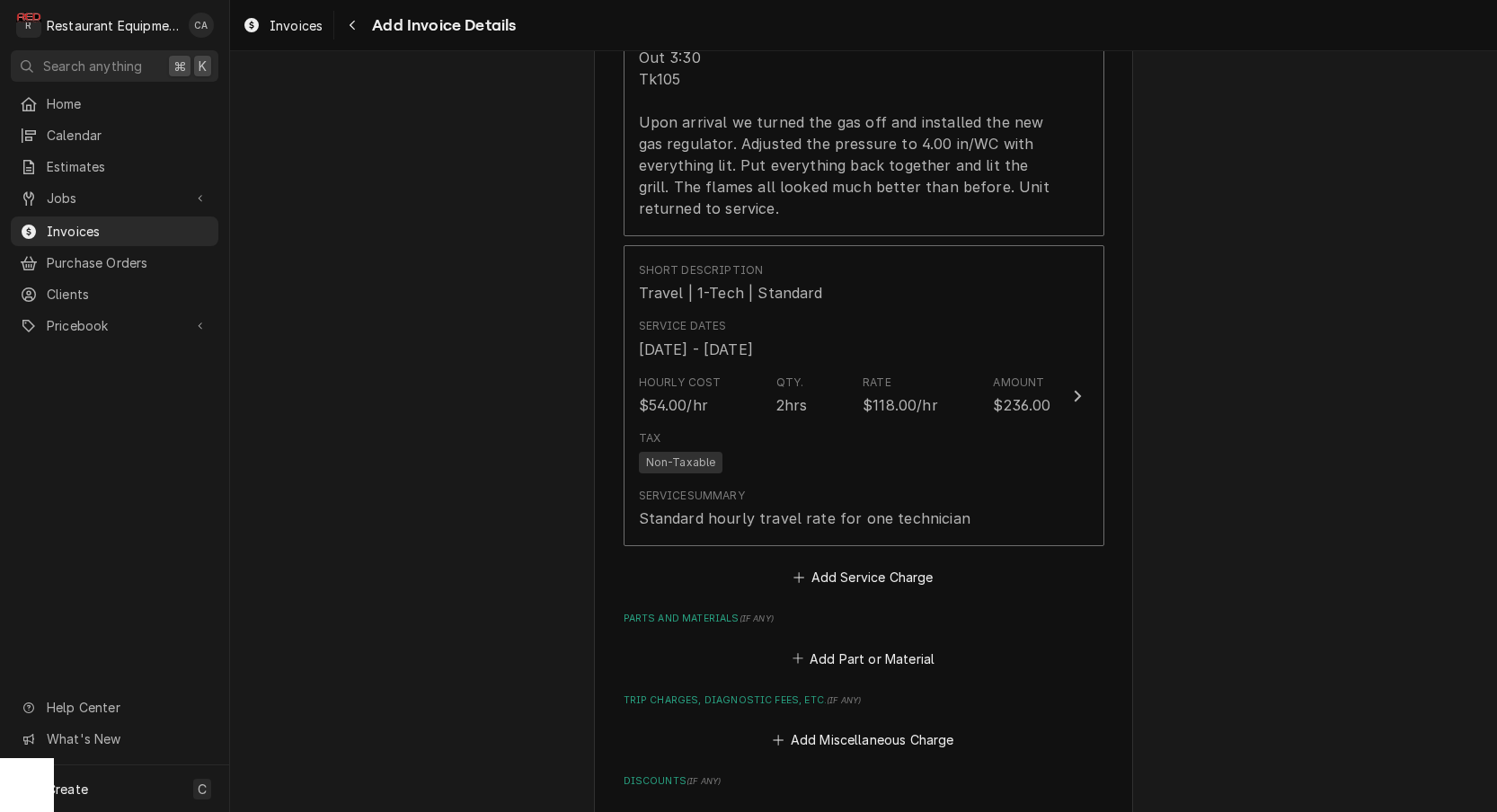
click at [835, 547] on fieldset "Charge Details Service Charges Short Description Service Call (Break/Fix) Servi…" at bounding box center [864, 351] width 481 height 1951
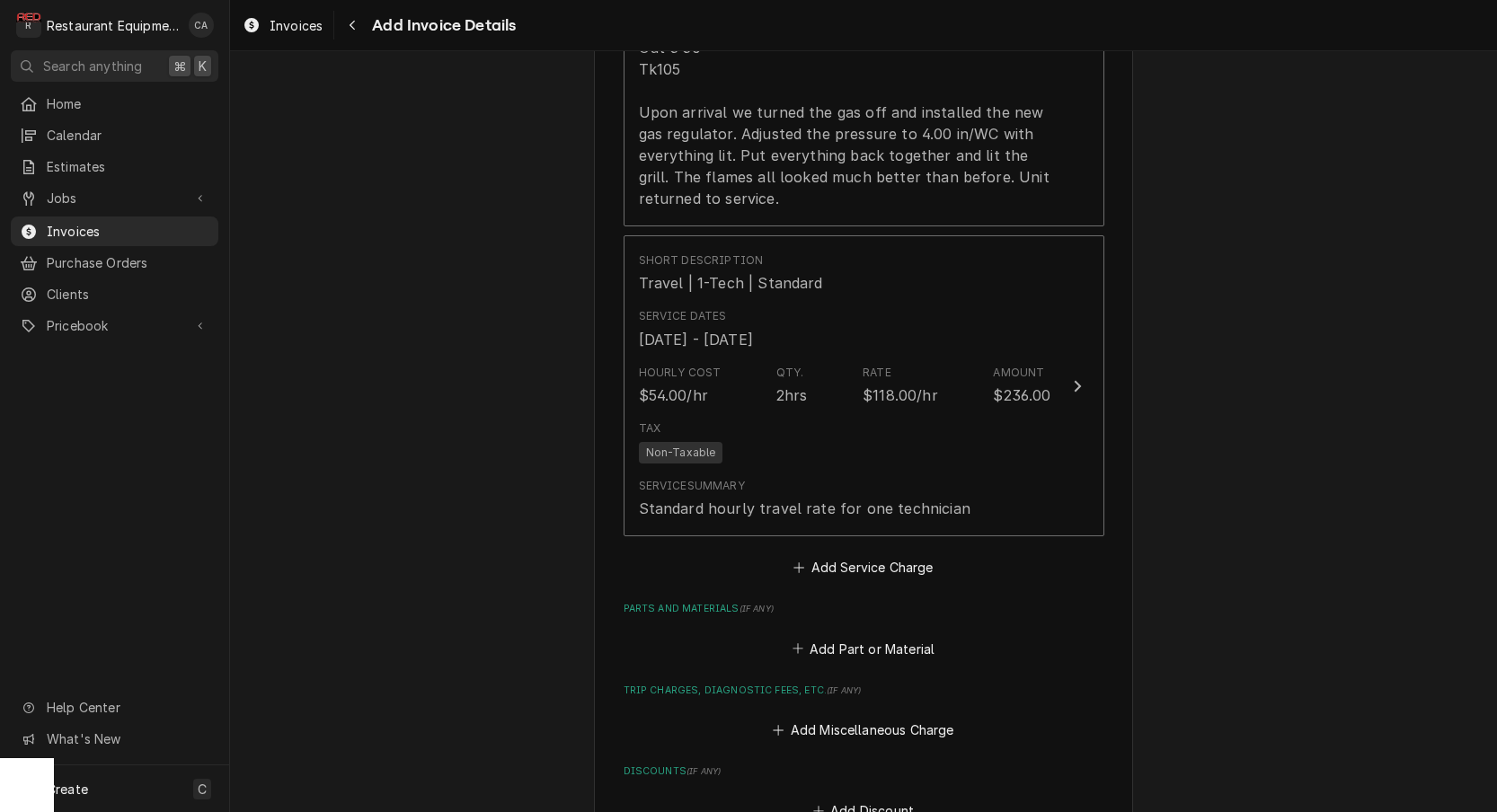
scroll to position [1856, 0]
click at [836, 540] on fieldset "Charge Details Service Charges Short Description Service Call (Break/Fix) Servi…" at bounding box center [864, 340] width 481 height 1951
click at [841, 553] on button "Add Service Charge" at bounding box center [863, 565] width 146 height 25
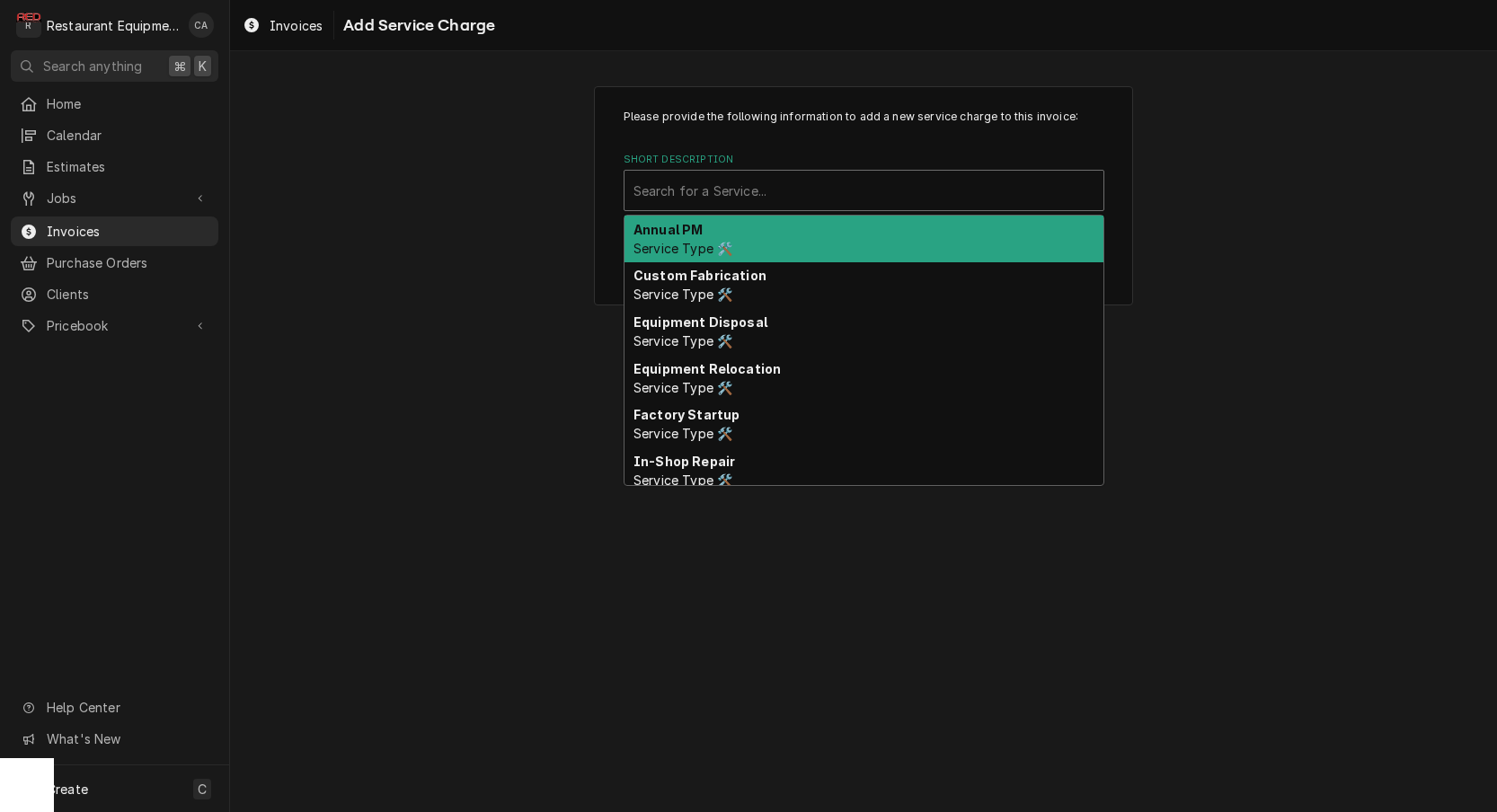
click at [747, 186] on div "Search for a Service..." at bounding box center [864, 191] width 461 height 19
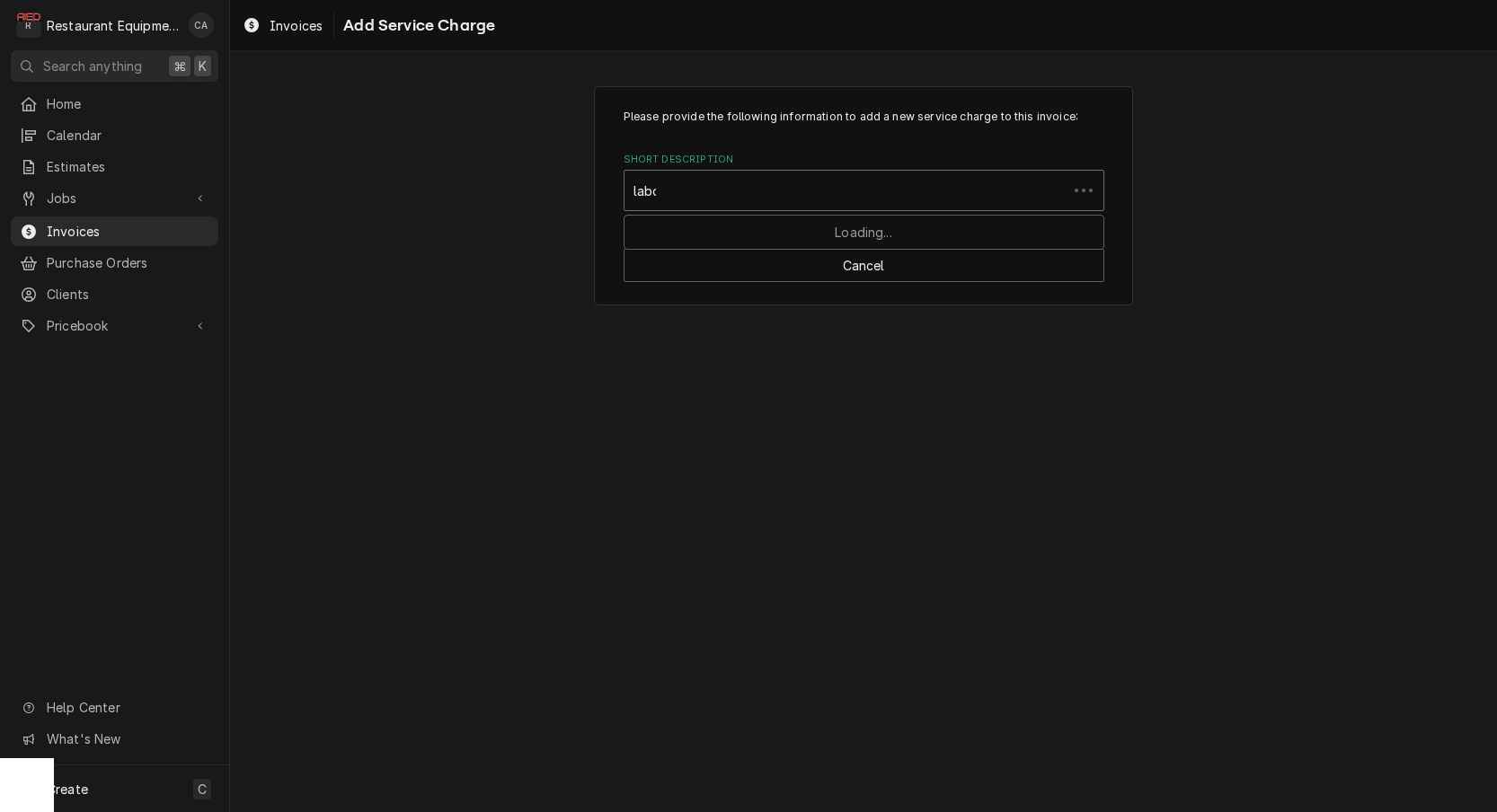
type input "labor"
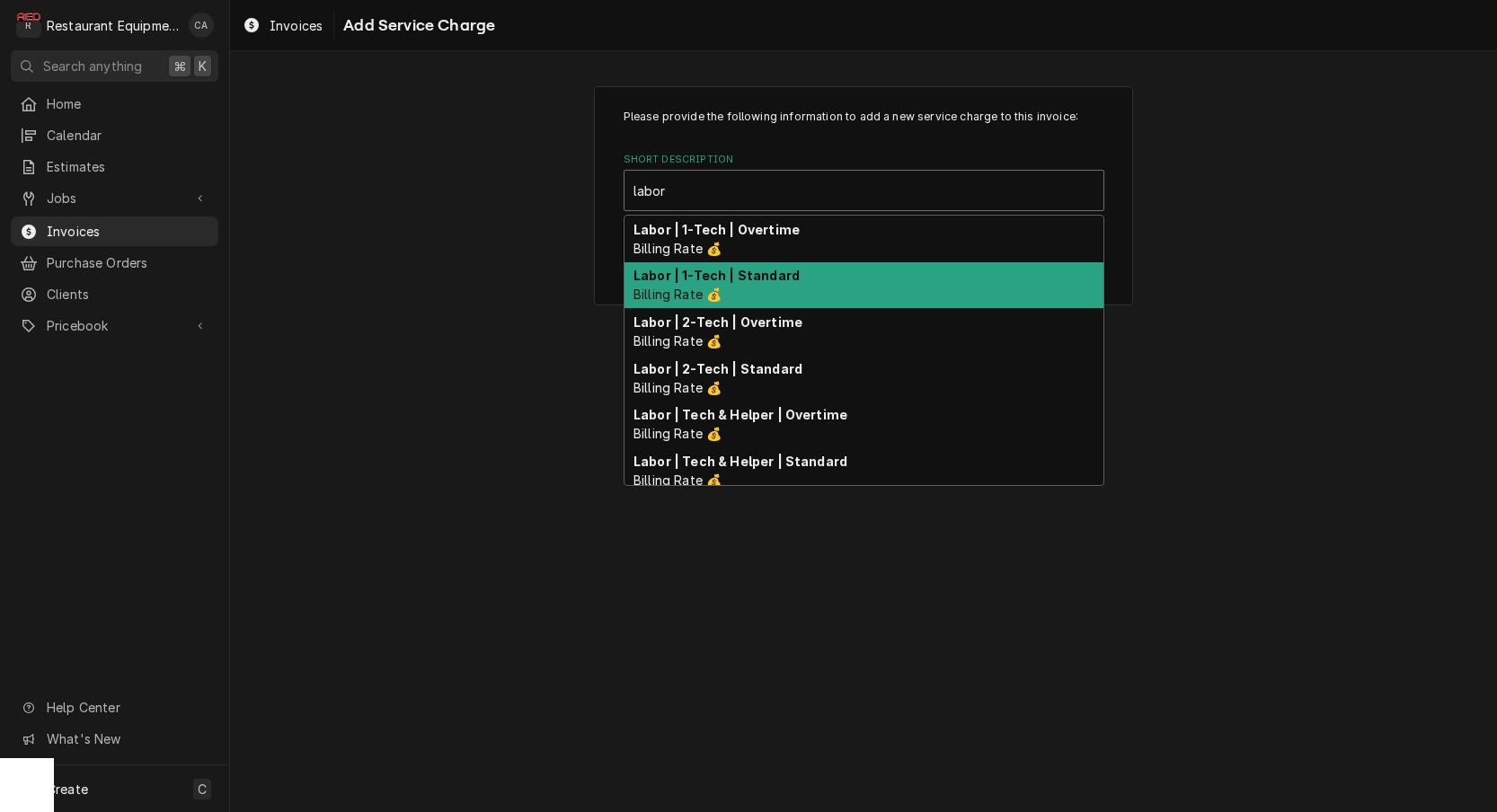
drag, startPoint x: 756, startPoint y: 267, endPoint x: 783, endPoint y: 282, distance: 30.9
click at [758, 267] on strong "Labor | 1-Tech | Standard" at bounding box center [716, 275] width 166 height 15
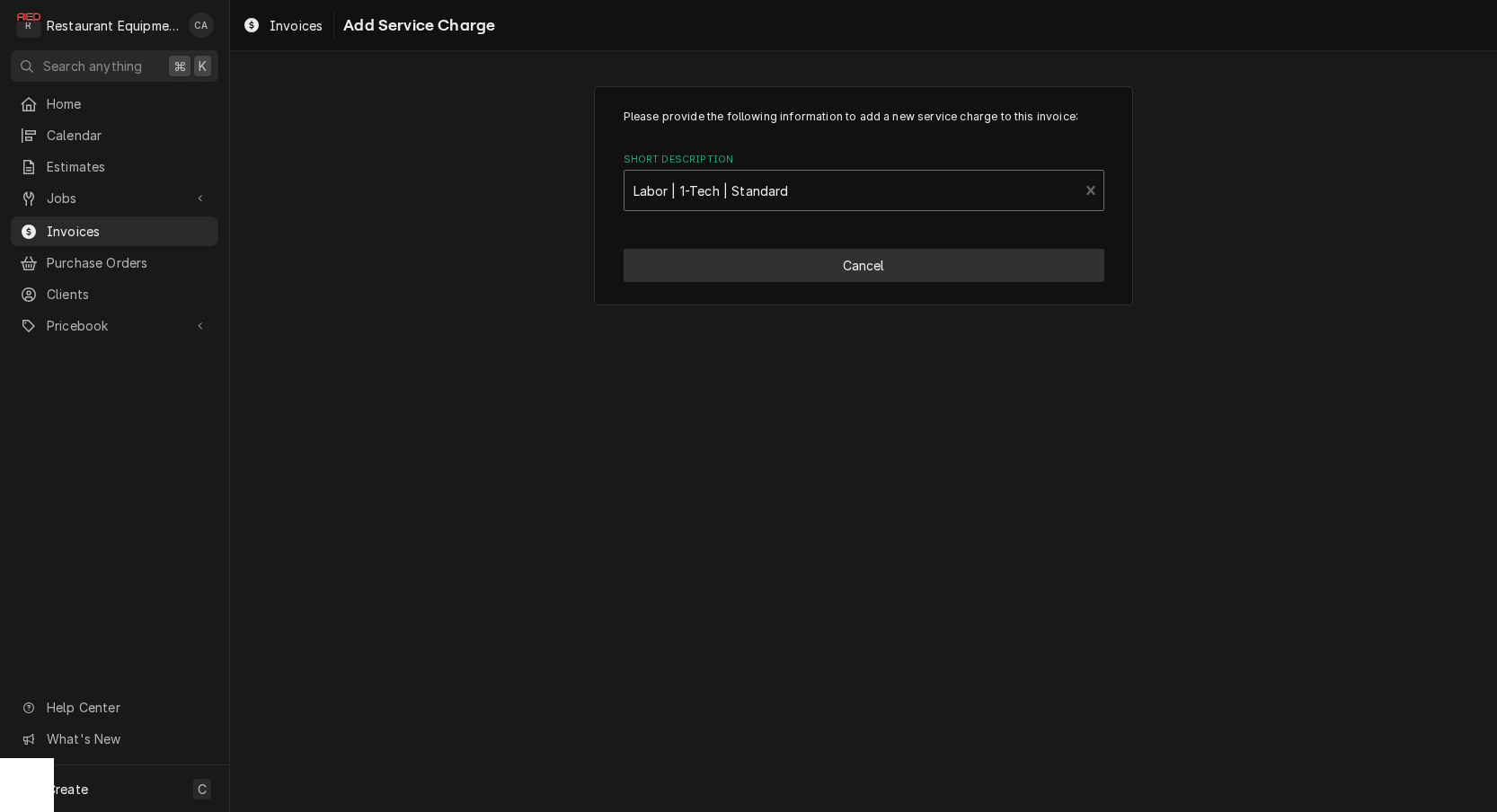
type textarea "x"
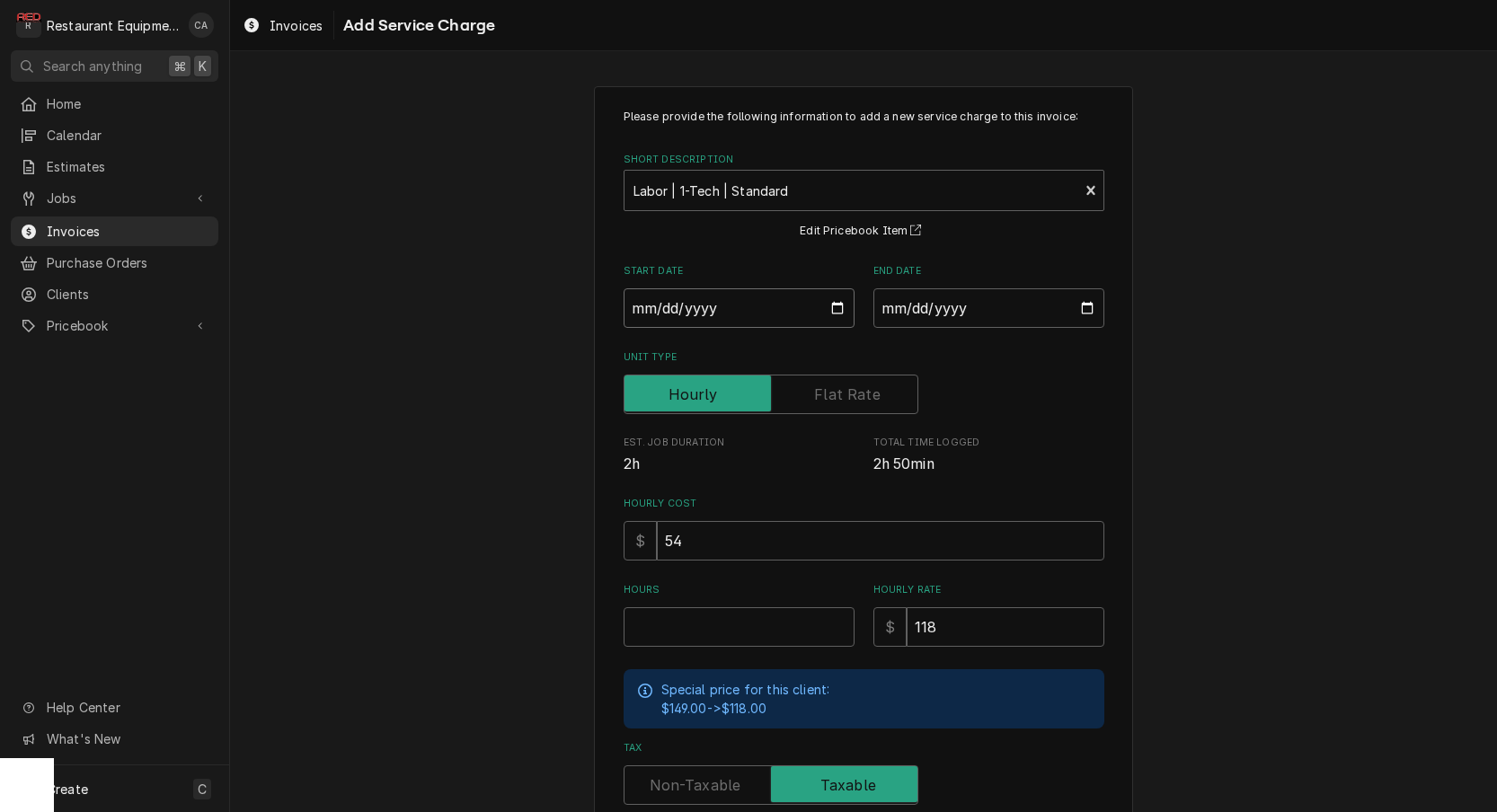
drag, startPoint x: 701, startPoint y: 310, endPoint x: 722, endPoint y: 334, distance: 31.9
click at [709, 316] on input "Start Date" at bounding box center [739, 308] width 231 height 40
type input "2025-09-23"
type textarea "x"
drag, startPoint x: 941, startPoint y: 303, endPoint x: 952, endPoint y: 332, distance: 31.0
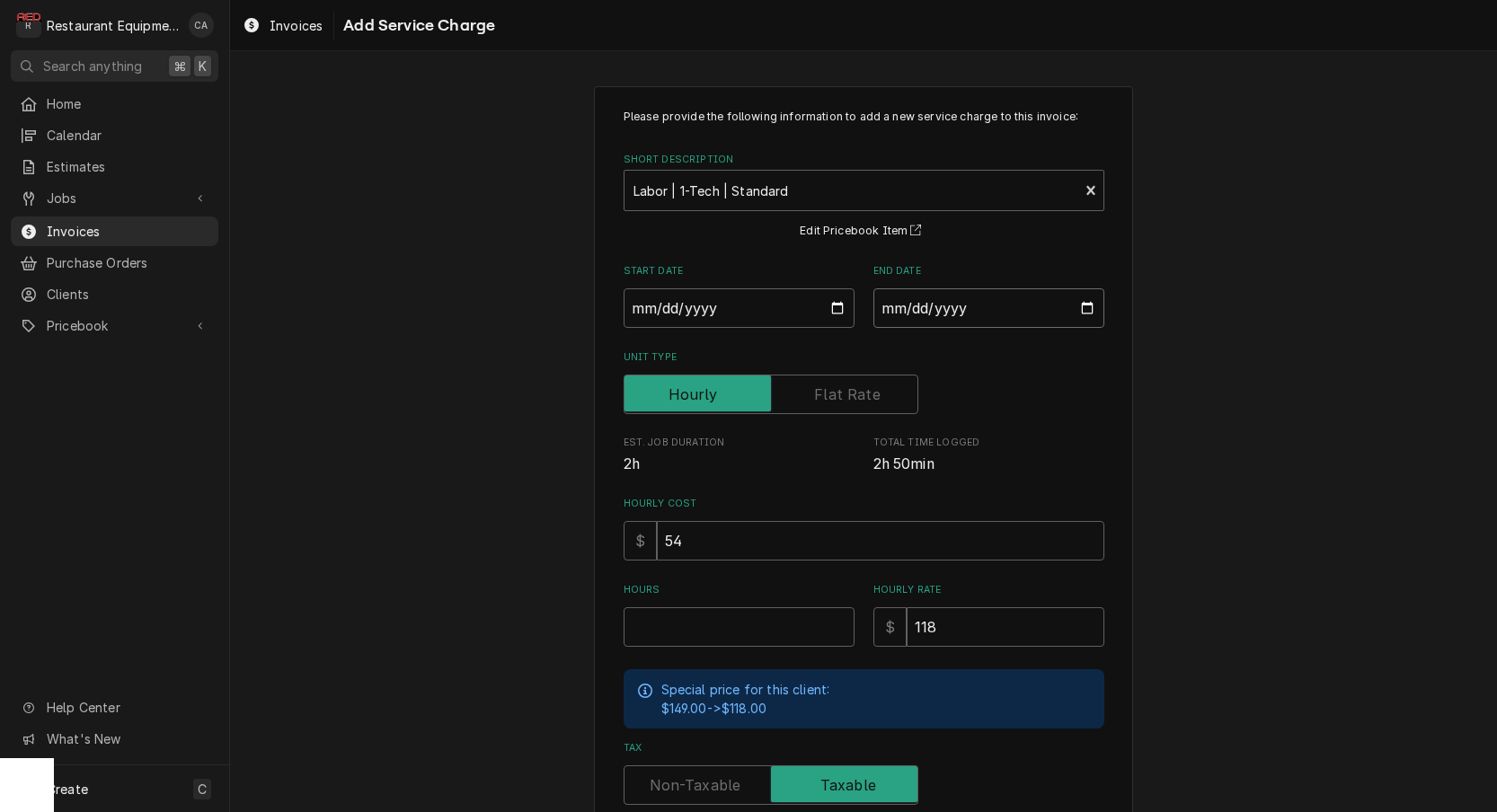
click at [941, 303] on input "End Date" at bounding box center [988, 308] width 231 height 40
type input "2025-09-26"
drag, startPoint x: 729, startPoint y: 629, endPoint x: 740, endPoint y: 628, distance: 11.0
click at [729, 629] on input "Hours" at bounding box center [739, 626] width 231 height 40
type textarea "x"
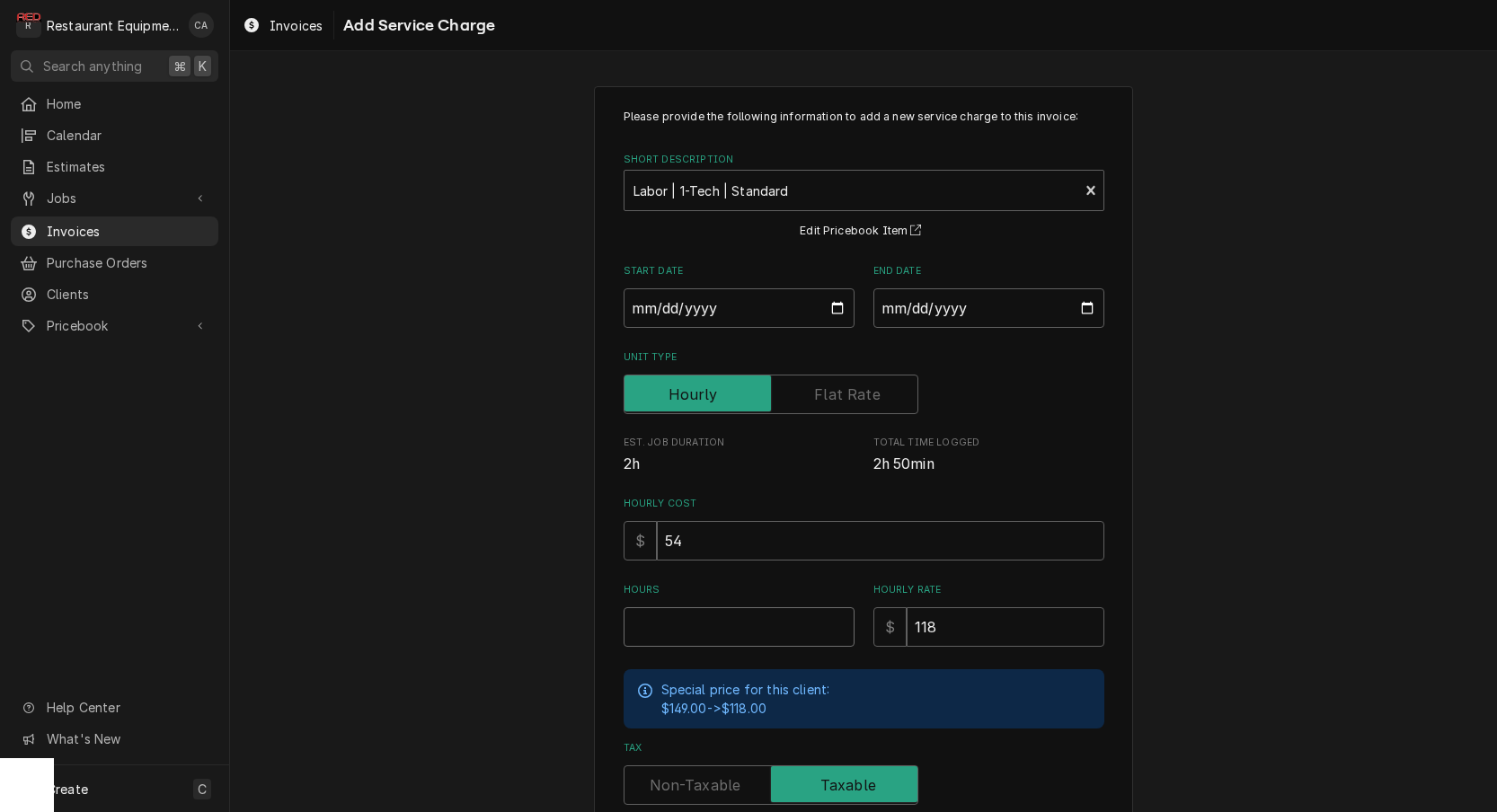
type input "2"
type textarea "x"
type input "2.7"
type textarea "x"
type input "2.75"
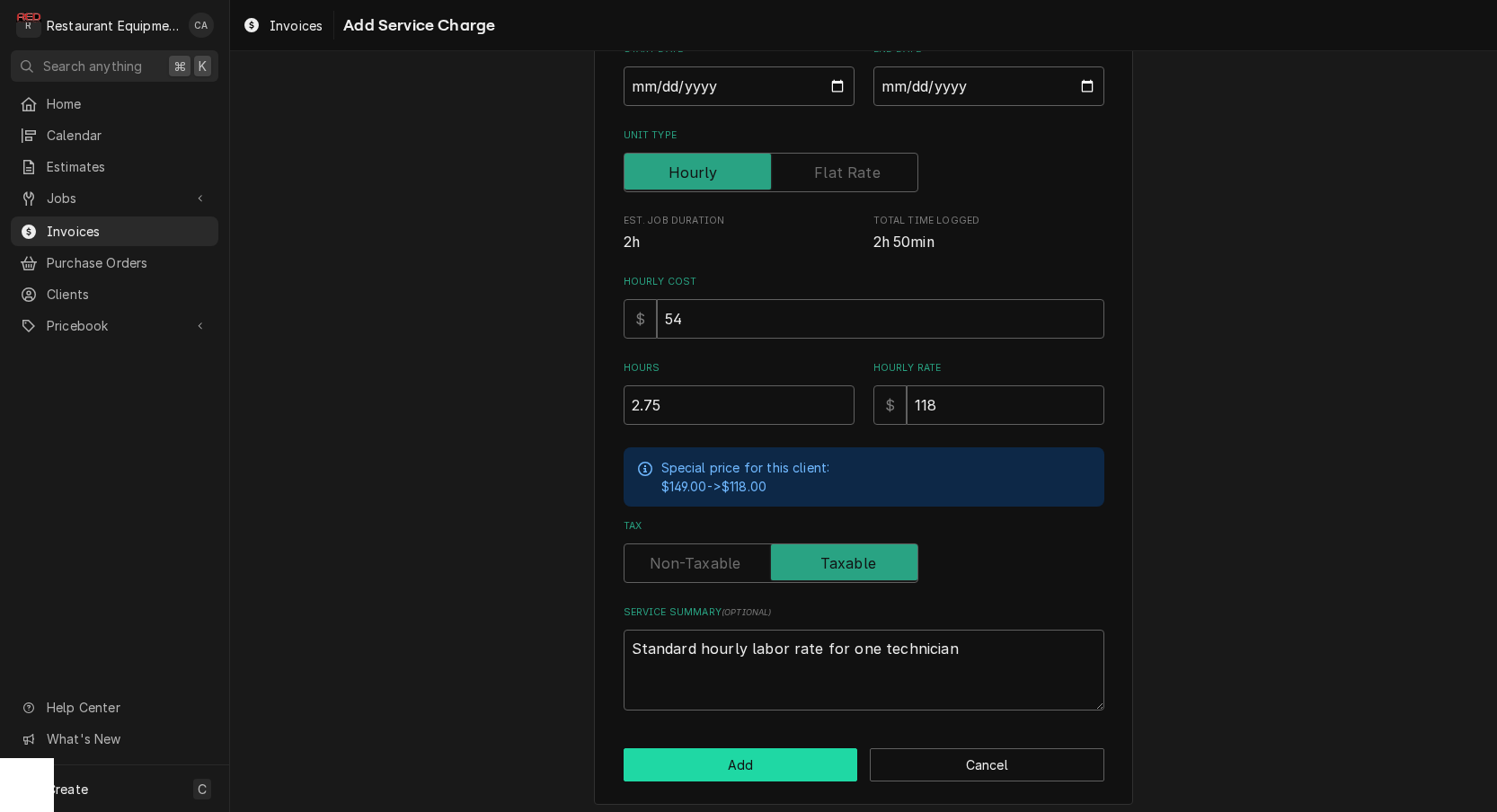
click at [730, 750] on button "Add" at bounding box center [741, 765] width 235 height 33
type textarea "x"
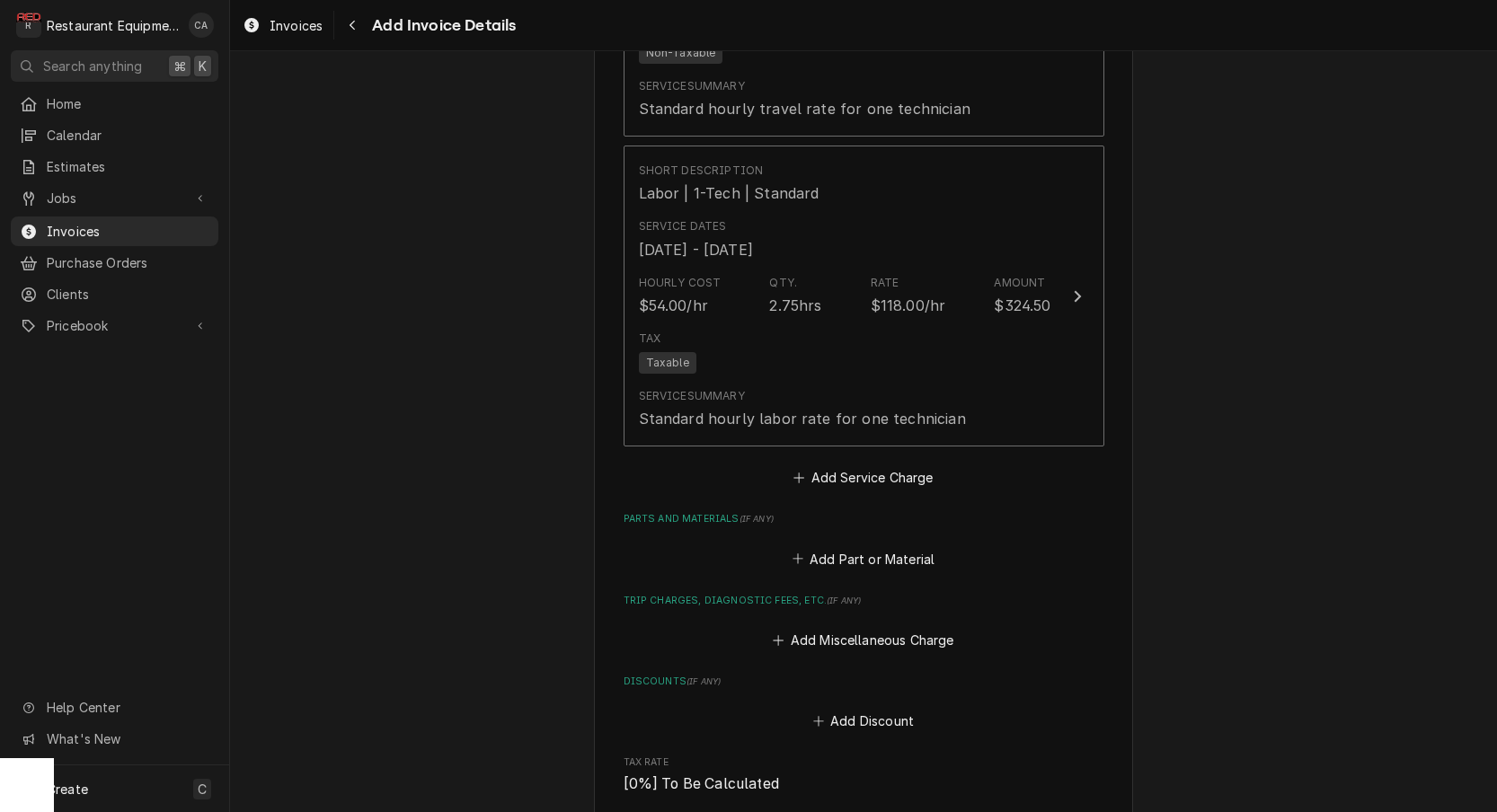
scroll to position [2277, 0]
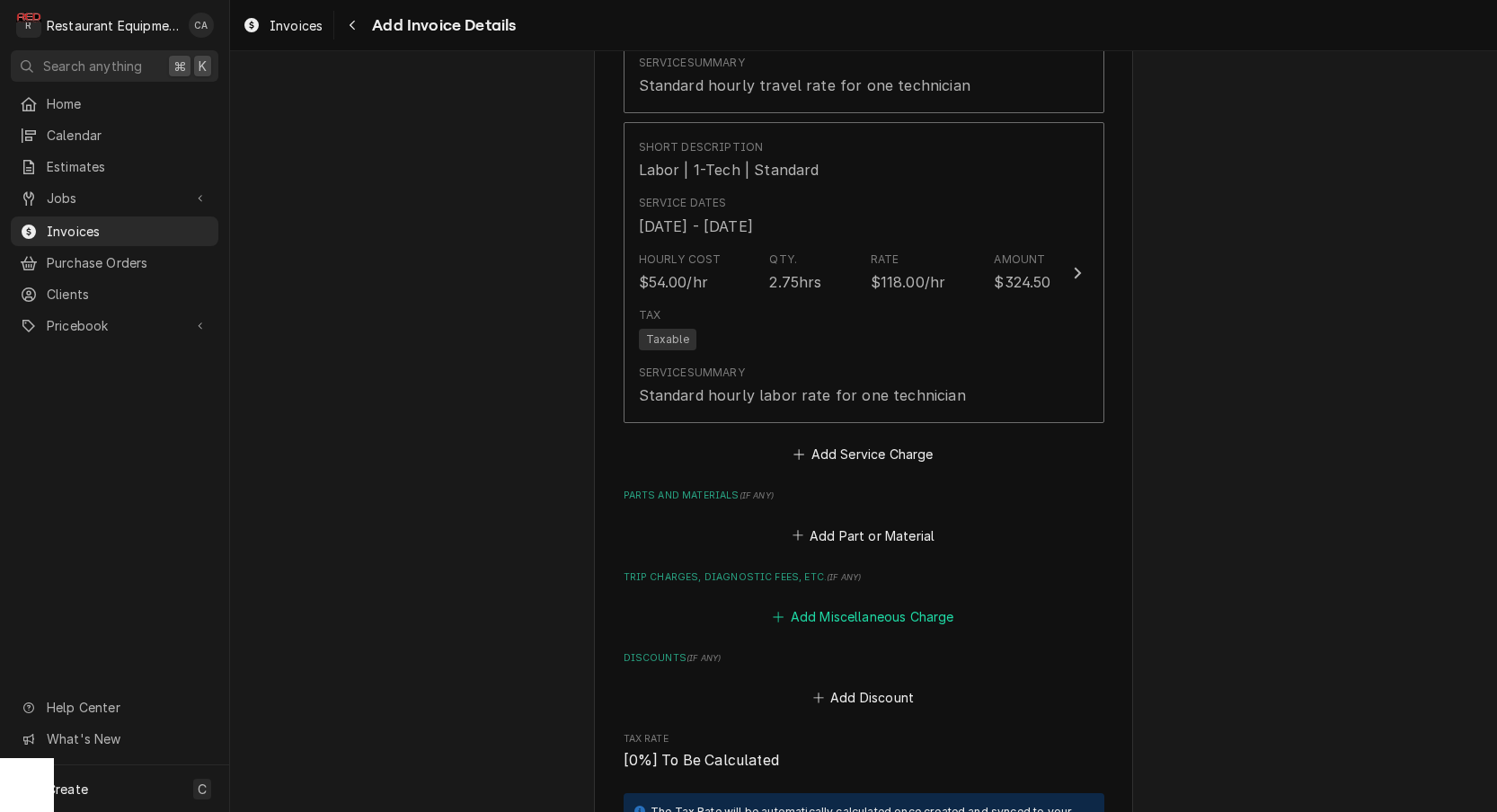
click at [853, 604] on button "Add Miscellaneous Charge" at bounding box center [863, 616] width 187 height 25
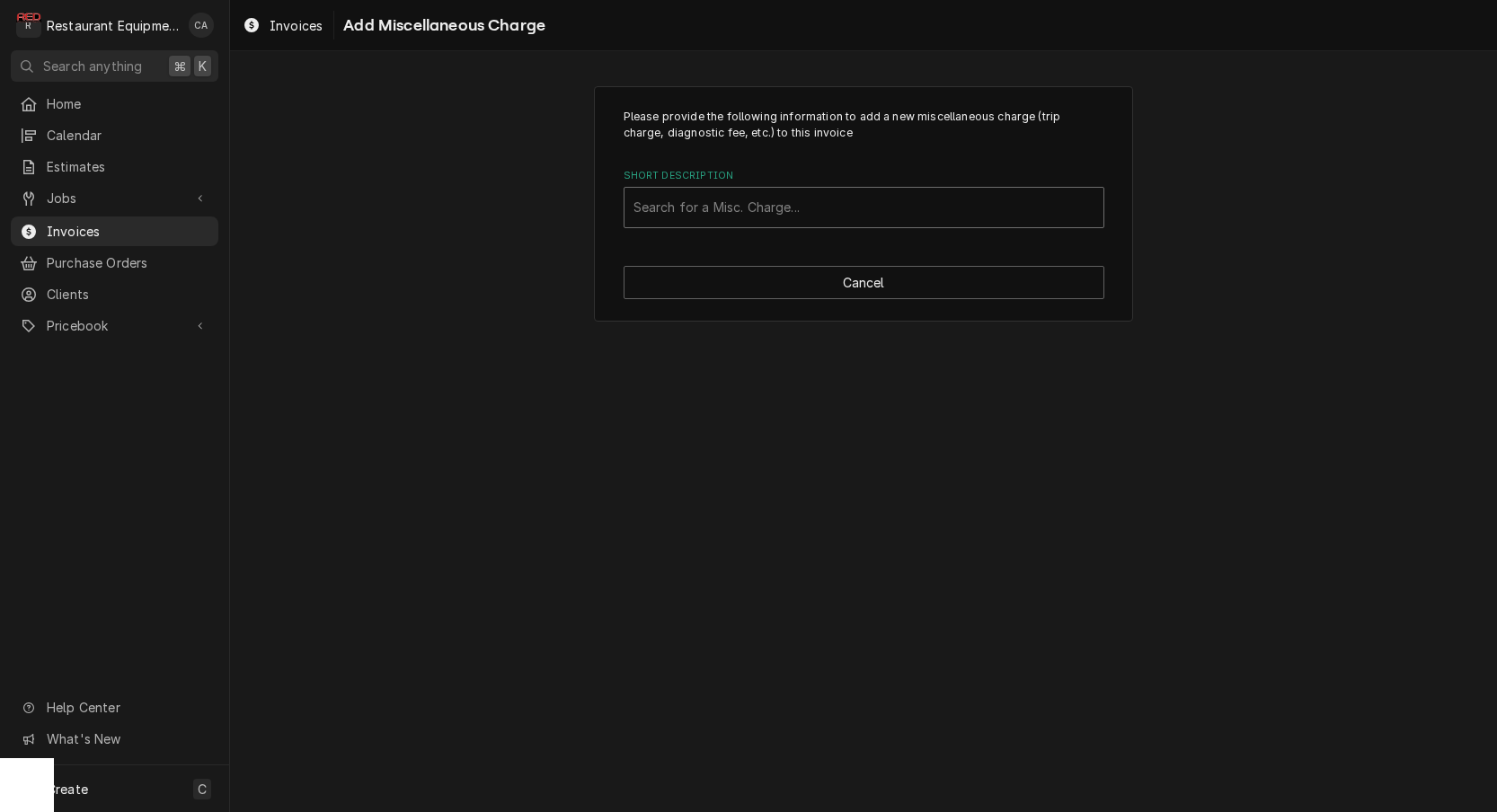
click at [691, 224] on div "Search for a Misc. Charge..." at bounding box center [864, 207] width 479 height 40
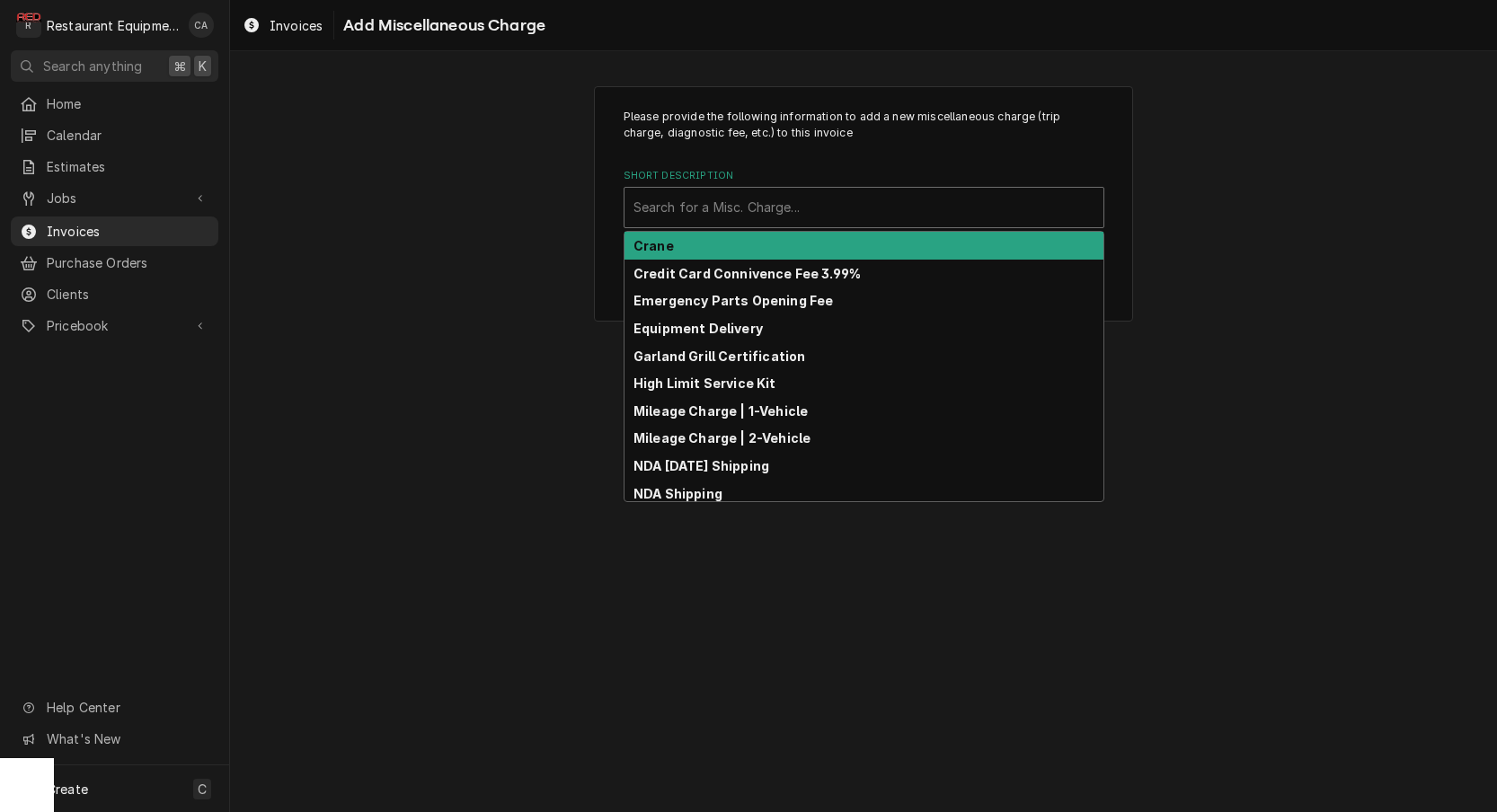
scroll to position [1, 0]
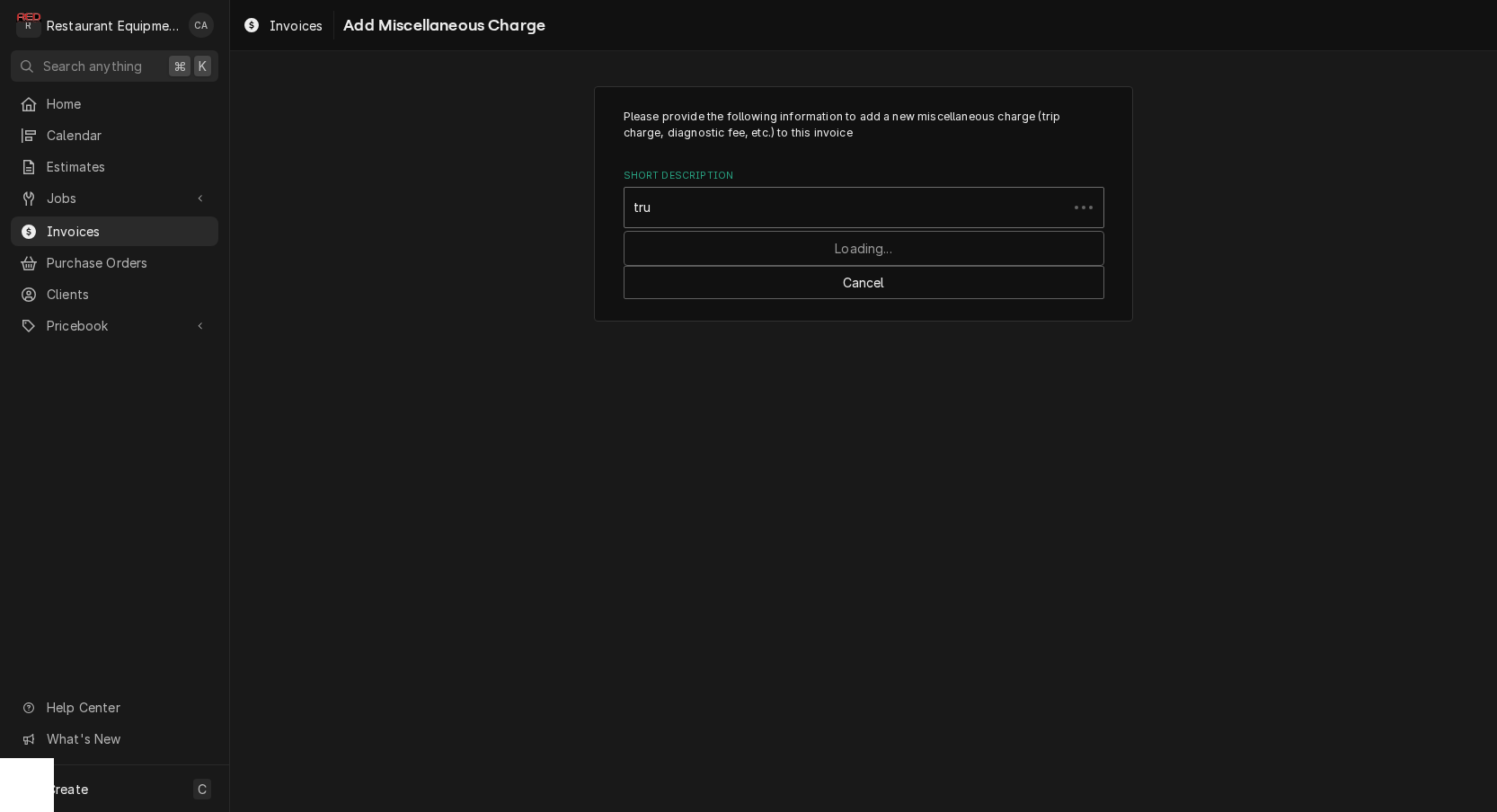
type input "truc"
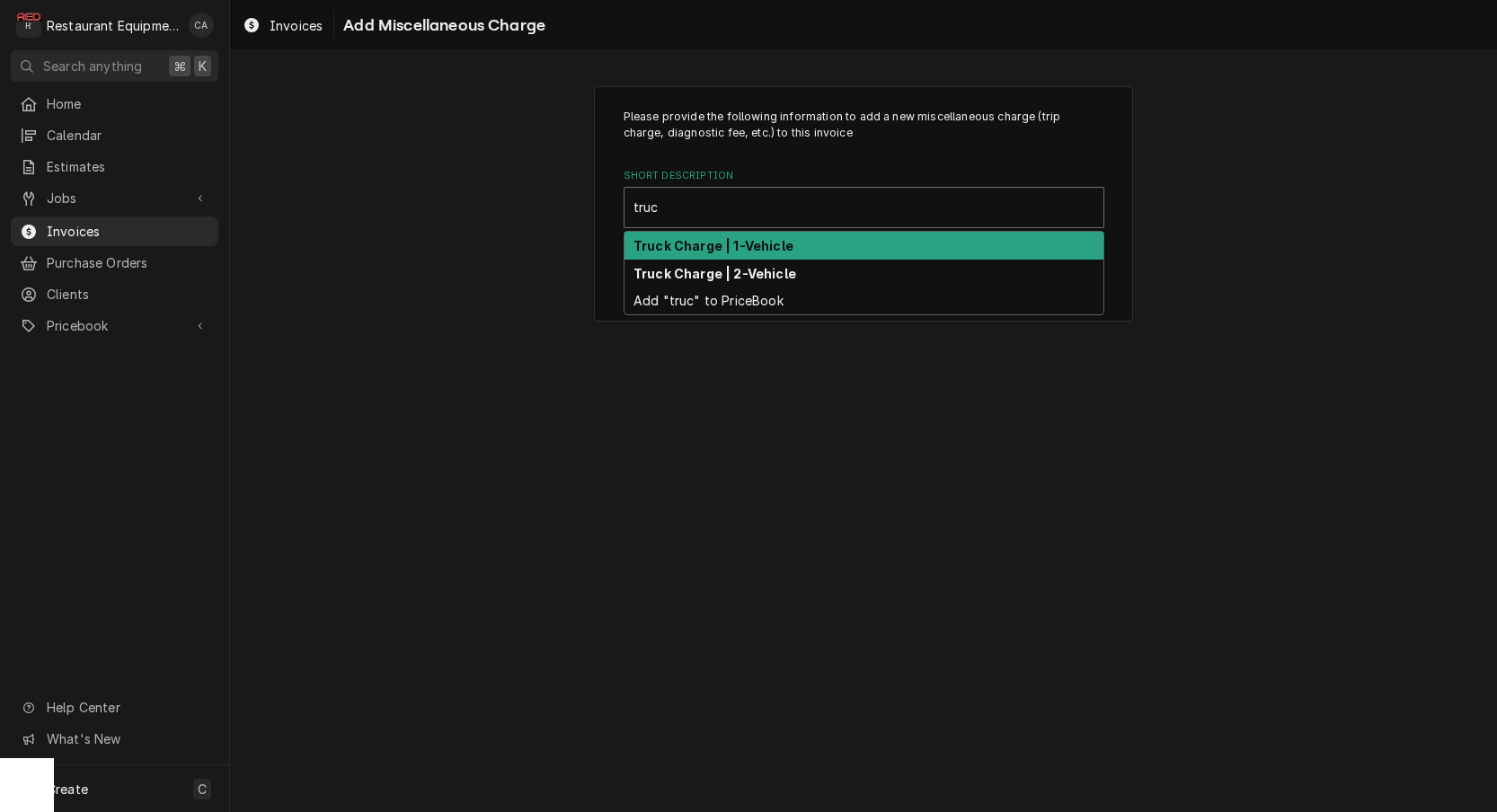
drag, startPoint x: 672, startPoint y: 235, endPoint x: 783, endPoint y: 407, distance: 204.7
click at [672, 235] on div "Truck Charge | 1-Vehicle" at bounding box center [864, 246] width 479 height 28
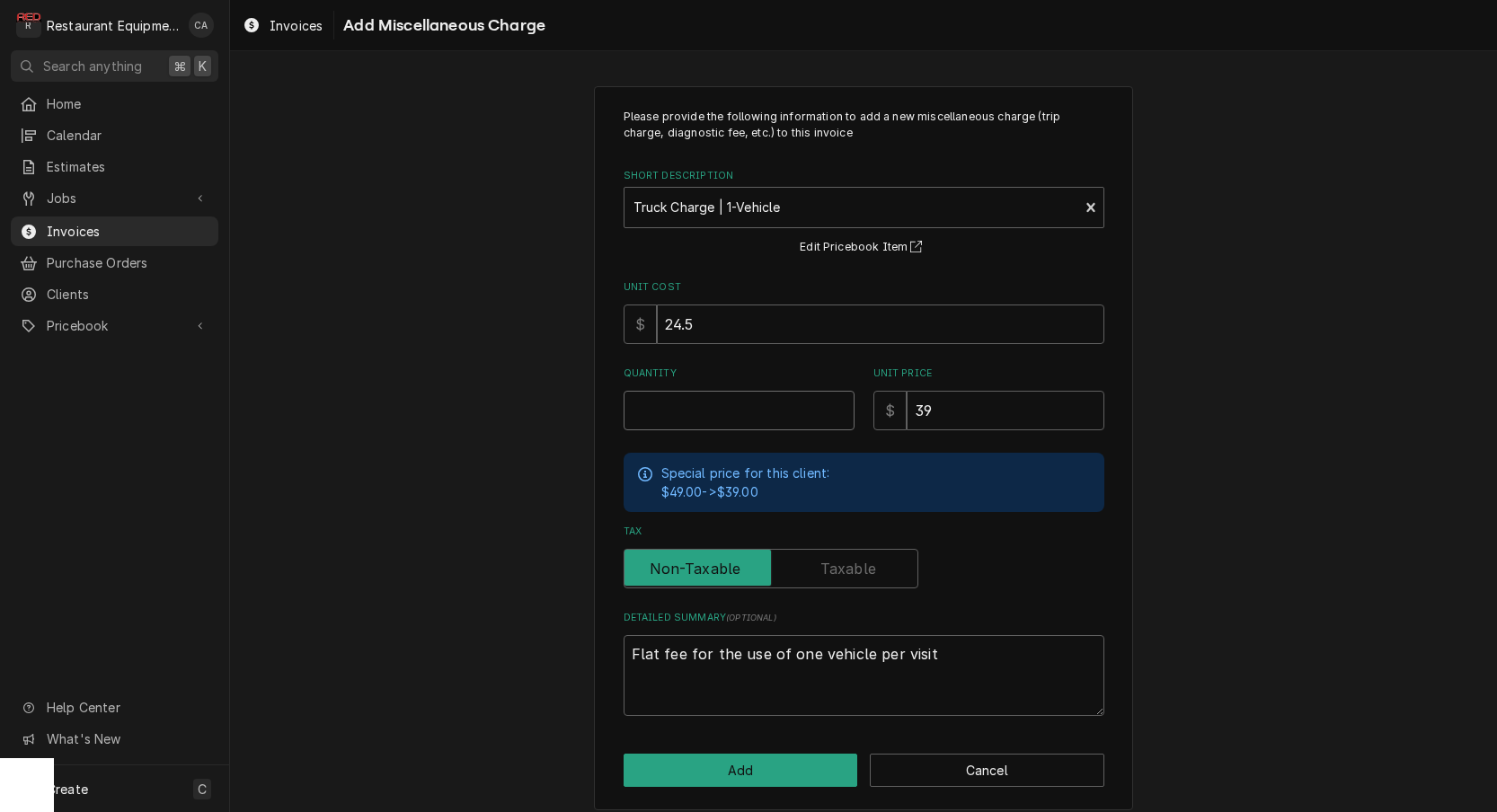
click at [690, 412] on input "Quantity" at bounding box center [739, 410] width 231 height 40
type textarea "x"
type input "2"
click at [701, 323] on input "24.5" at bounding box center [881, 324] width 447 height 40
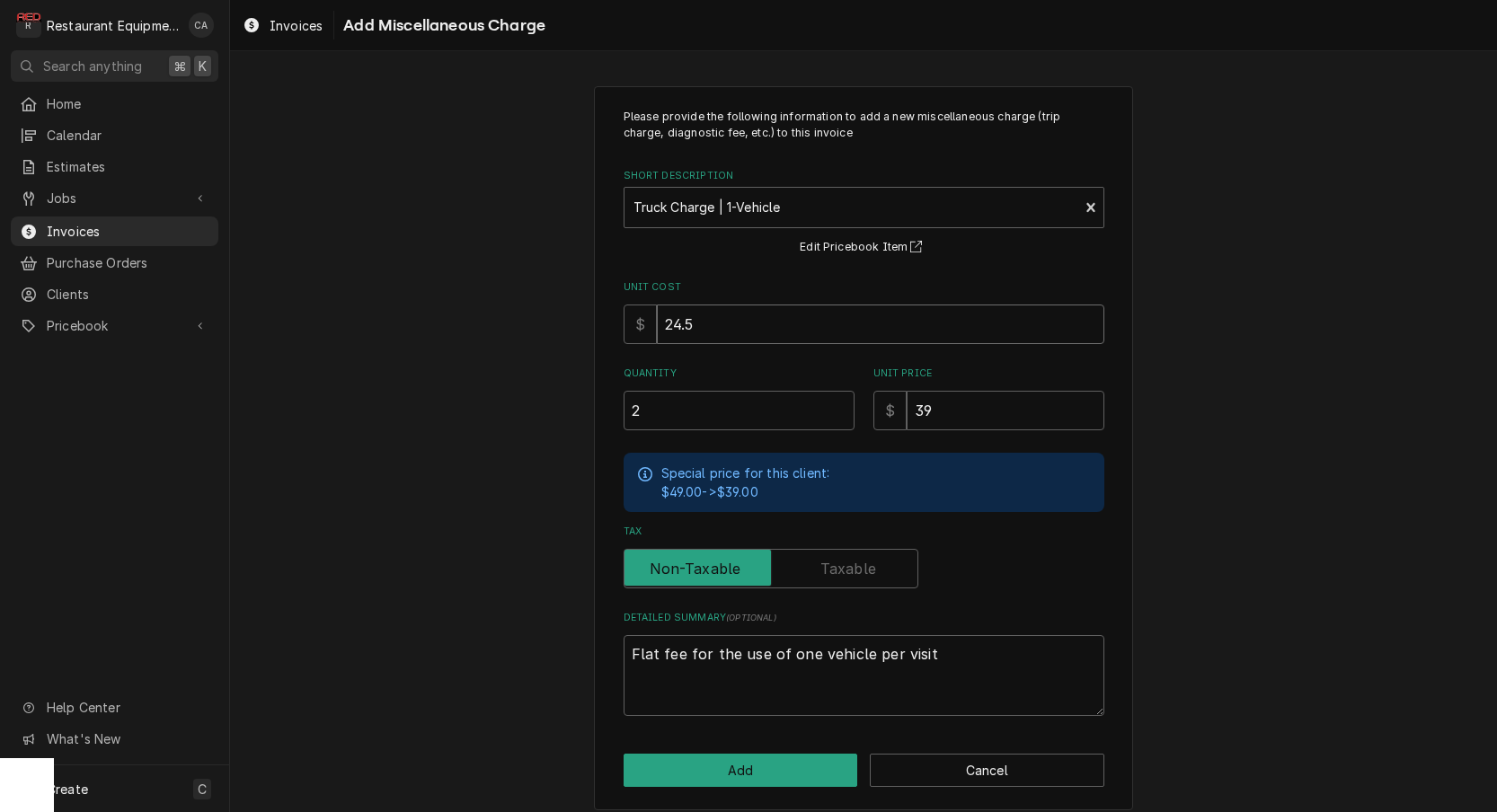
type textarea "x"
type input "1"
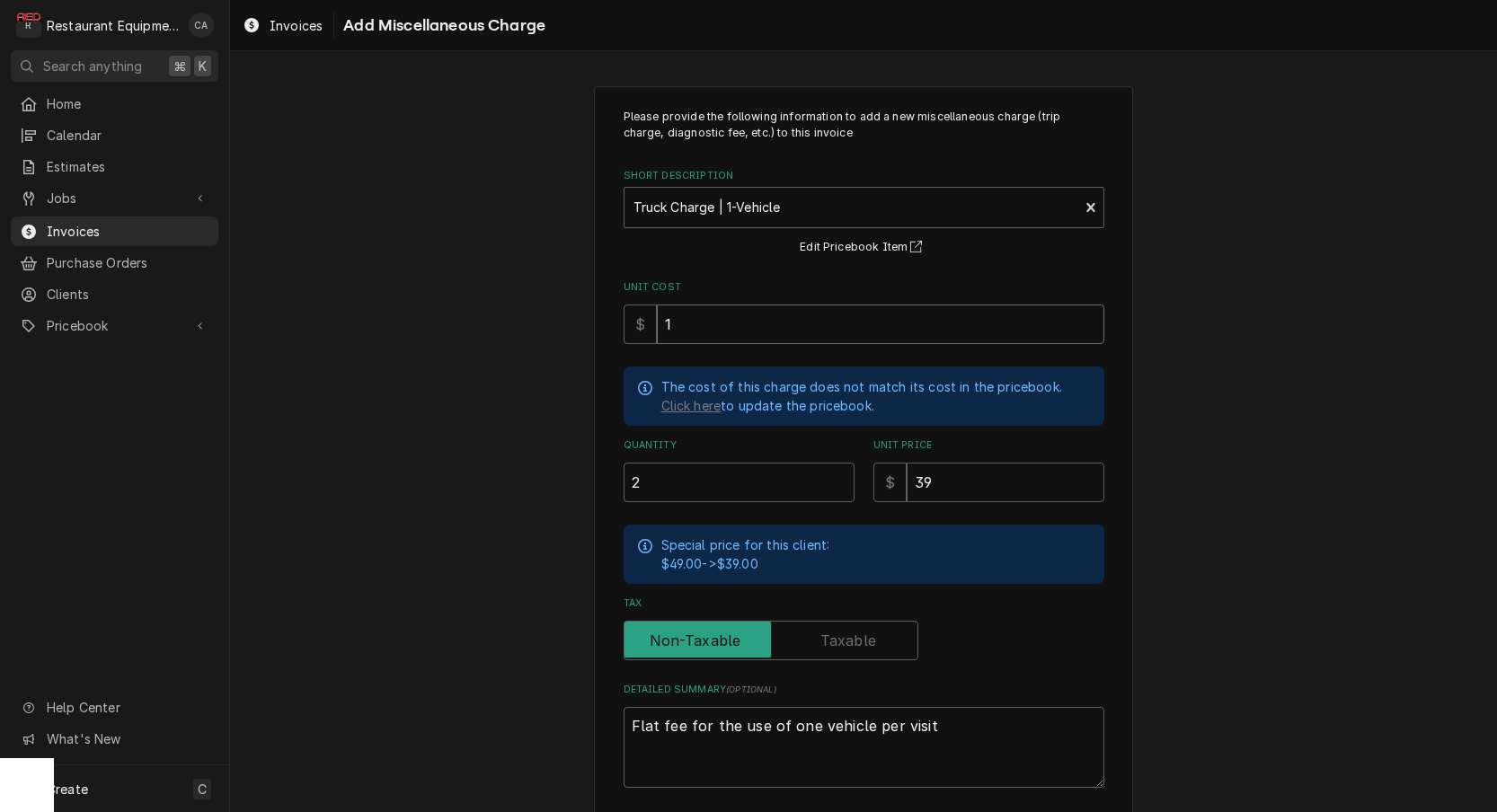
type textarea "x"
type input "18"
type textarea "x"
type input "18.5"
type textarea "x"
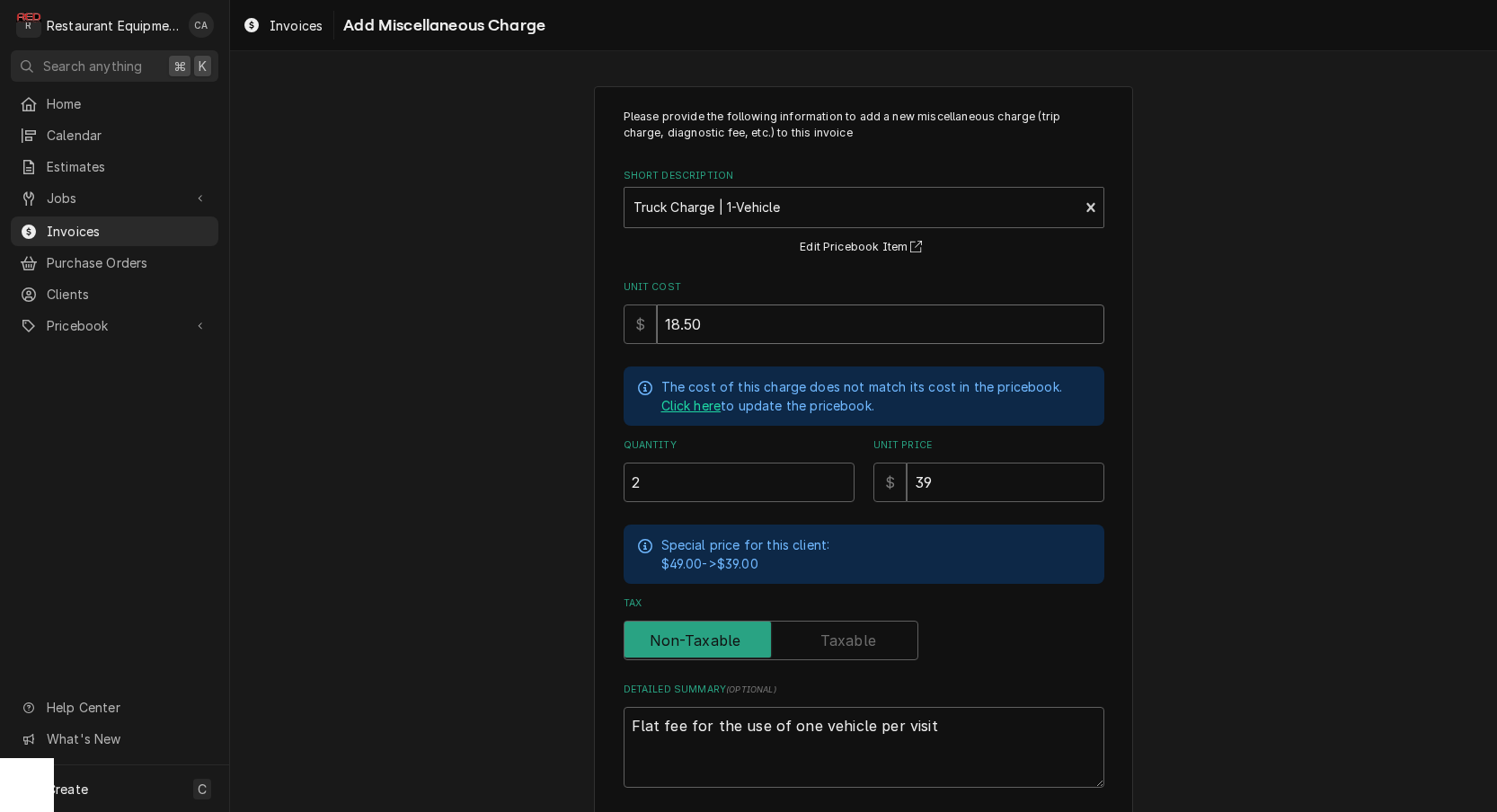
type input "18.50"
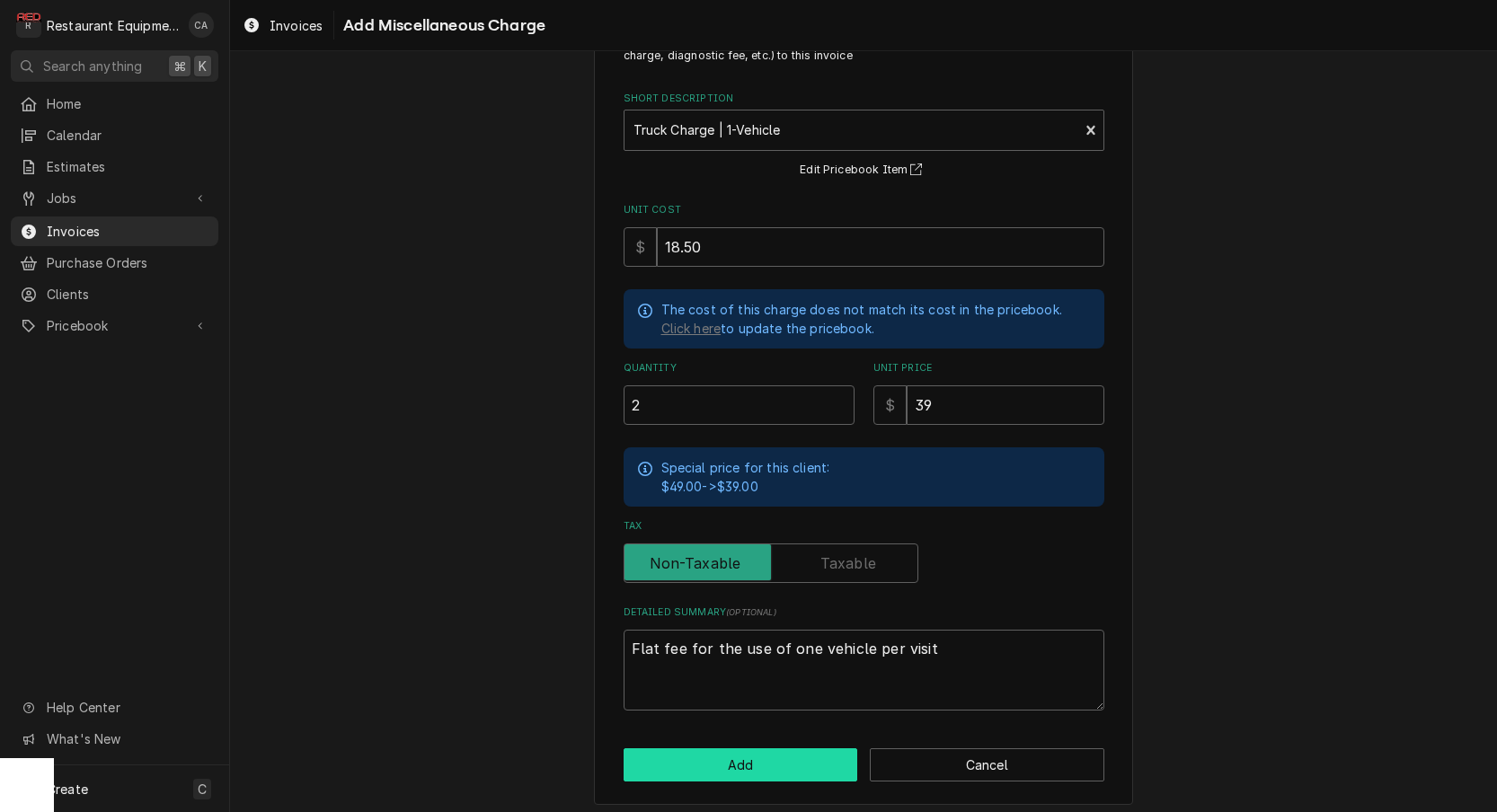
click at [720, 748] on button "Add" at bounding box center [741, 765] width 235 height 33
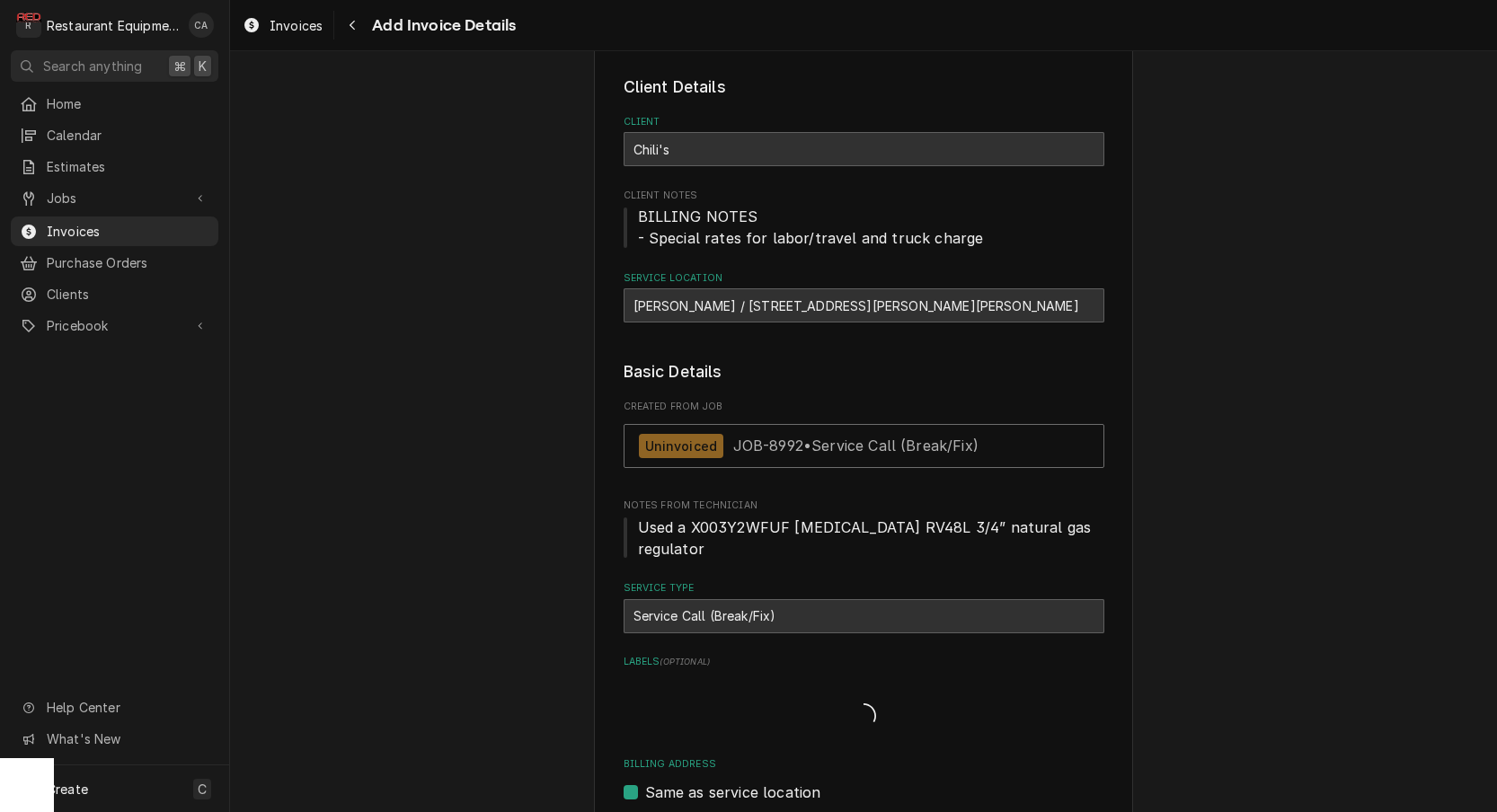
type textarea "x"
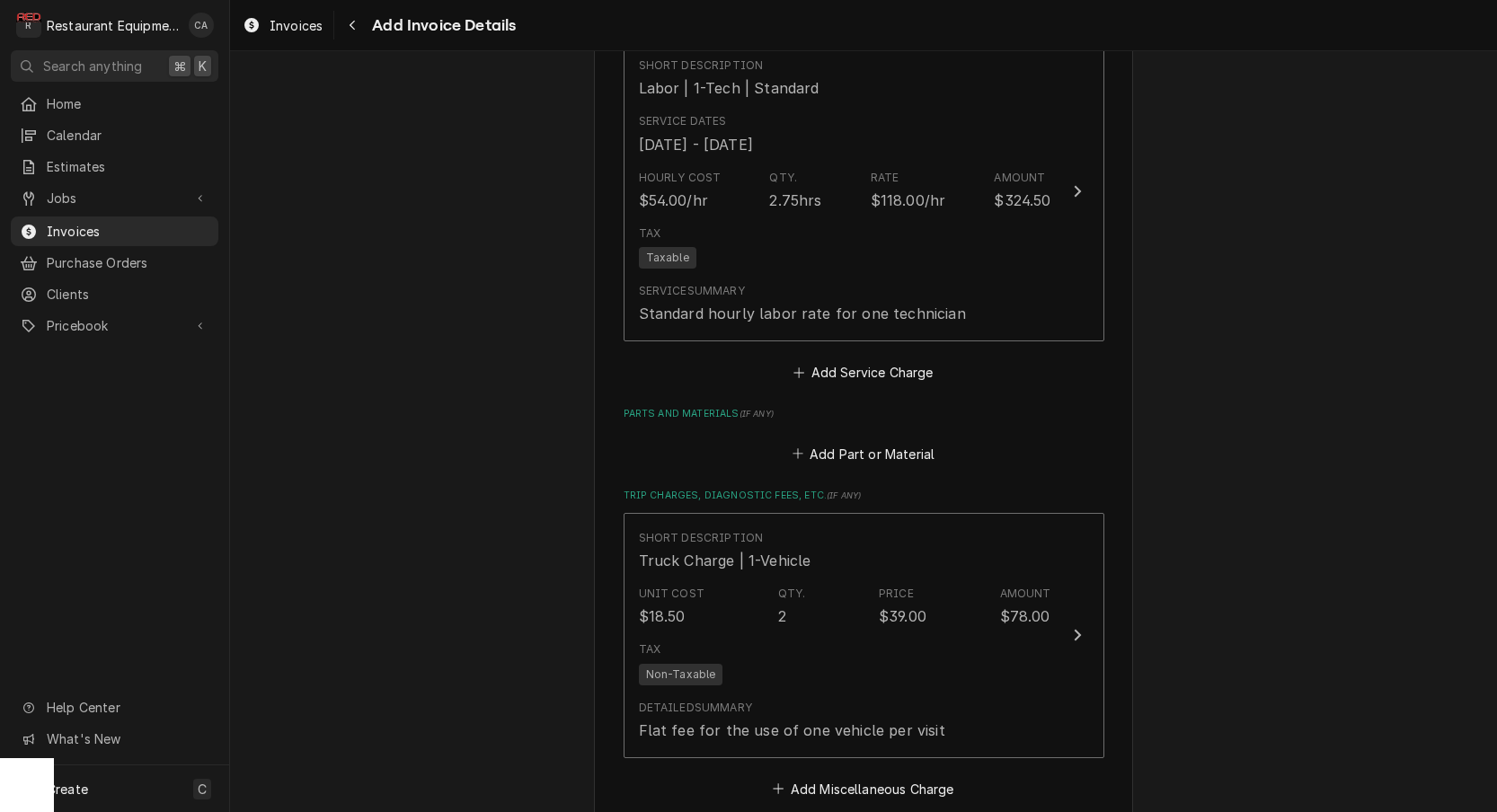
scroll to position [2363, 0]
click at [860, 437] on button "Add Part or Material" at bounding box center [863, 449] width 148 height 25
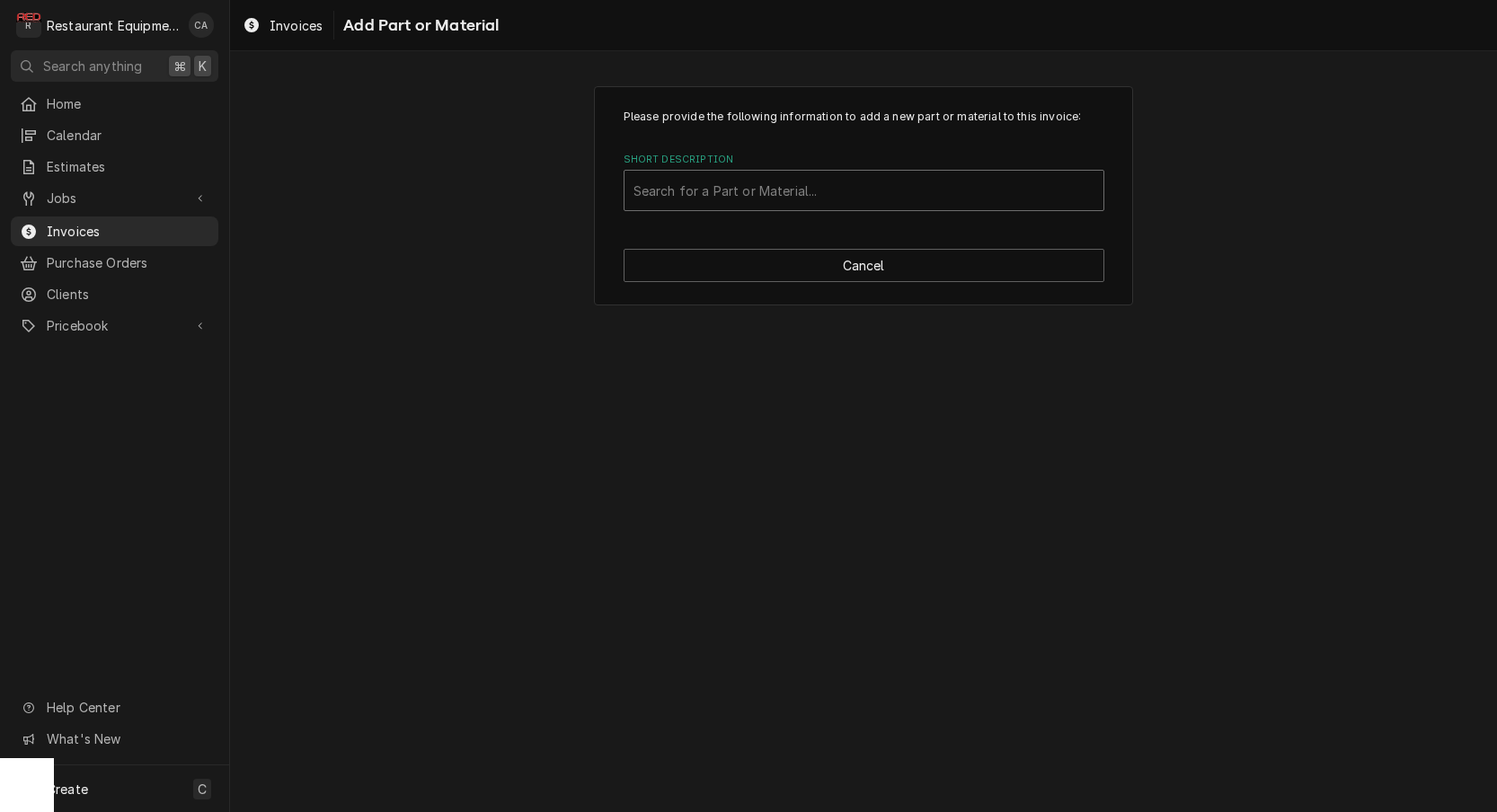
click at [734, 195] on div "Search for a Part or Material..." at bounding box center [864, 191] width 461 height 19
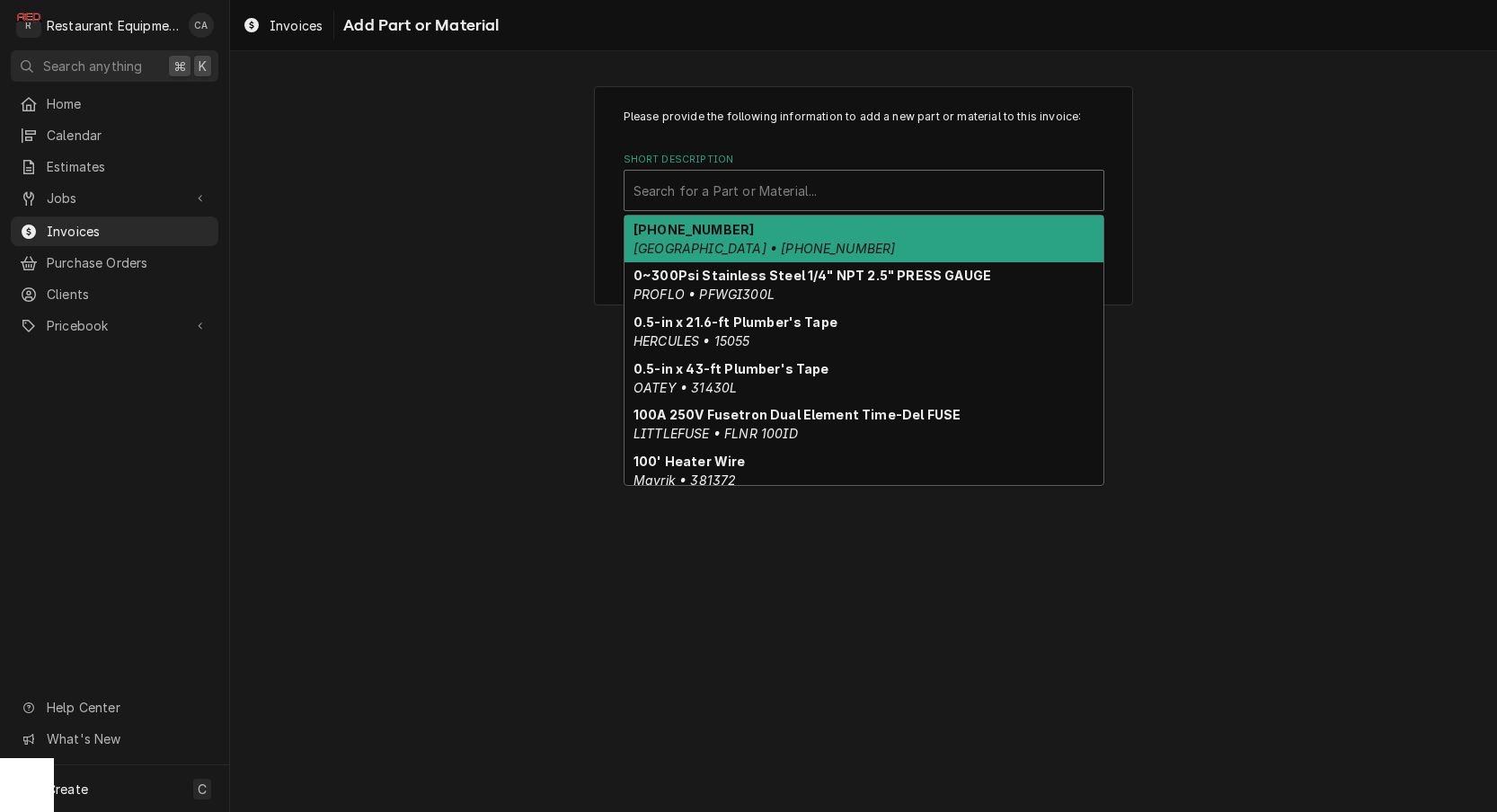
scroll to position [0, 1]
click at [684, 186] on div "Search for a Part or Material..." at bounding box center [864, 191] width 461 height 19
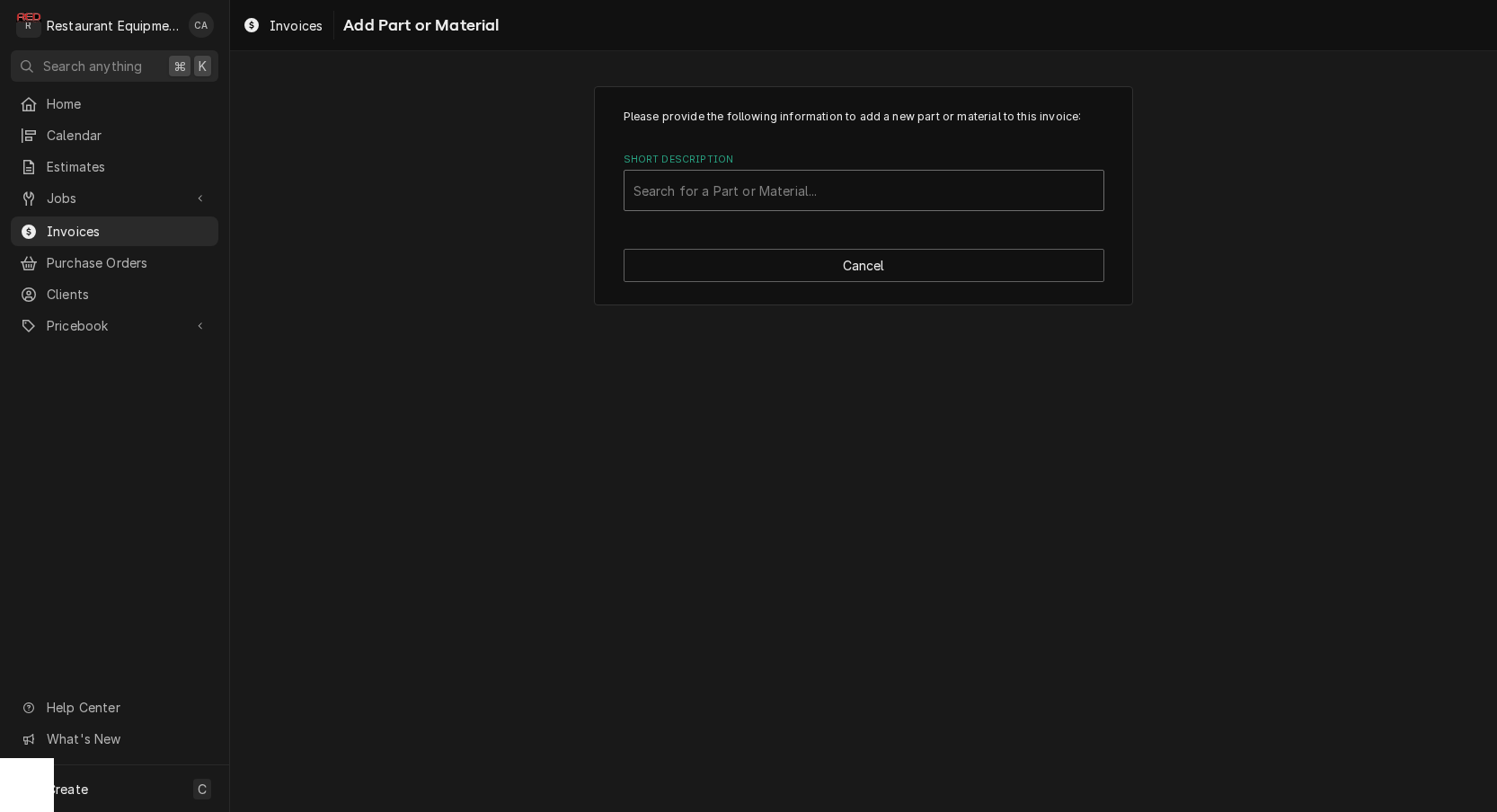
scroll to position [0, 0]
type input "Maxitrol RV48 3/4" Natural Gas Valve"
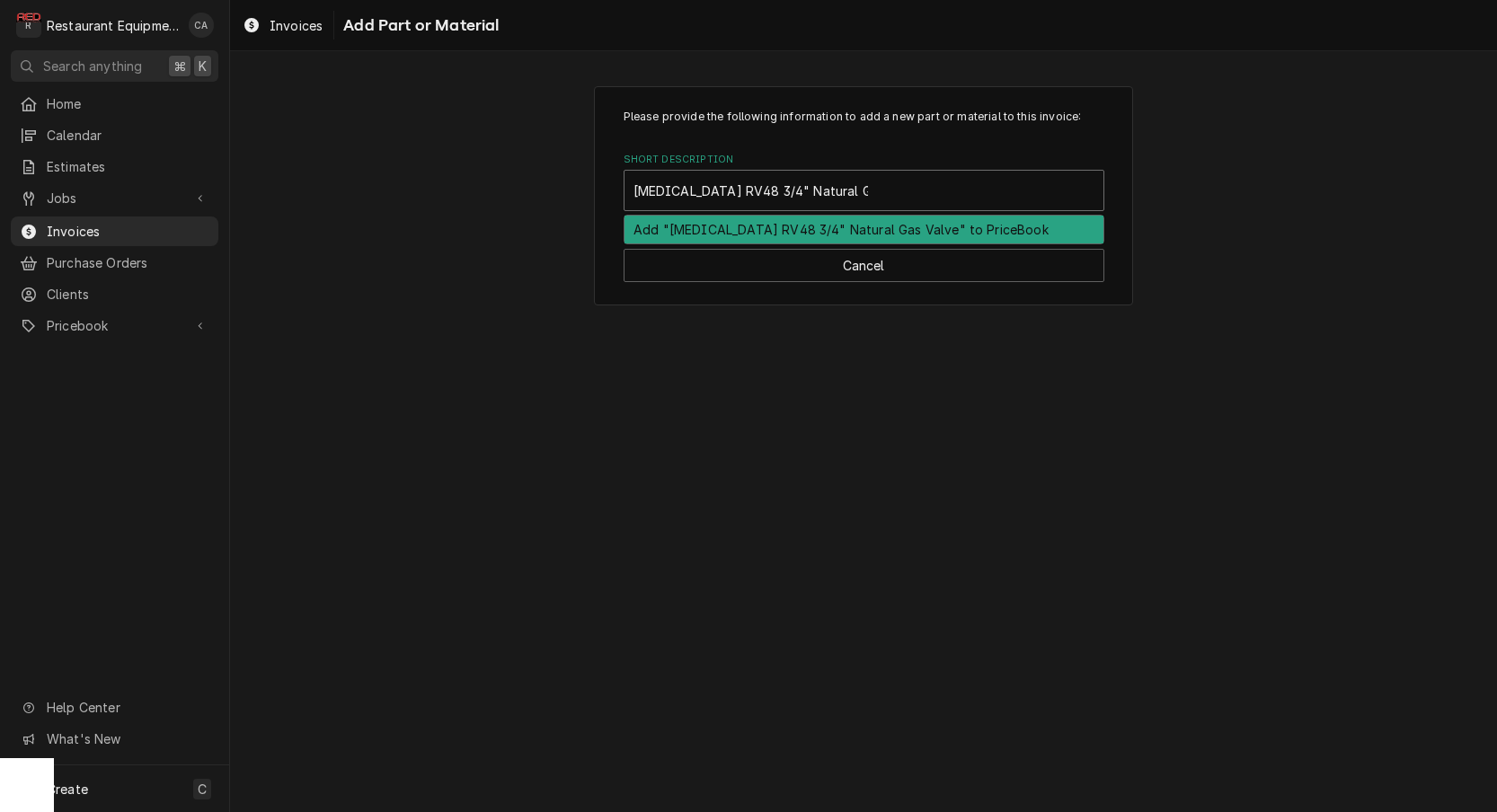
scroll to position [0, 1]
click at [803, 223] on div "Add "Maxitrol RV48 3/4" Natural Gas Valve" to PriceBook" at bounding box center [864, 229] width 479 height 28
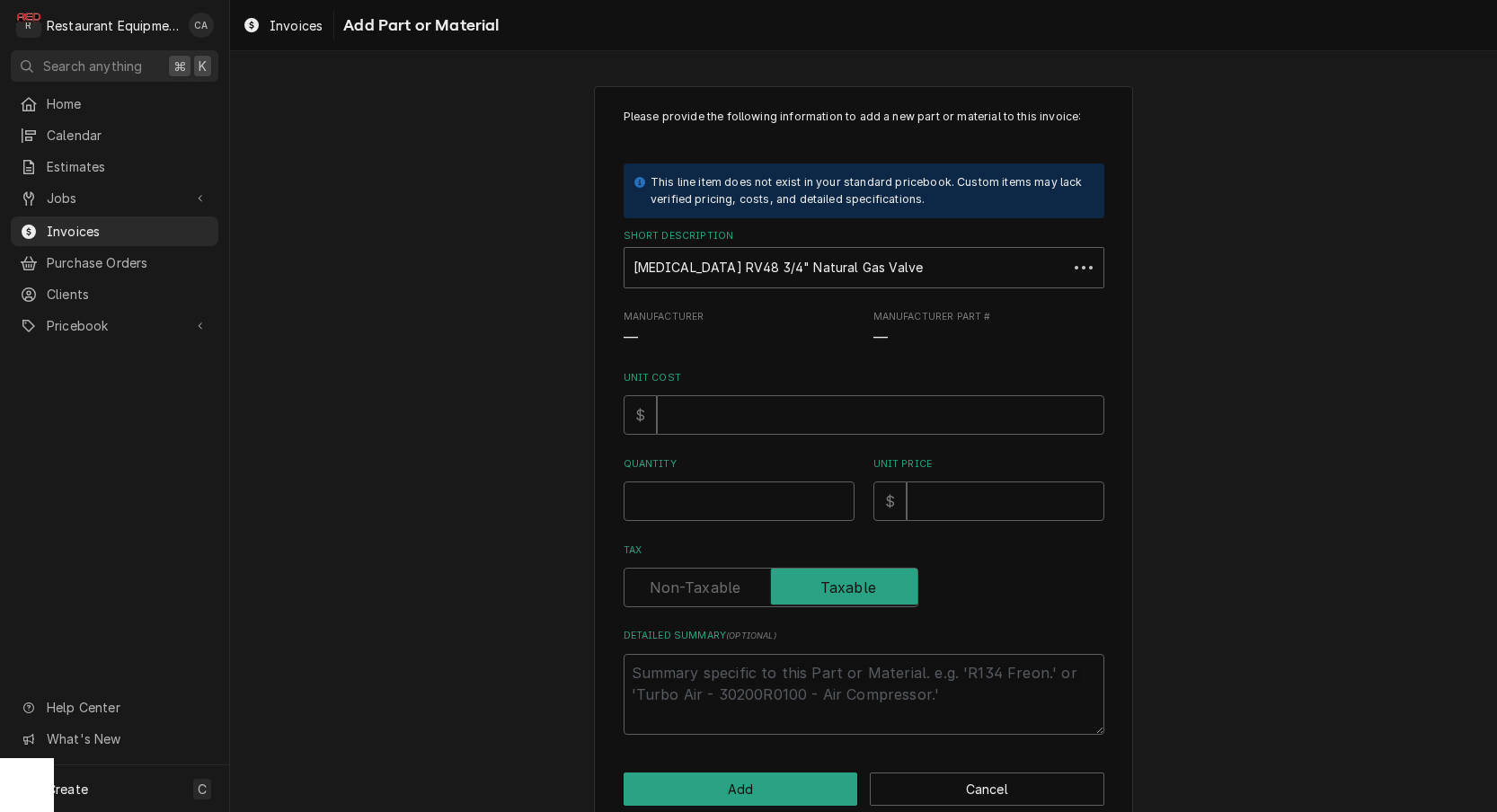
scroll to position [0, 0]
drag, startPoint x: 514, startPoint y: 381, endPoint x: 675, endPoint y: 397, distance: 161.8
click at [514, 381] on div "Please provide the following information to add a new part or material to this …" at bounding box center [863, 458] width 1267 height 775
click at [691, 403] on input "Unit Cost" at bounding box center [881, 415] width 447 height 40
type textarea "x"
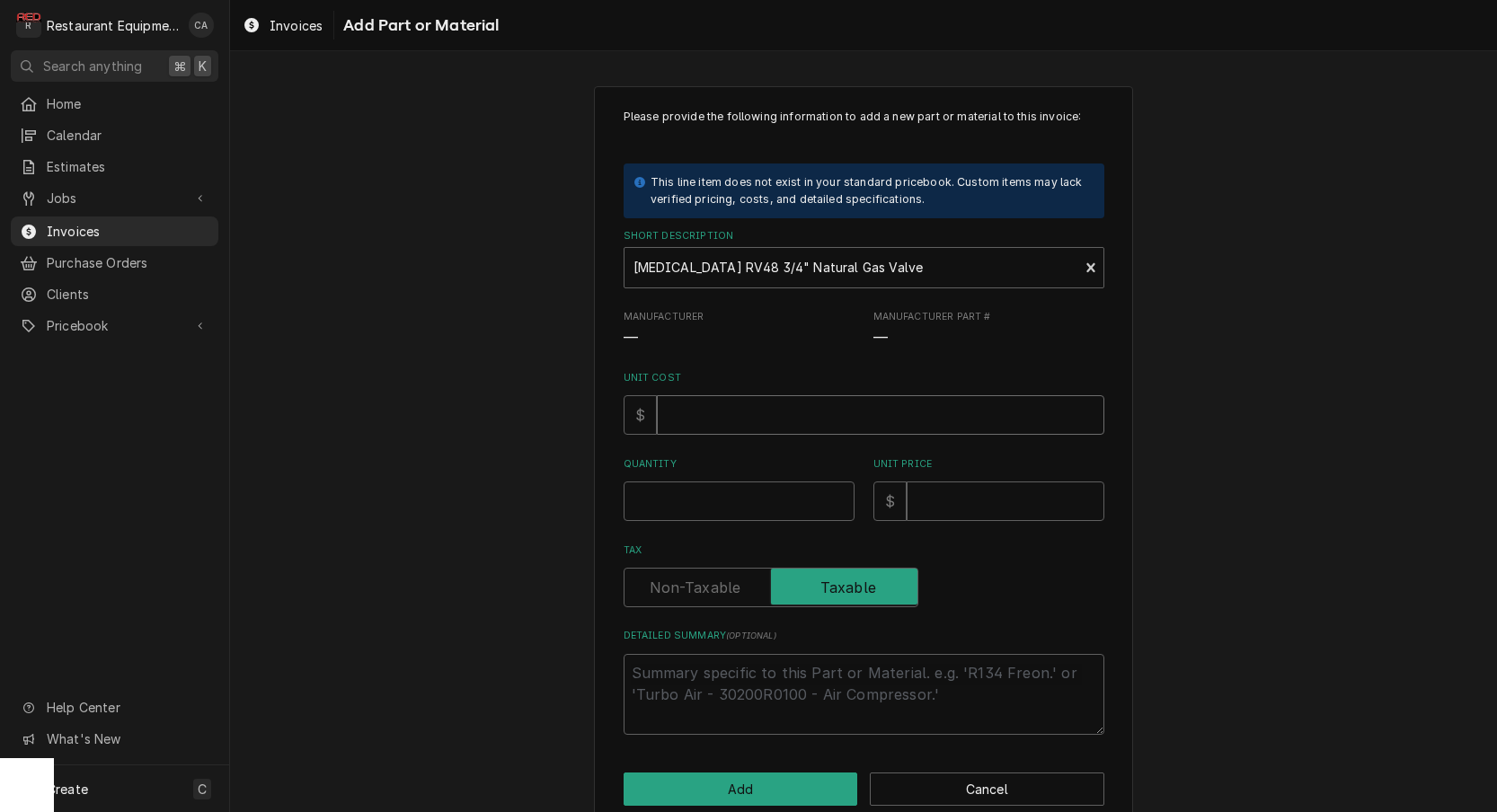
type input "3"
type textarea "x"
type input "37"
type textarea "x"
type input "37.4"
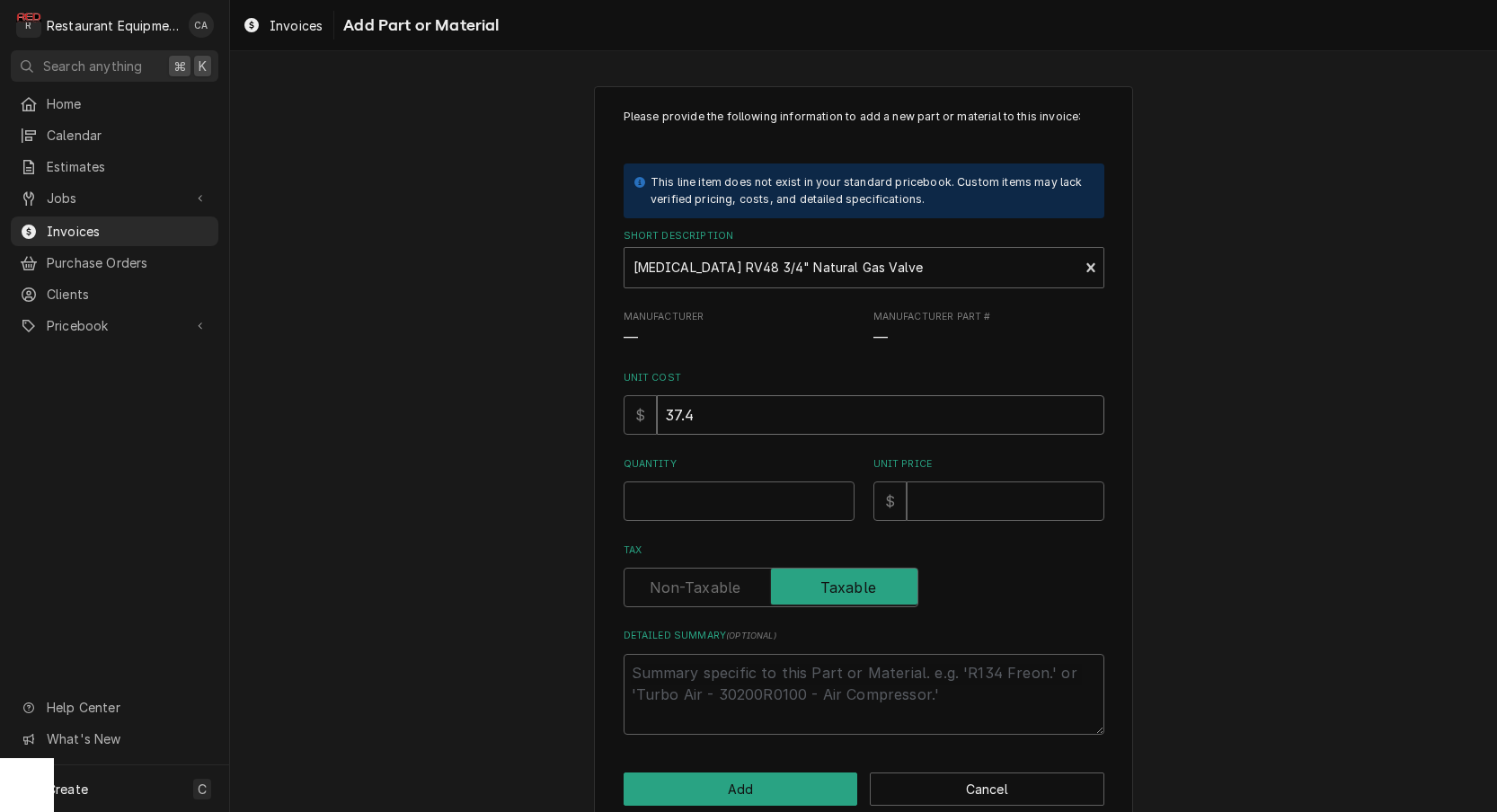
type textarea "x"
type input "37.49"
type textarea "x"
type input "1"
click at [956, 493] on input "Unit Price" at bounding box center [1005, 501] width 198 height 40
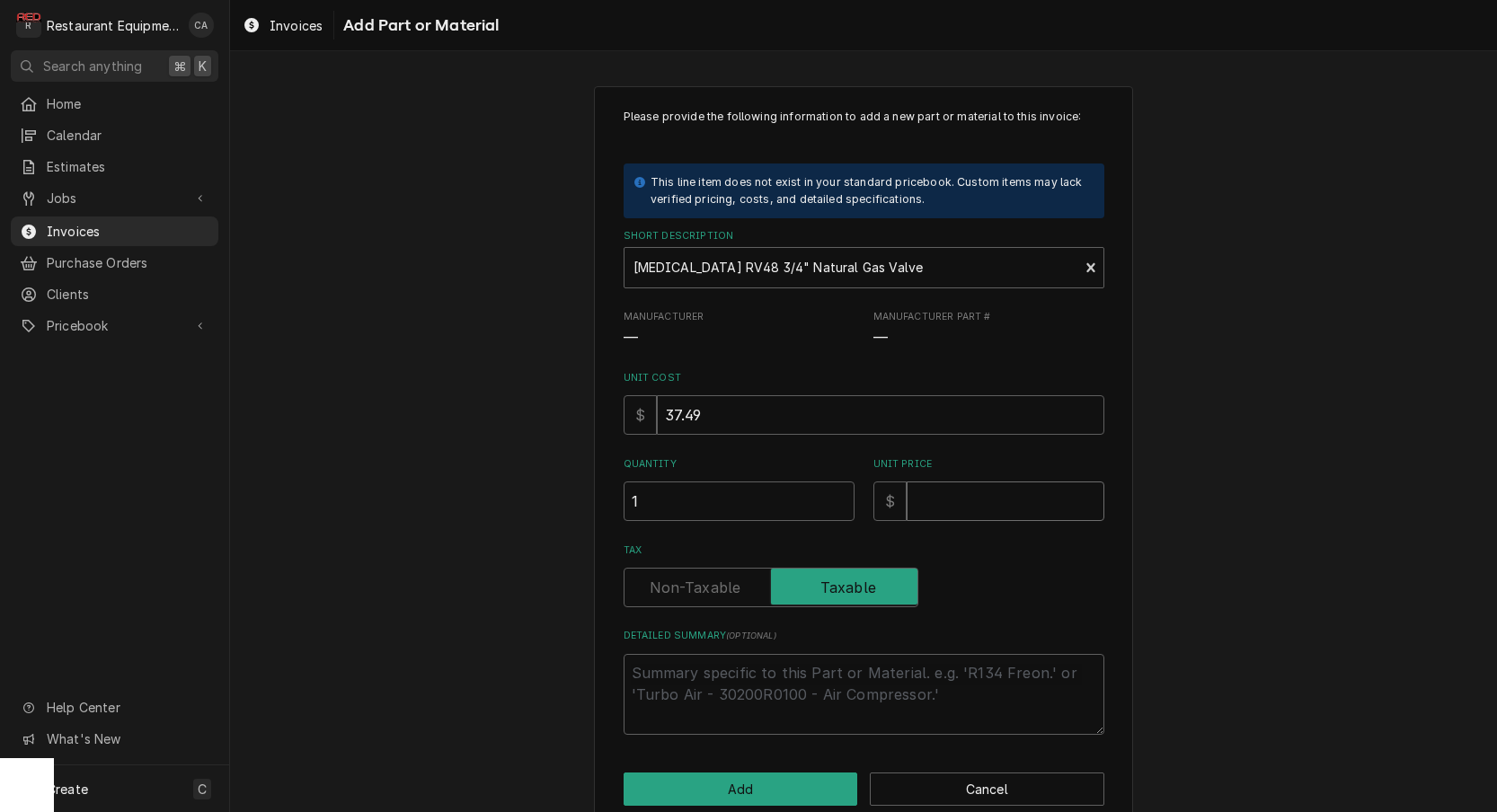
type textarea "x"
type input "6"
type textarea "x"
type input "63"
type textarea "x"
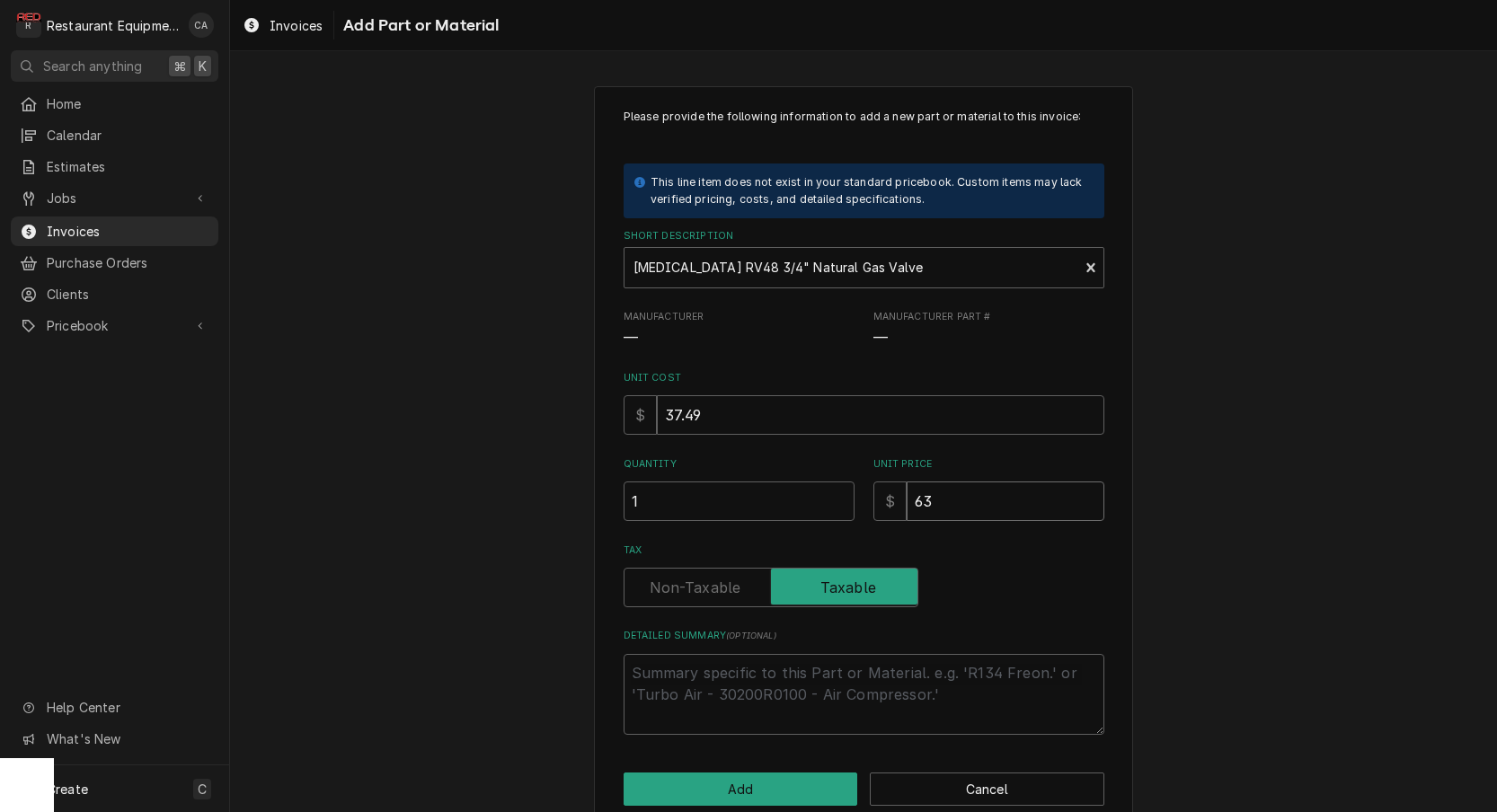
type input "63.0"
type textarea "x"
type input "63.06"
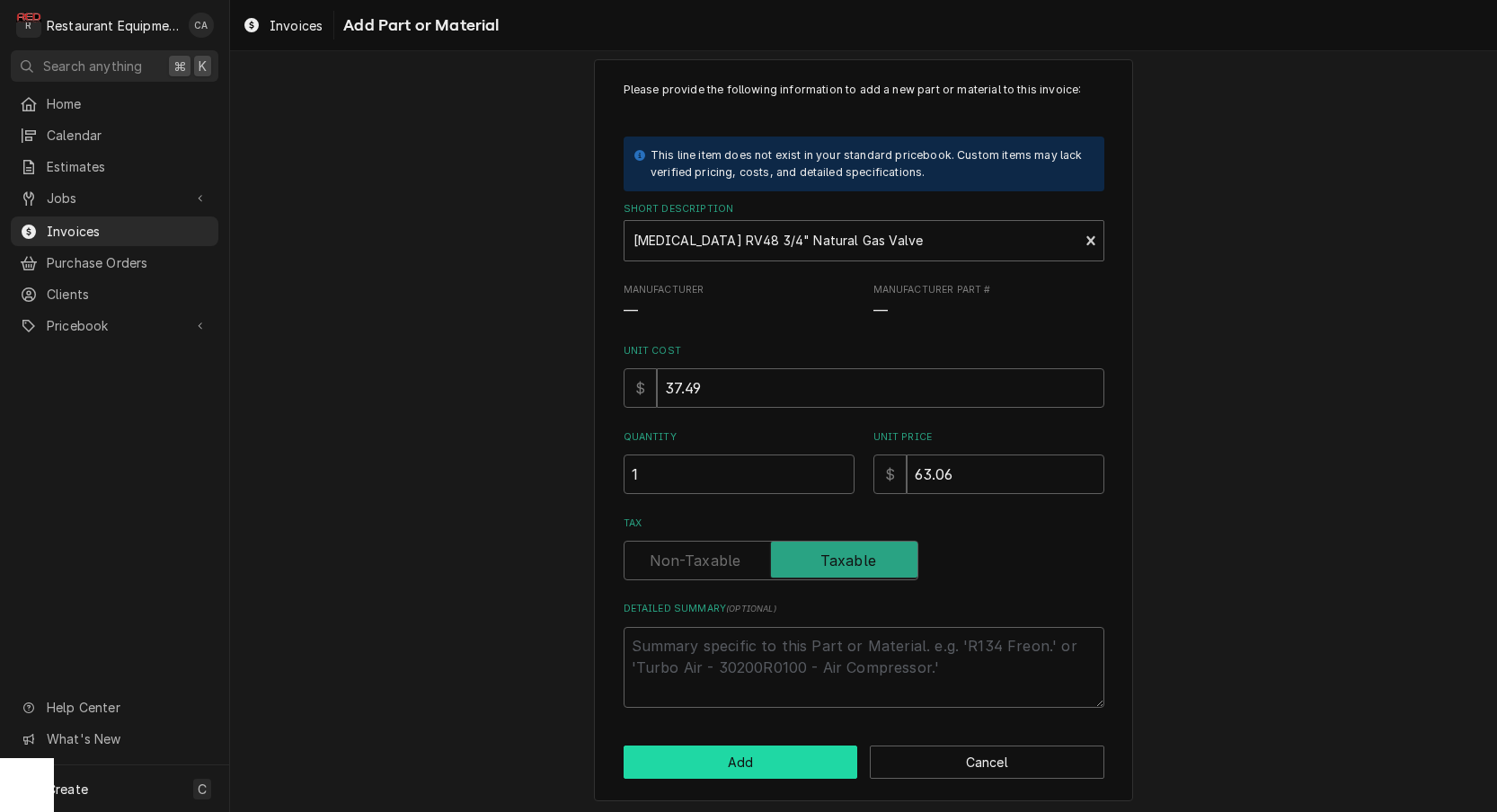
click at [791, 754] on button "Add" at bounding box center [741, 763] width 235 height 33
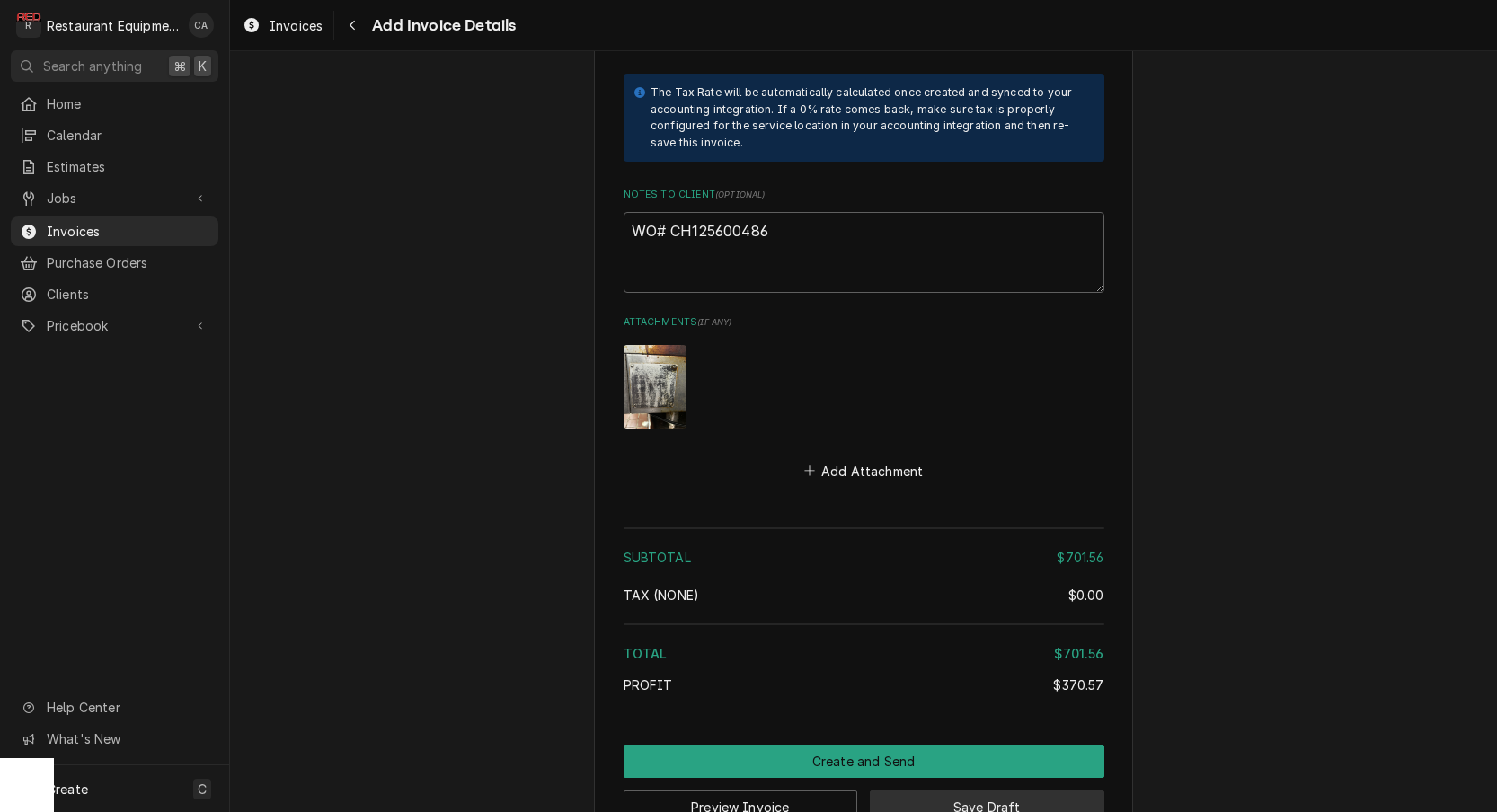
click at [911, 791] on button "Save Draft" at bounding box center [987, 807] width 235 height 33
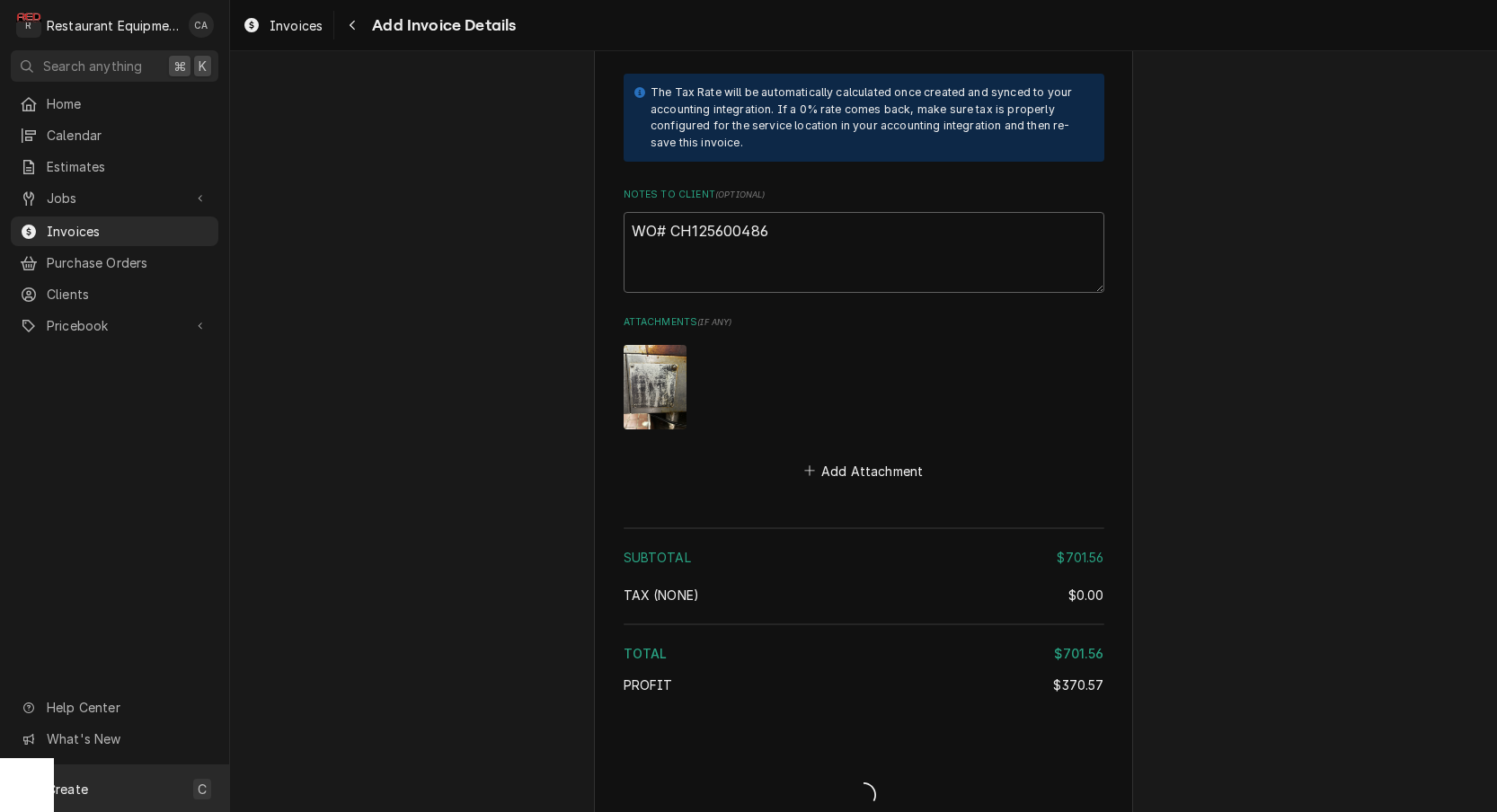
type textarea "x"
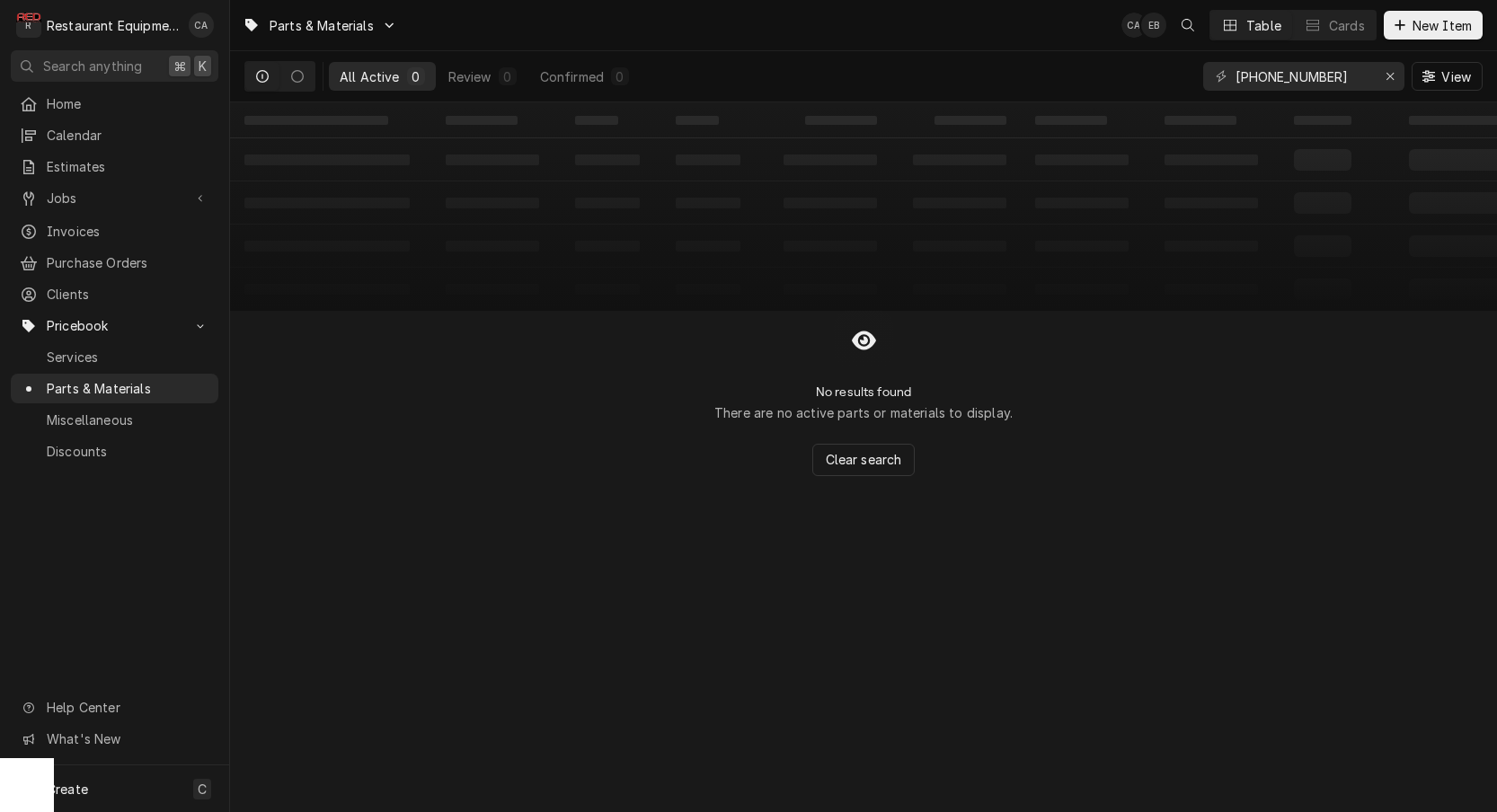
drag, startPoint x: 1363, startPoint y: 70, endPoint x: 1222, endPoint y: 71, distance: 141.0
click at [1222, 71] on div "[PHONE_NUMBER]" at bounding box center [1303, 76] width 201 height 29
drag, startPoint x: 1337, startPoint y: 74, endPoint x: 1134, endPoint y: 71, distance: 203.0
click at [1134, 71] on div "All Active 0 Review 0 Confirmed 0 X003Y2WFUF View" at bounding box center [863, 76] width 1238 height 50
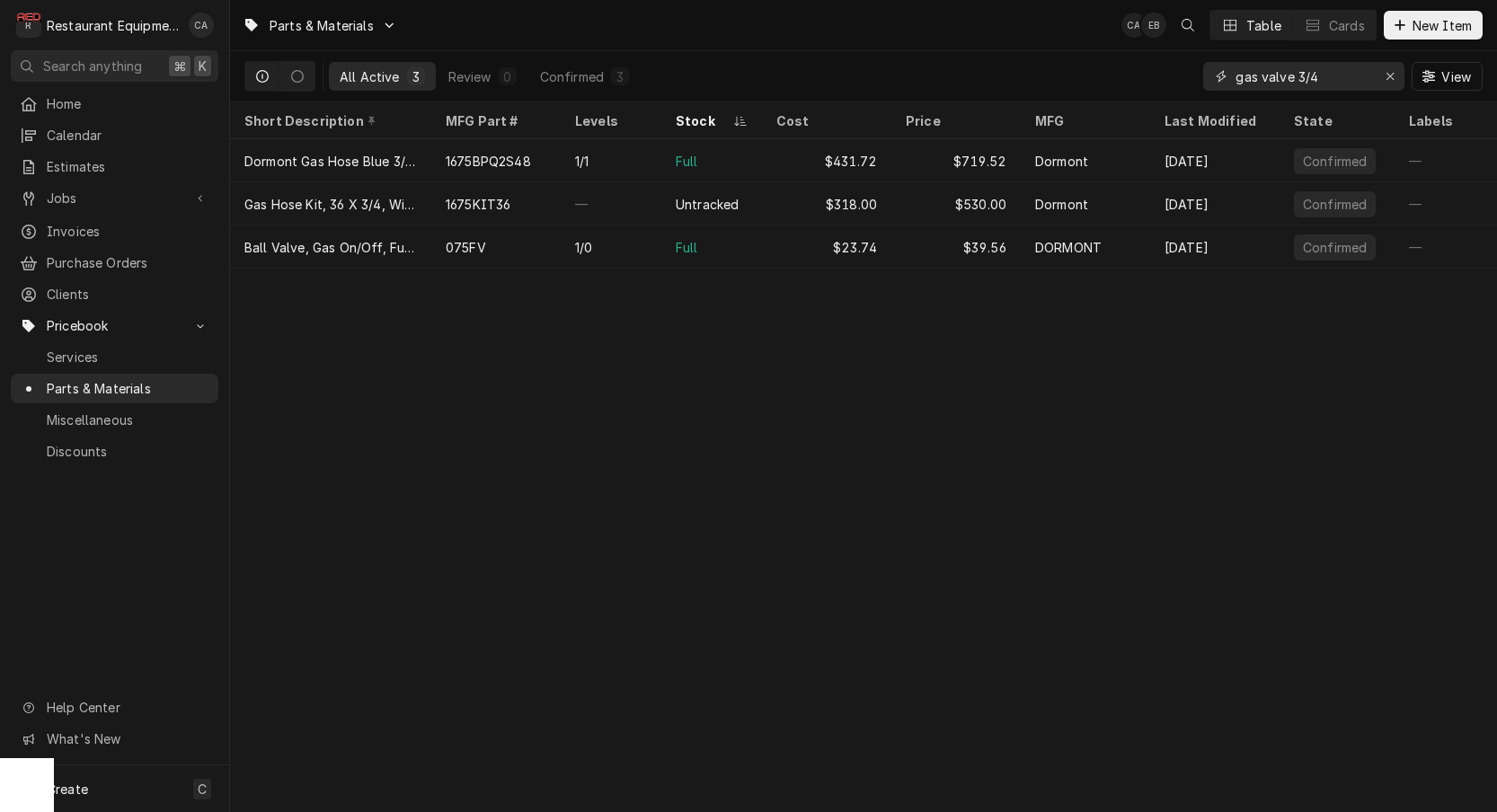
drag, startPoint x: 1338, startPoint y: 77, endPoint x: 1122, endPoint y: 69, distance: 216.1
click at [1122, 69] on div "All Active 3 Review 0 Confirmed 3 gas valve 3/4 View" at bounding box center [863, 76] width 1238 height 50
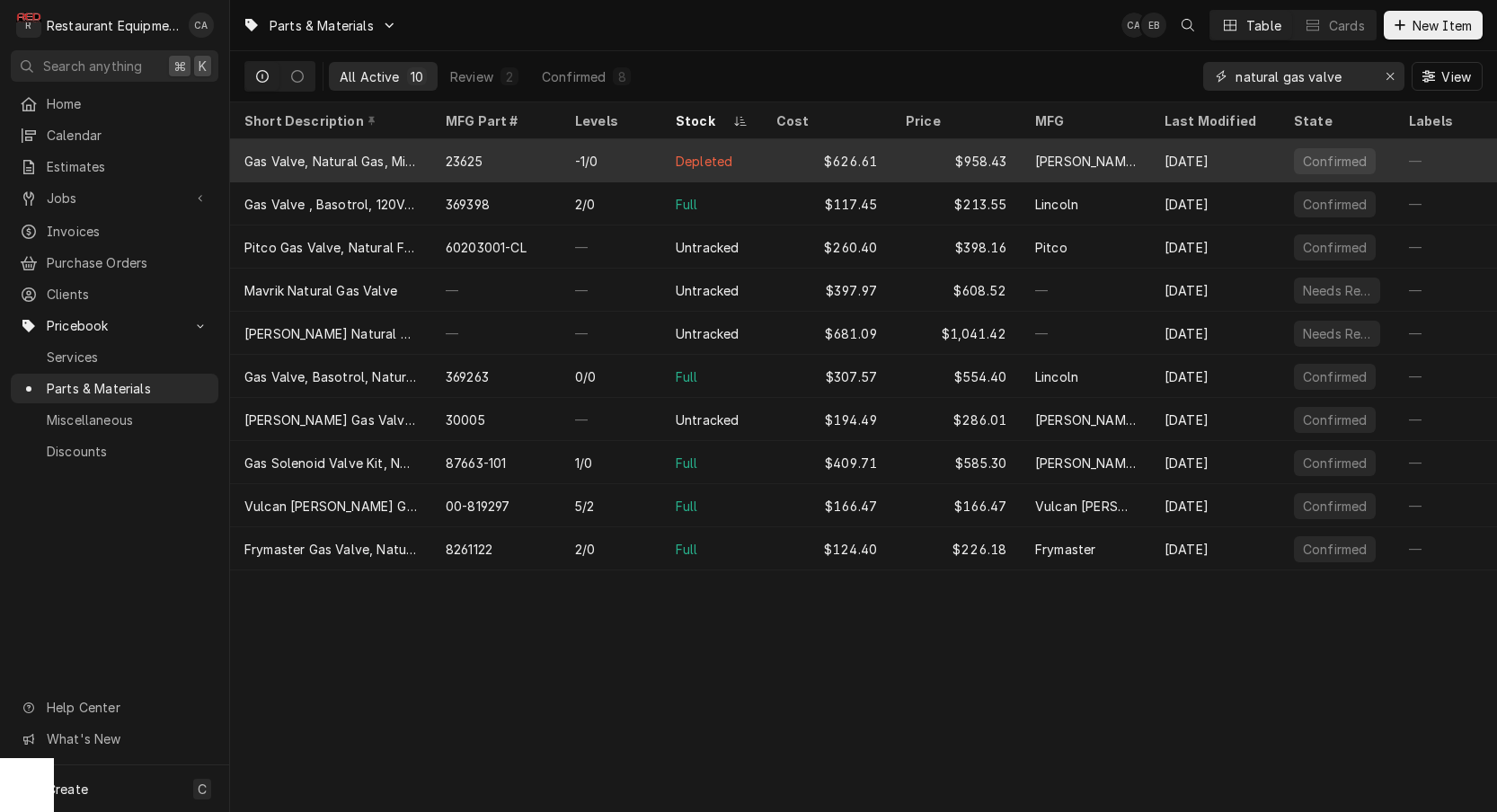
type input "natural gas valve"
click at [862, 161] on div "$626.61" at bounding box center [826, 161] width 129 height 43
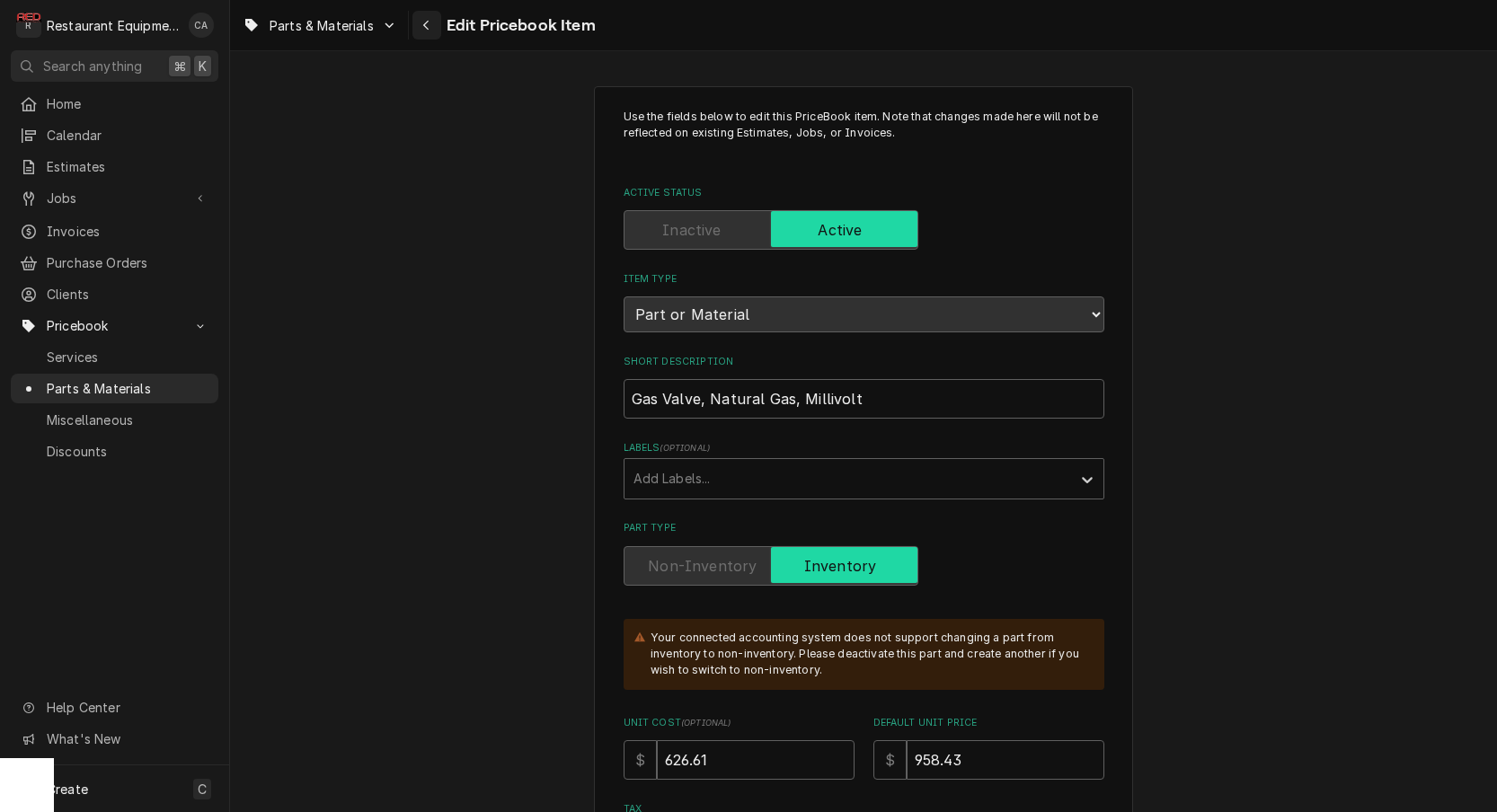
click at [434, 30] on div "Navigate back" at bounding box center [426, 24] width 18 height 18
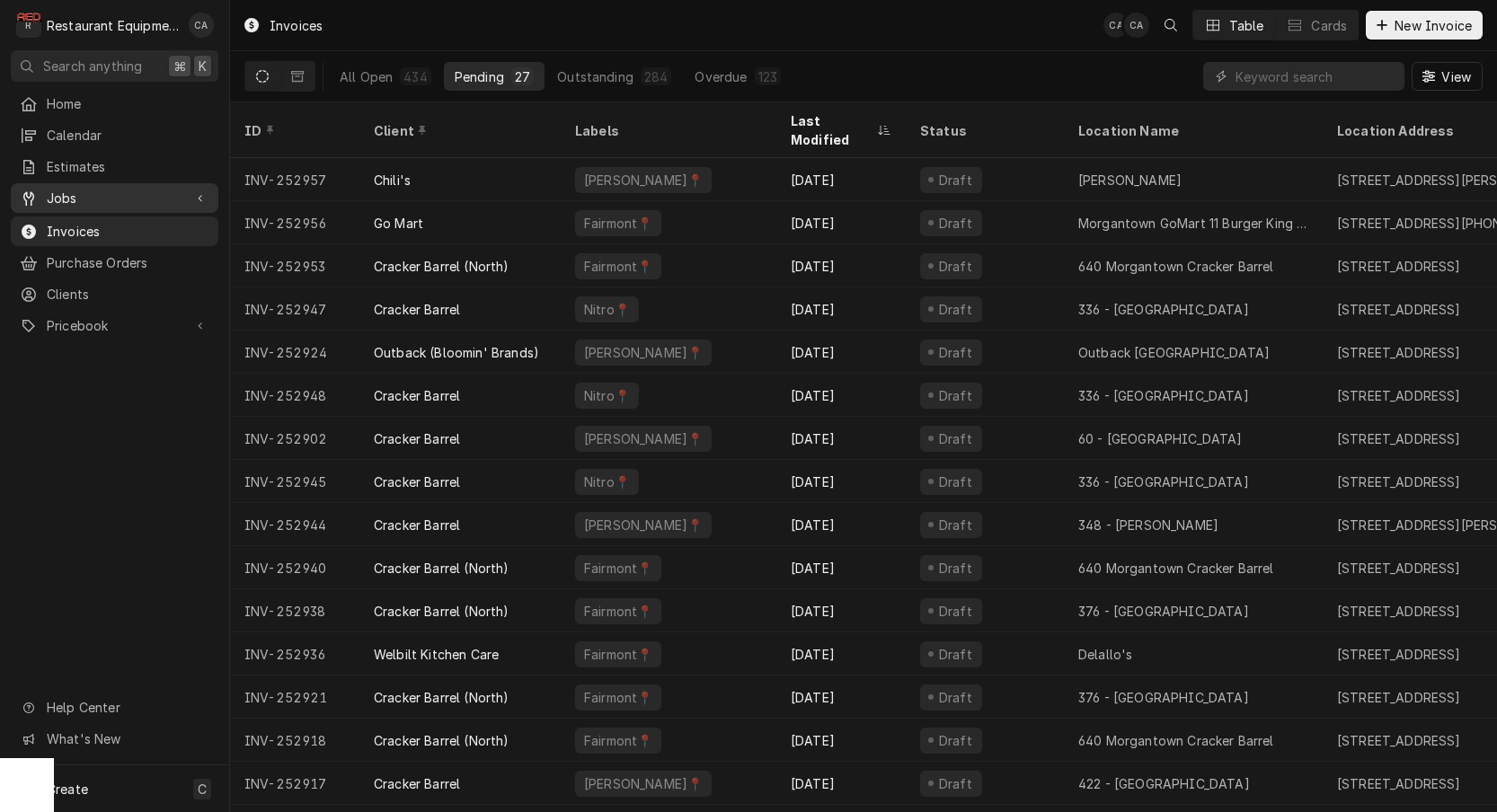
click at [71, 203] on link "Jobs" at bounding box center [115, 198] width 208 height 30
click at [67, 222] on span "Jobs" at bounding box center [127, 229] width 162 height 19
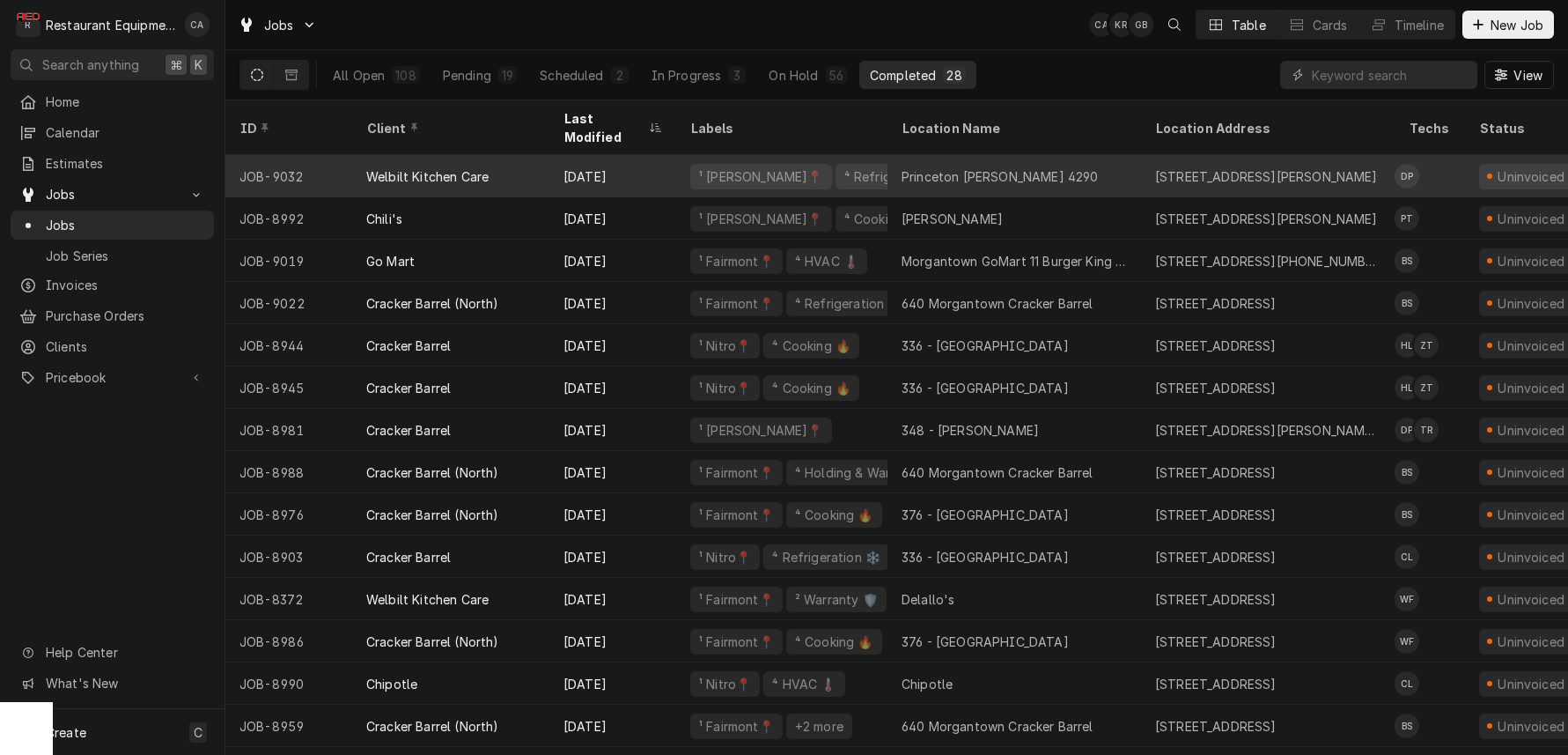
click at [968, 167] on div "Princeton [PERSON_NAME] 4290" at bounding box center [1000, 176] width 196 height 18
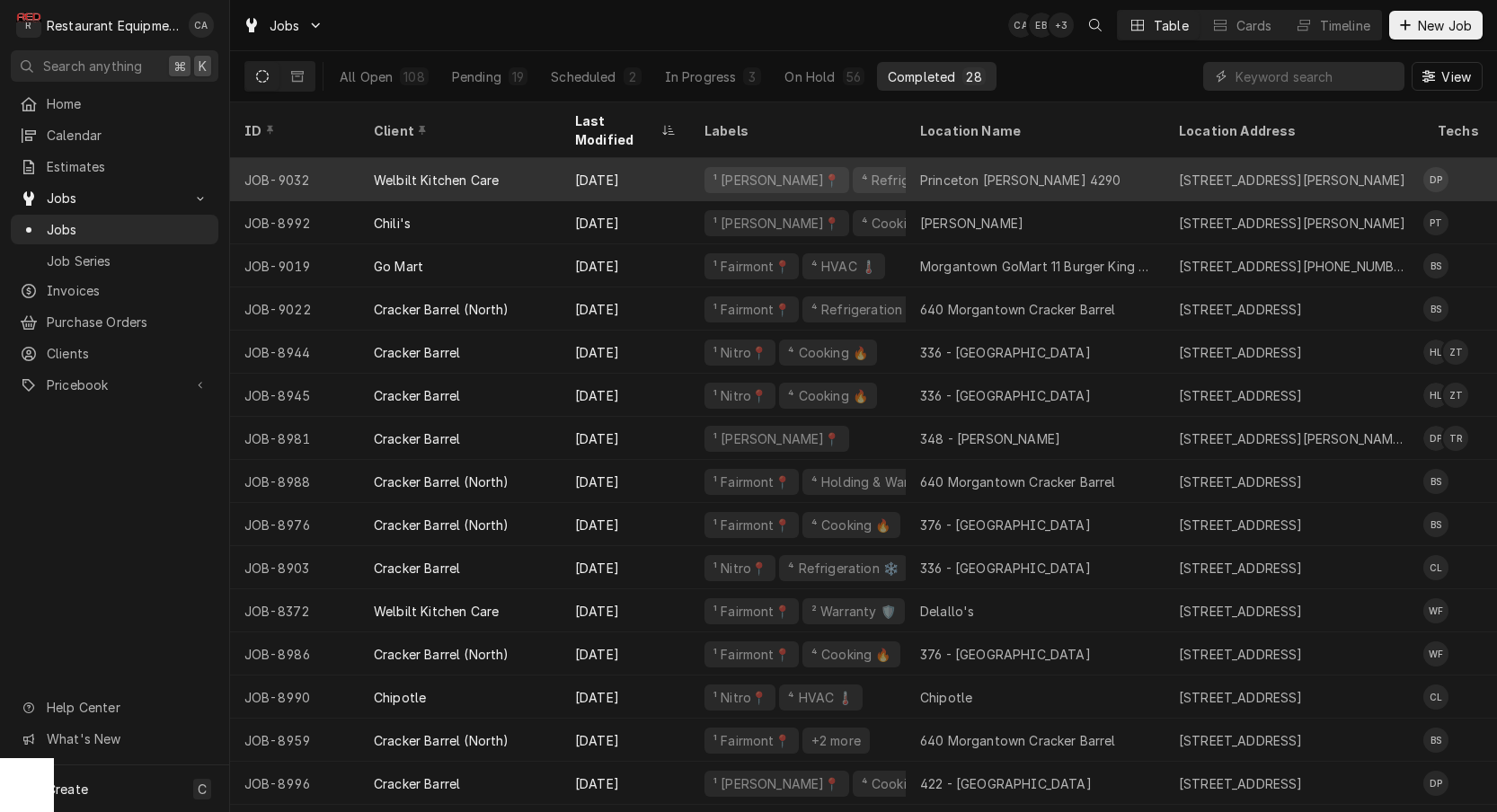
click at [1036, 171] on div "Princeton [PERSON_NAME] 4290" at bounding box center [1020, 180] width 200 height 19
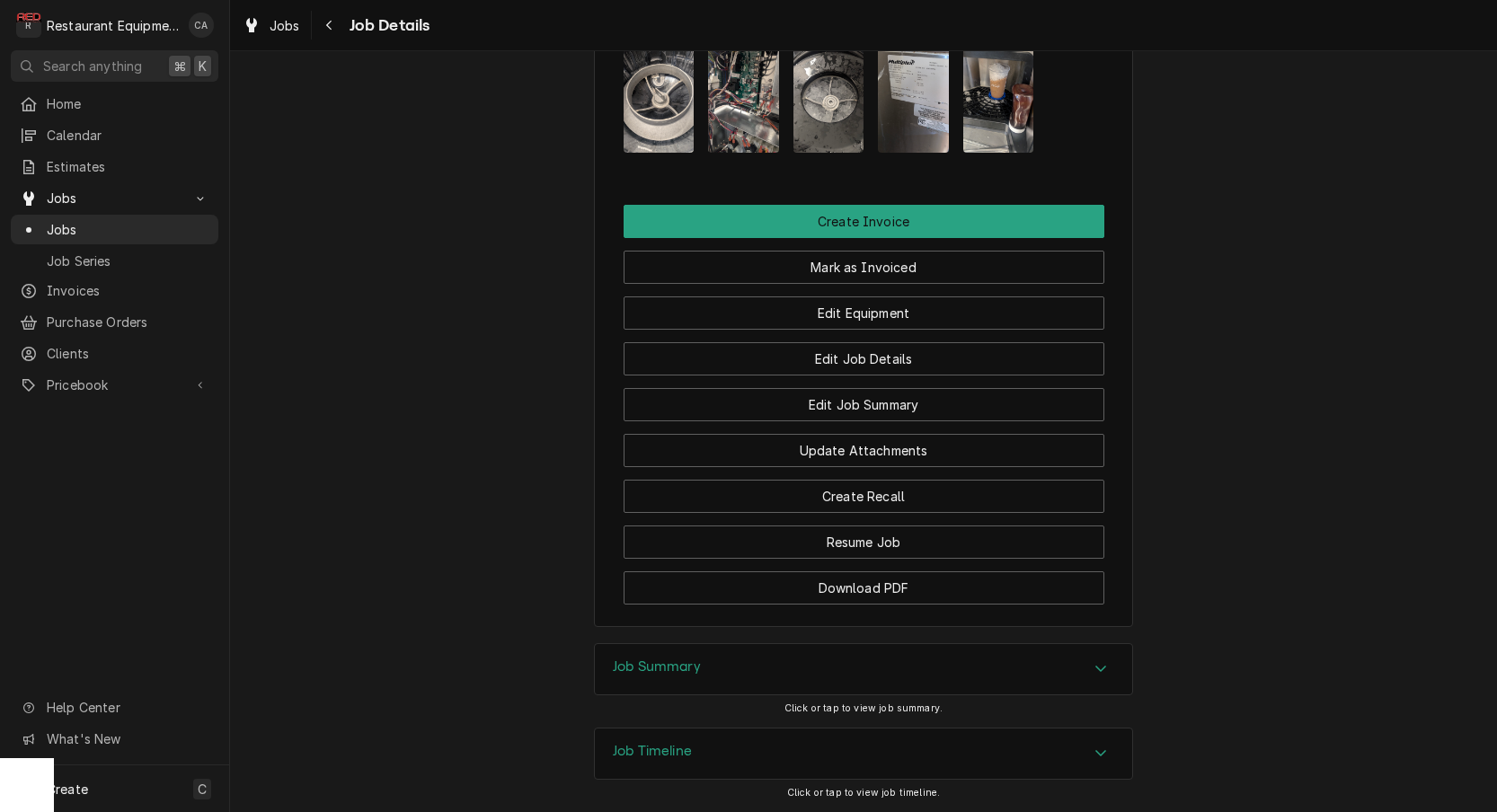
drag, startPoint x: 648, startPoint y: 656, endPoint x: 561, endPoint y: 628, distance: 91.4
click at [646, 659] on h3 "Job Summary" at bounding box center [656, 667] width 88 height 17
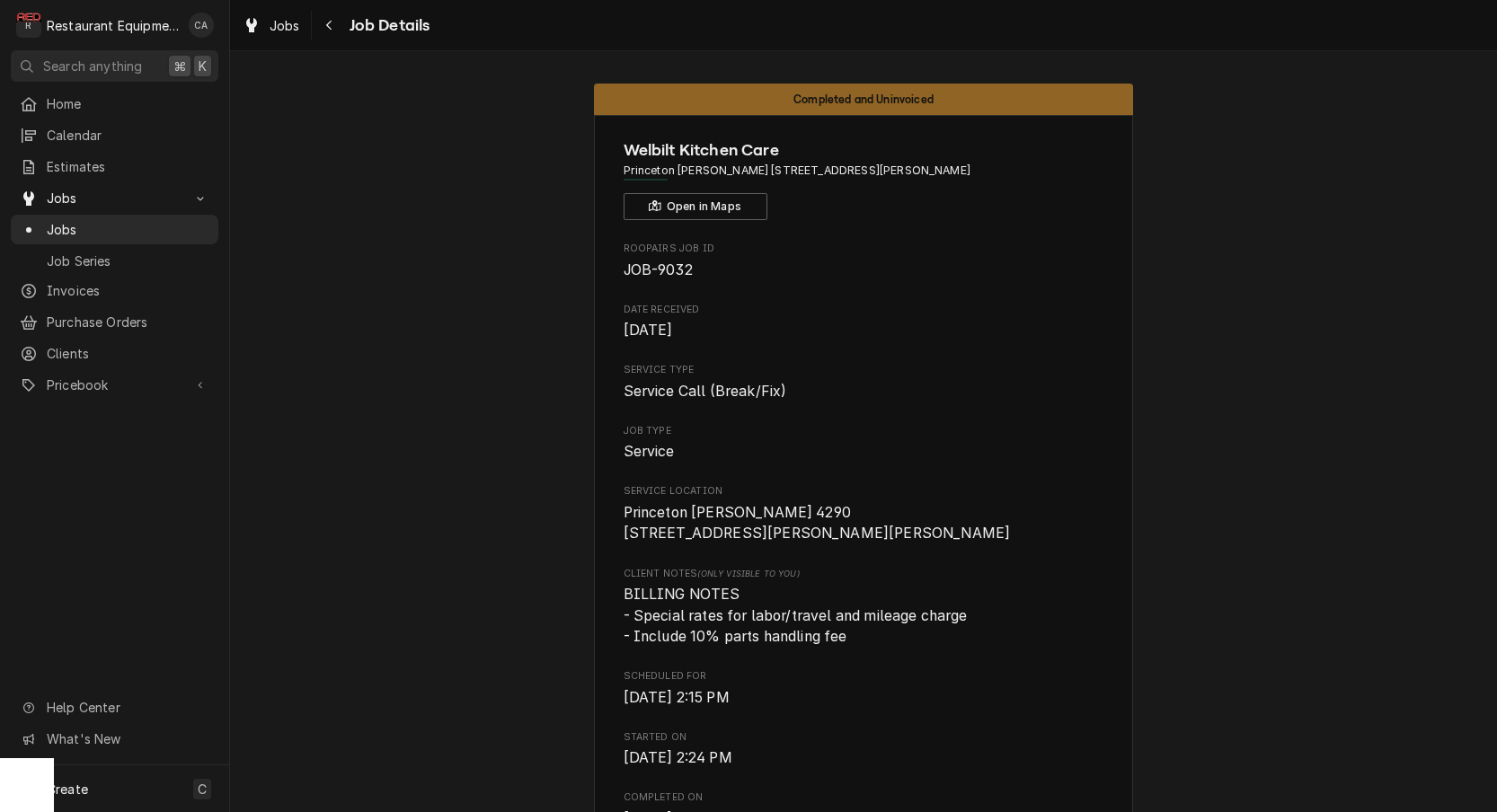
scroll to position [-1, 0]
click at [285, 28] on span "Jobs" at bounding box center [284, 25] width 31 height 19
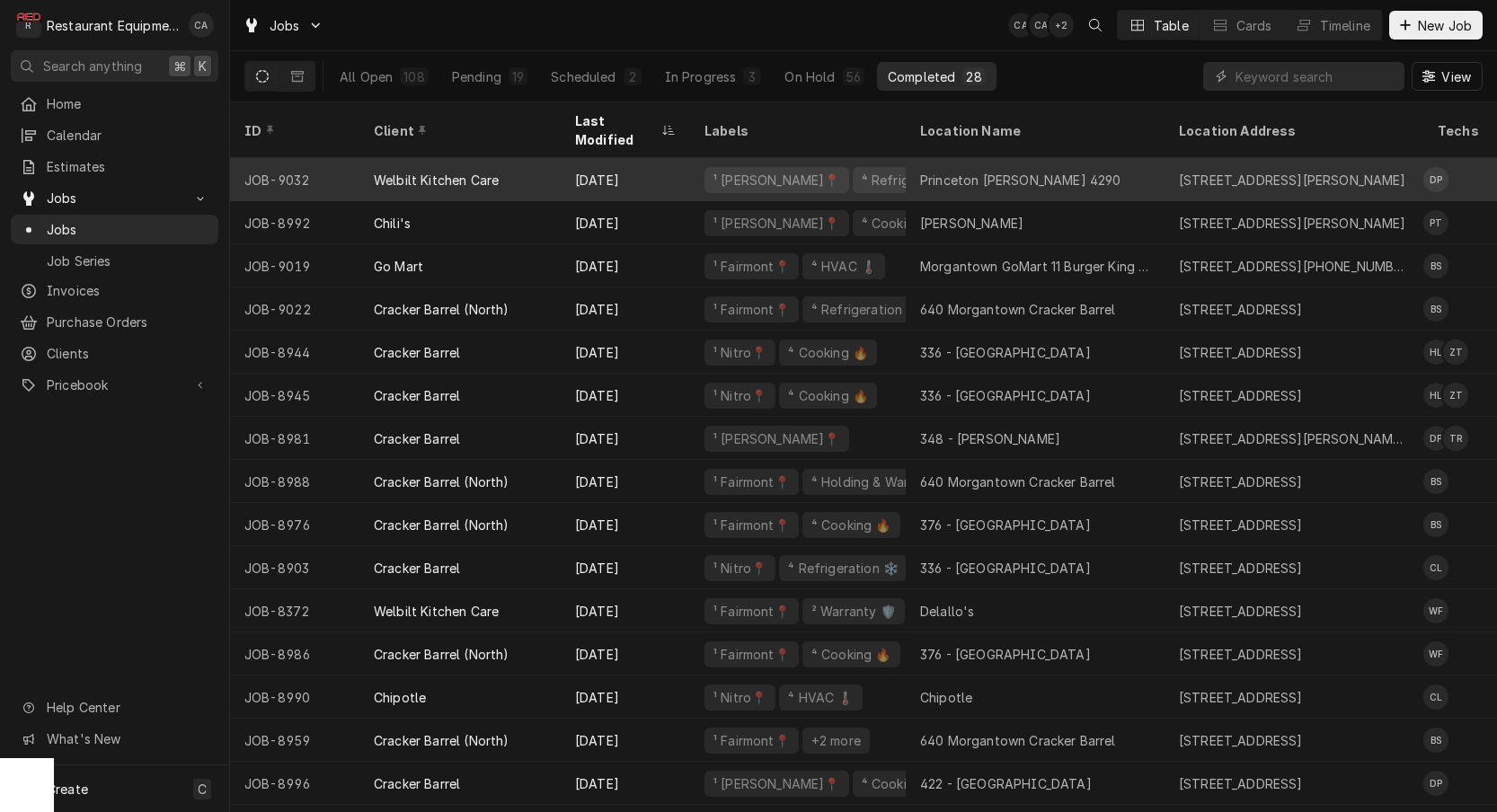
click at [989, 171] on div "Princeton [PERSON_NAME] 4290" at bounding box center [1020, 180] width 200 height 19
click at [1025, 171] on div "Princeton [PERSON_NAME] 4290" at bounding box center [1020, 180] width 200 height 19
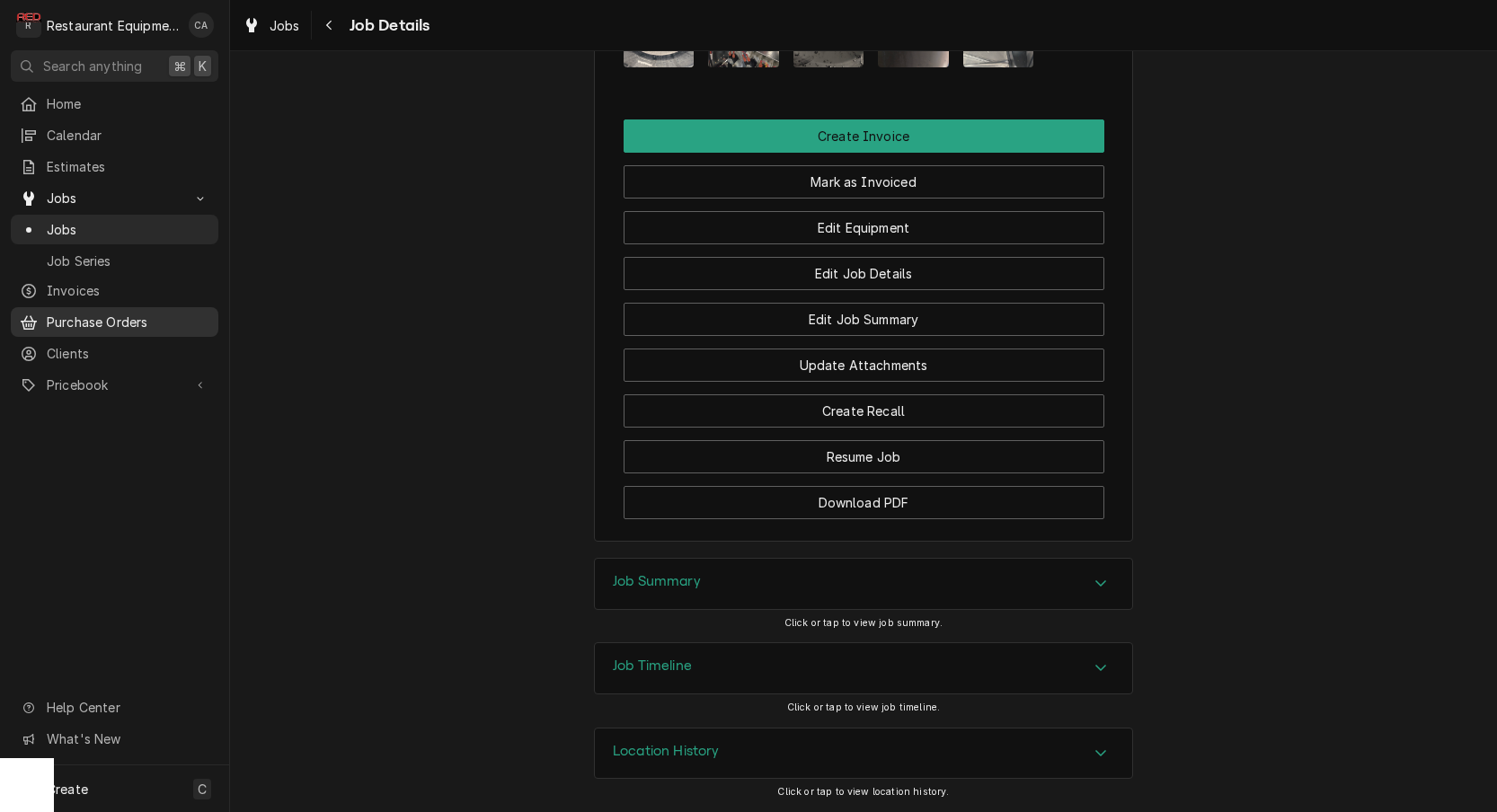
scroll to position [1780, 0]
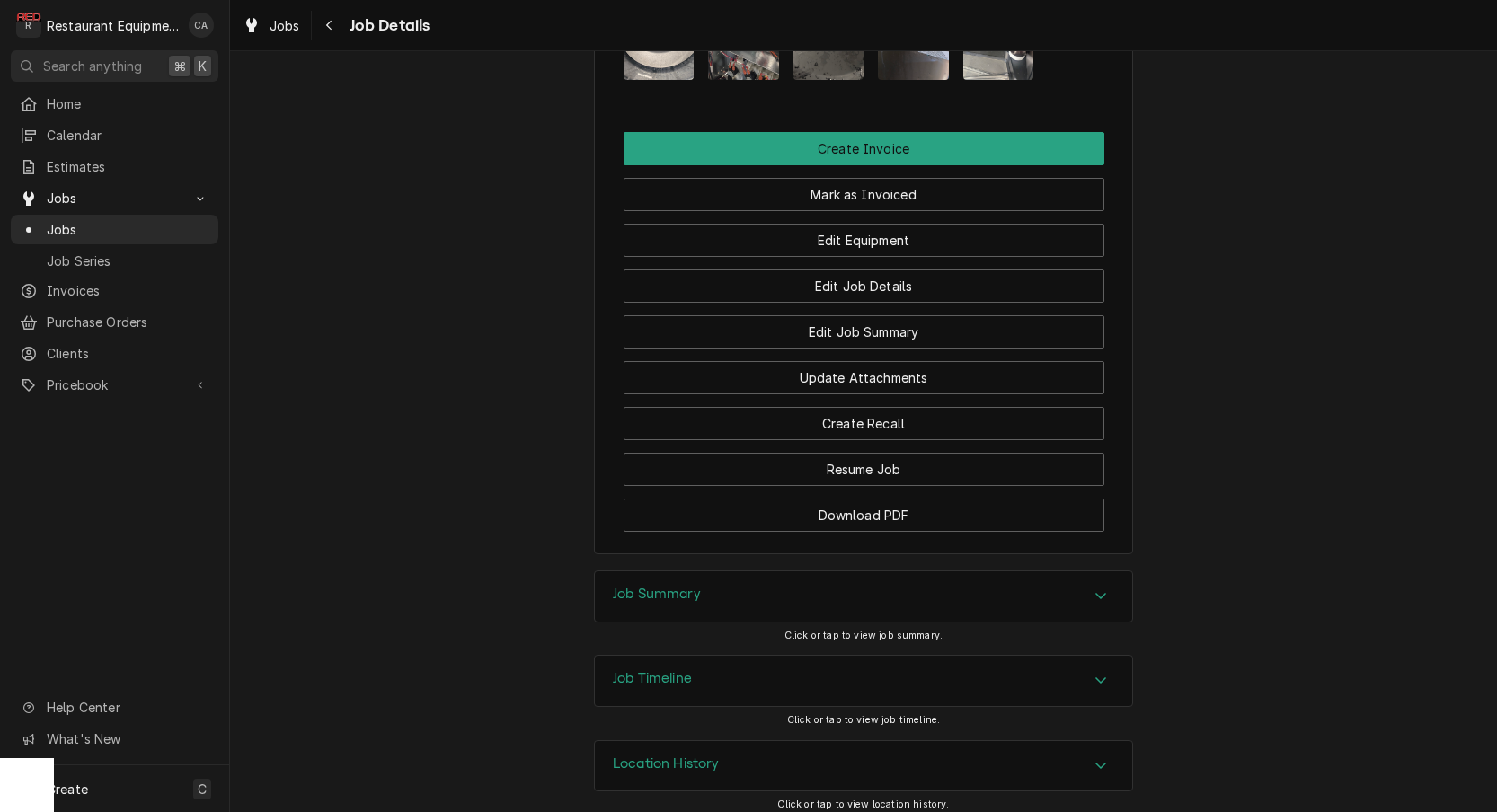
drag, startPoint x: 650, startPoint y: 582, endPoint x: 546, endPoint y: 504, distance: 130.0
click at [649, 586] on h3 "Job Summary" at bounding box center [656, 594] width 88 height 17
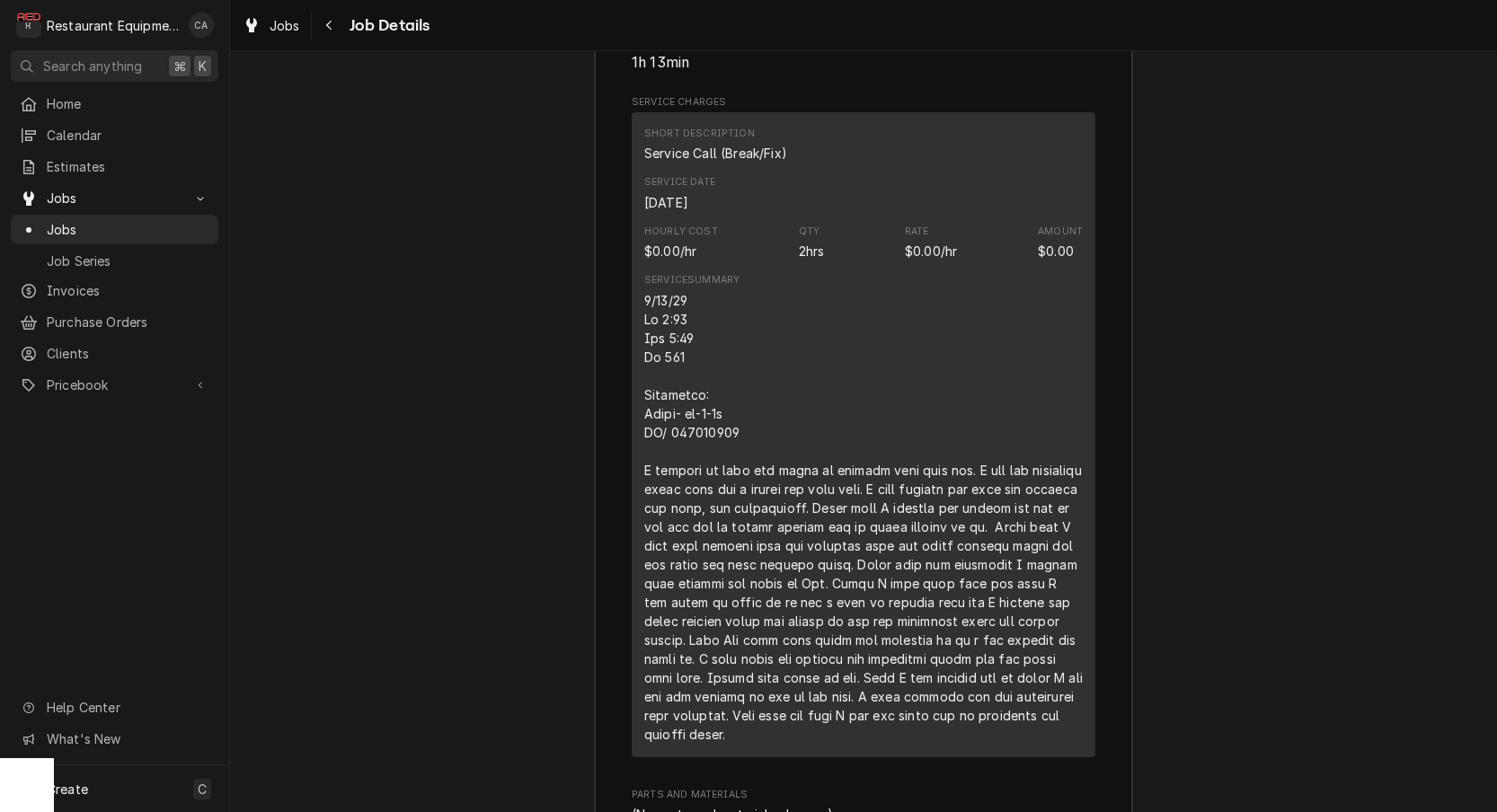
scroll to position [2599, 0]
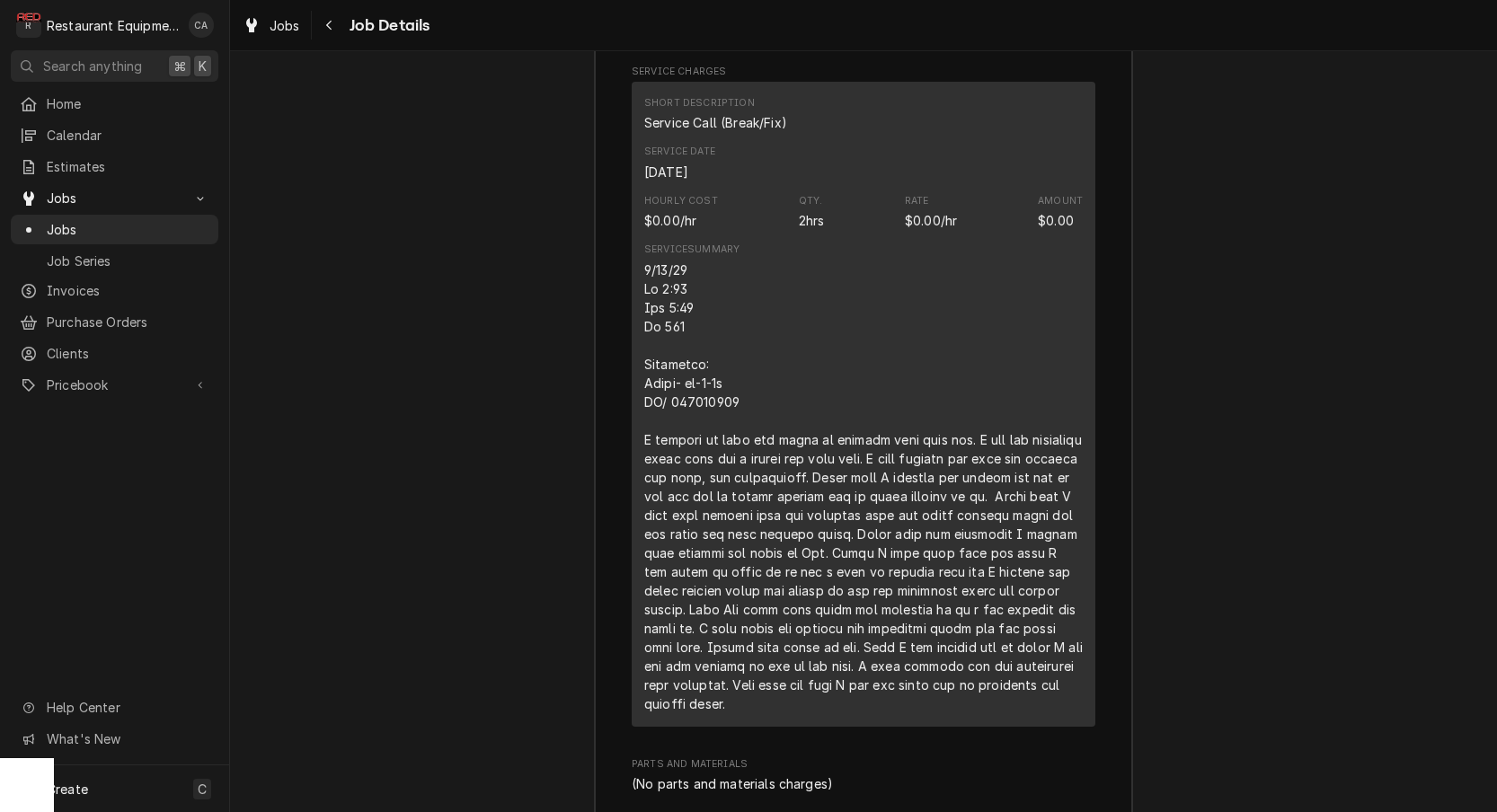
drag, startPoint x: 897, startPoint y: 677, endPoint x: 929, endPoint y: 678, distance: 32.0
click at [900, 677] on div "Line Item" at bounding box center [863, 487] width 438 height 453
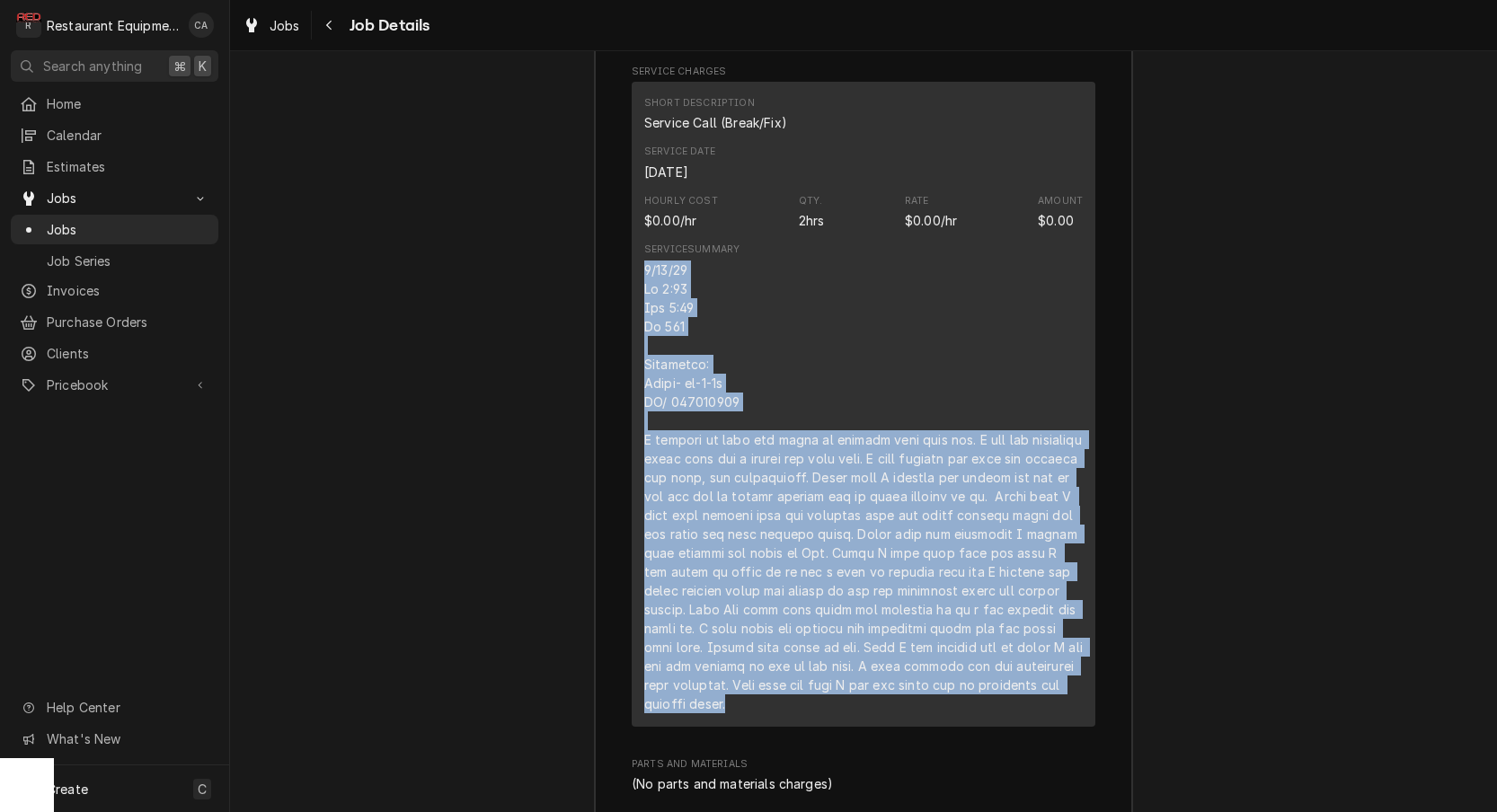
drag, startPoint x: 921, startPoint y: 686, endPoint x: 635, endPoint y: 251, distance: 520.6
click at [635, 251] on div "Short Description Service Call (Break/Fix) Service Date Sep 26, 2025 Hourly Cos…" at bounding box center [864, 404] width 464 height 645
copy div "9/26/25 In 2:30 Out 3:30 Tk 106 Multiplex: Model- ma-8-2p SN/ 650219750 I arriv…"
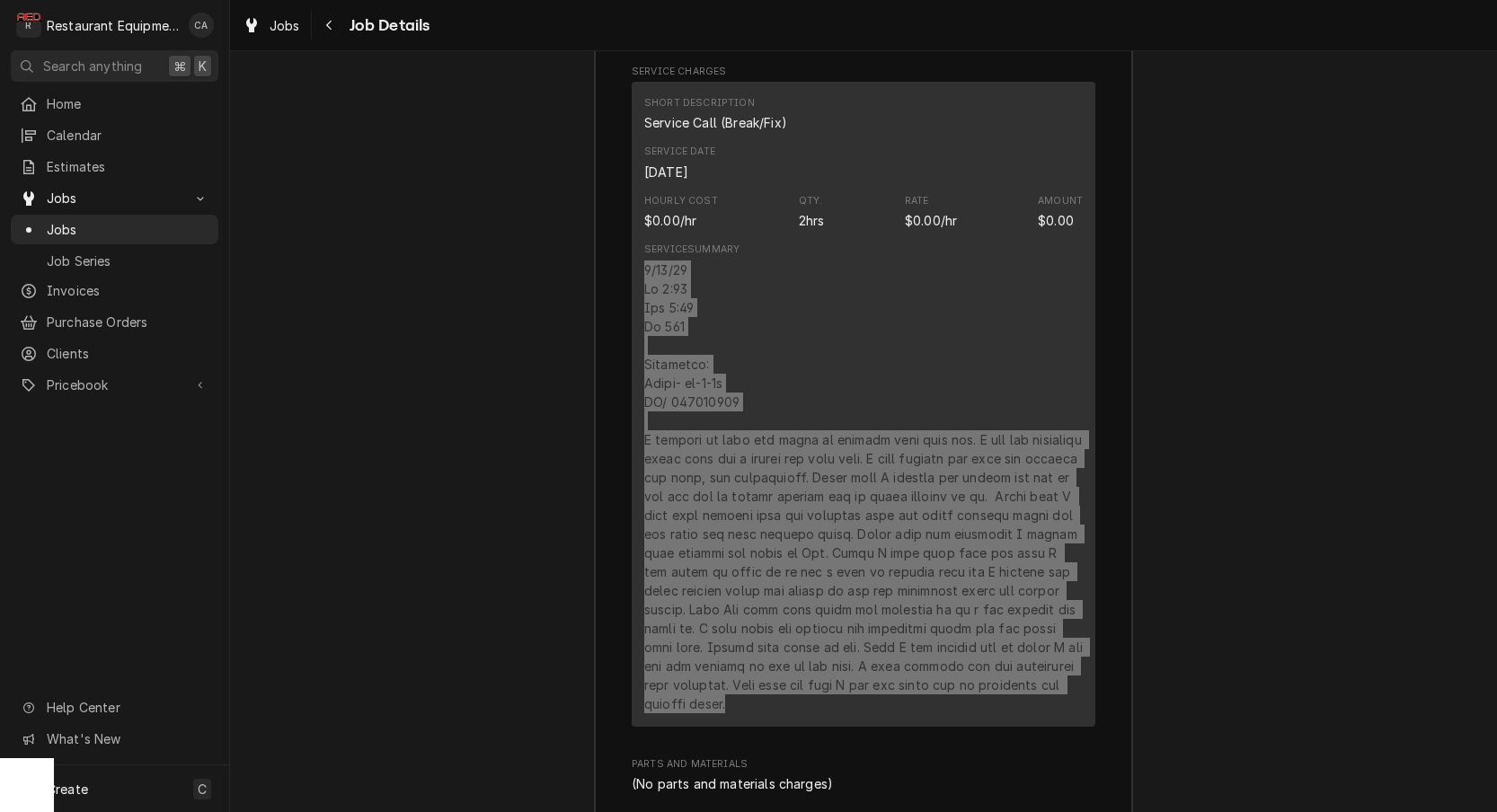
drag, startPoint x: 8, startPoint y: 609, endPoint x: 665, endPoint y: 470, distance: 671.5
click at [665, 470] on div "Line Item" at bounding box center [863, 487] width 438 height 453
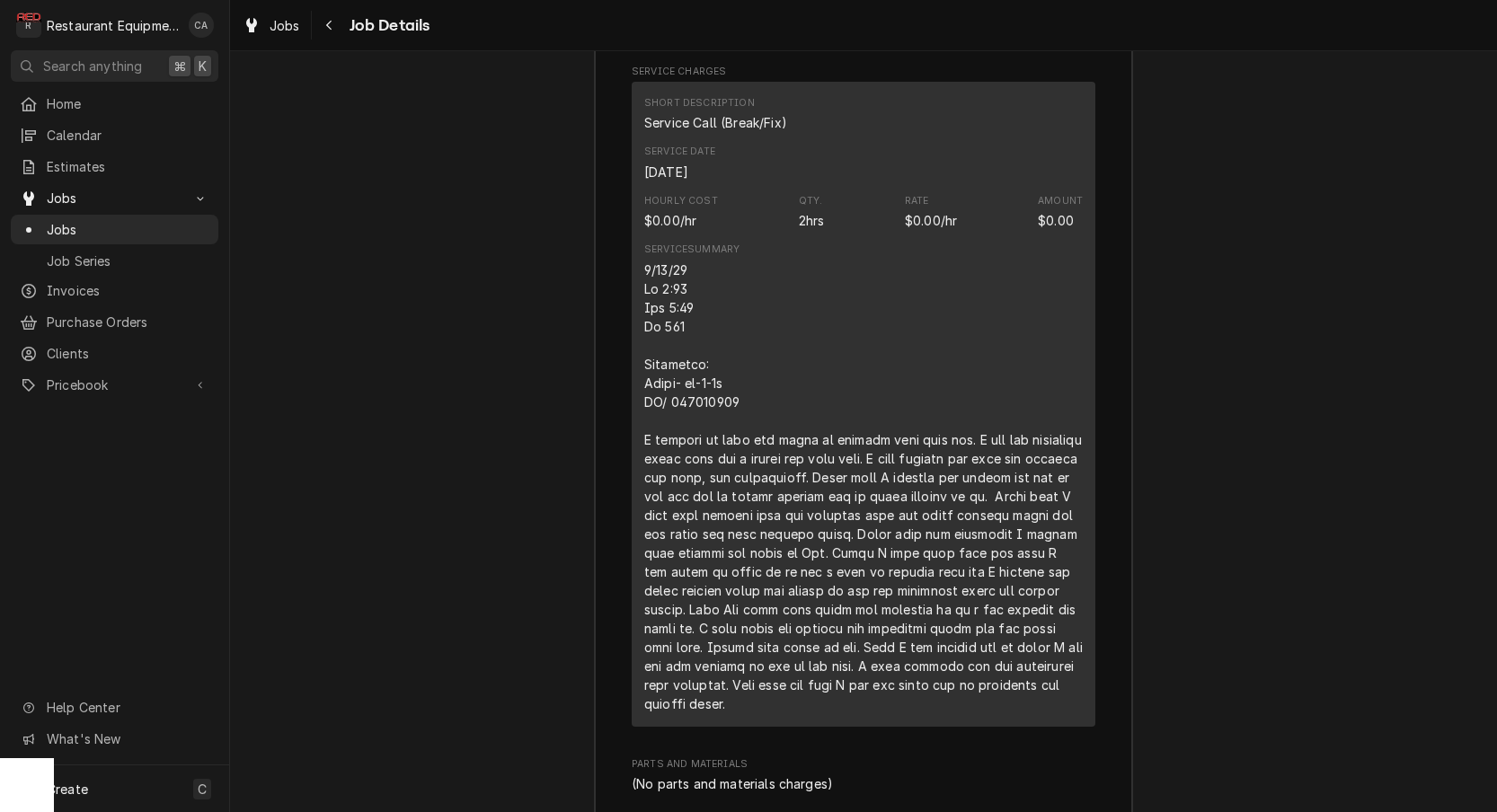
click at [556, 465] on div "Job Summary Roopairs Job ID JOB-9032 Service Type Service Call (Break/Fix) Job …" at bounding box center [863, 620] width 1267 height 1738
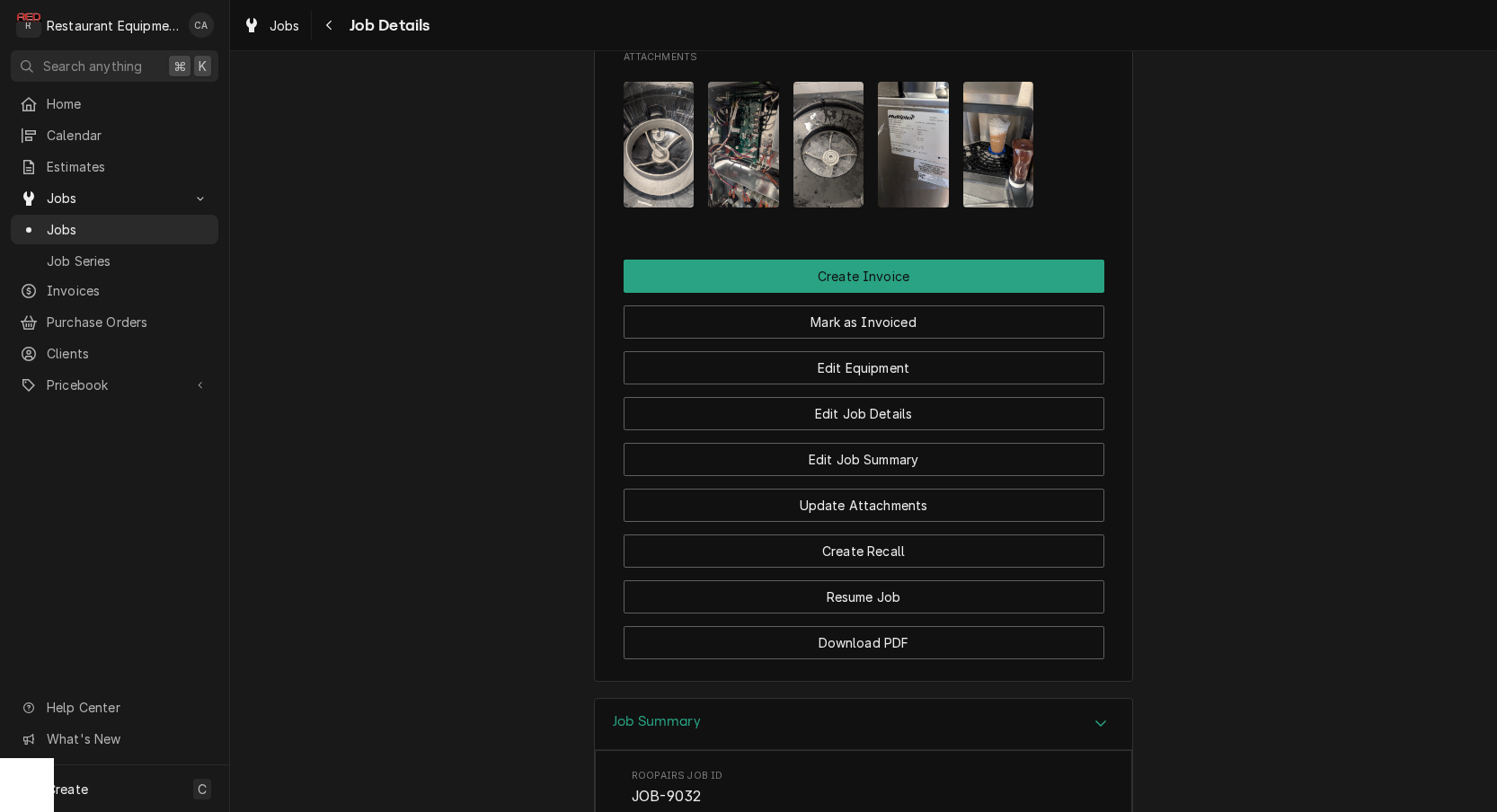
scroll to position [1650, 0]
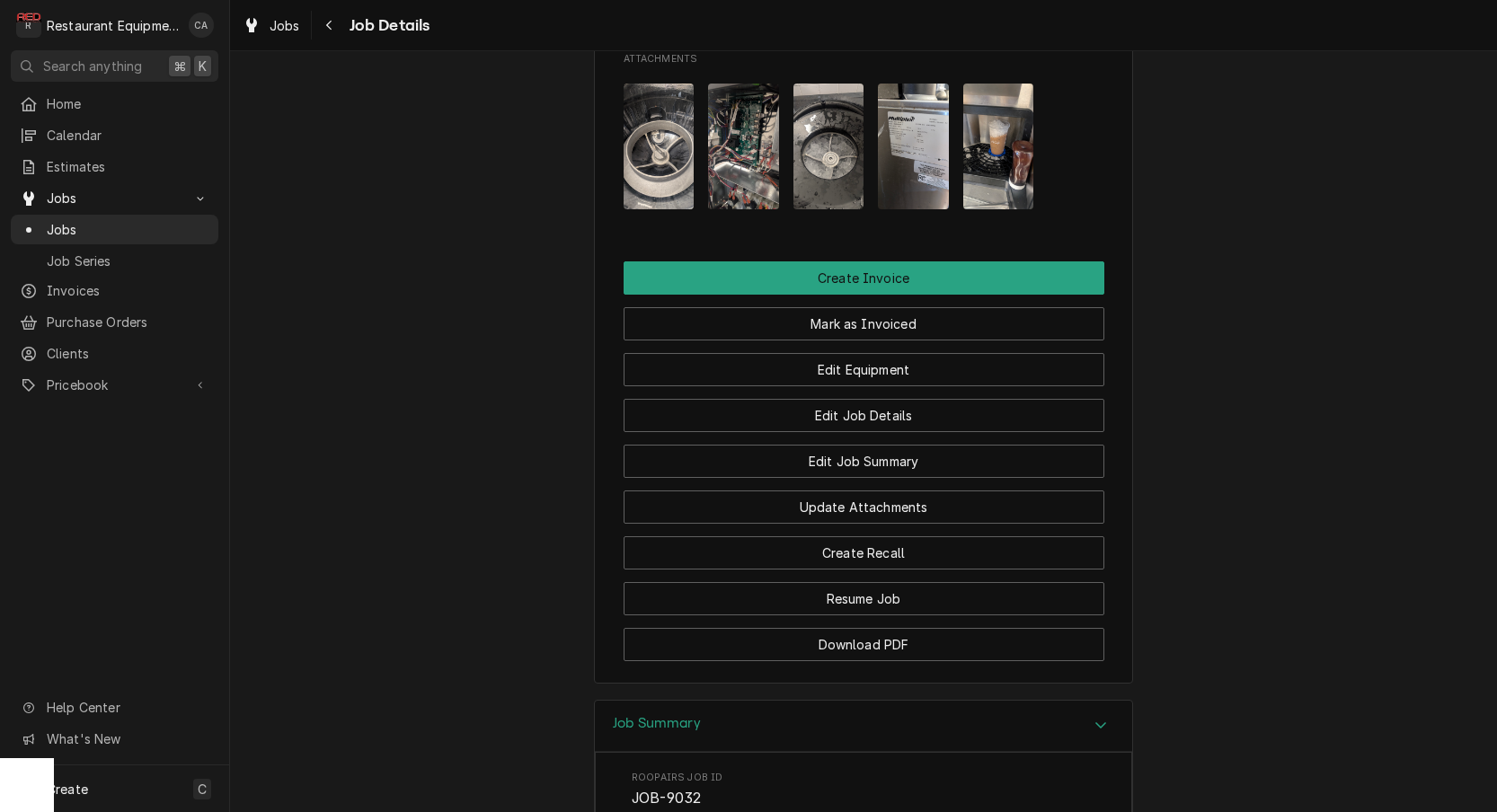
click at [922, 177] on img "Attachments" at bounding box center [913, 147] width 71 height 126
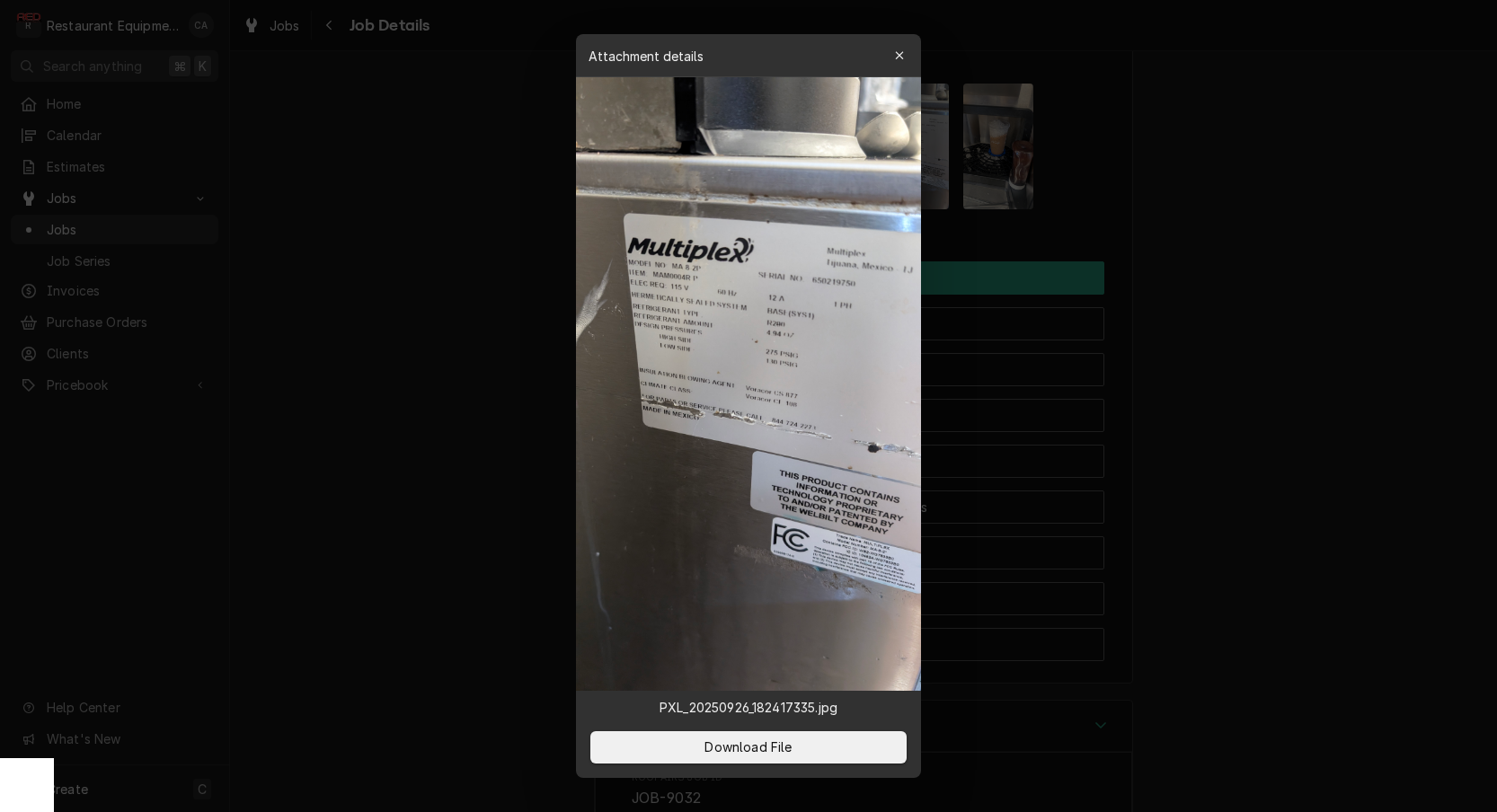
drag, startPoint x: 472, startPoint y: 357, endPoint x: 425, endPoint y: 386, distance: 55.2
click at [472, 357] on div at bounding box center [748, 406] width 1497 height 812
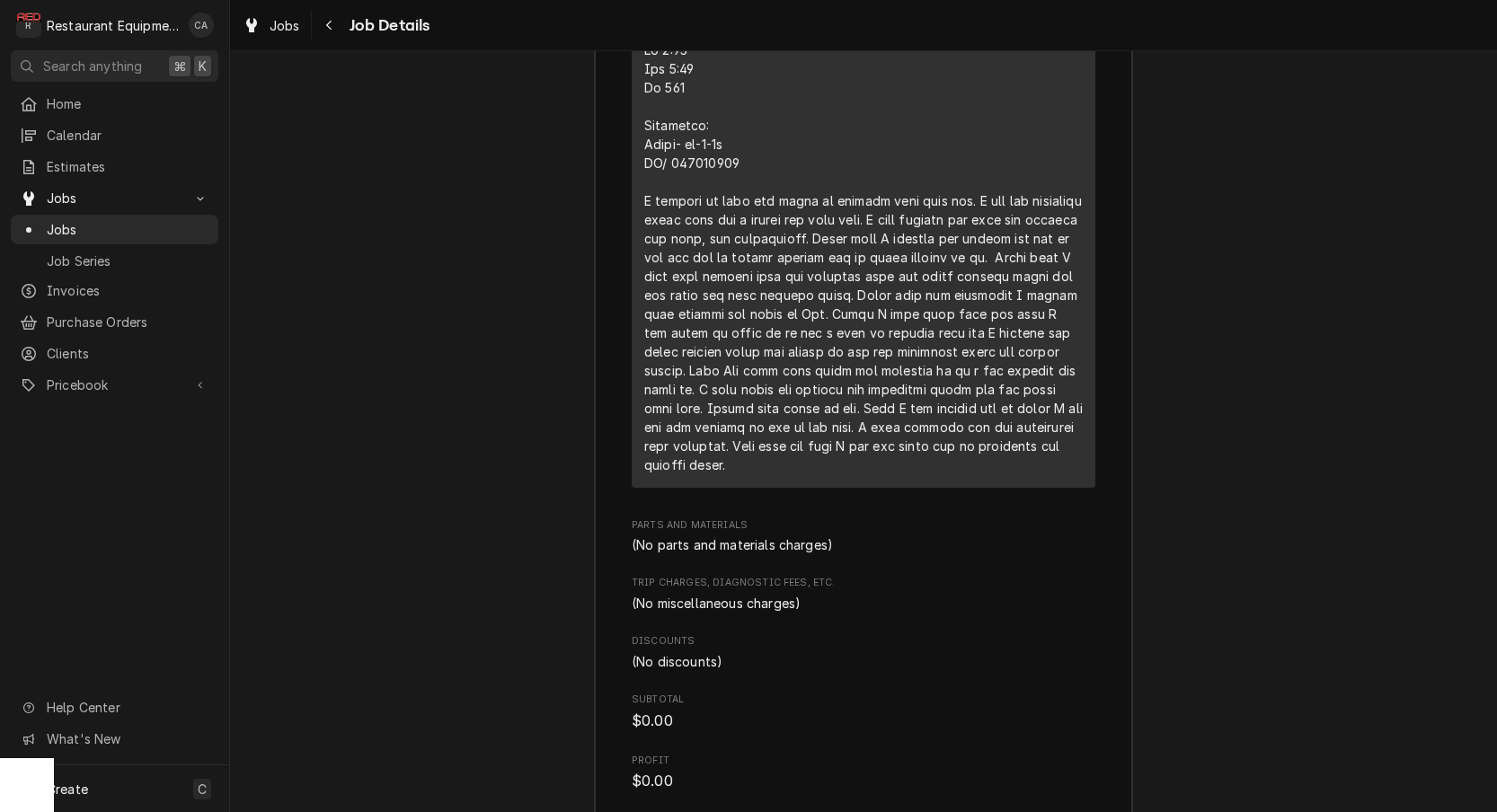
scroll to position [2908, 0]
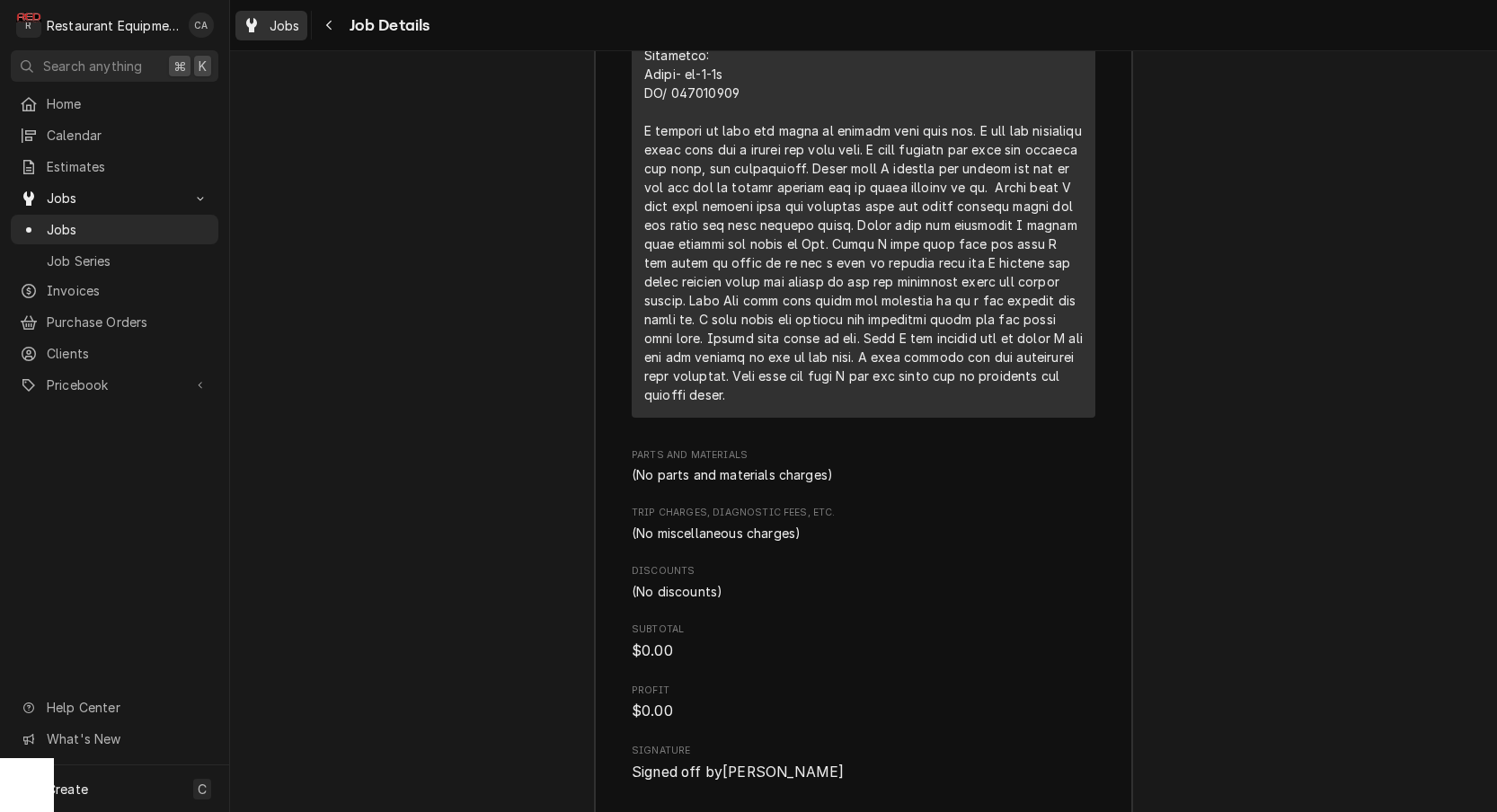
click at [284, 34] on div "Jobs" at bounding box center [272, 25] width 65 height 22
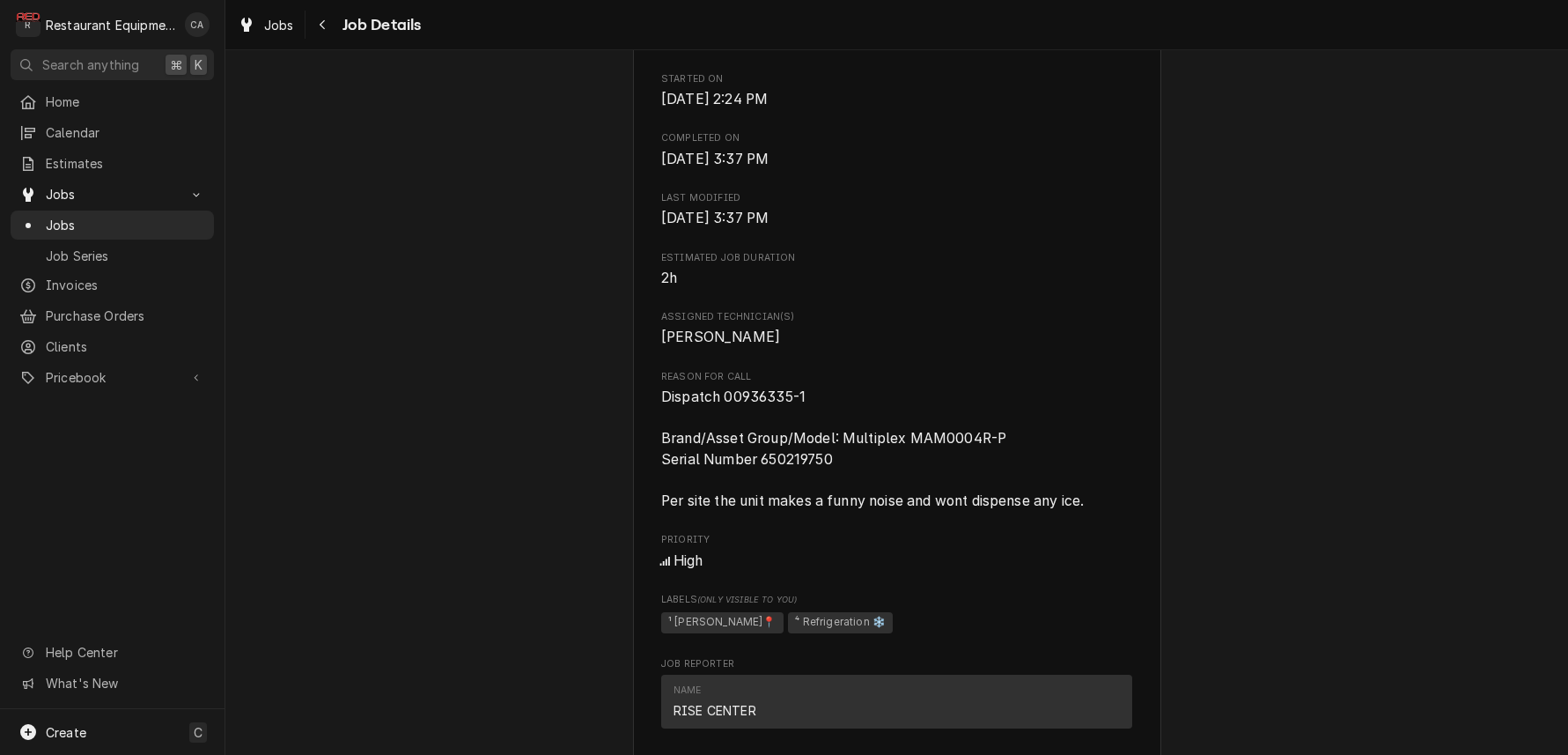
scroll to position [745, 0]
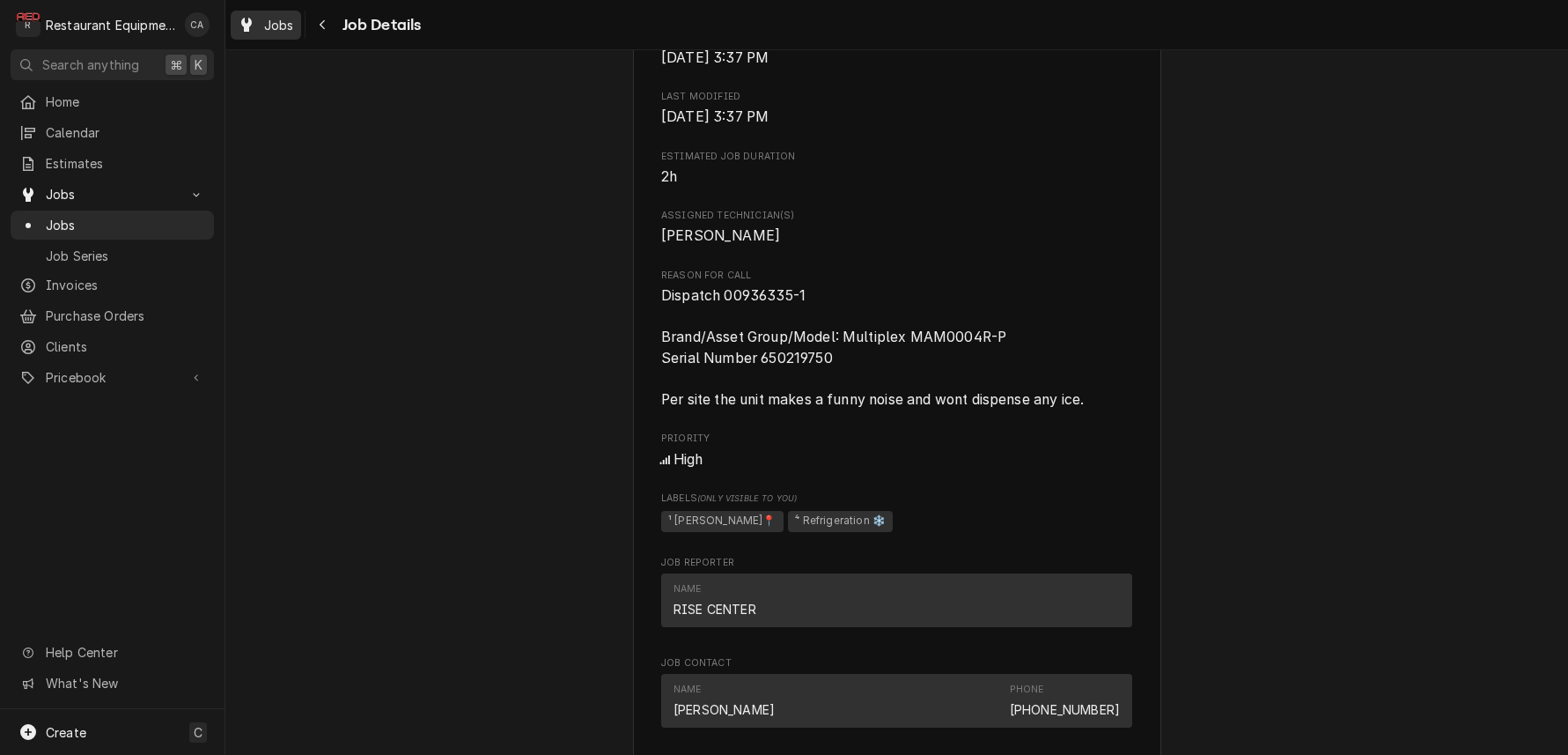
click at [278, 29] on span "Jobs" at bounding box center [278, 25] width 30 height 18
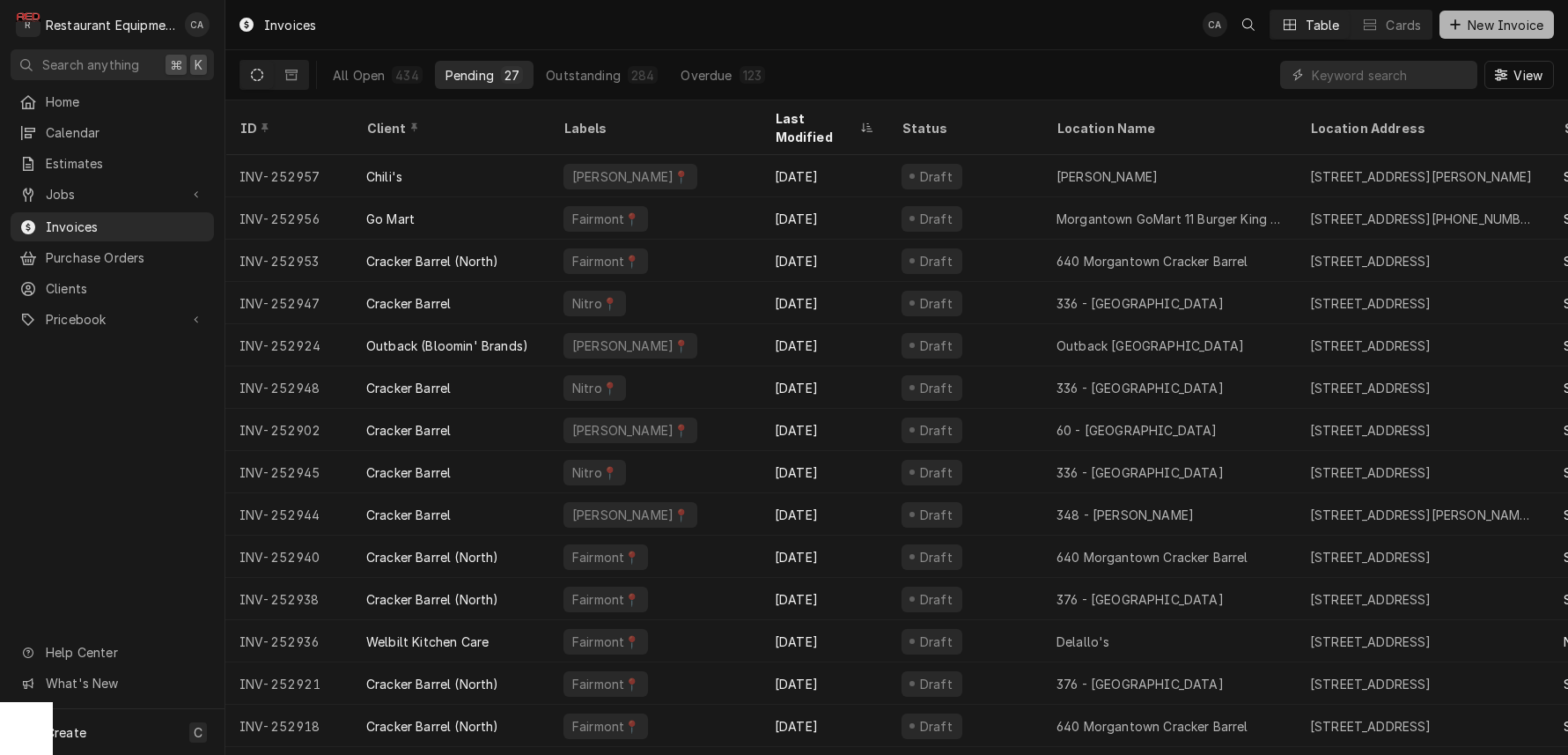
click at [1463, 34] on button "New Invoice" at bounding box center [1497, 25] width 115 height 28
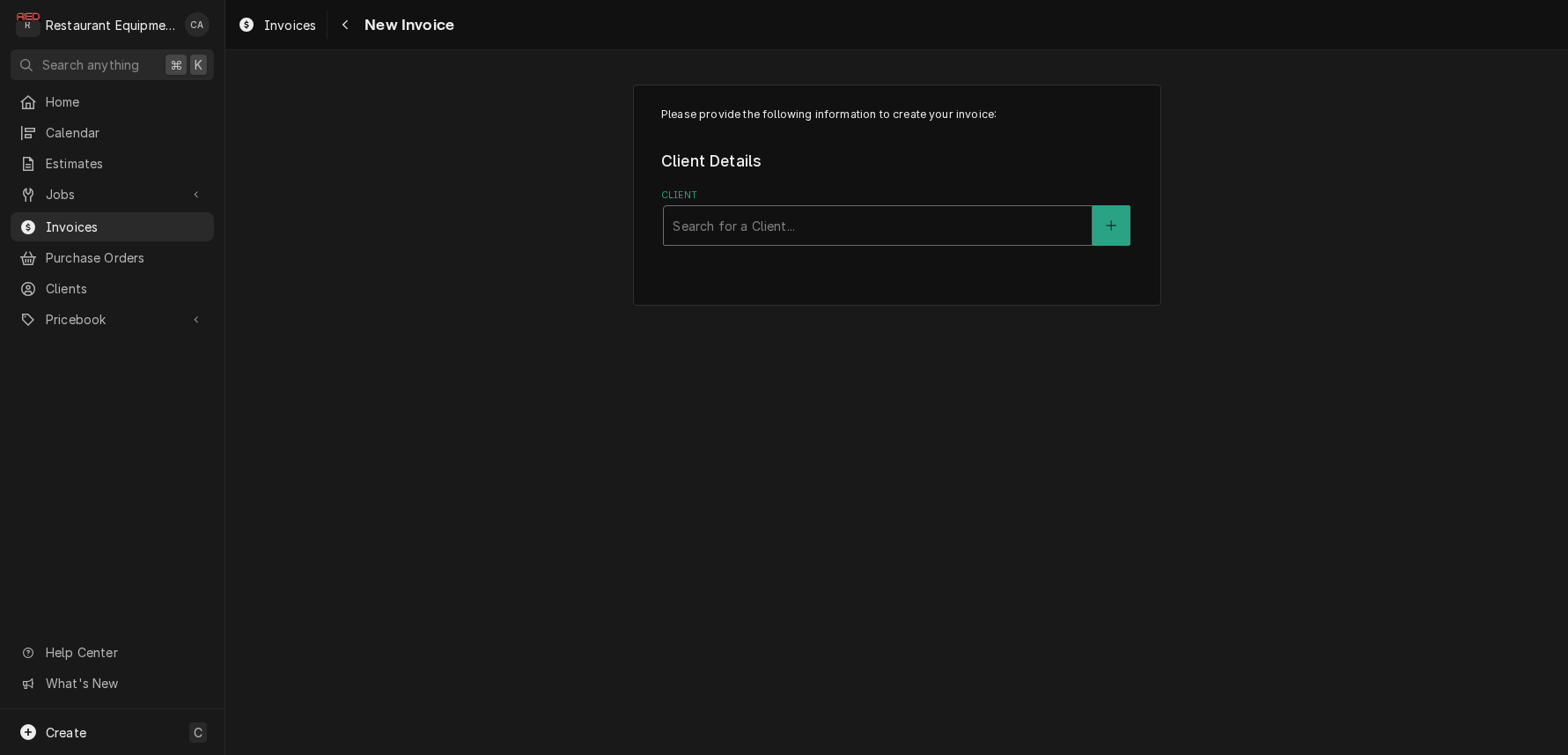
click at [770, 226] on div "Search for a Client..." at bounding box center [878, 226] width 410 height 18
type input "[MEDICAL_DATA]"
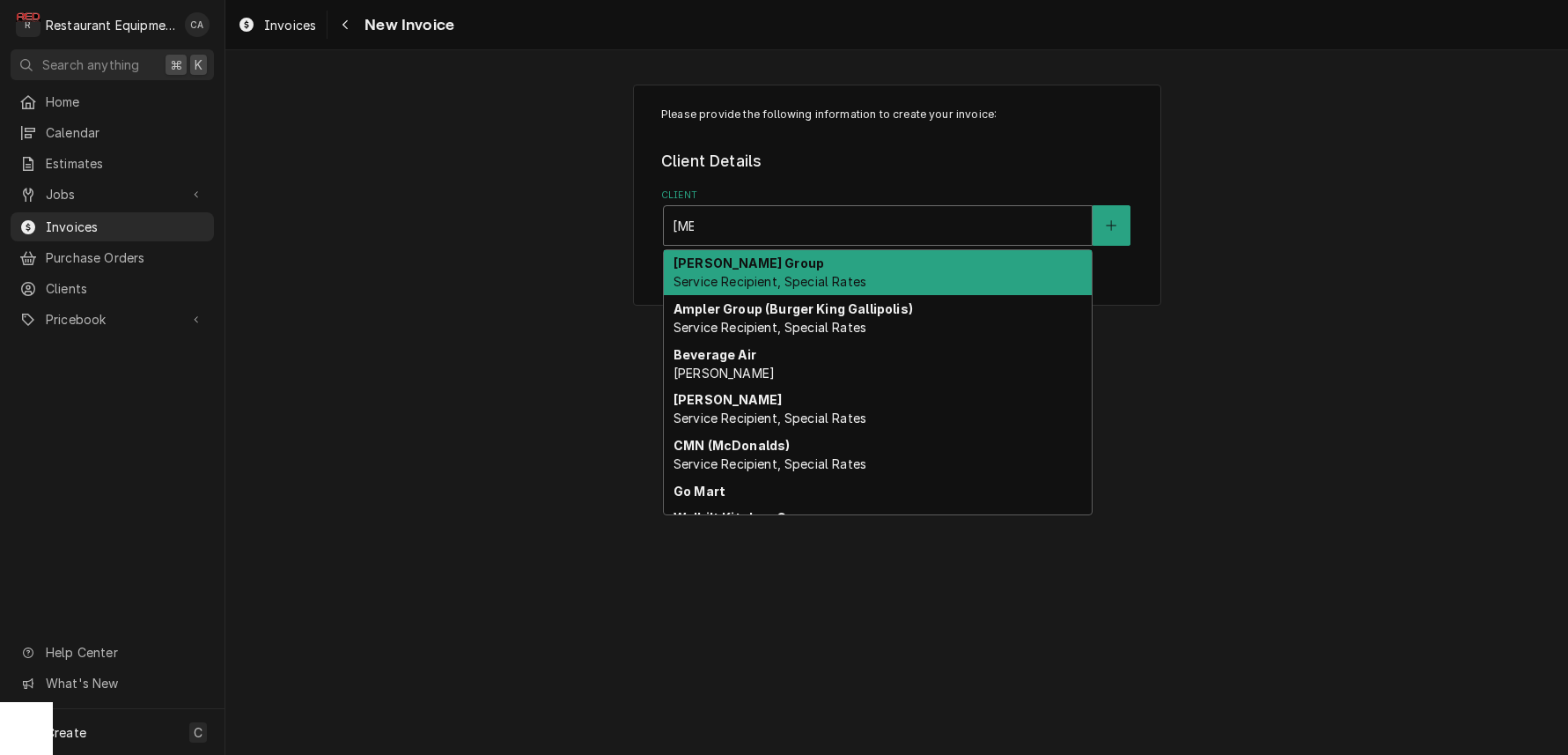
drag, startPoint x: 749, startPoint y: 275, endPoint x: 806, endPoint y: 419, distance: 154.9
click at [753, 275] on span "Service Recipient, Special Rates" at bounding box center [770, 281] width 193 height 15
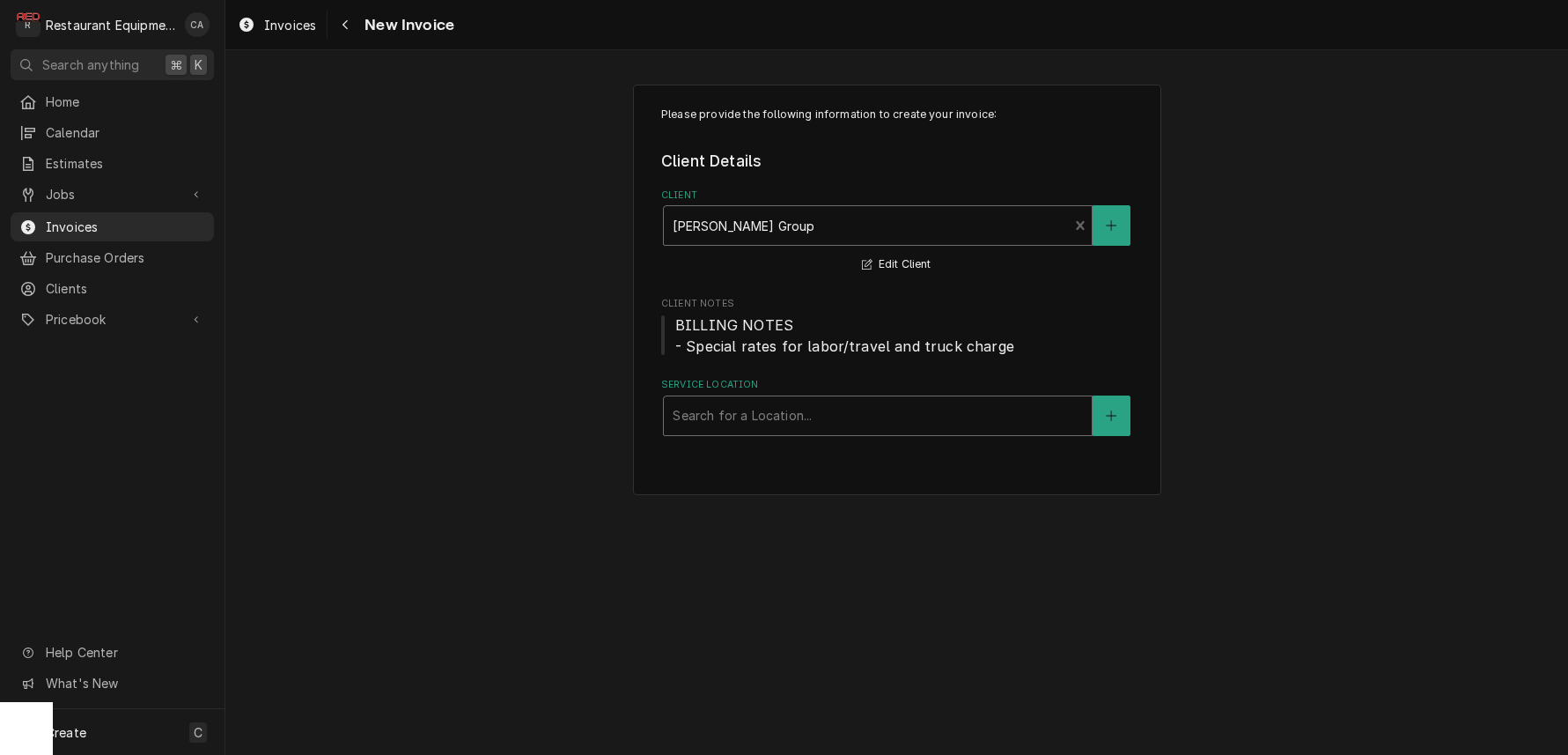
click at [719, 414] on div "Search for a Location..." at bounding box center [878, 415] width 410 height 18
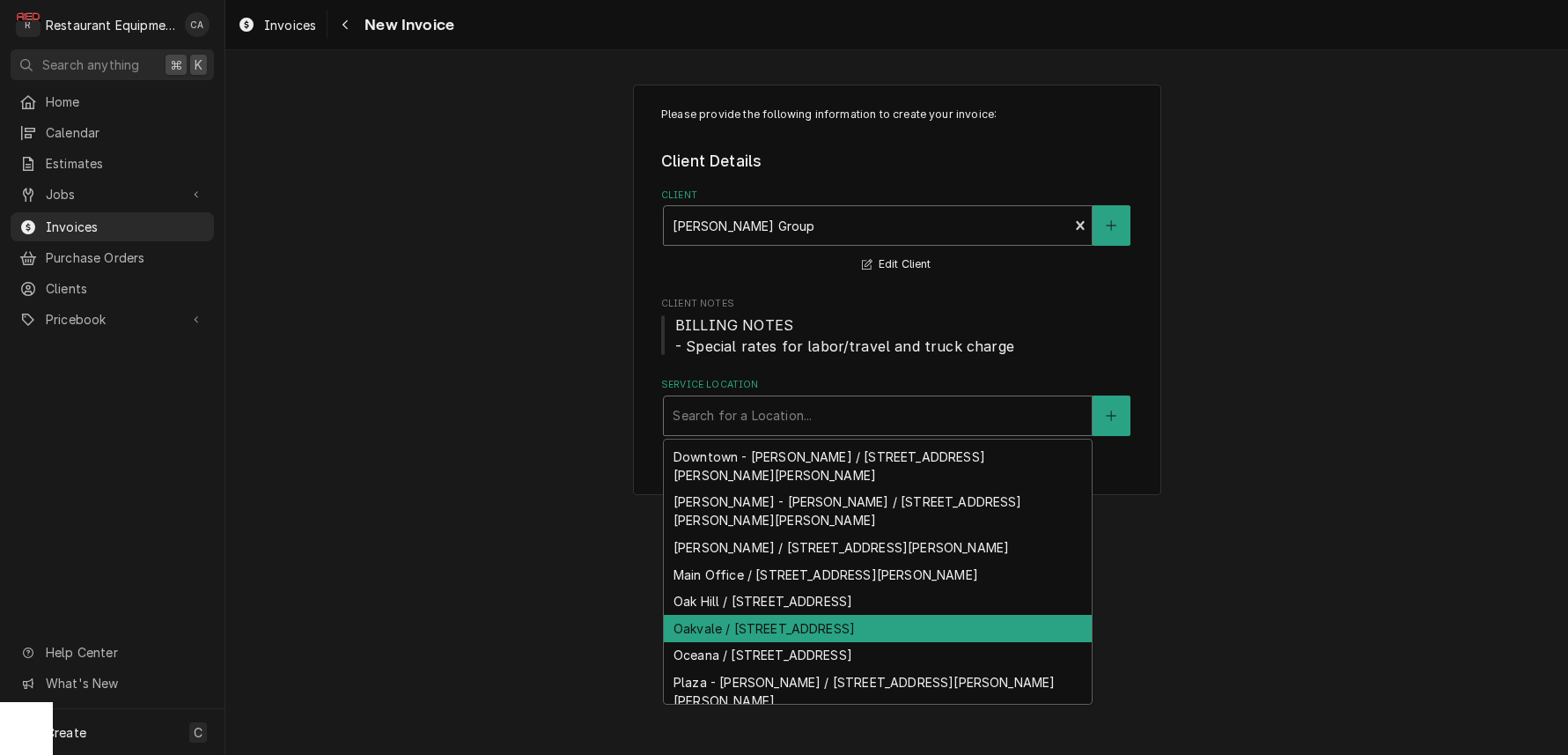
scroll to position [26, 0]
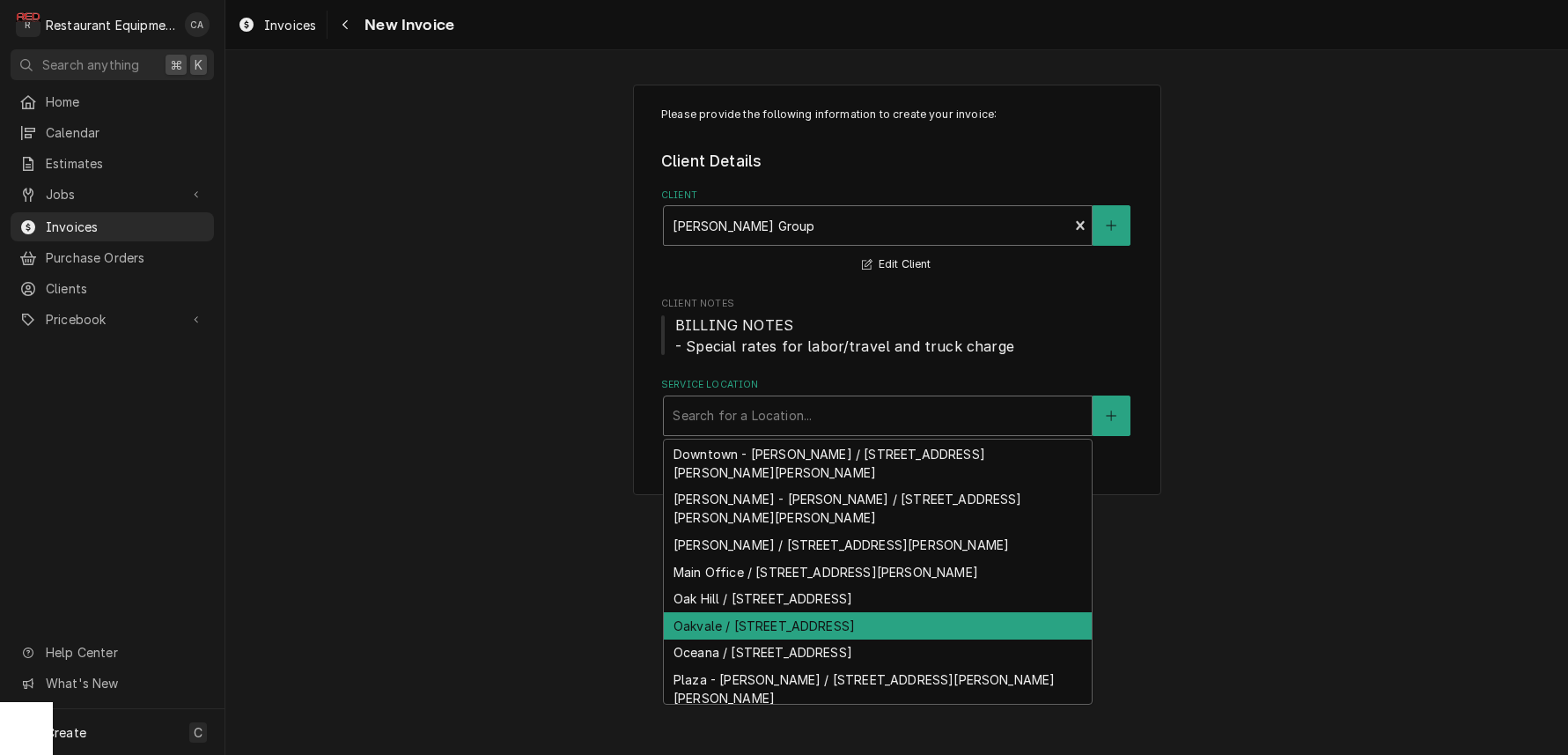
click at [787, 612] on div "Oakvale / 715 Oakvale Rd, Princeton, WV 24740" at bounding box center [878, 626] width 428 height 27
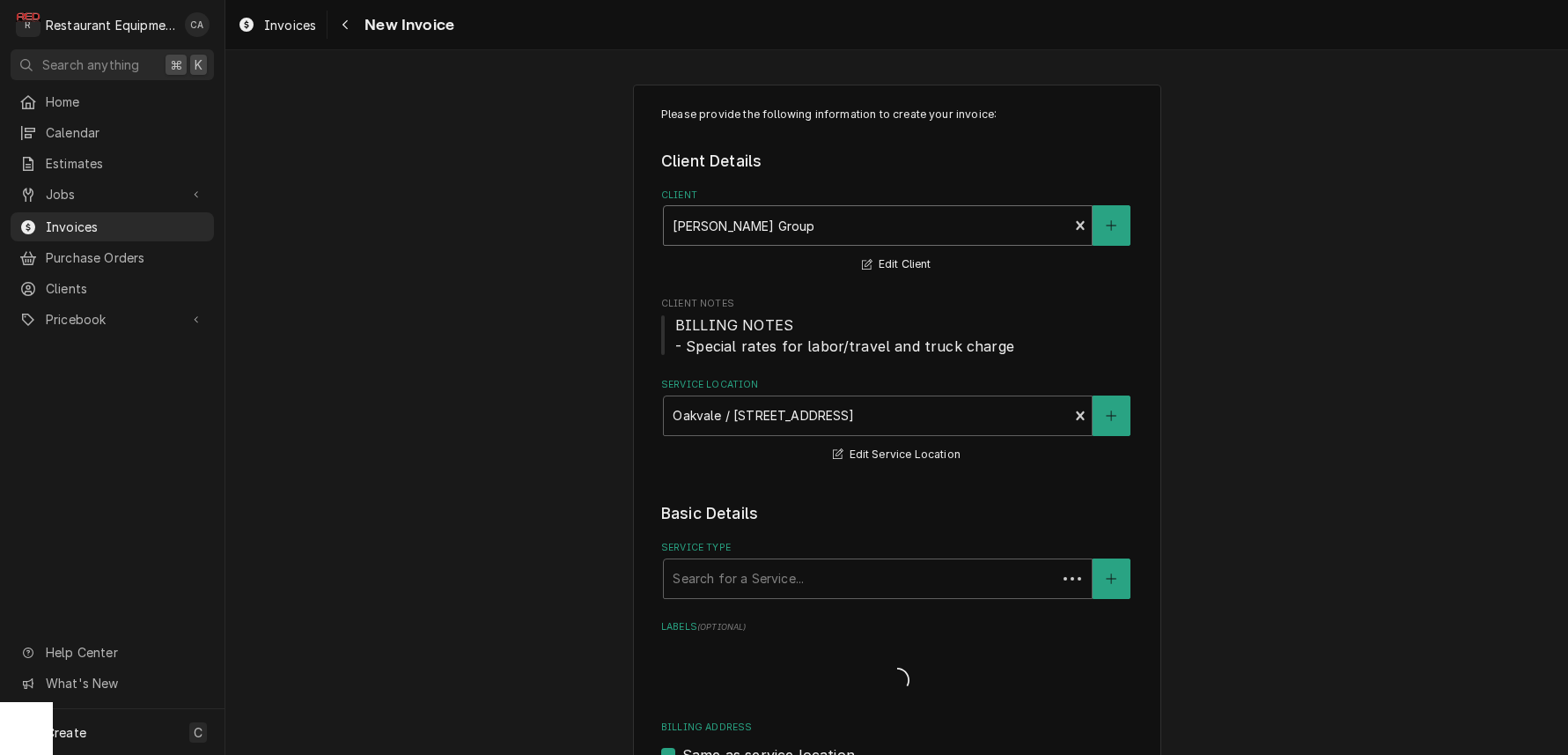
click at [625, 567] on div "Please provide the following information to create your invoice: Client Details…" at bounding box center [897, 613] width 1342 height 1089
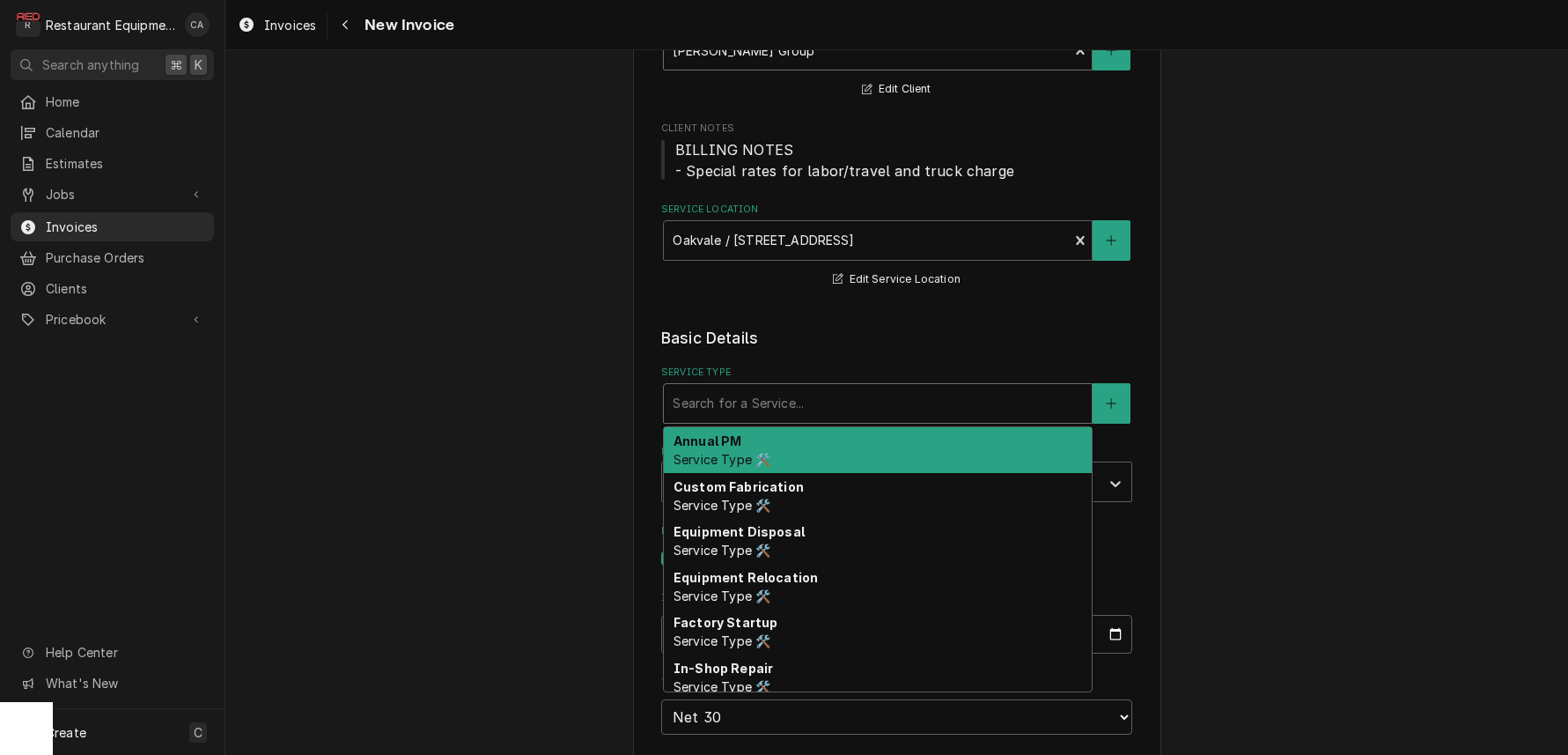
click at [723, 397] on div "Search for a Service..." at bounding box center [878, 403] width 410 height 18
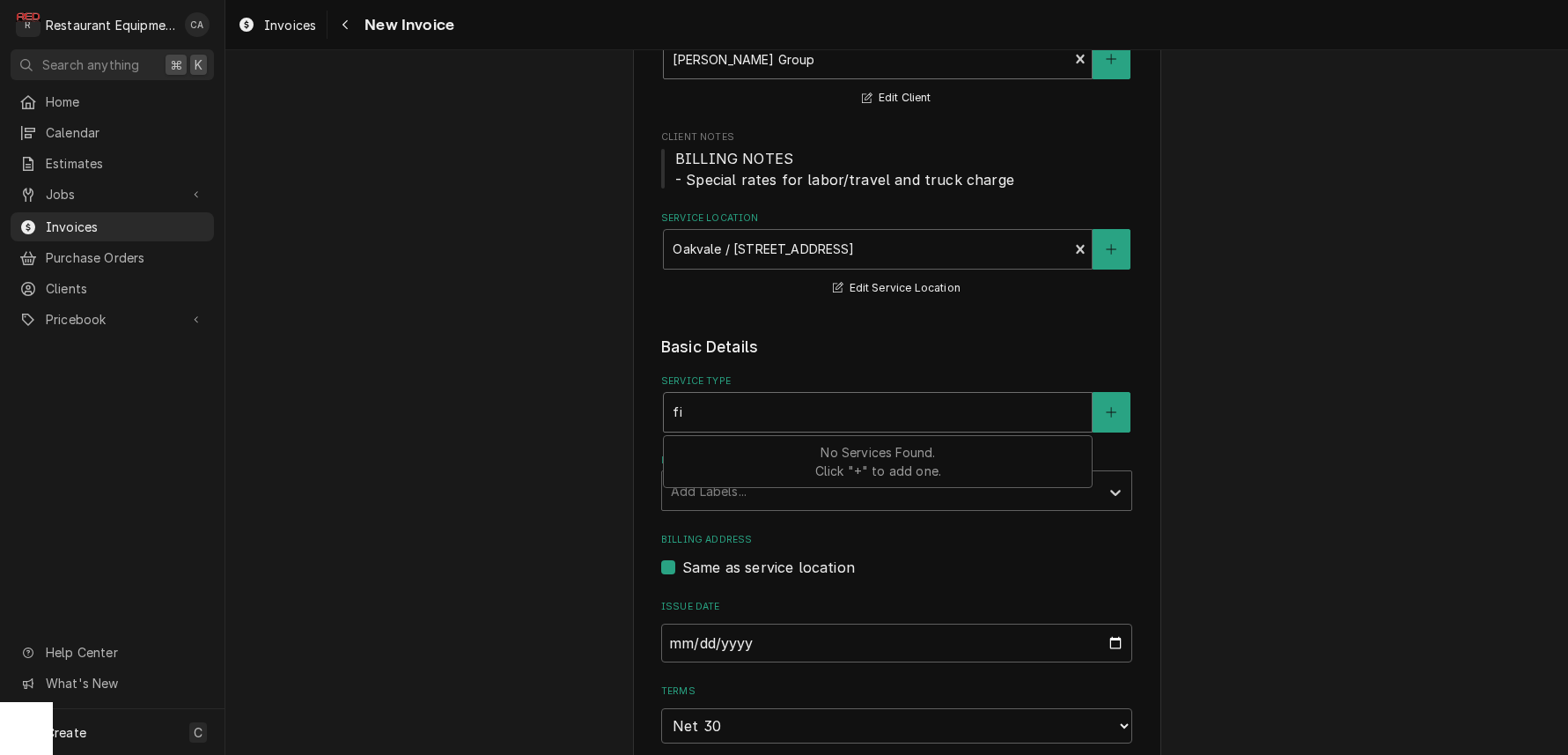
type input "fix"
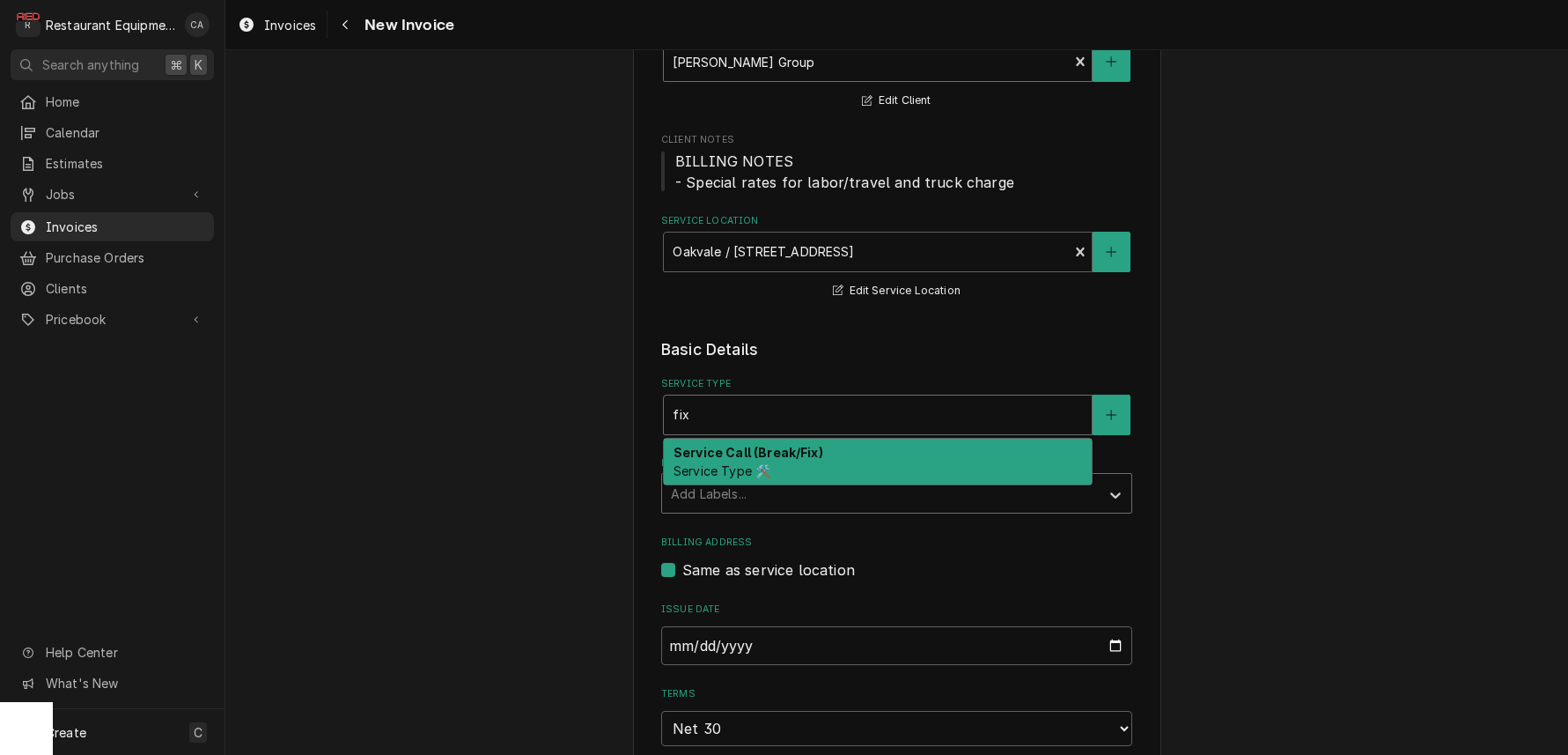
drag, startPoint x: 724, startPoint y: 462, endPoint x: 760, endPoint y: 517, distance: 65.7
click at [727, 463] on span "Service Type 🛠️" at bounding box center [722, 470] width 96 height 15
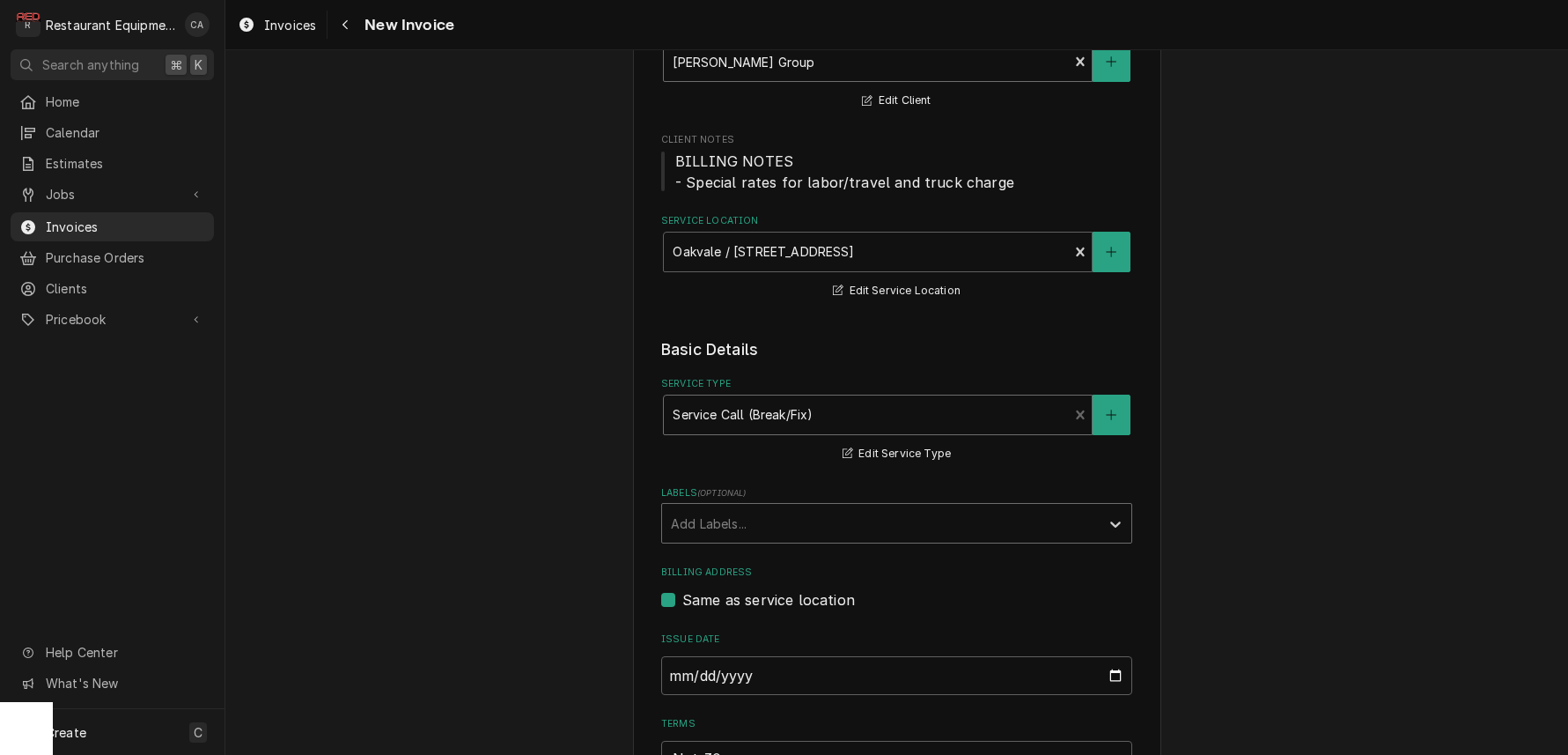
click at [742, 514] on div "Add Labels..." at bounding box center [881, 523] width 420 height 18
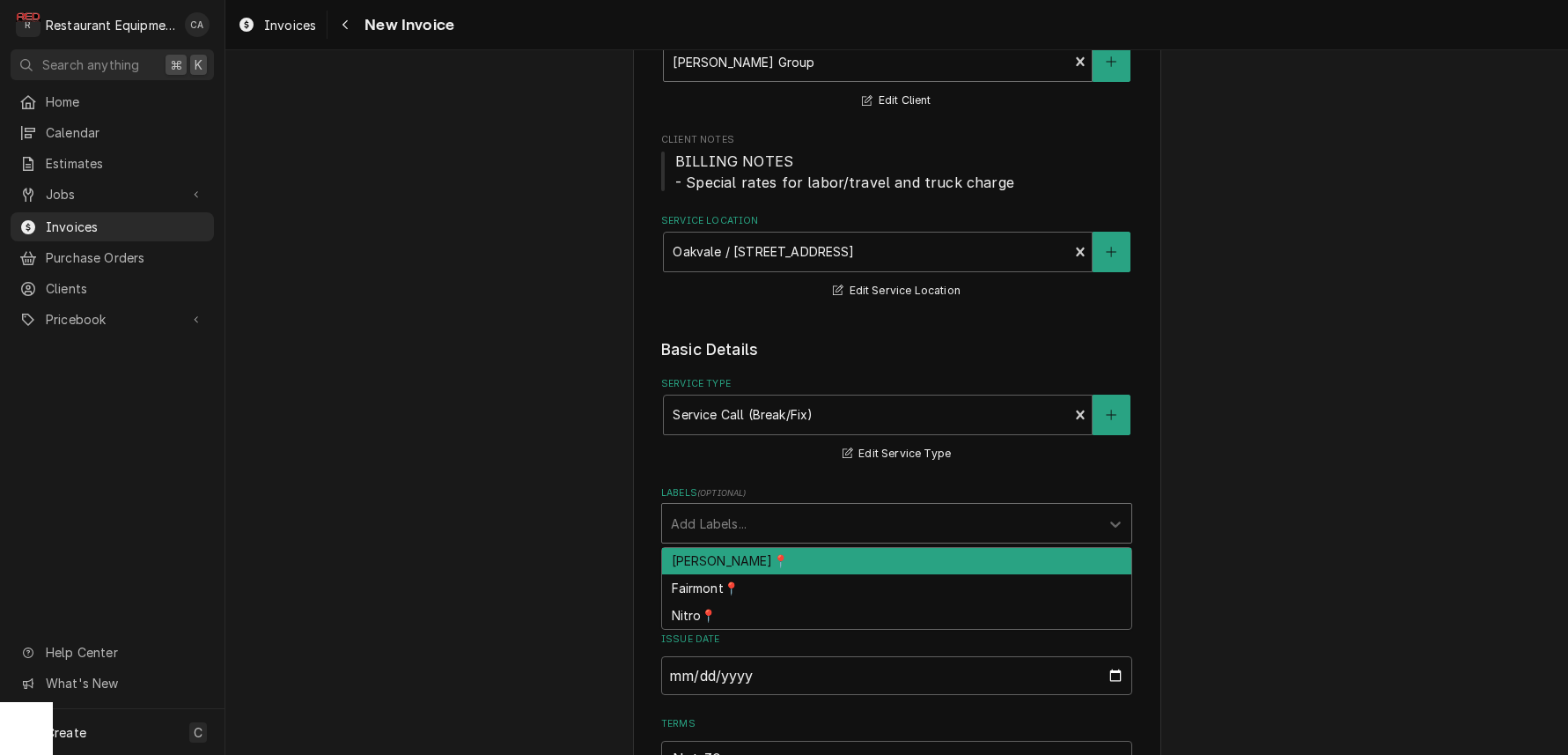
drag, startPoint x: 738, startPoint y: 550, endPoint x: 607, endPoint y: 490, distance: 144.1
click at [719, 548] on div "BECKLEY📍" at bounding box center [897, 561] width 469 height 27
type textarea "x"
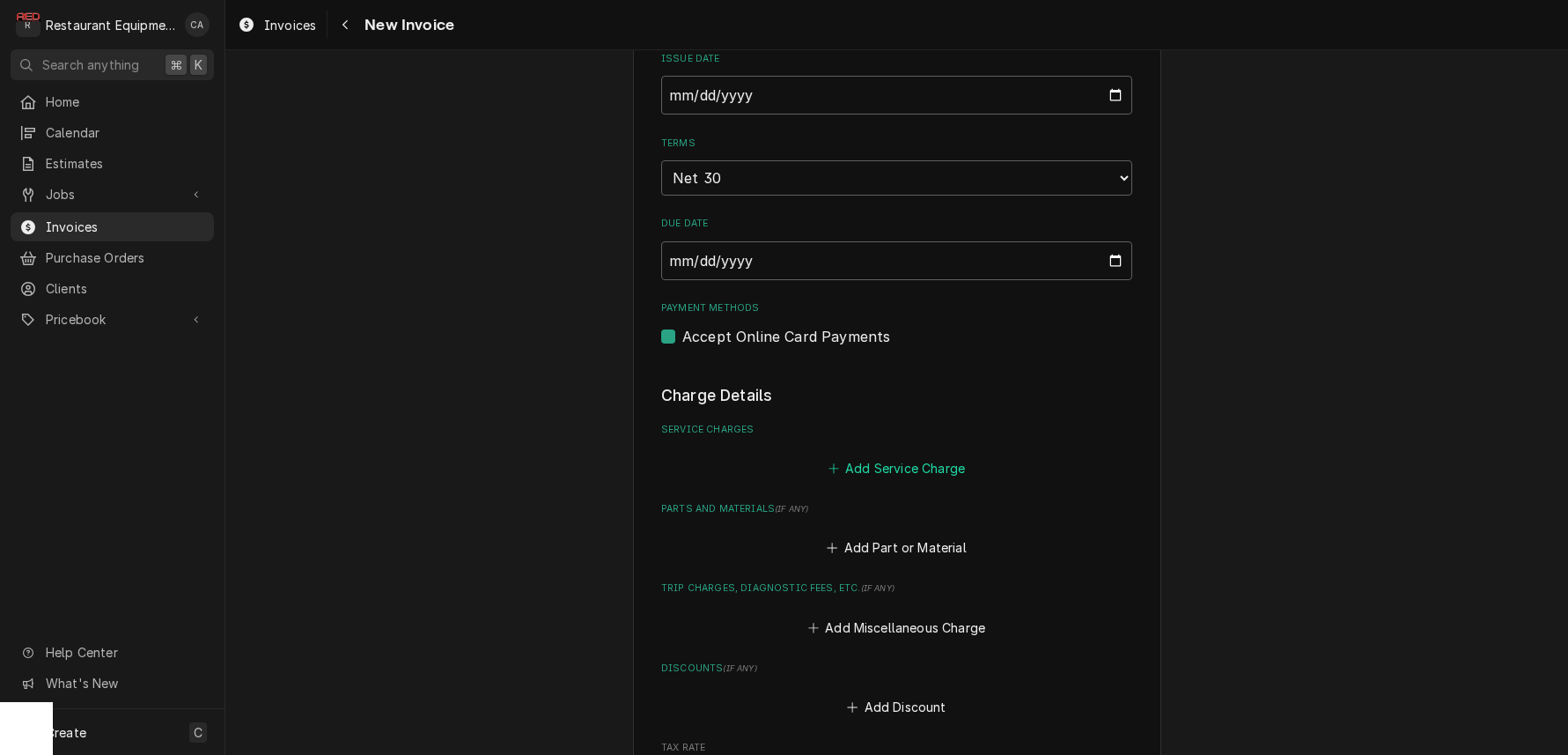
scroll to position [750, 0]
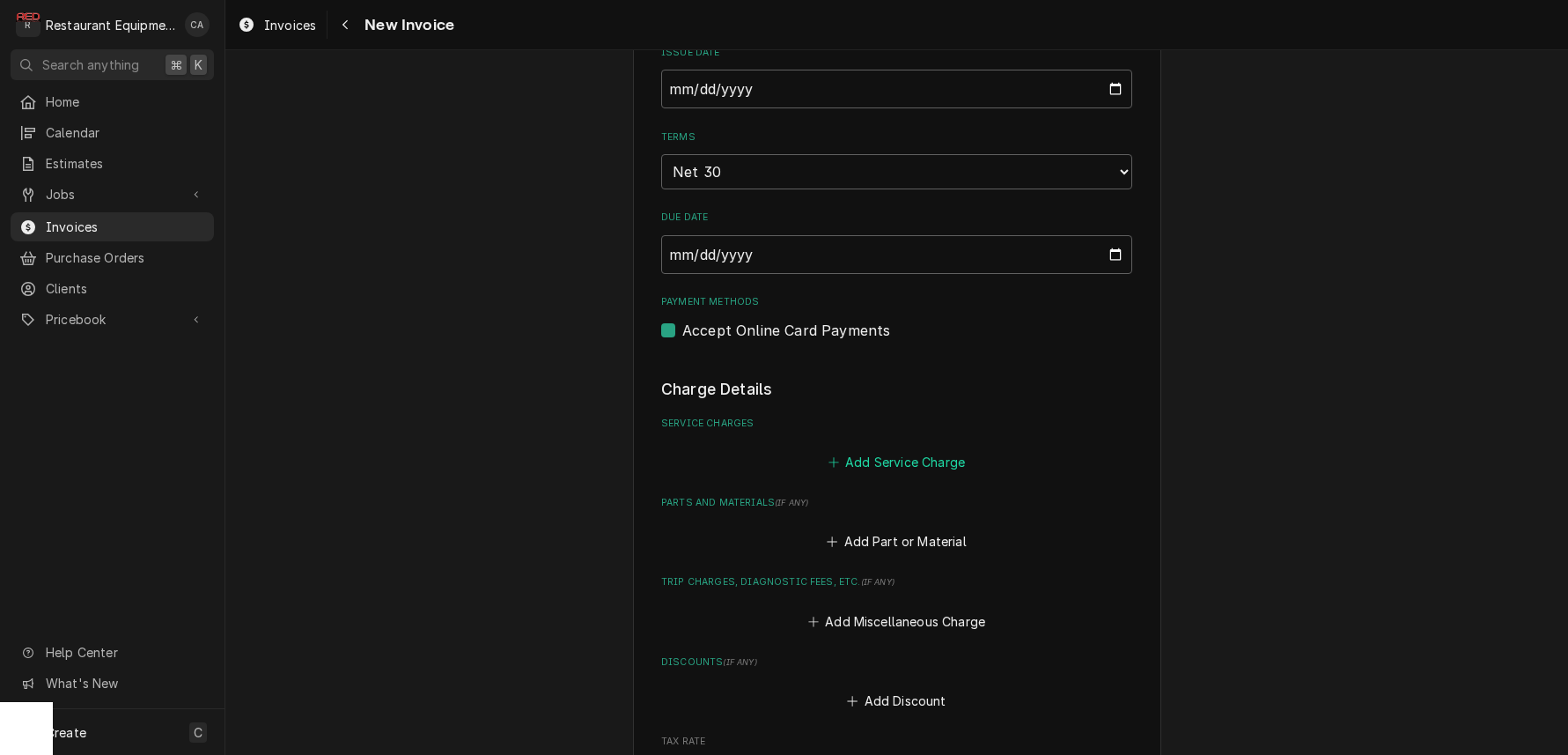
click at [869, 449] on button "Add Service Charge" at bounding box center [896, 461] width 143 height 25
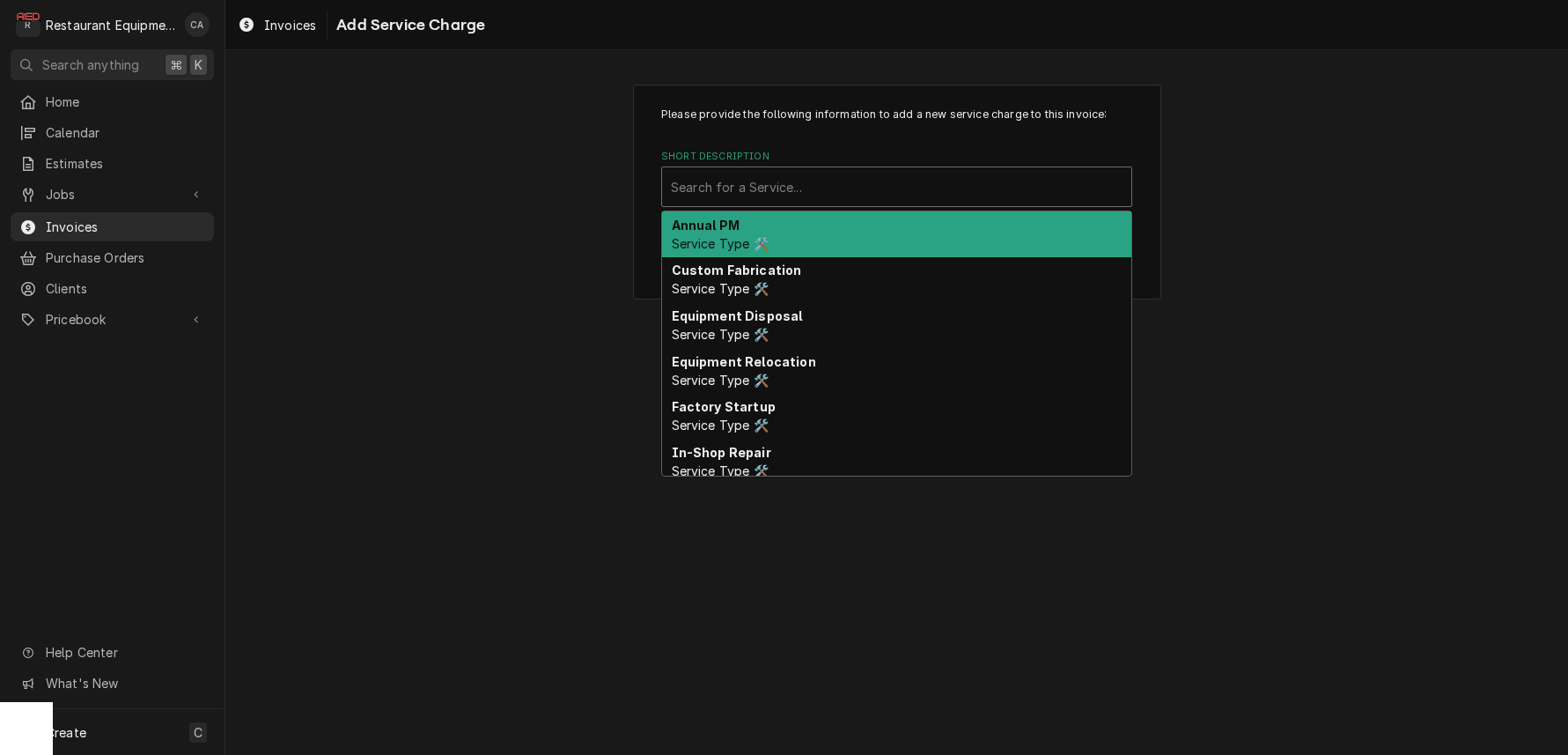
click at [744, 186] on div "Search for a Service..." at bounding box center [897, 187] width 452 height 18
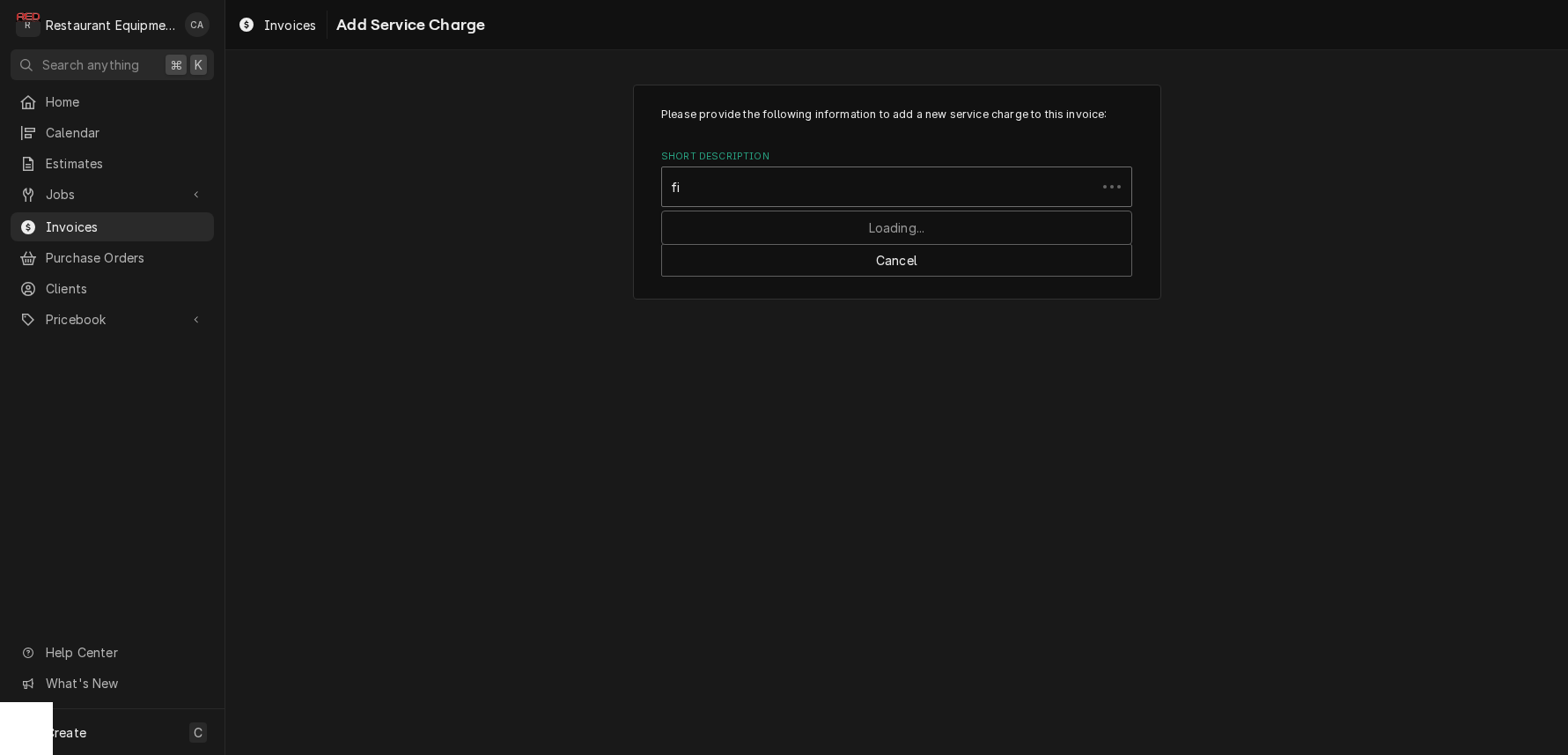
type input "fix"
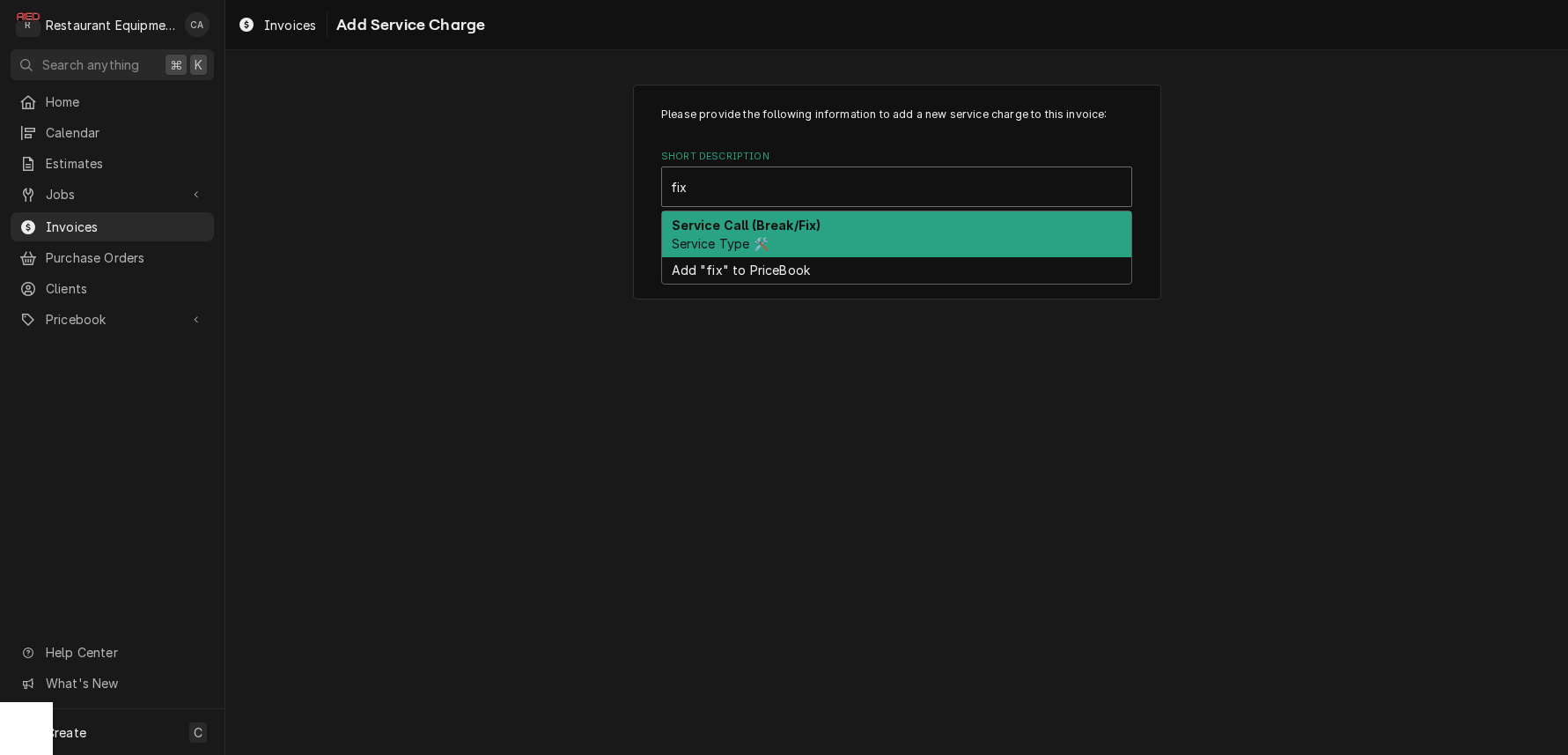
click at [746, 233] on div "Service Call (Break/Fix) Service Type 🛠️" at bounding box center [897, 234] width 469 height 45
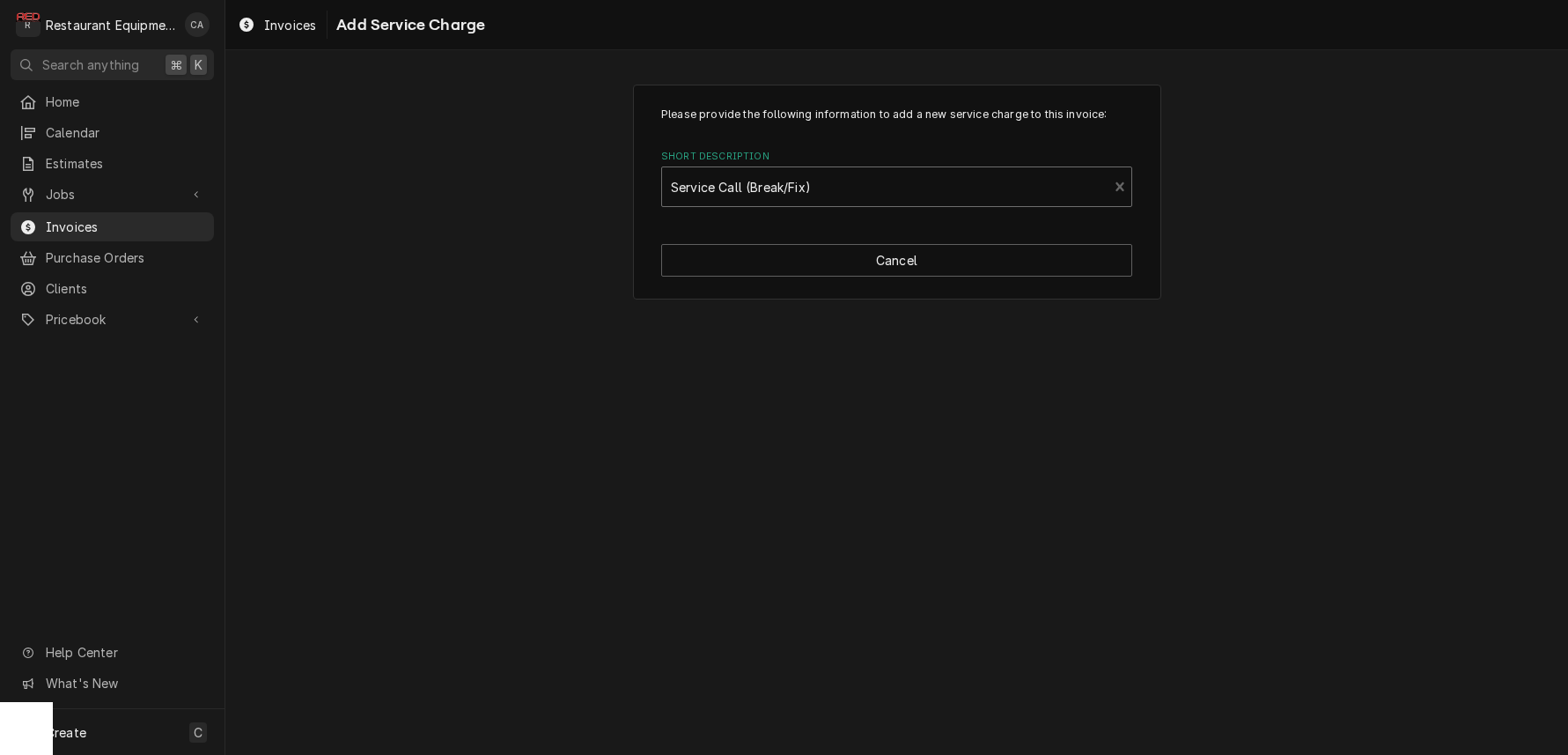
type textarea "x"
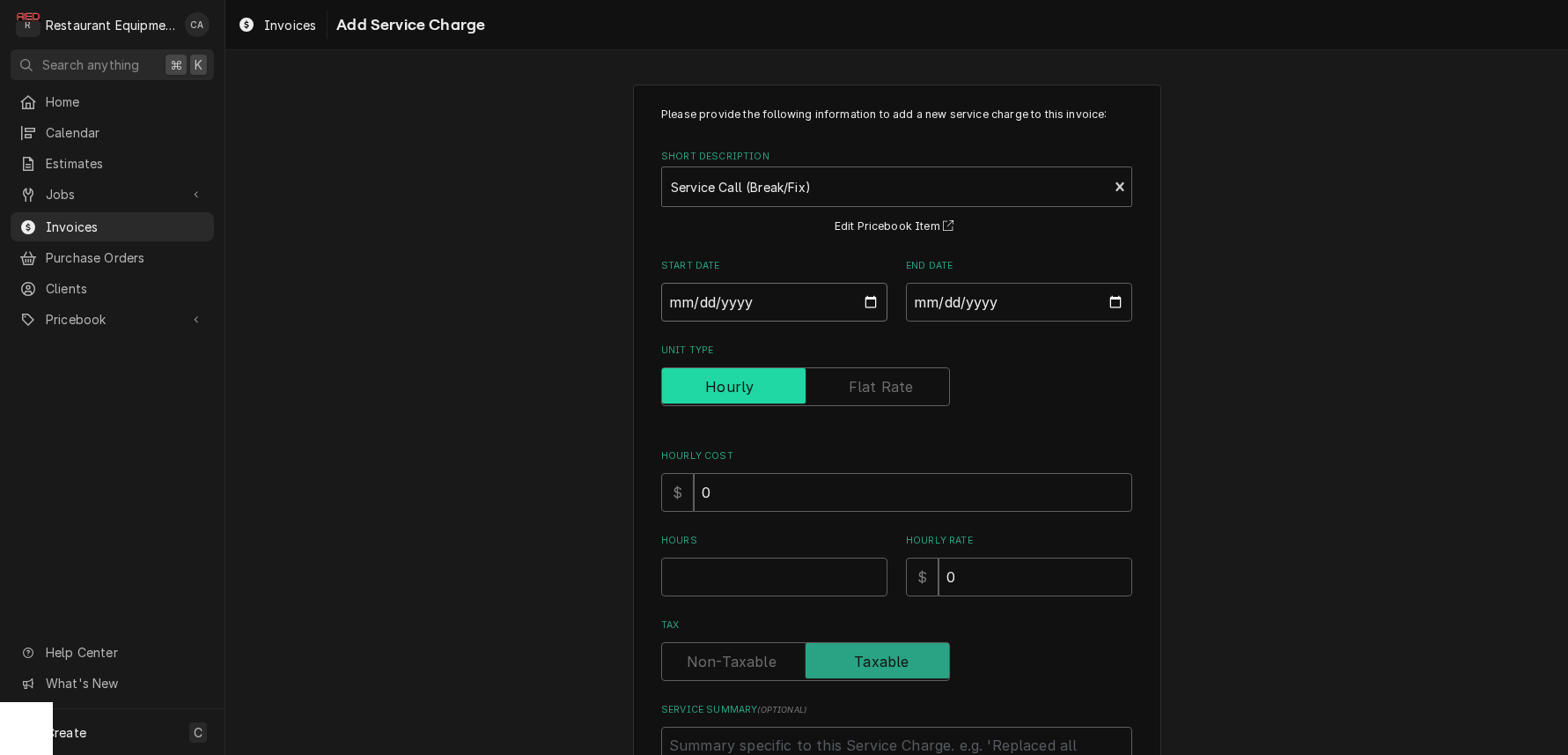
drag, startPoint x: 717, startPoint y: 306, endPoint x: 763, endPoint y: 370, distance: 78.8
click at [718, 306] on input "Start Date" at bounding box center [774, 302] width 226 height 39
type input "2025-09-26"
type textarea "x"
click at [979, 292] on input "End Date" at bounding box center [1019, 302] width 226 height 39
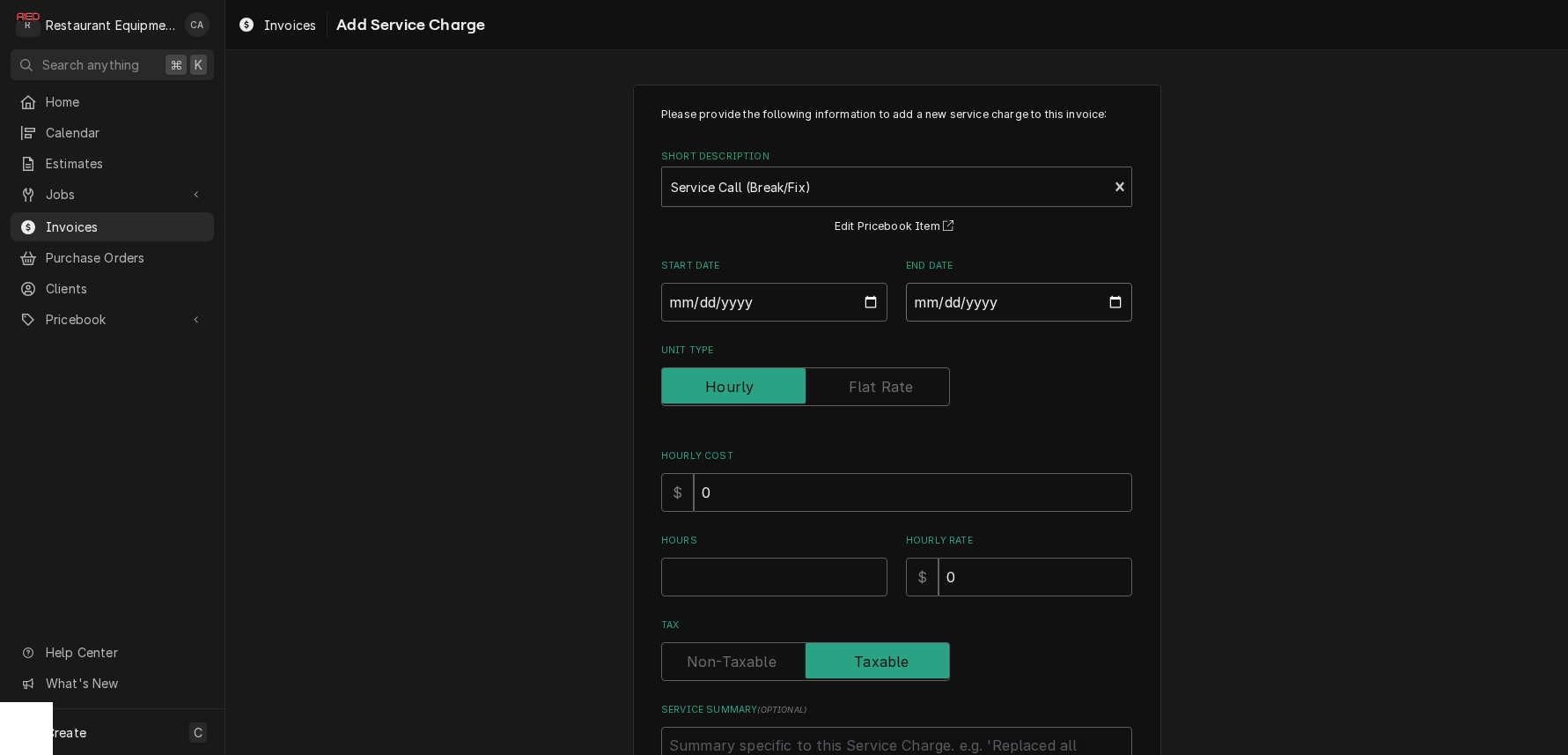
type input "2025-09-19"
type textarea "x"
drag, startPoint x: 1211, startPoint y: 386, endPoint x: 1094, endPoint y: 495, distance: 159.9
click at [1211, 387] on div "Please provide the following information to add a new service charge to this in…" at bounding box center [897, 491] width 1342 height 844
click at [939, 297] on input "2025-09-19" at bounding box center [1019, 302] width 226 height 39
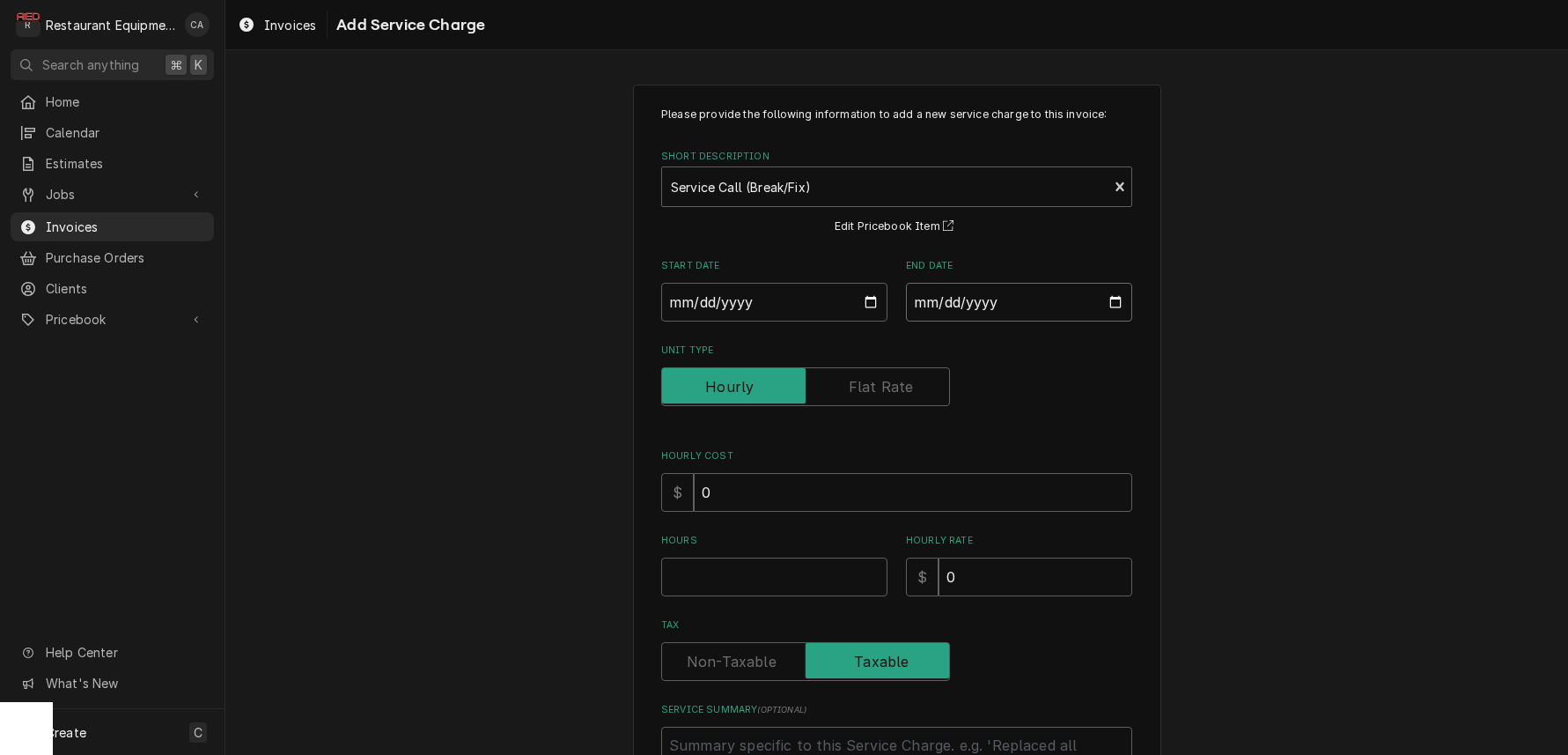
type input "2025-09-26"
click at [1272, 379] on div "Please provide the following information to add a new service charge to this in…" at bounding box center [897, 491] width 1342 height 844
click at [776, 566] on input "Hours" at bounding box center [774, 577] width 226 height 39
click at [775, 566] on input "Hours" at bounding box center [774, 577] width 226 height 39
type textarea "x"
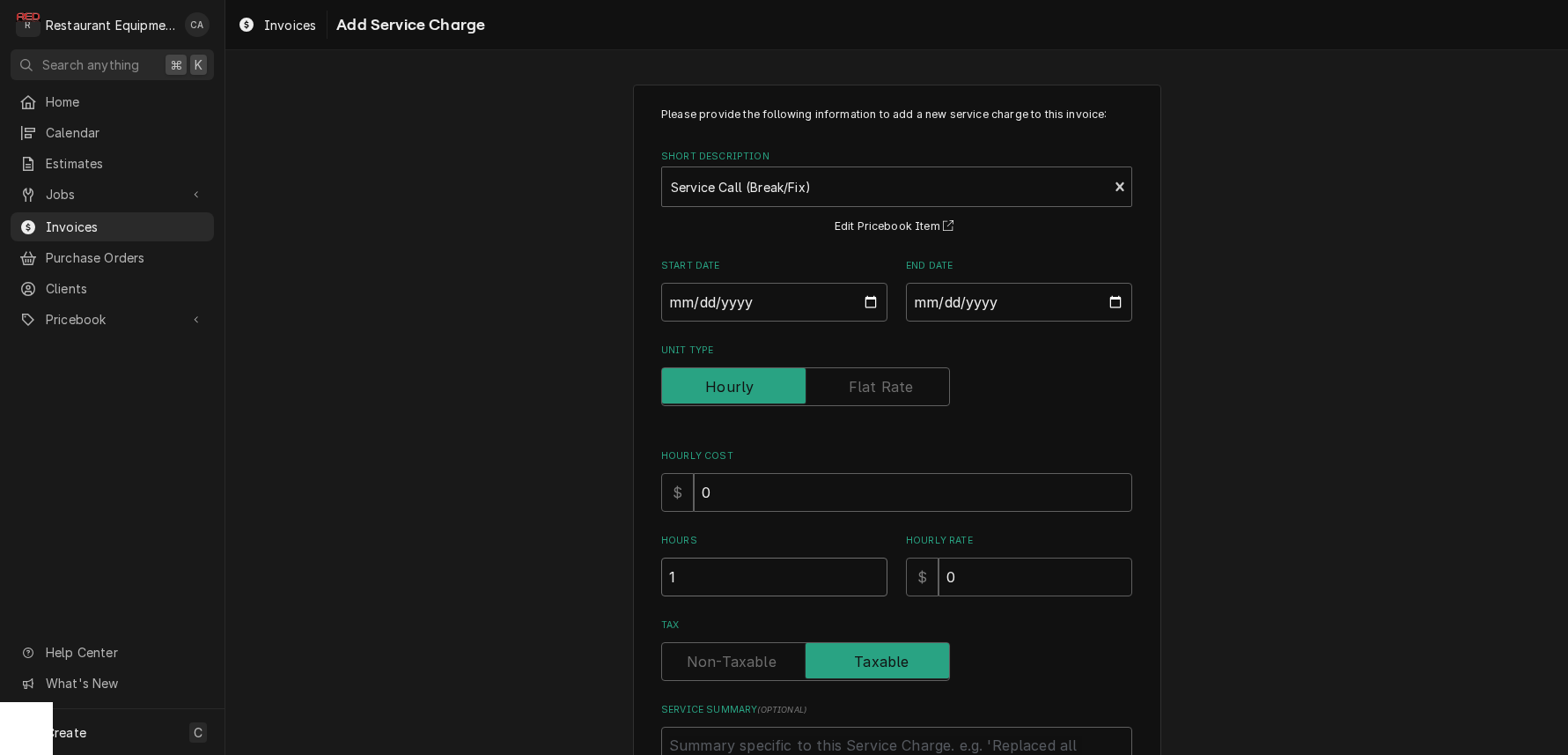
type input "1"
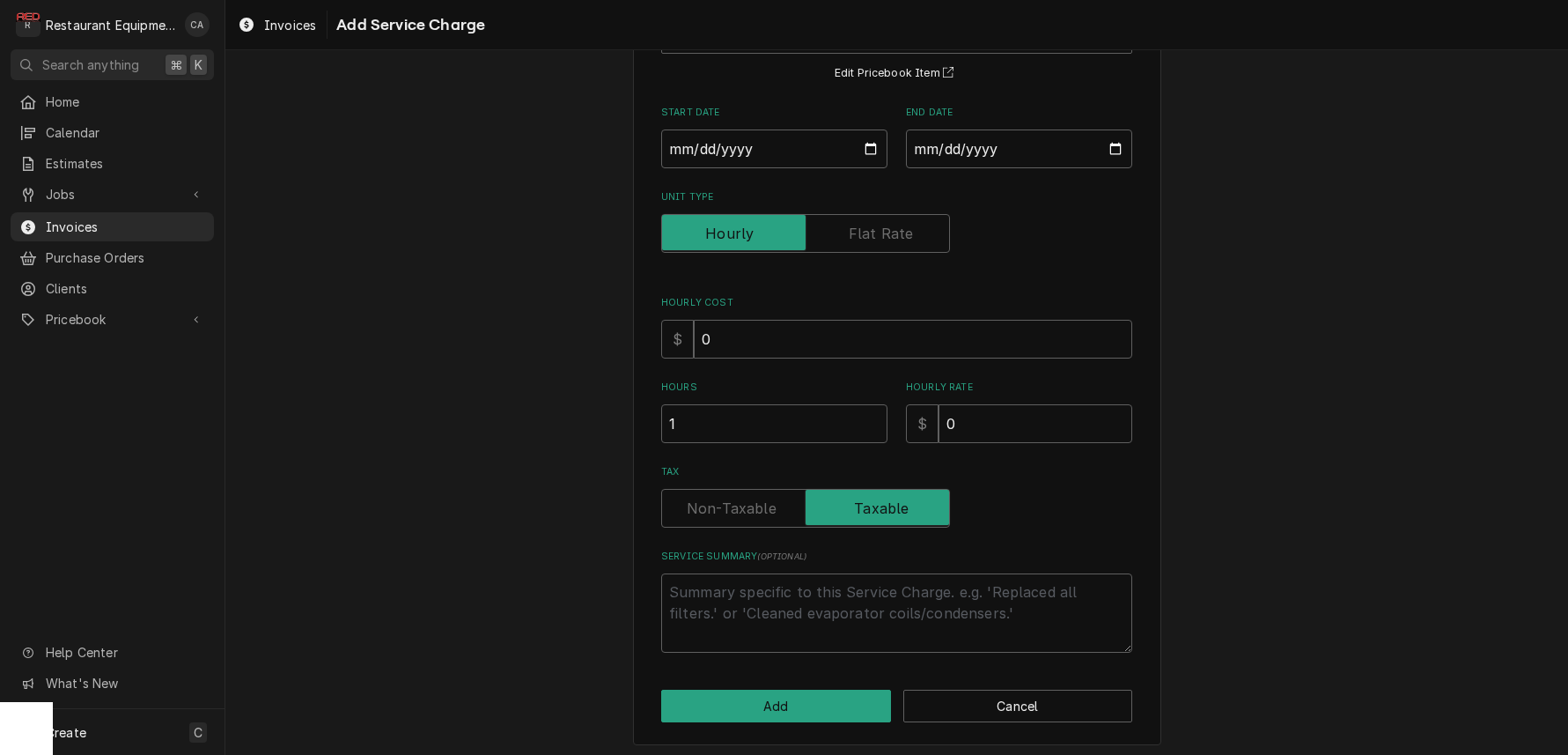
scroll to position [1, 0]
click at [755, 573] on textarea "Service Summary ( optional )" at bounding box center [897, 612] width 471 height 79
type textarea "x"
type textarea "R"
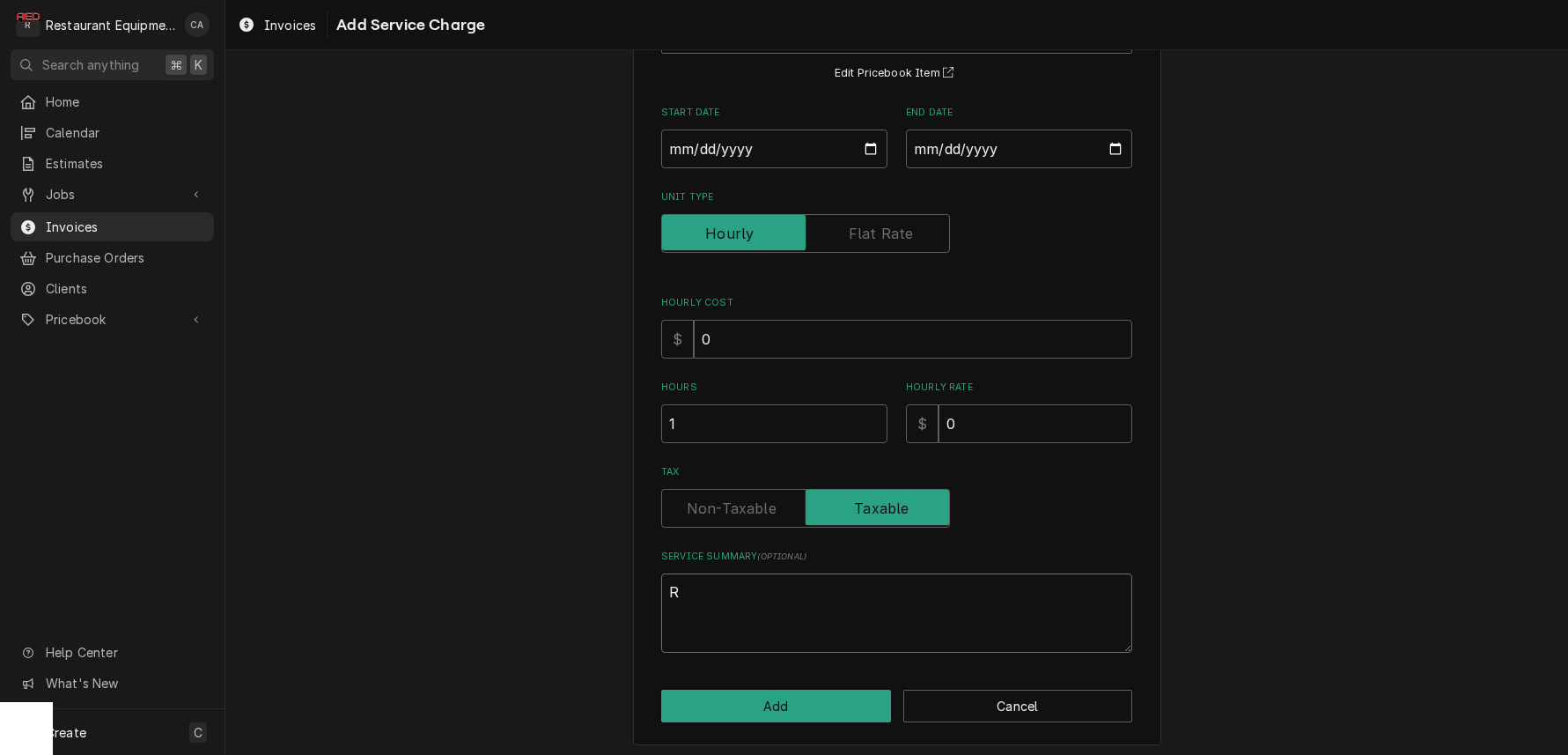
type textarea "x"
type textarea "Ro"
type textarea "x"
type textarea "Roo"
type textarea "x"
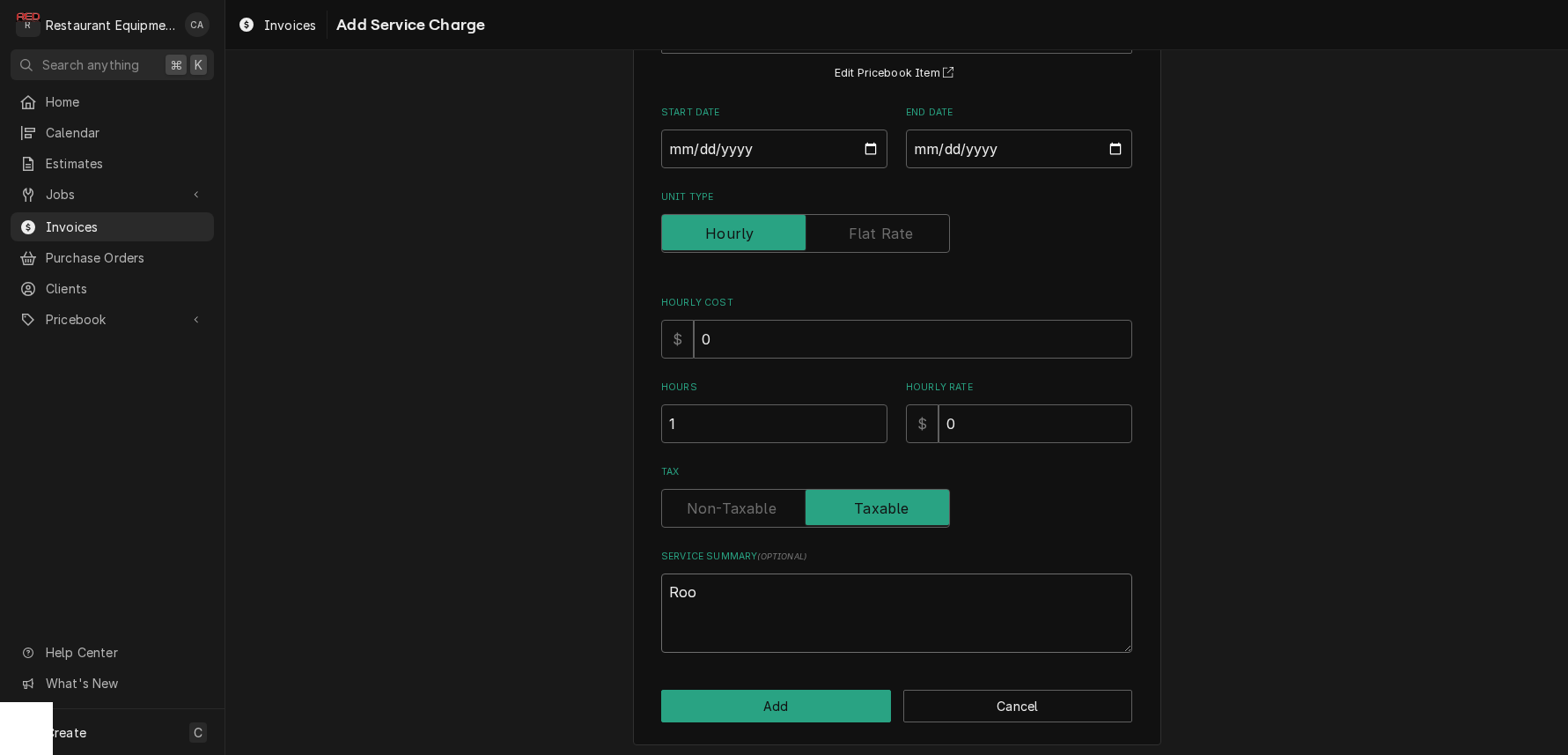
type textarea "Roo"
type textarea "x"
type textarea "Roo 9"
type textarea "x"
type textarea "Roo 90"
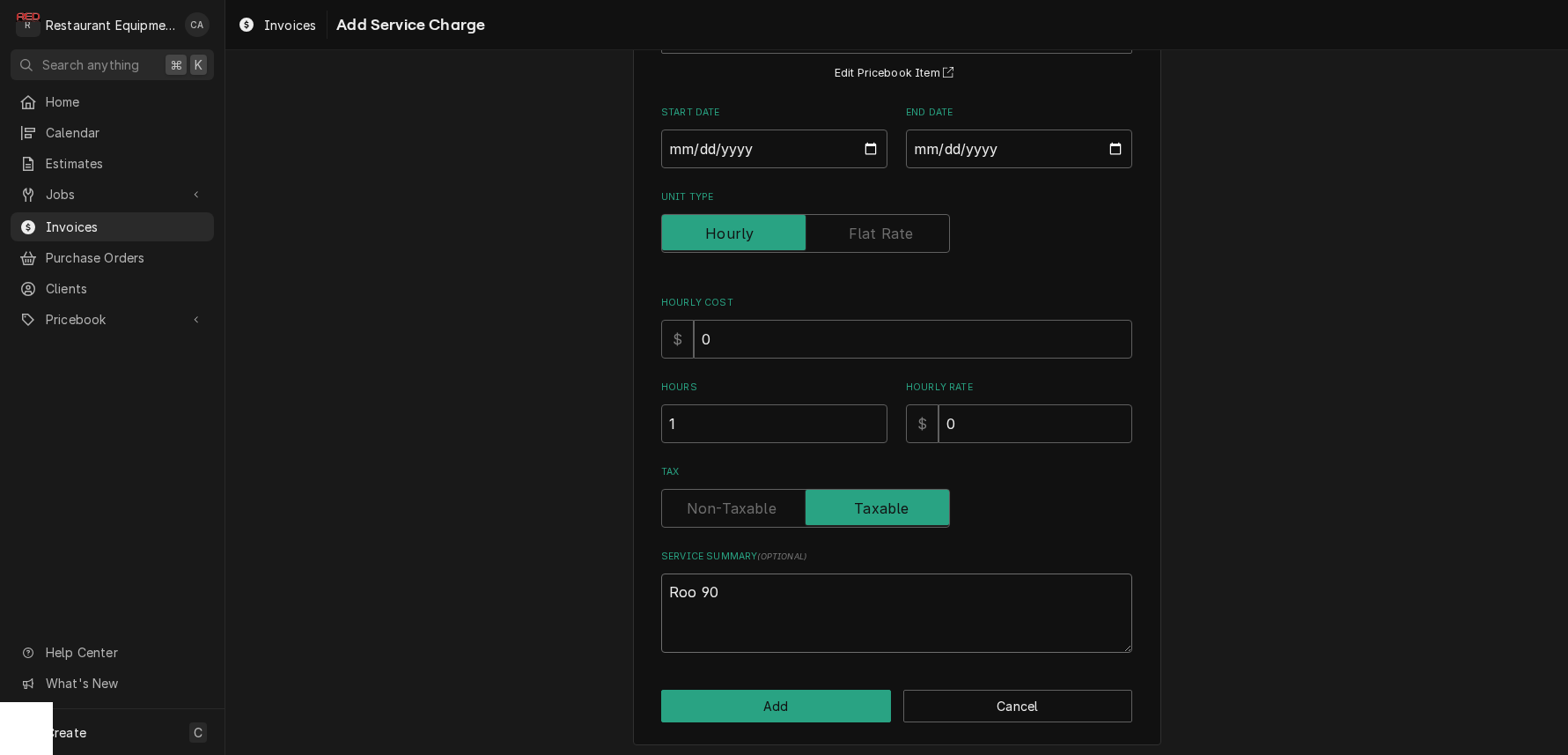
type textarea "x"
type textarea "Roo 903"
type textarea "x"
type textarea "Roo 9032"
type textarea "x"
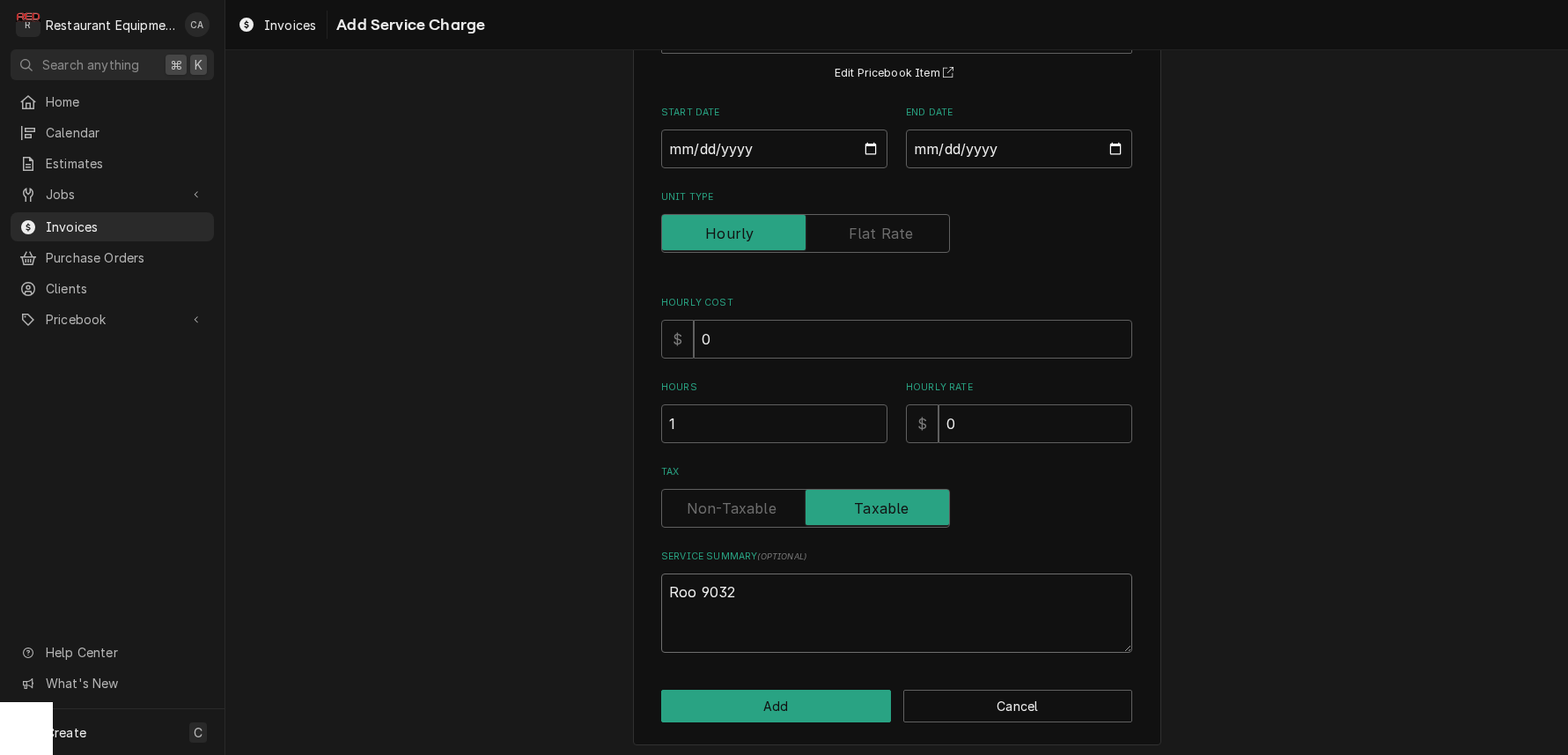
type textarea "Roo 9032"
type textarea "x"
type textarea "Roo 9032"
type textarea "x"
type textarea "Roo 9032"
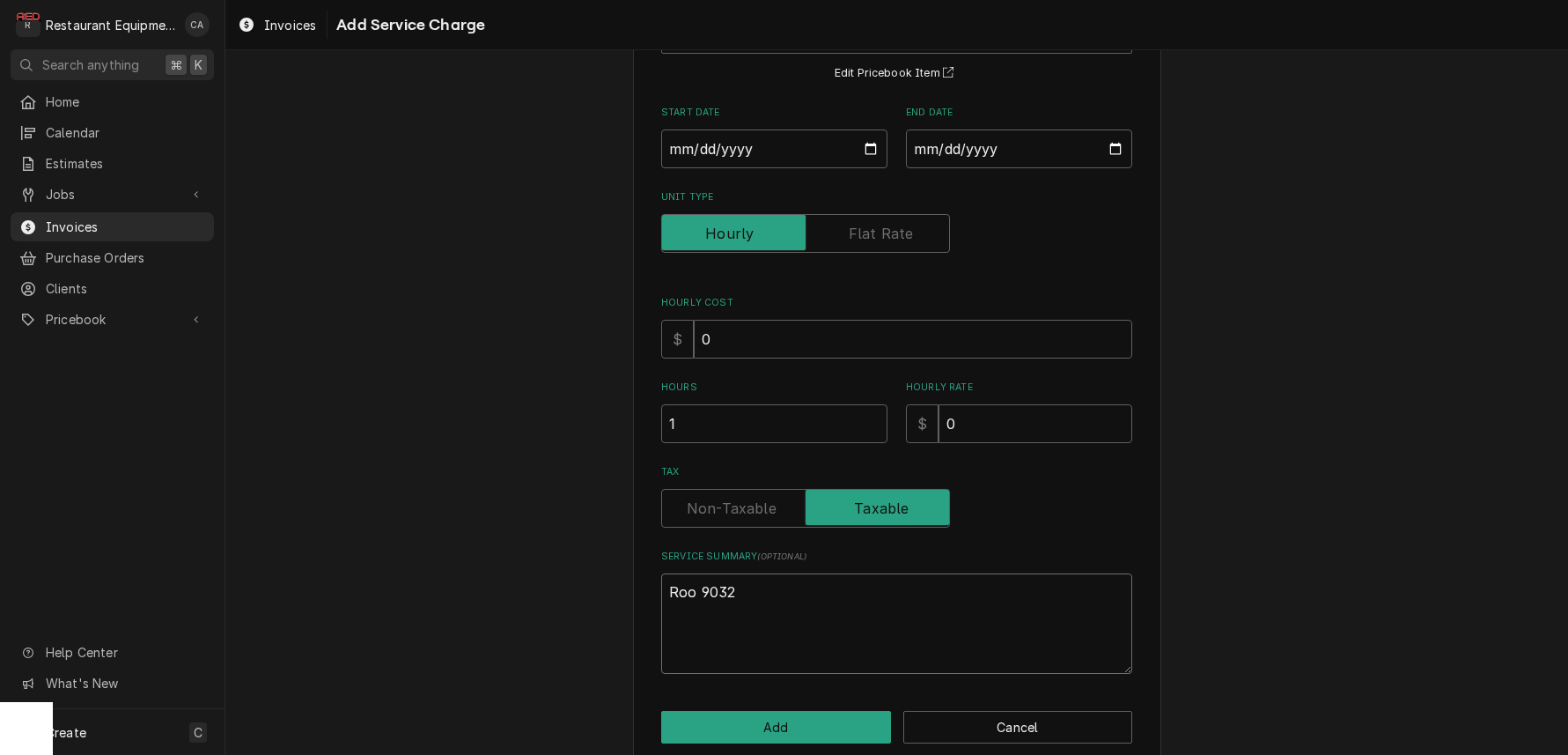
paste textarea "9/26/25 In 2:30 Out 3:30 Tk 106 Multiplex: Model- ma-8-2p SN/ 650219750 I arriv…"
type textarea "x"
type textarea "Roo 9032 9/26/25 In 2:30 Out 3:30 Tk 106 Multiplex: Model- ma-8-2p SN/ 65021975…"
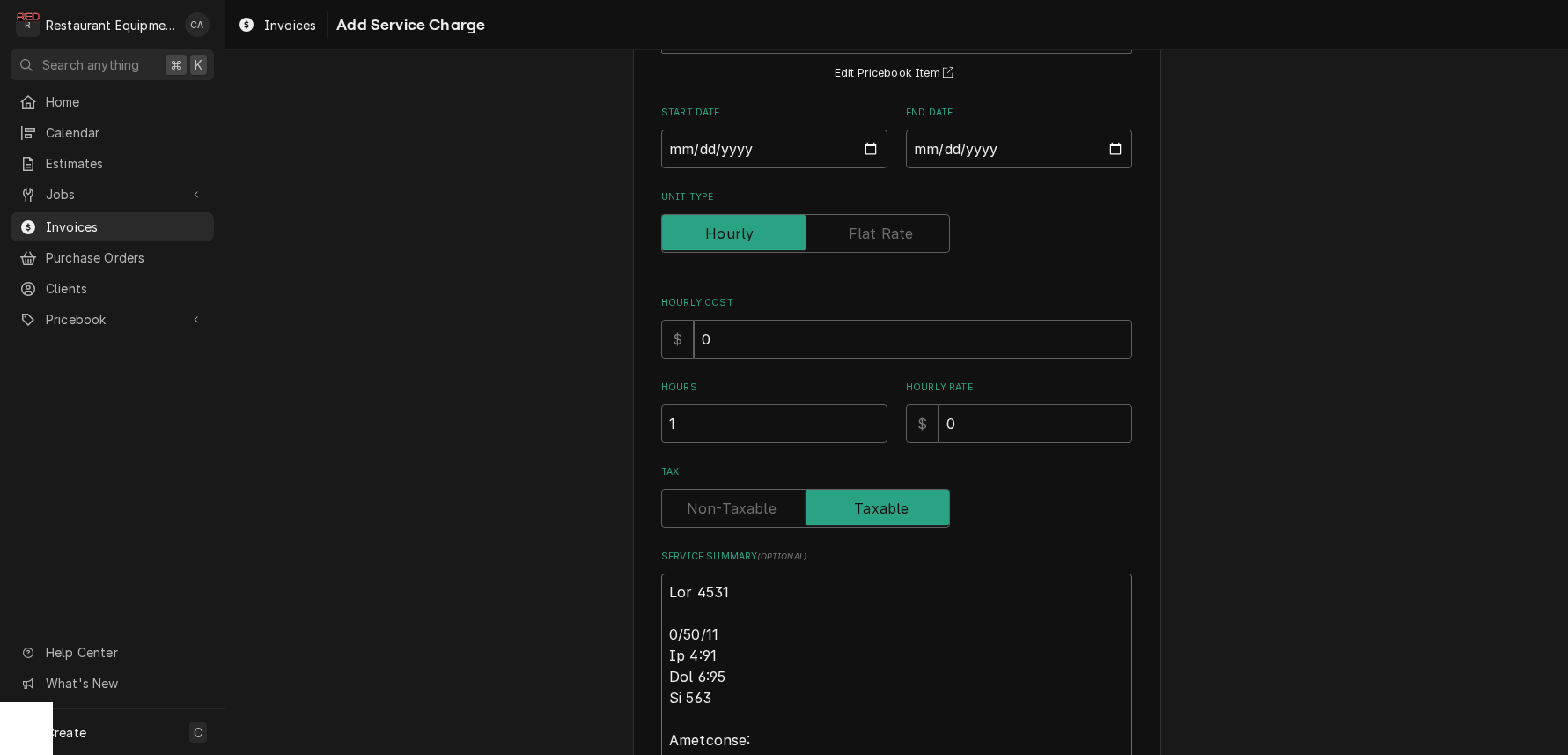
scroll to position [660, 0]
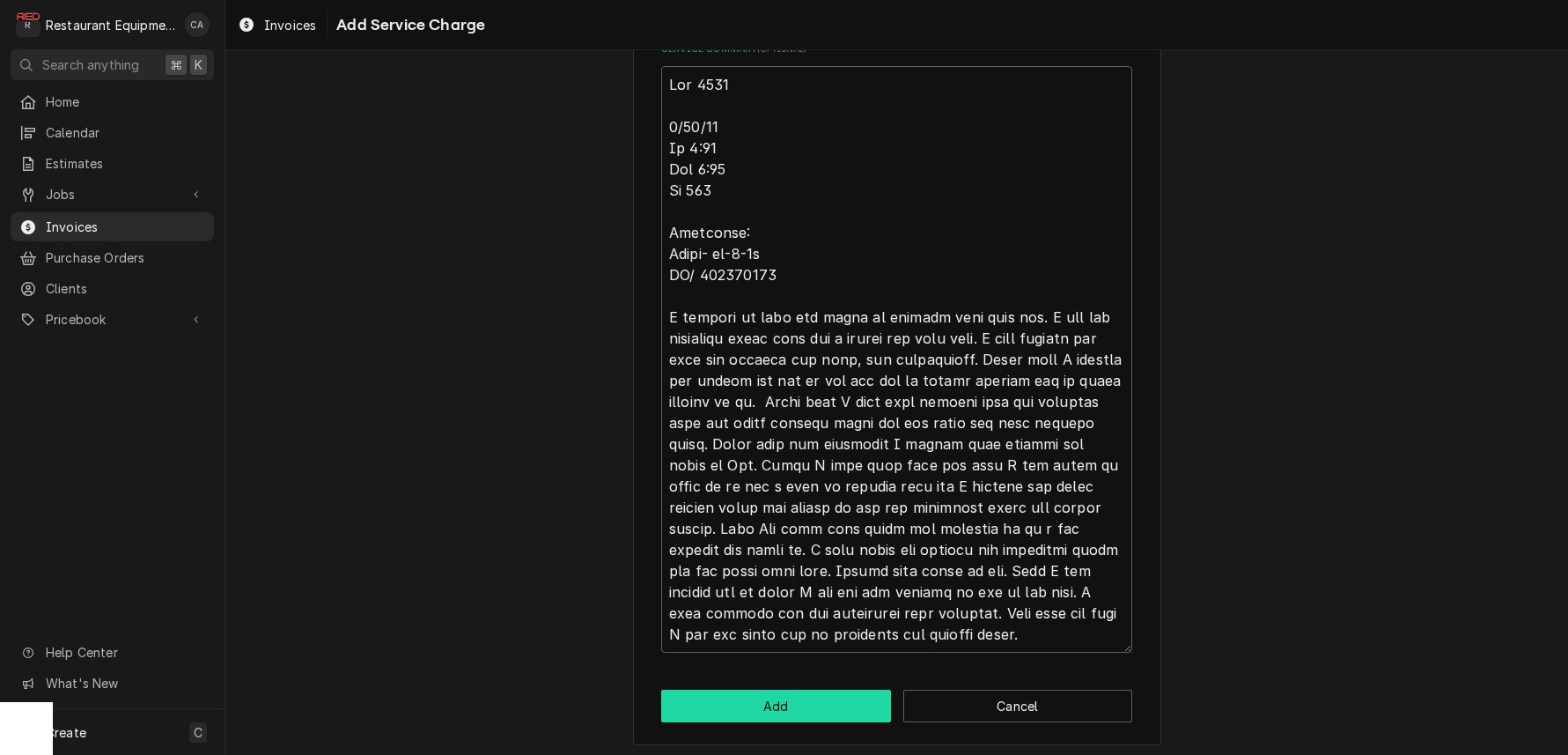
click at [800, 710] on button "Add" at bounding box center [776, 706] width 230 height 33
type textarea "x"
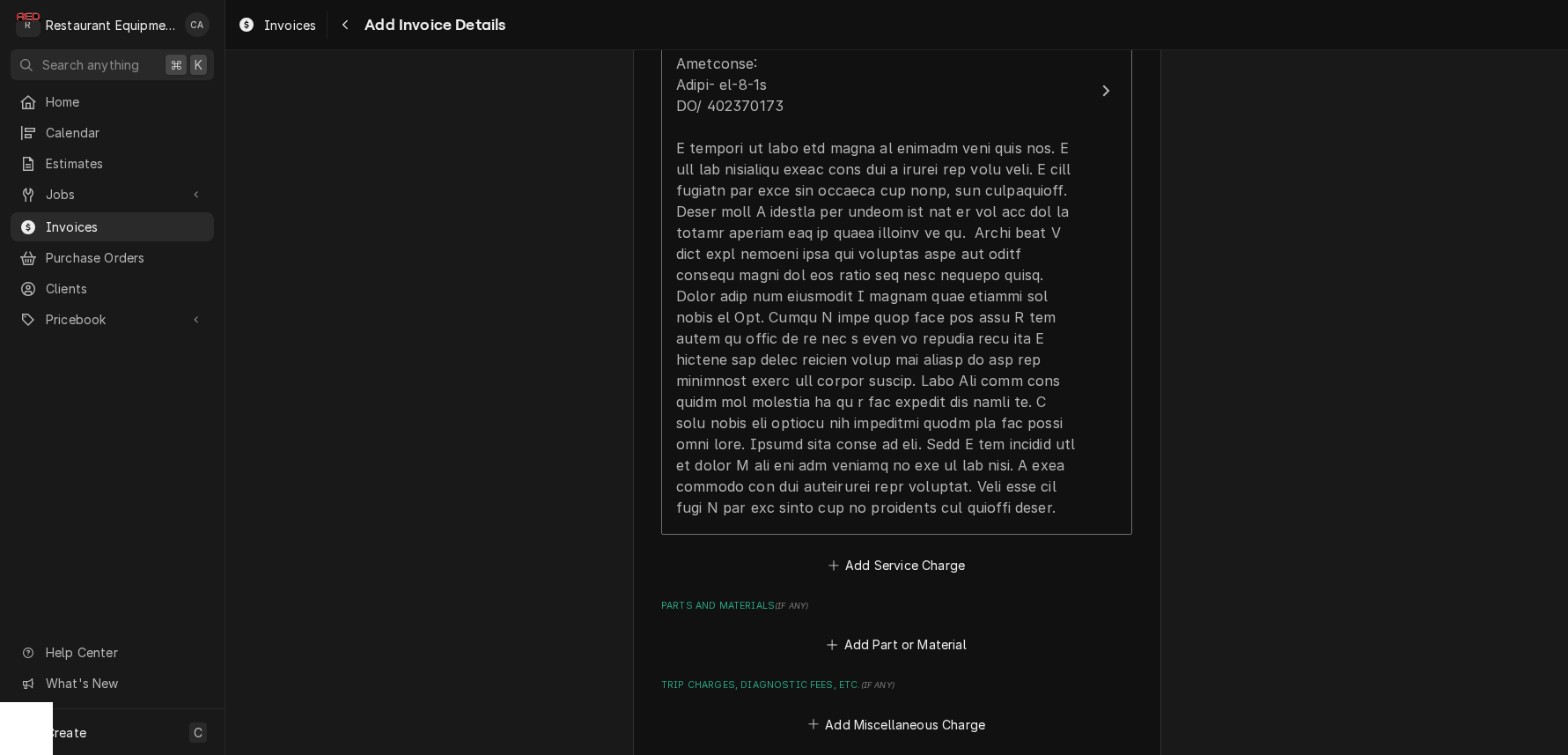
scroll to position [1597, 0]
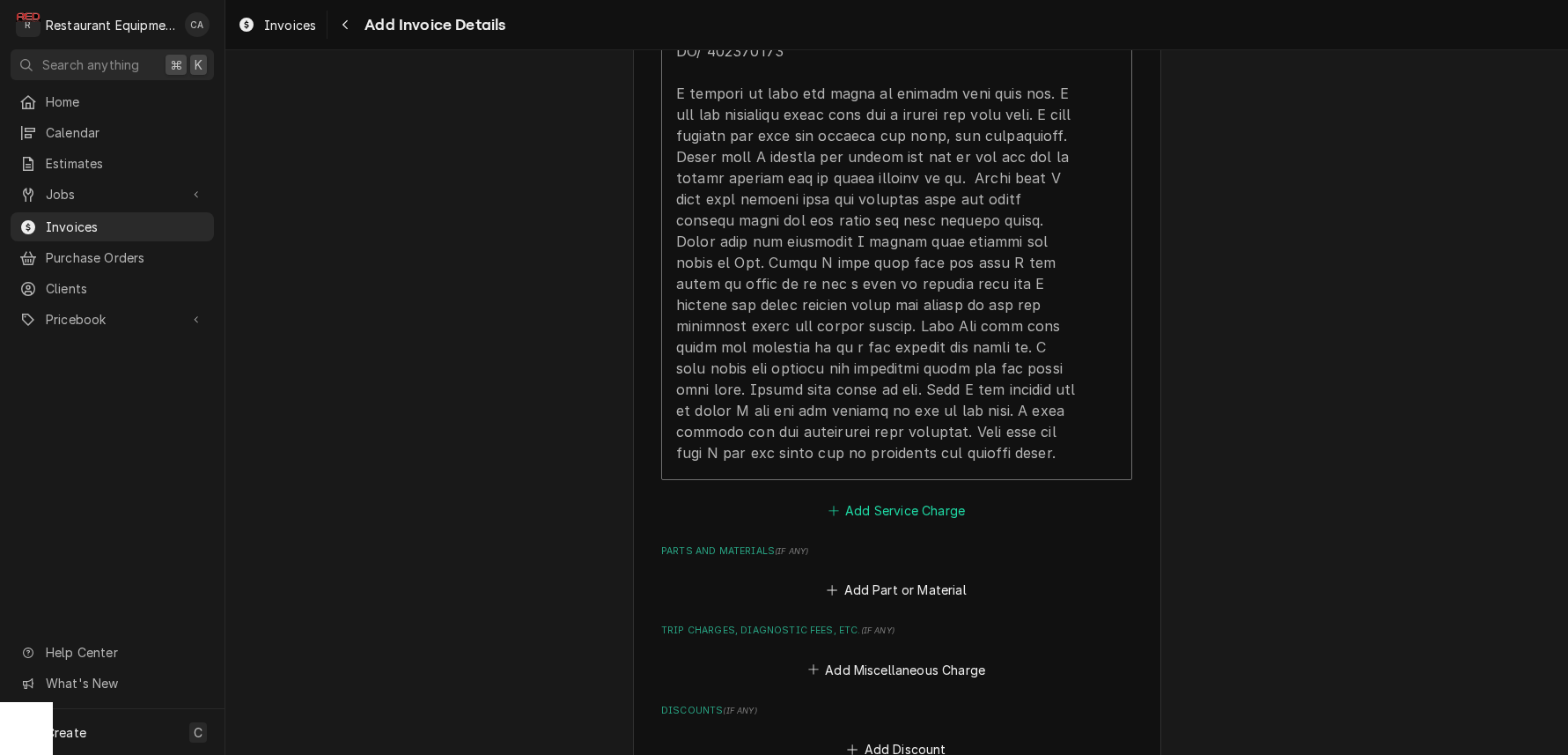
click at [846, 498] on button "Add Service Charge" at bounding box center [896, 509] width 143 height 25
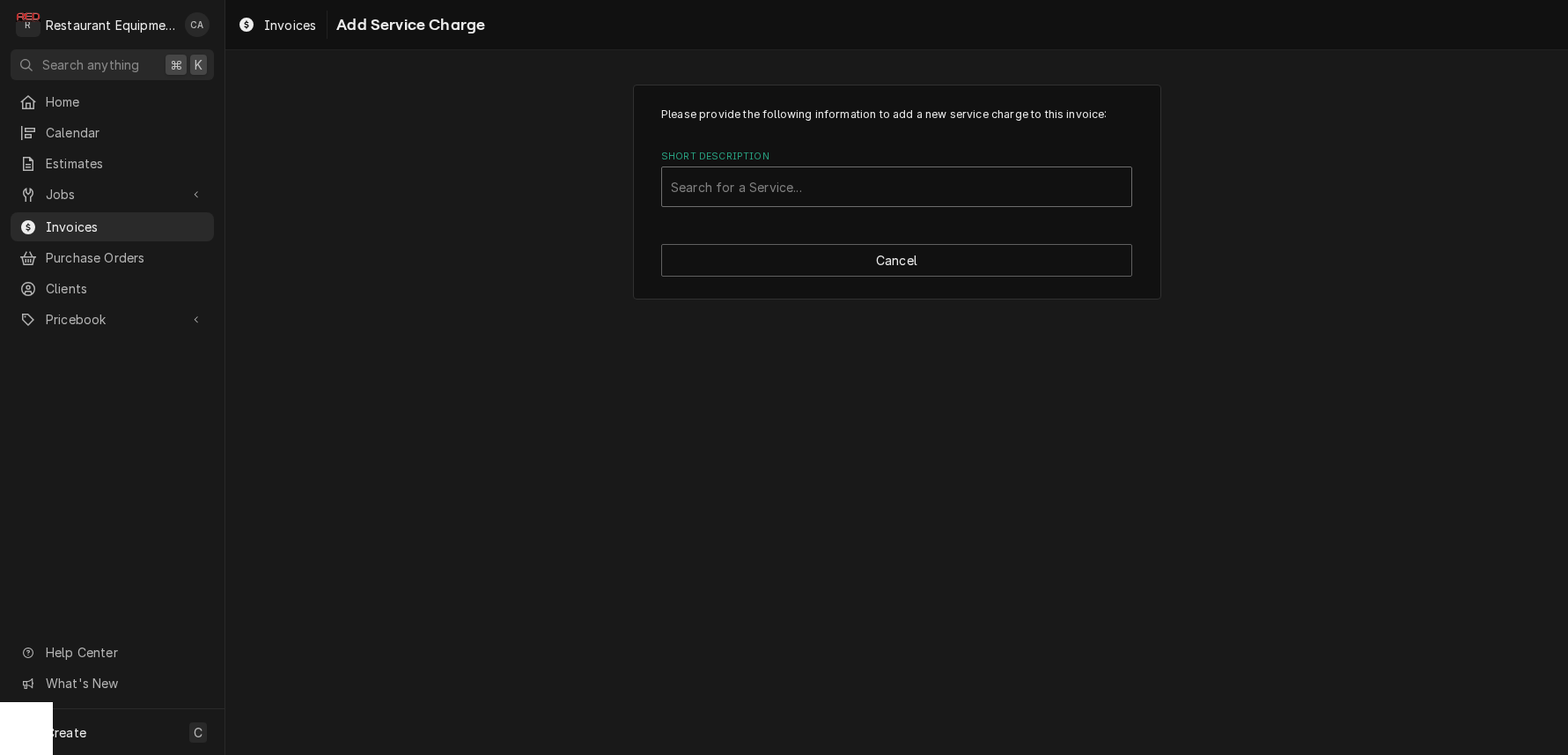
click at [737, 187] on div "Search for a Service..." at bounding box center [897, 187] width 452 height 18
type input "travel"
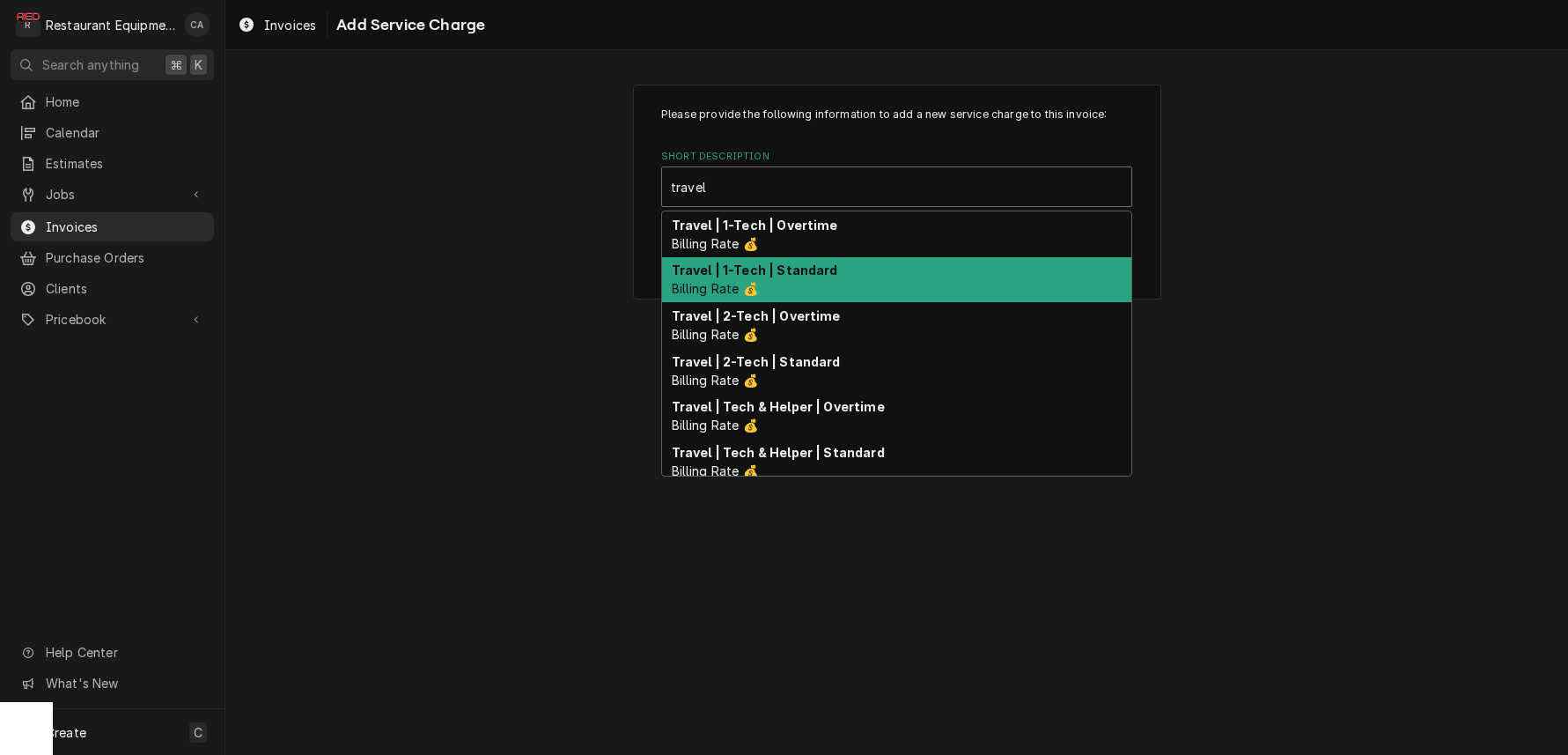
drag, startPoint x: 743, startPoint y: 266, endPoint x: 812, endPoint y: 328, distance: 92.8
click at [748, 267] on strong "Travel | 1-Tech | Standard" at bounding box center [755, 269] width 166 height 15
type textarea "x"
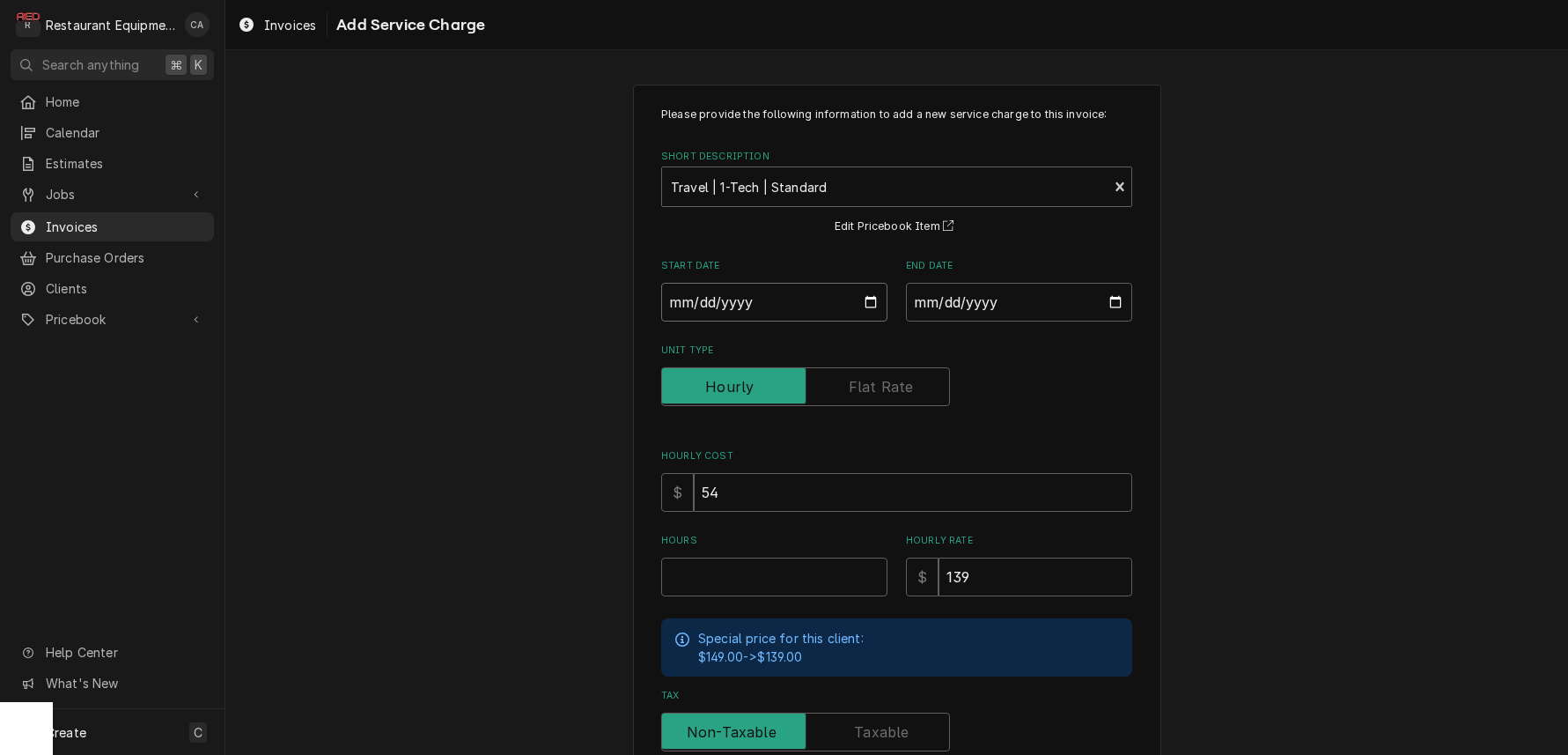
drag, startPoint x: 706, startPoint y: 312, endPoint x: 736, endPoint y: 326, distance: 33.1
click at [708, 312] on input "Start Date" at bounding box center [774, 302] width 226 height 39
type input "2025-09-26"
type textarea "x"
drag, startPoint x: 978, startPoint y: 302, endPoint x: 995, endPoint y: 327, distance: 30.2
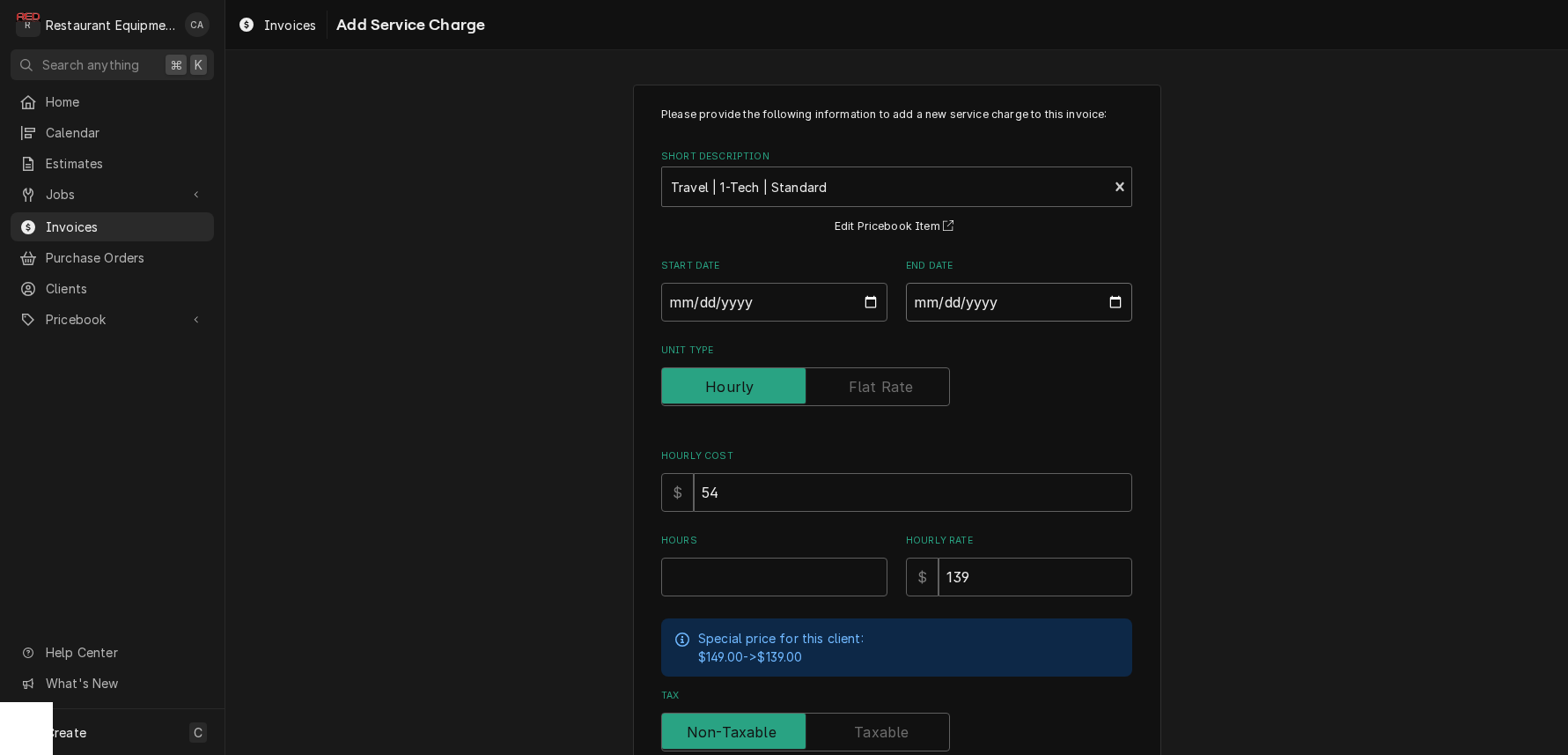
click at [978, 303] on input "End Date" at bounding box center [1019, 302] width 226 height 39
type input "2025-09-26"
drag, startPoint x: 1228, startPoint y: 410, endPoint x: 948, endPoint y: 619, distance: 349.4
click at [1229, 413] on div "Please provide the following information to add a new service charge to this in…" at bounding box center [897, 527] width 1342 height 915
click at [732, 573] on input "Hours" at bounding box center [774, 577] width 226 height 39
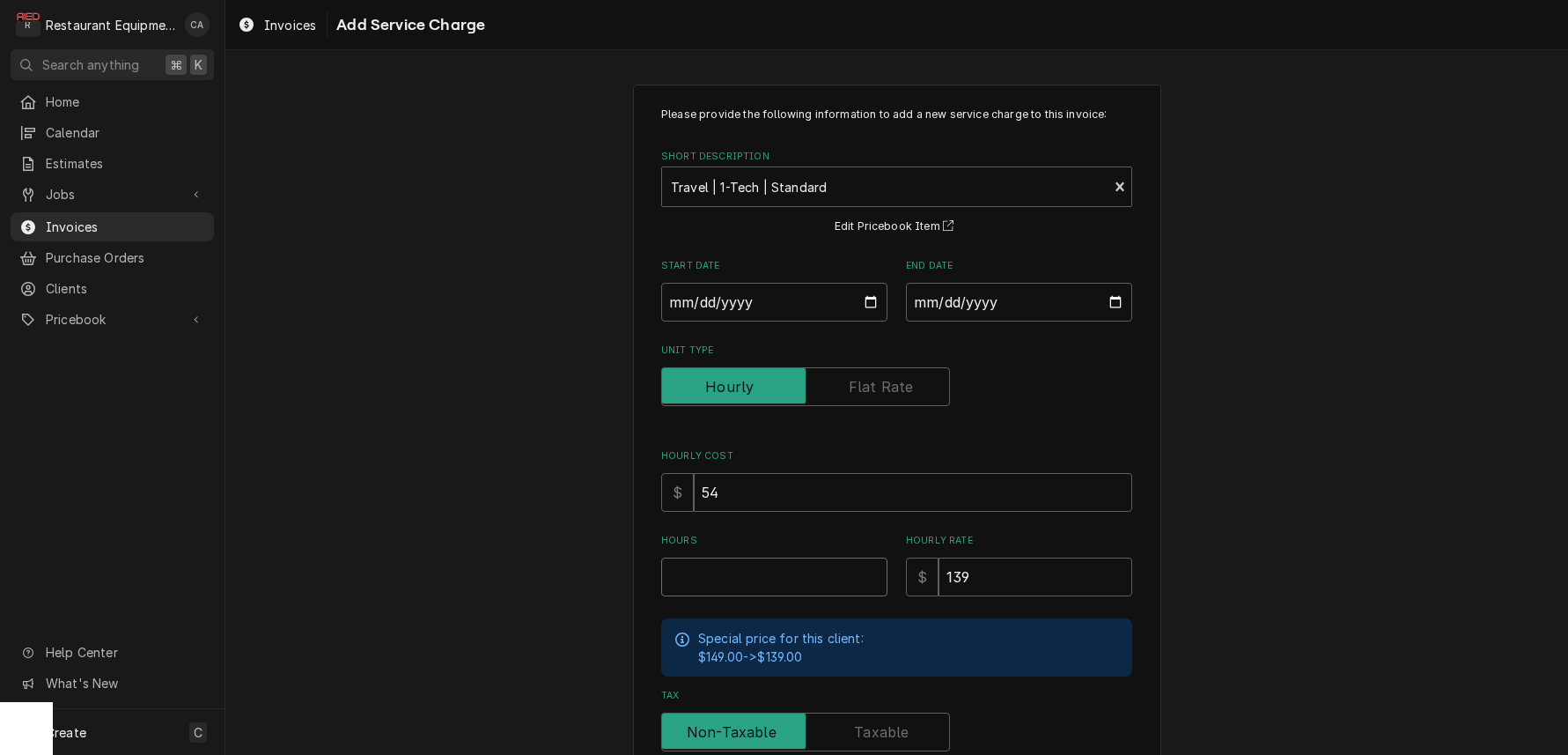
type textarea "x"
type input "1"
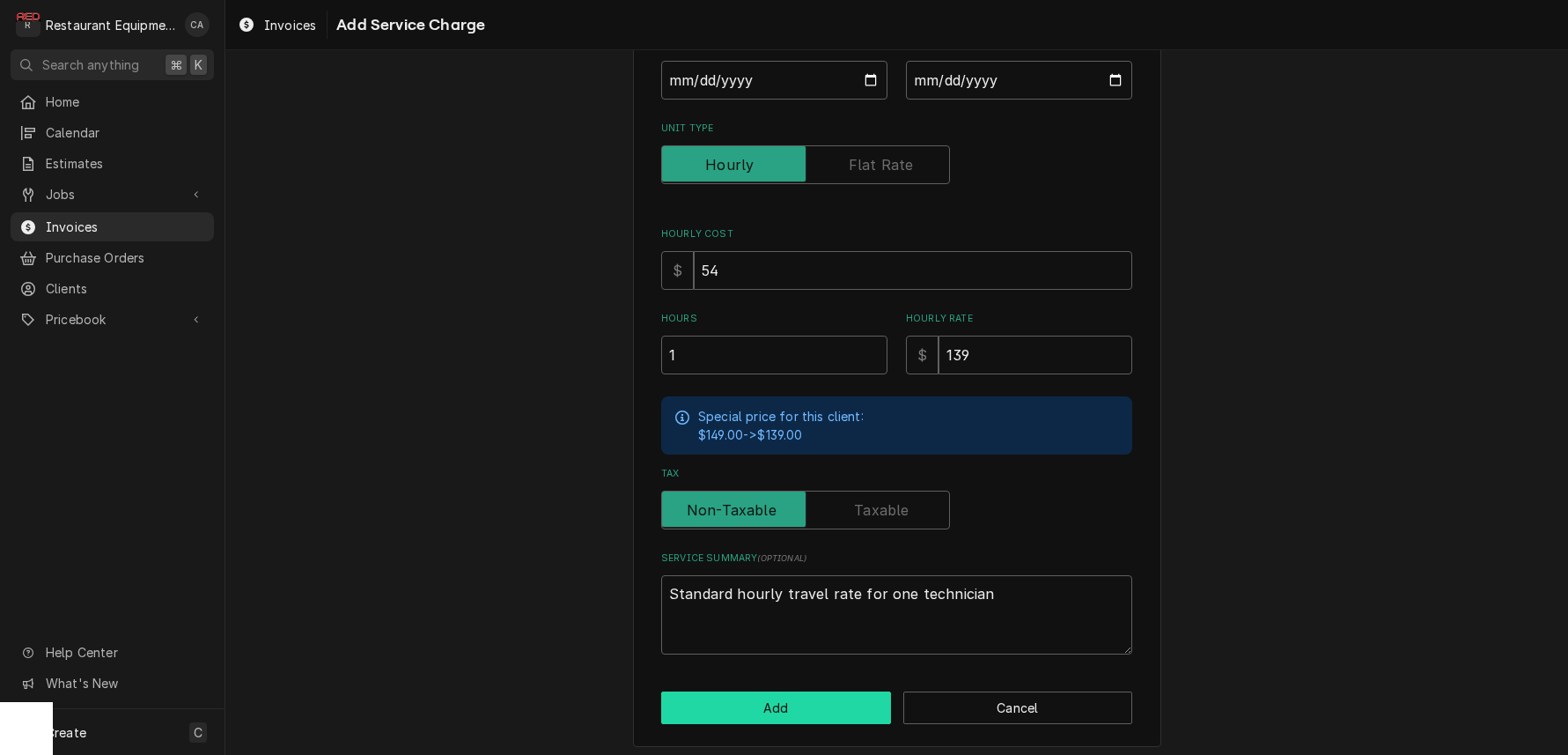
click at [813, 704] on button "Add" at bounding box center [776, 708] width 230 height 33
type textarea "x"
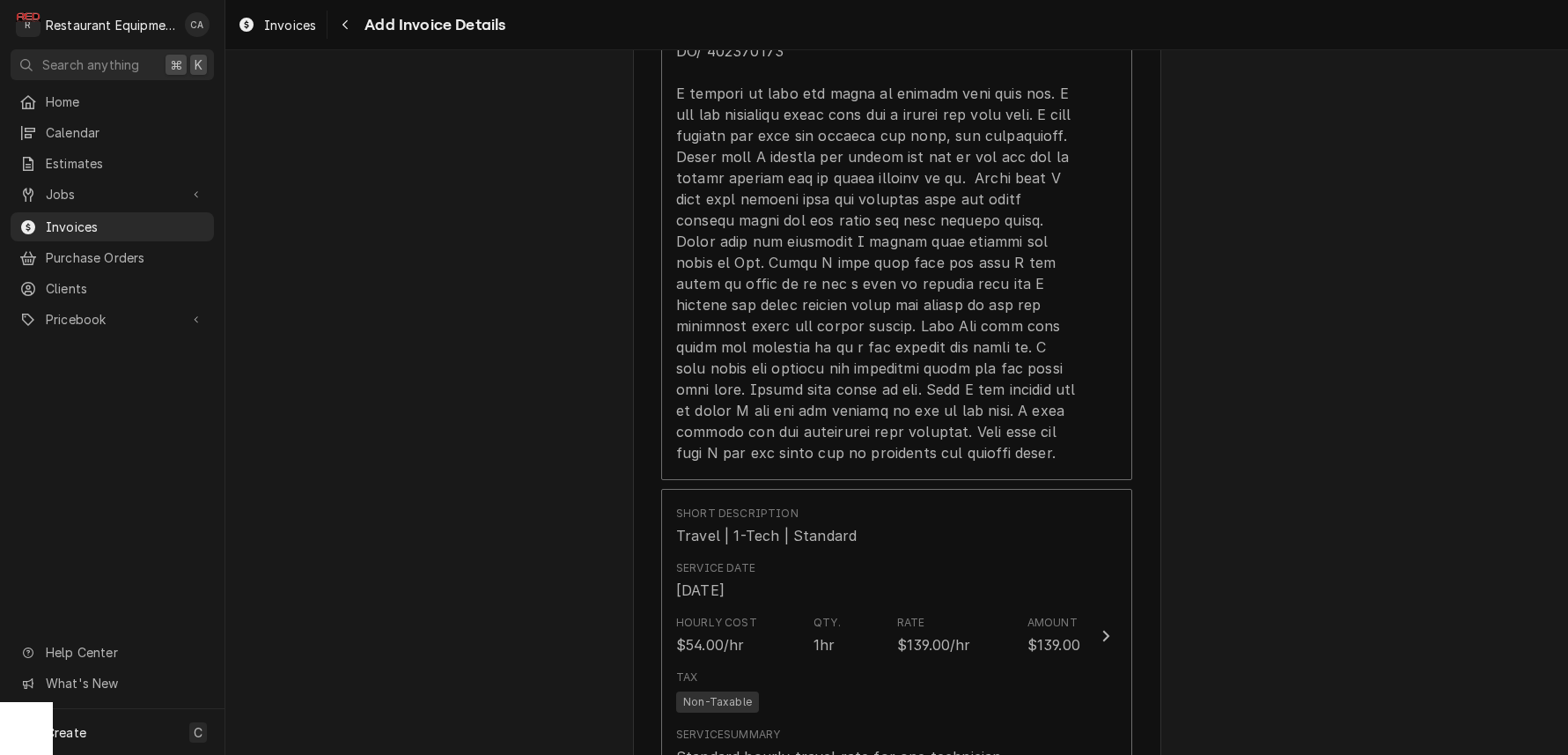
scroll to position [1795, 0]
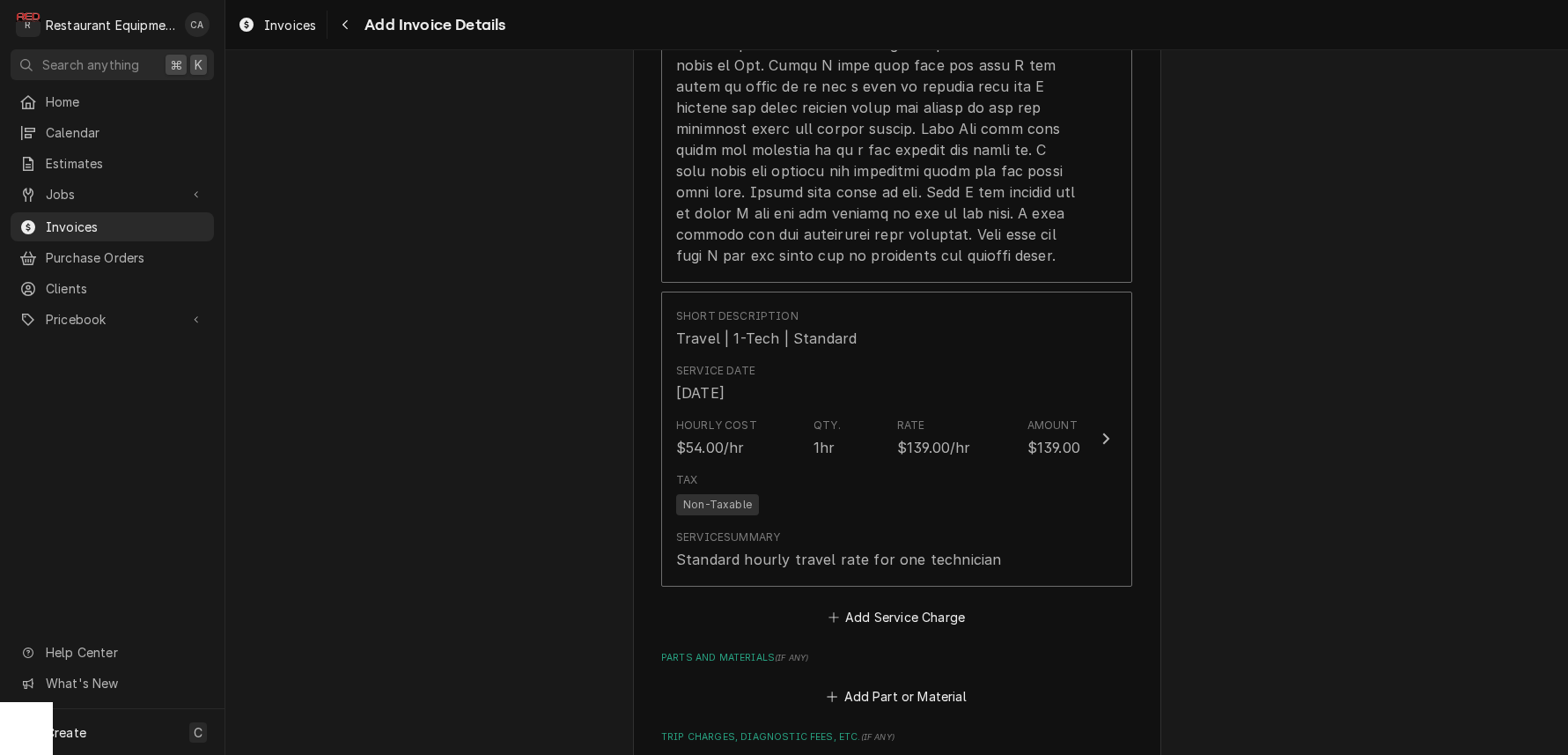
drag, startPoint x: 936, startPoint y: 598, endPoint x: 900, endPoint y: 456, distance: 146.5
click at [936, 604] on button "Add Service Charge" at bounding box center [896, 616] width 143 height 25
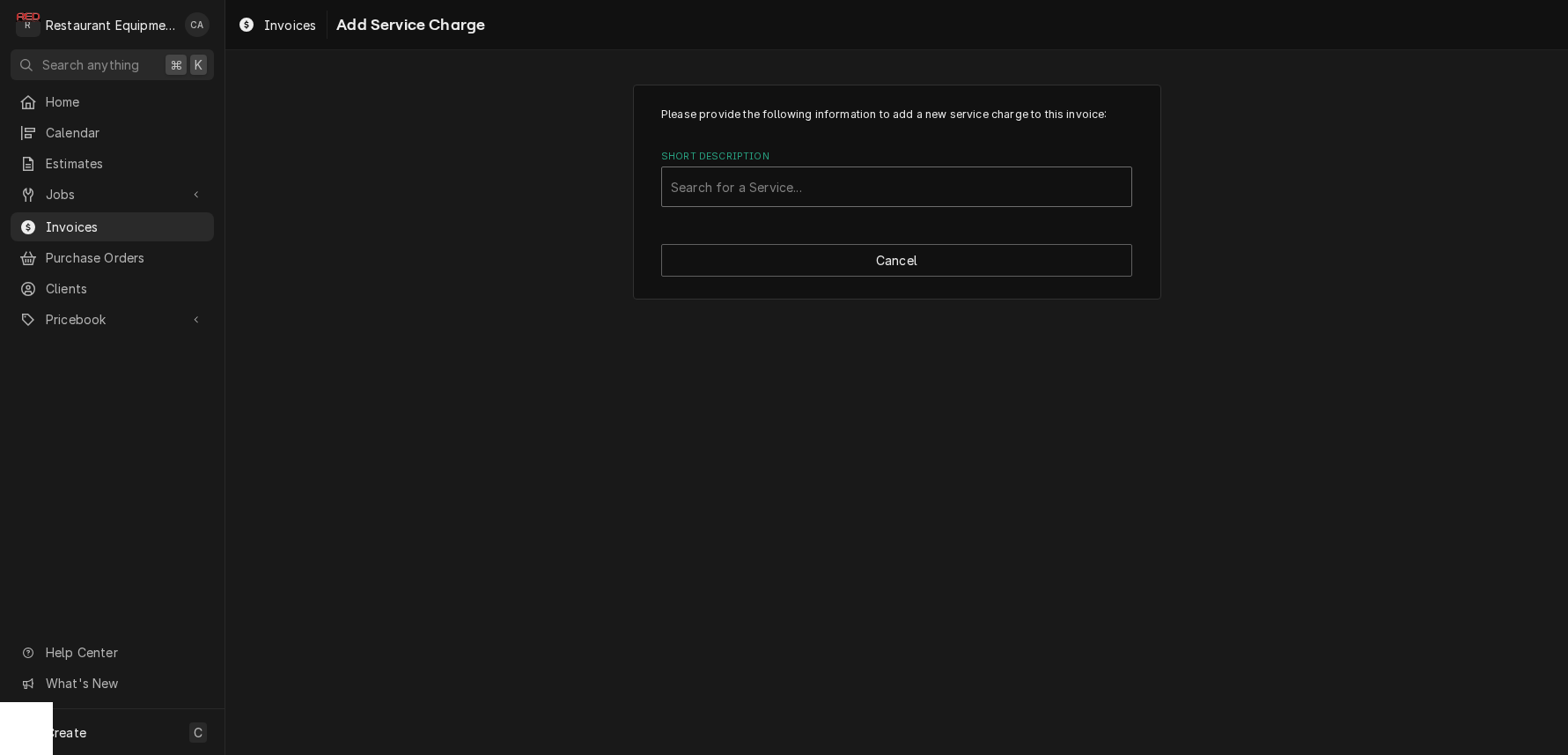
click at [728, 172] on div "Short Description" at bounding box center [897, 186] width 452 height 32
type input "labor"
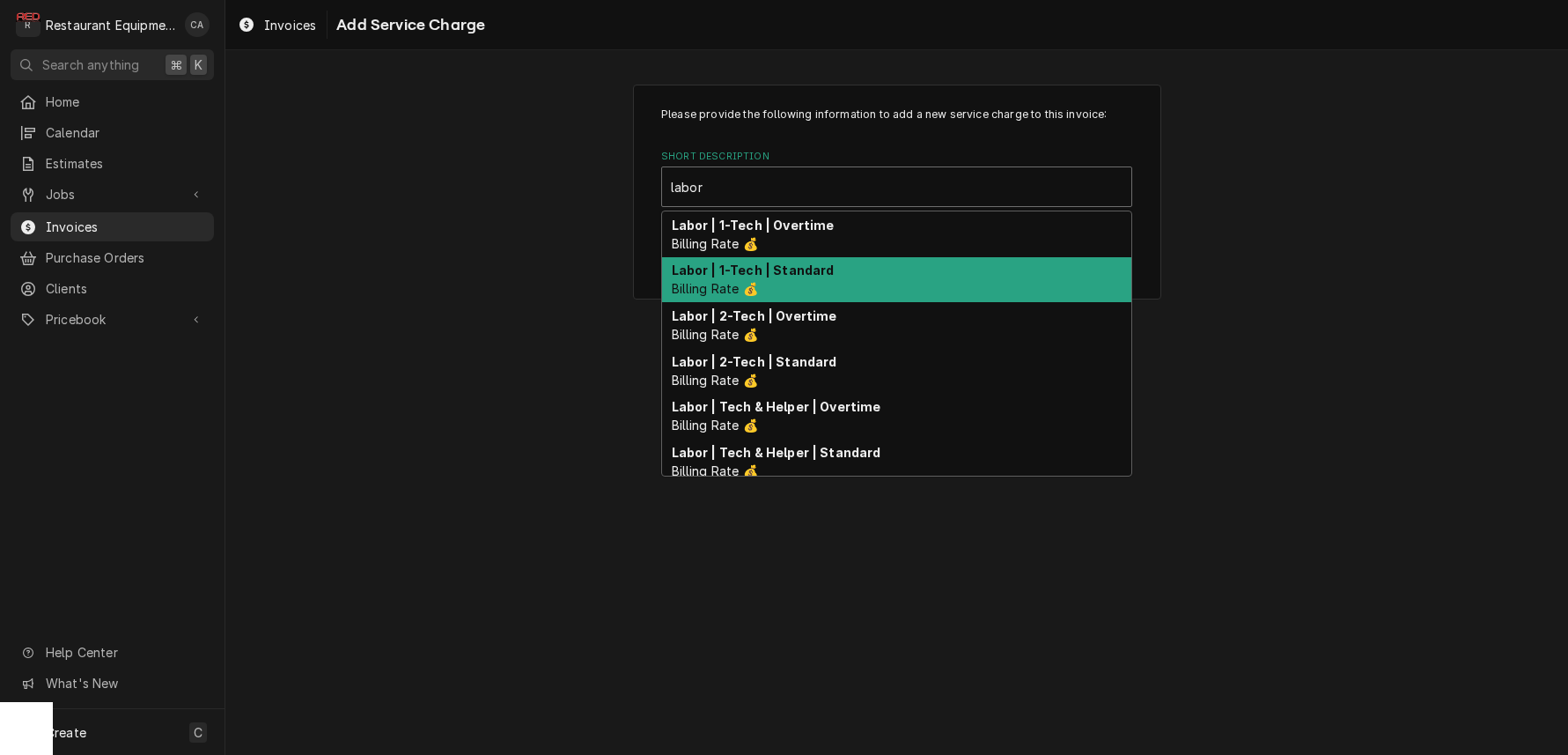
click at [724, 267] on strong "Labor | 1-Tech | Standard" at bounding box center [753, 269] width 163 height 15
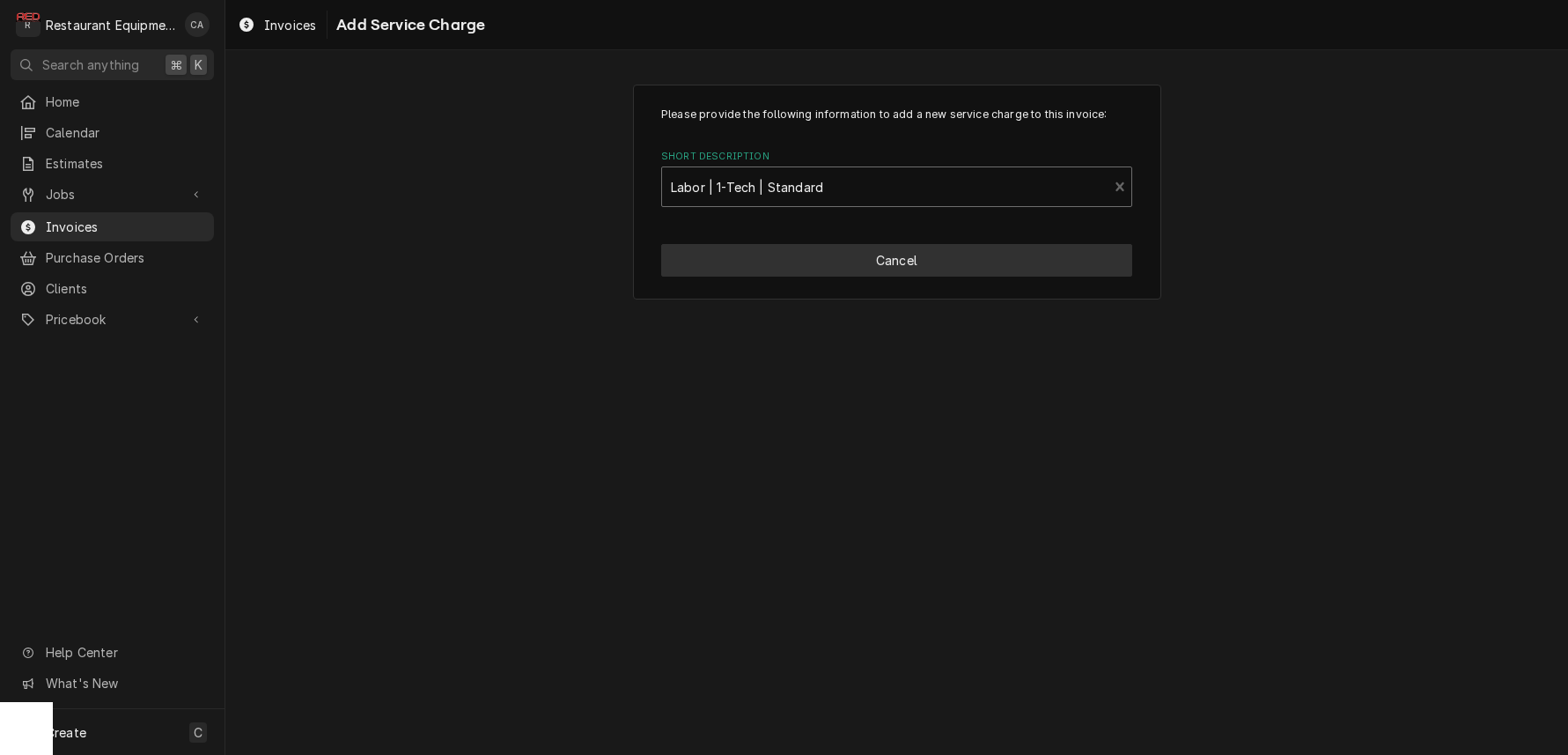
type textarea "x"
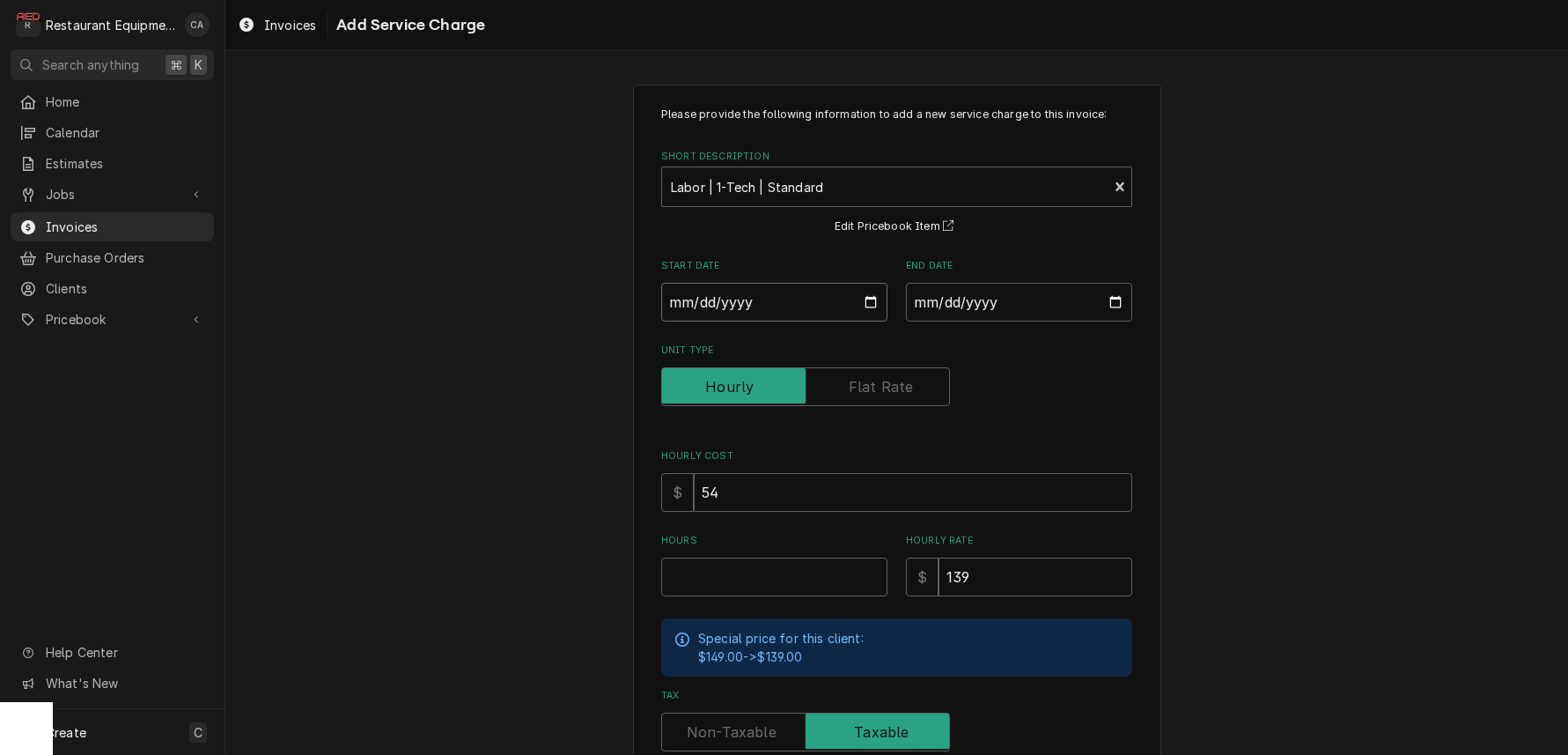
drag, startPoint x: 716, startPoint y: 307, endPoint x: 751, endPoint y: 342, distance: 49.5
click at [717, 308] on input "Start Date" at bounding box center [774, 302] width 226 height 39
type input "2025-09-26"
type textarea "x"
drag, startPoint x: 998, startPoint y: 311, endPoint x: 1010, endPoint y: 346, distance: 37.0
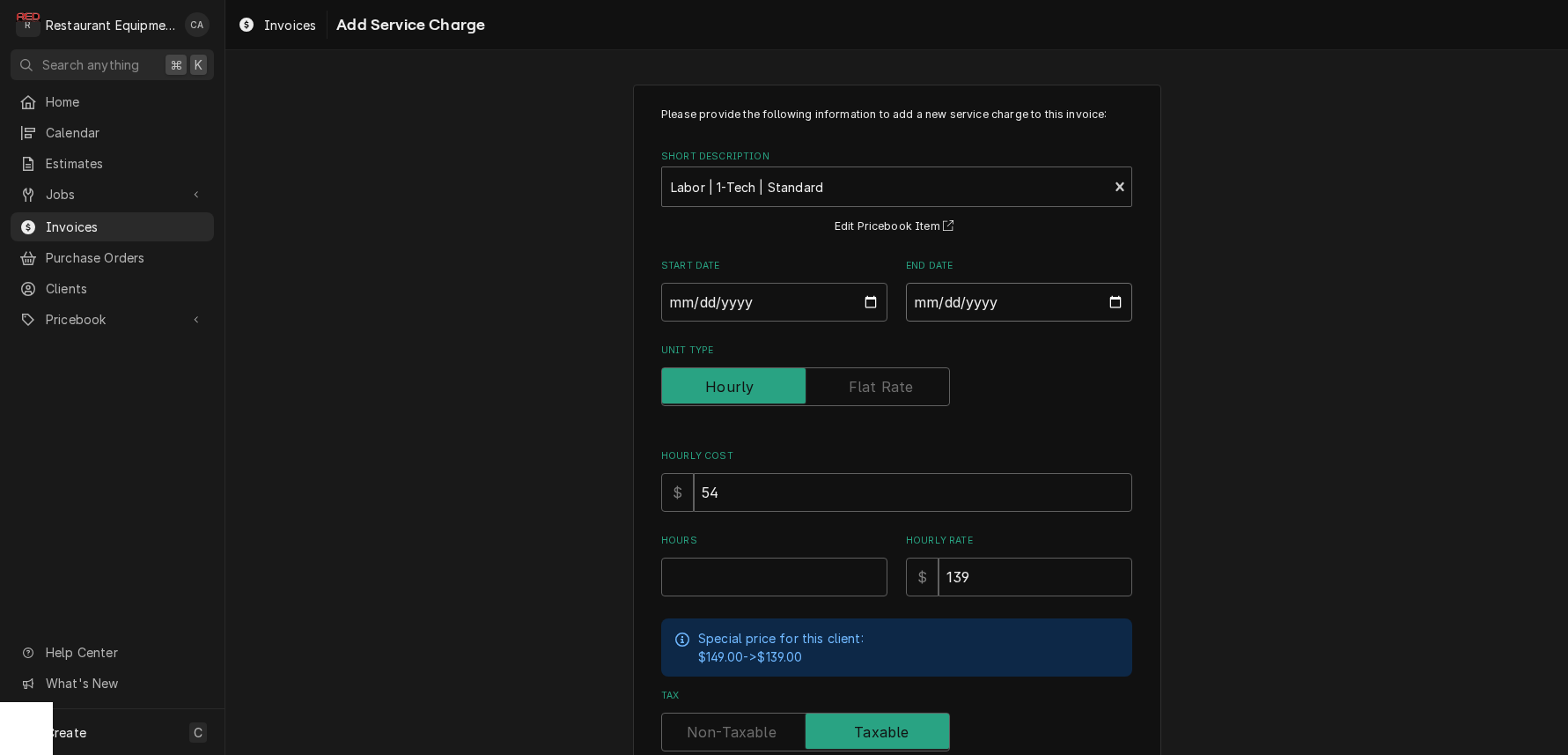
click at [998, 311] on input "End Date" at bounding box center [1019, 302] width 226 height 39
type input "2025-09-26"
click at [761, 575] on input "Hours" at bounding box center [774, 577] width 226 height 39
type textarea "x"
type input "1"
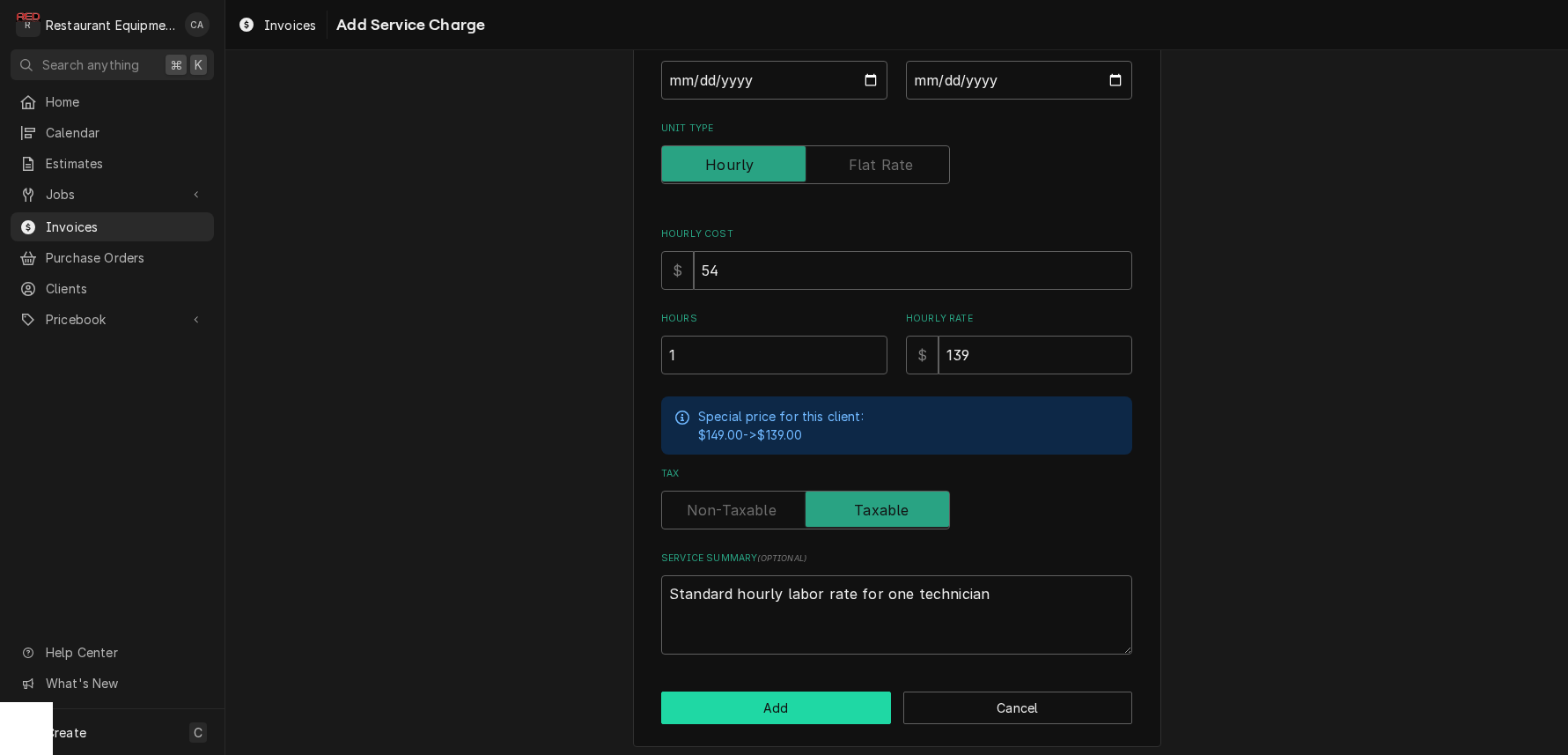
click at [728, 701] on button "Add" at bounding box center [776, 708] width 230 height 33
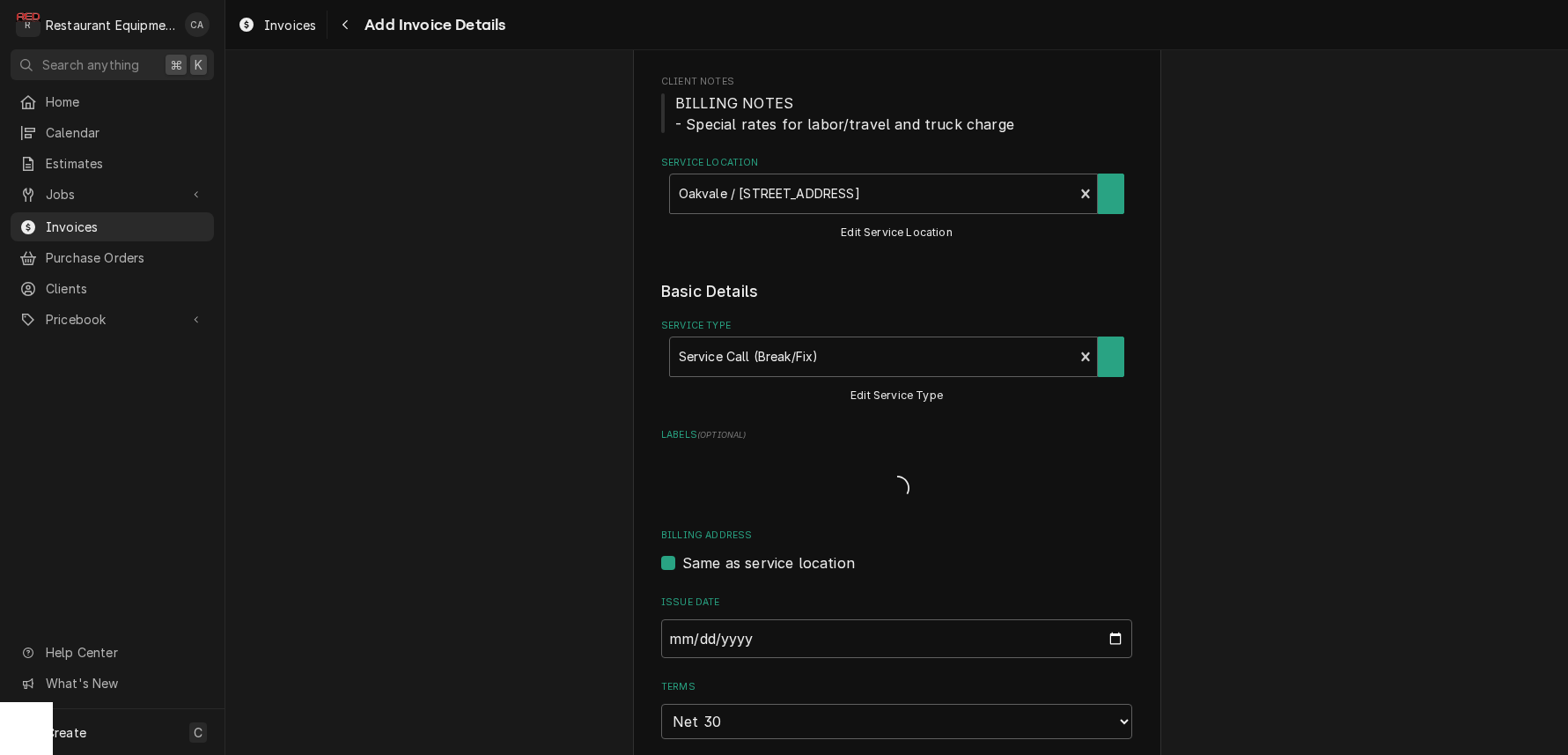
type textarea "x"
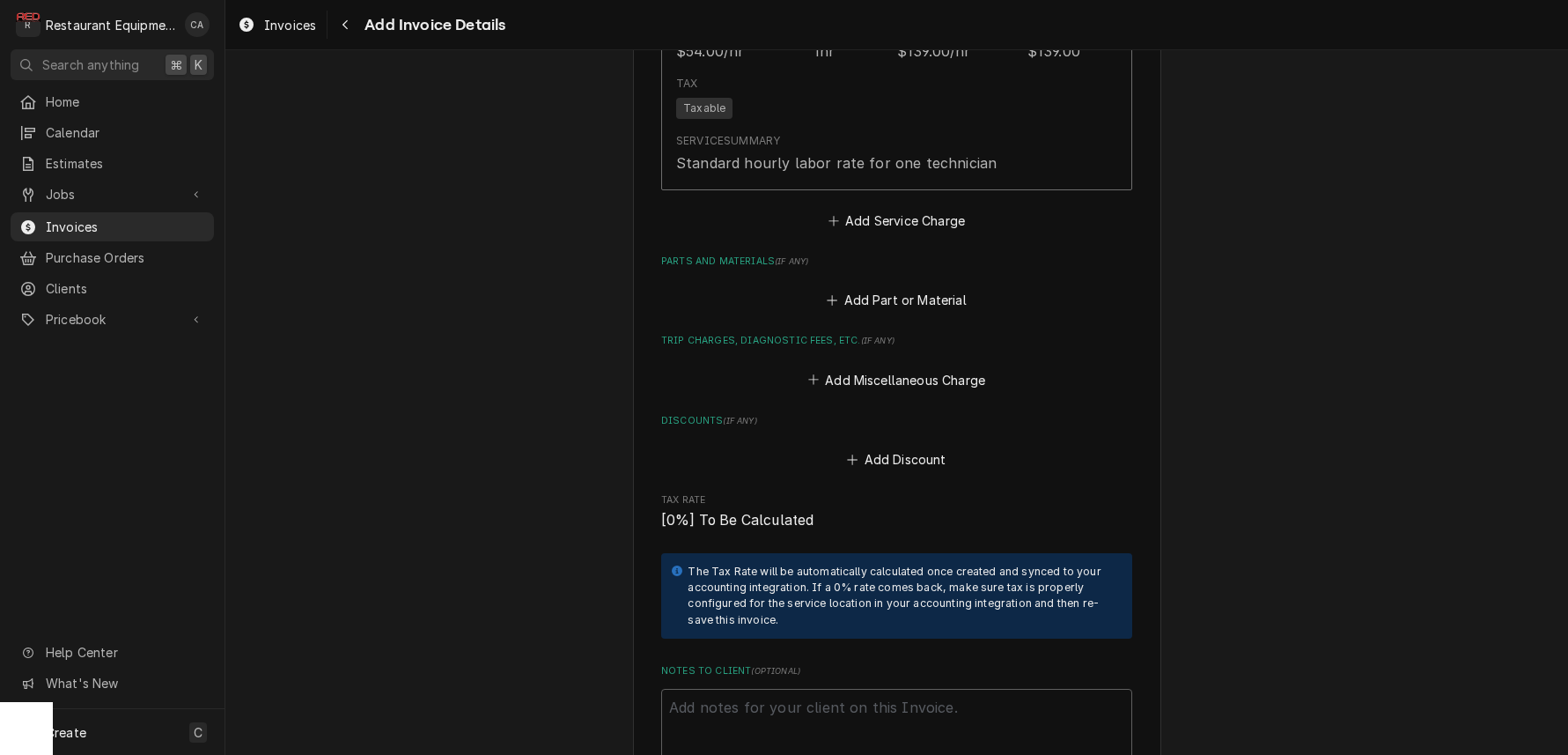
scroll to position [2613, 0]
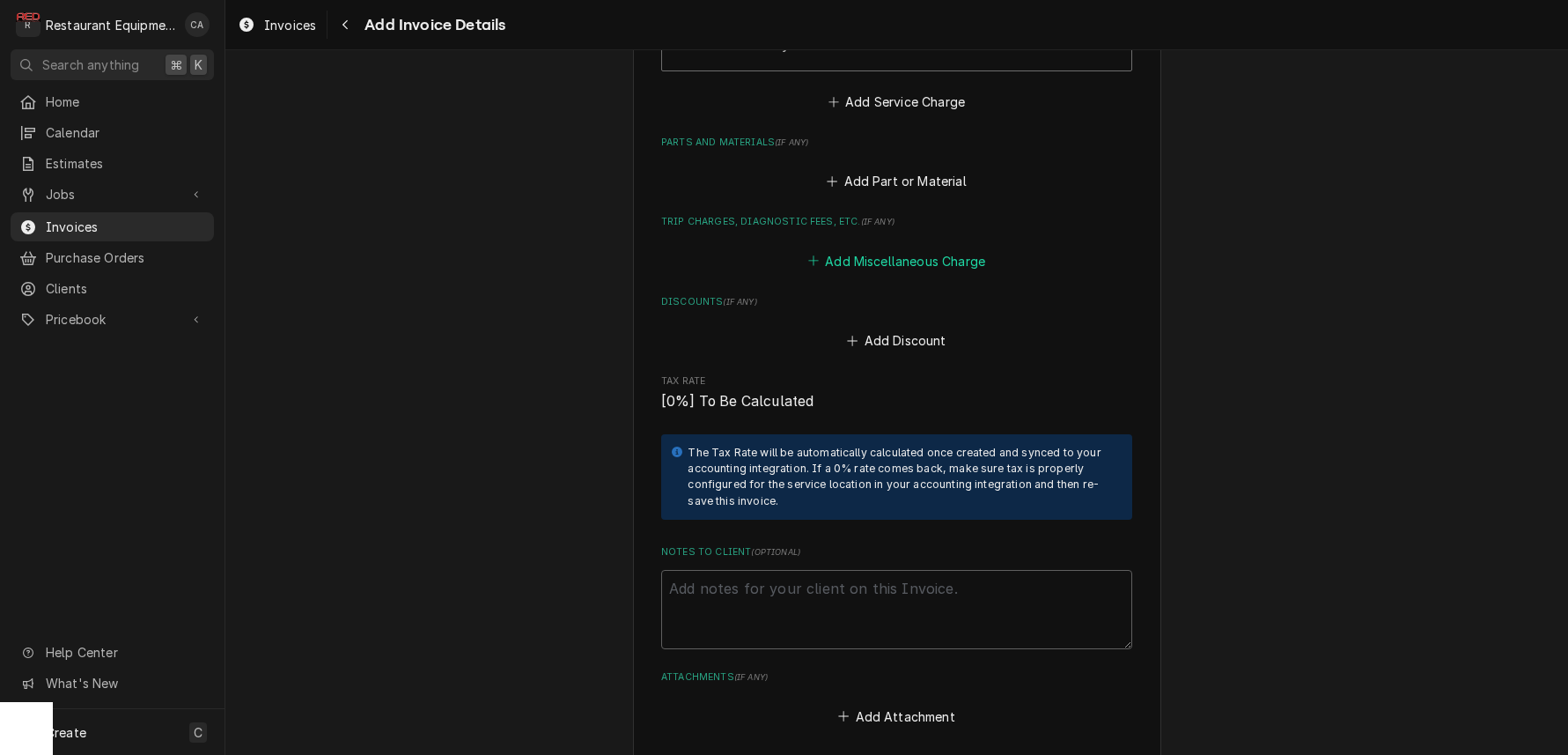
click at [881, 248] on button "Add Miscellaneous Charge" at bounding box center [896, 260] width 183 height 25
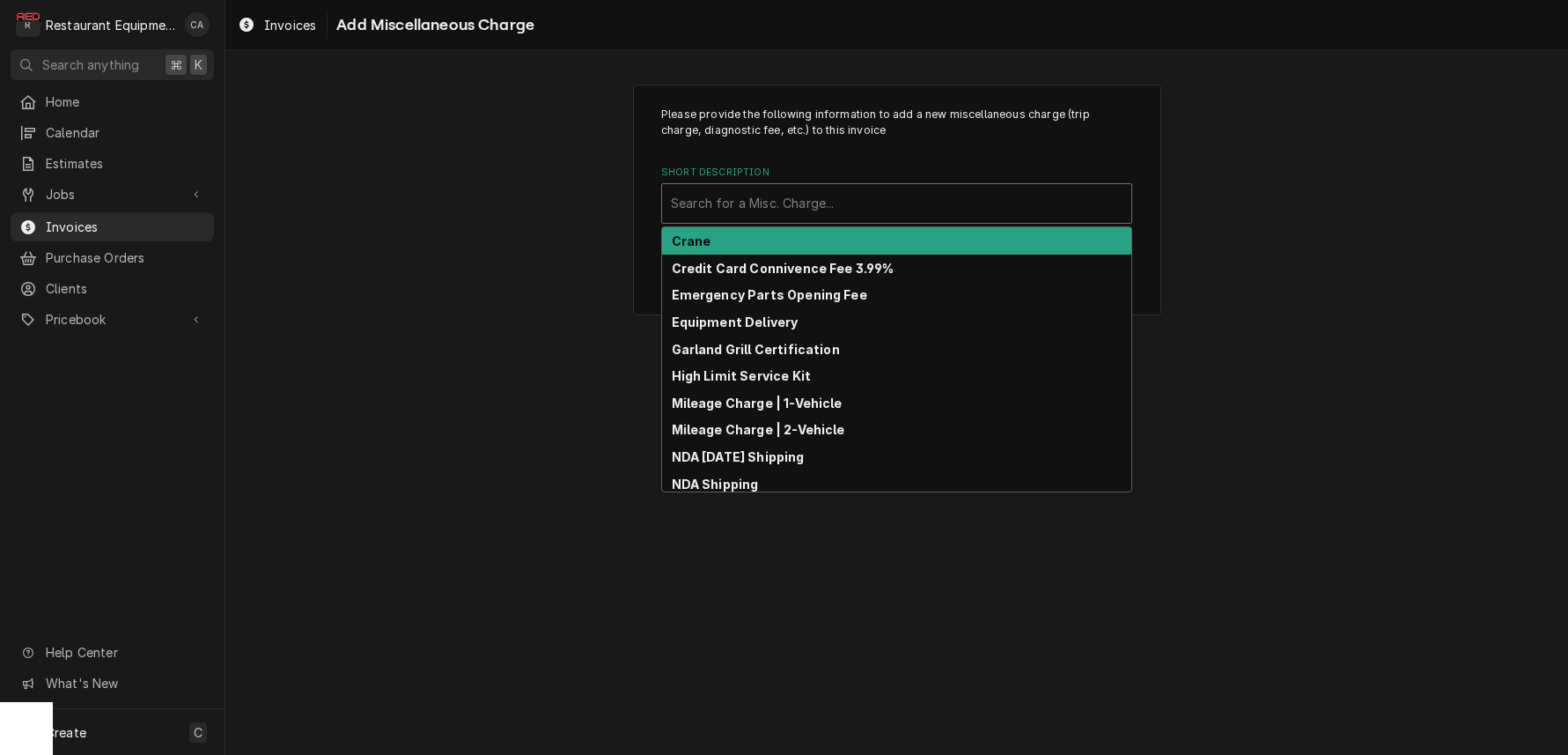
click at [721, 196] on div "Search for a Misc. Charge..." at bounding box center [897, 203] width 452 height 18
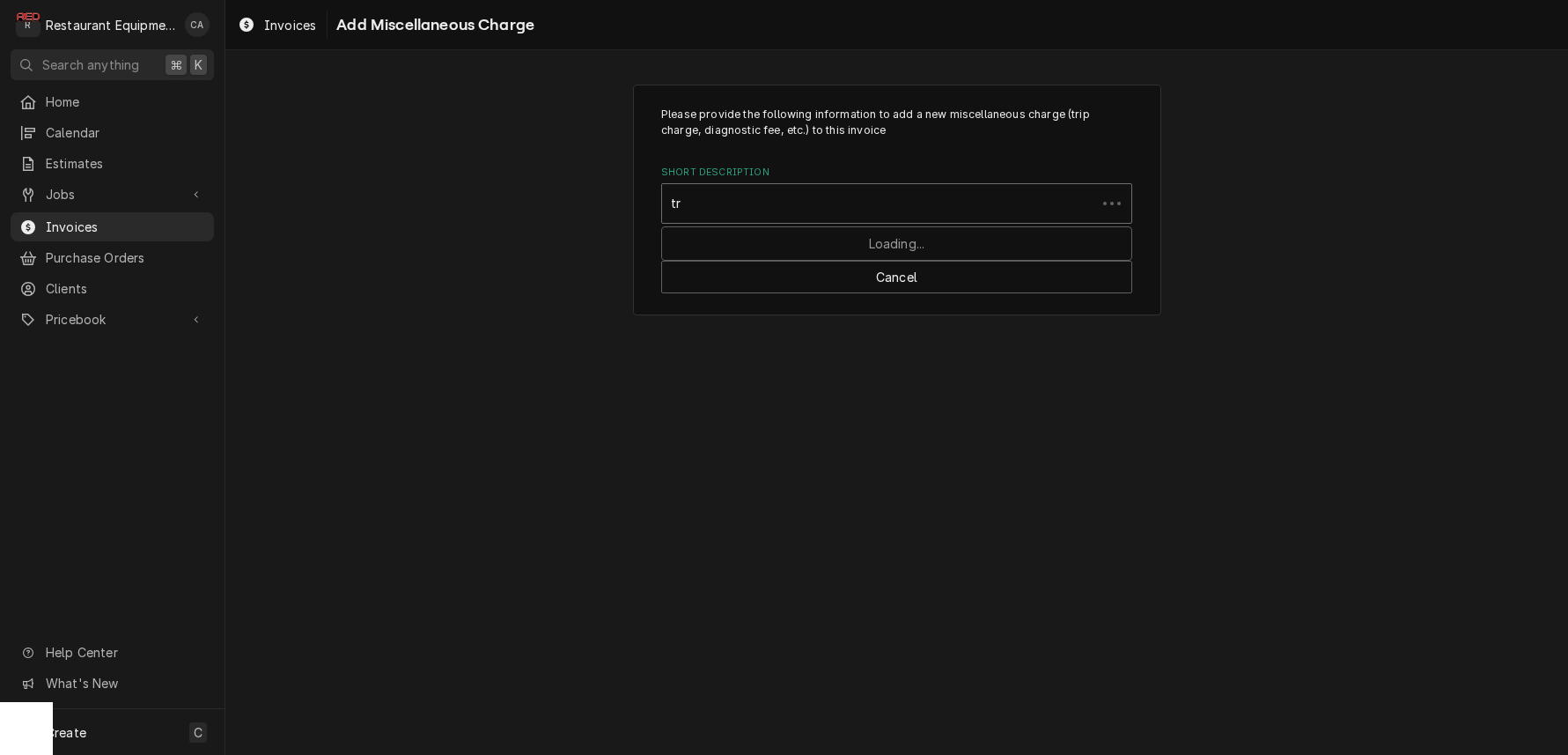
type input "tru"
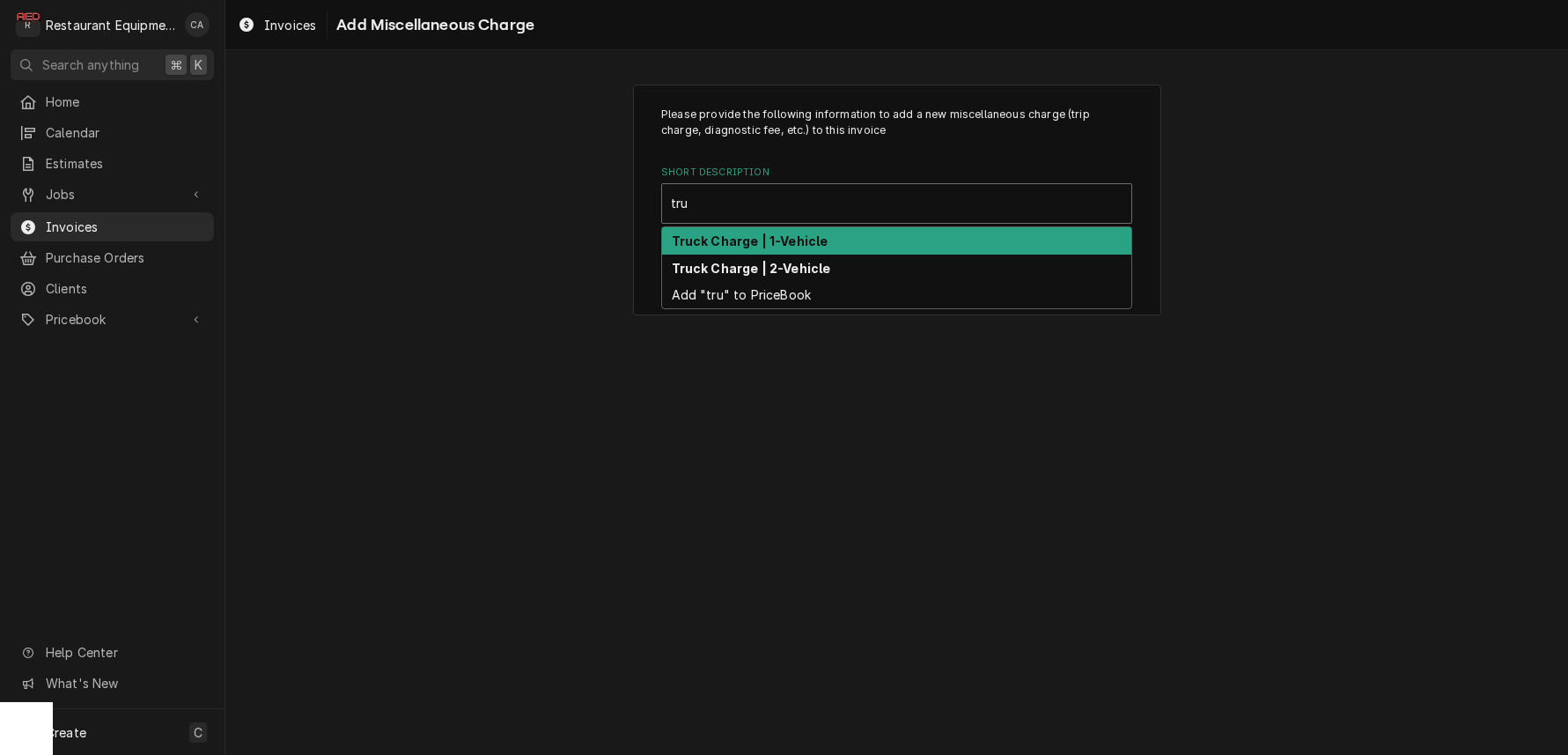
drag, startPoint x: 769, startPoint y: 244, endPoint x: 819, endPoint y: 357, distance: 123.6
click at [772, 244] on strong "Truck Charge | 1-Vehicle" at bounding box center [750, 241] width 156 height 15
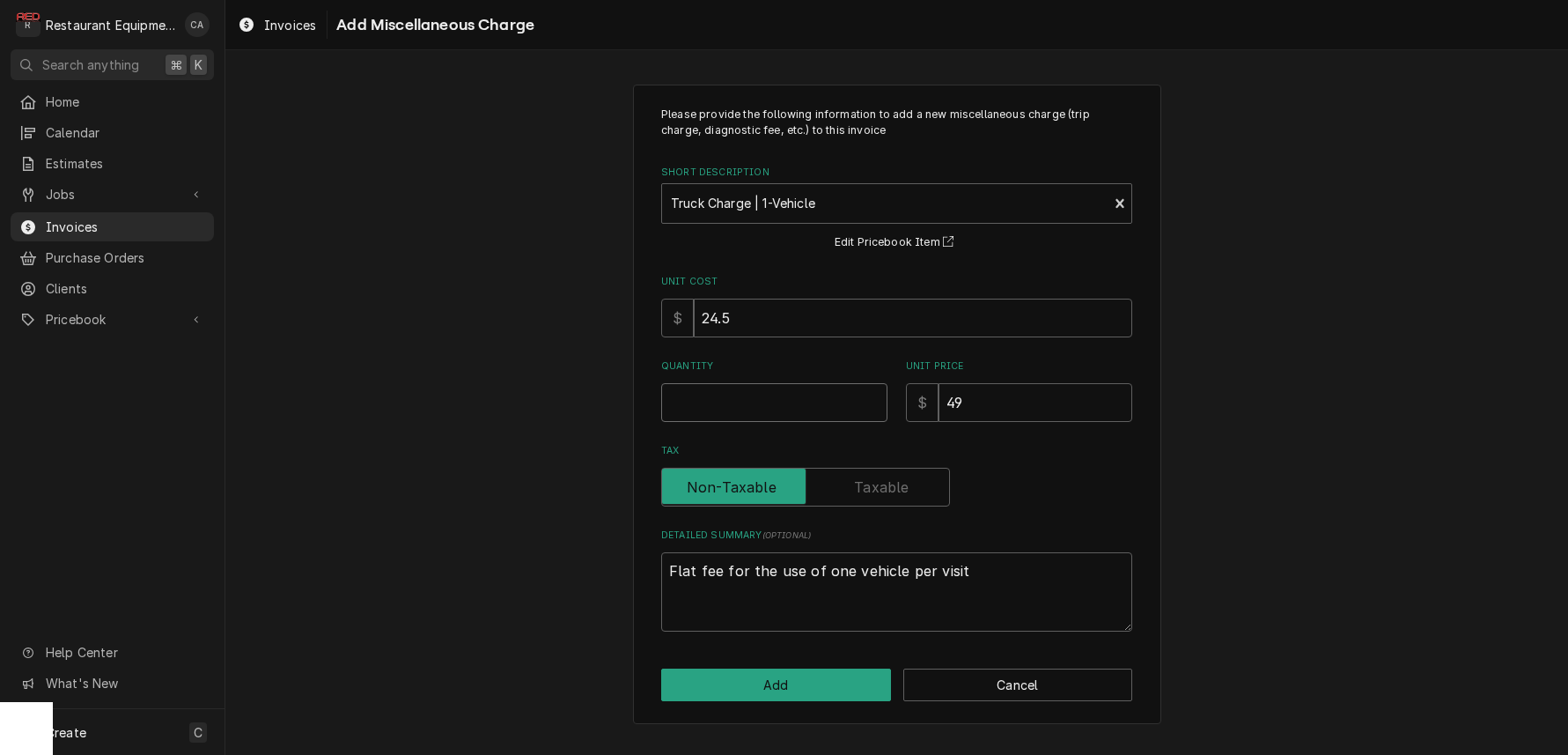
click at [759, 403] on input "Quantity" at bounding box center [774, 402] width 226 height 39
click at [763, 400] on input "Quantity" at bounding box center [774, 402] width 226 height 39
click at [709, 408] on input "Quantity" at bounding box center [774, 402] width 226 height 39
type textarea "x"
type input "1"
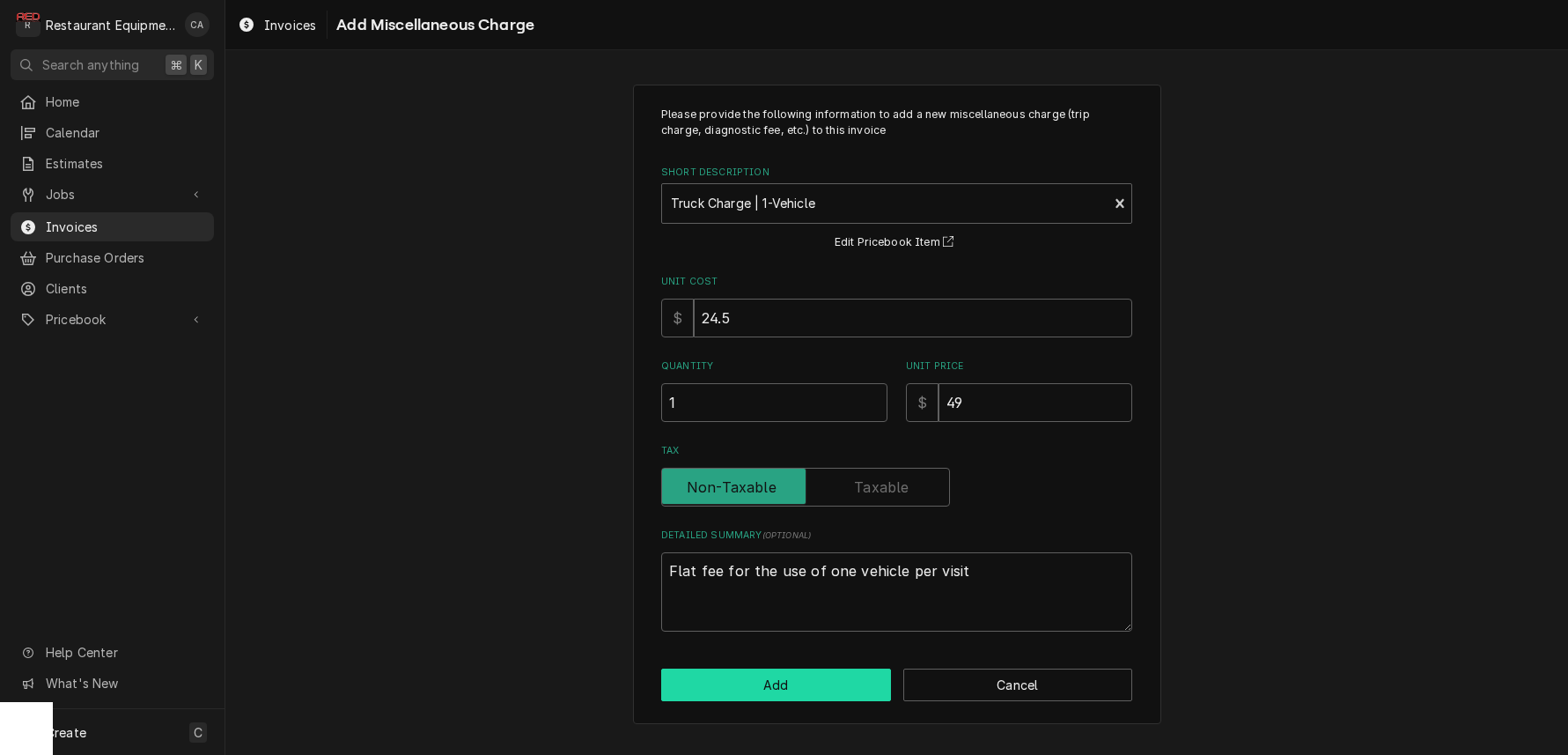
click at [766, 678] on button "Add" at bounding box center [776, 685] width 230 height 33
type textarea "x"
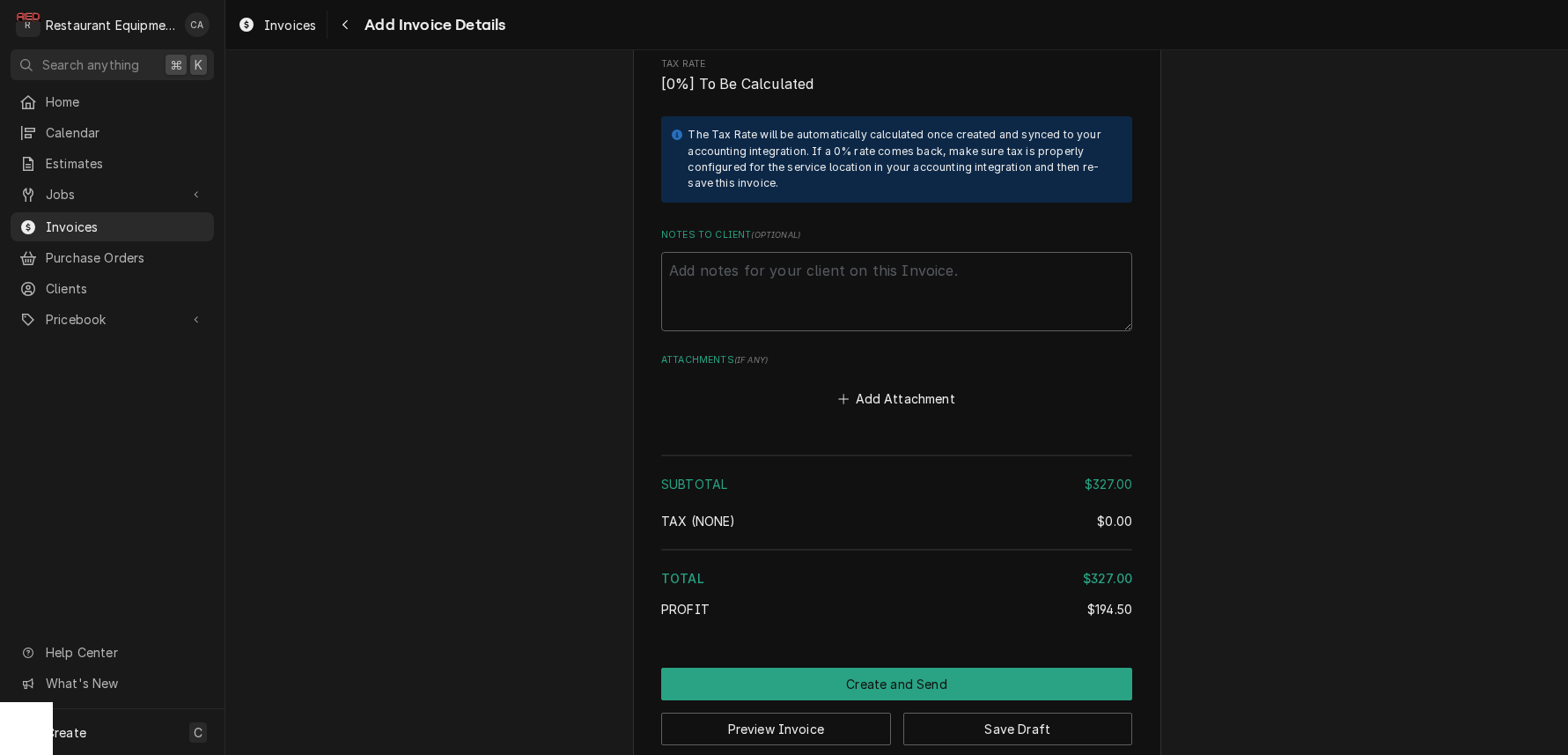
drag, startPoint x: 877, startPoint y: 374, endPoint x: 866, endPoint y: 423, distance: 50.2
click at [877, 387] on button "Add Attachment" at bounding box center [898, 398] width 124 height 25
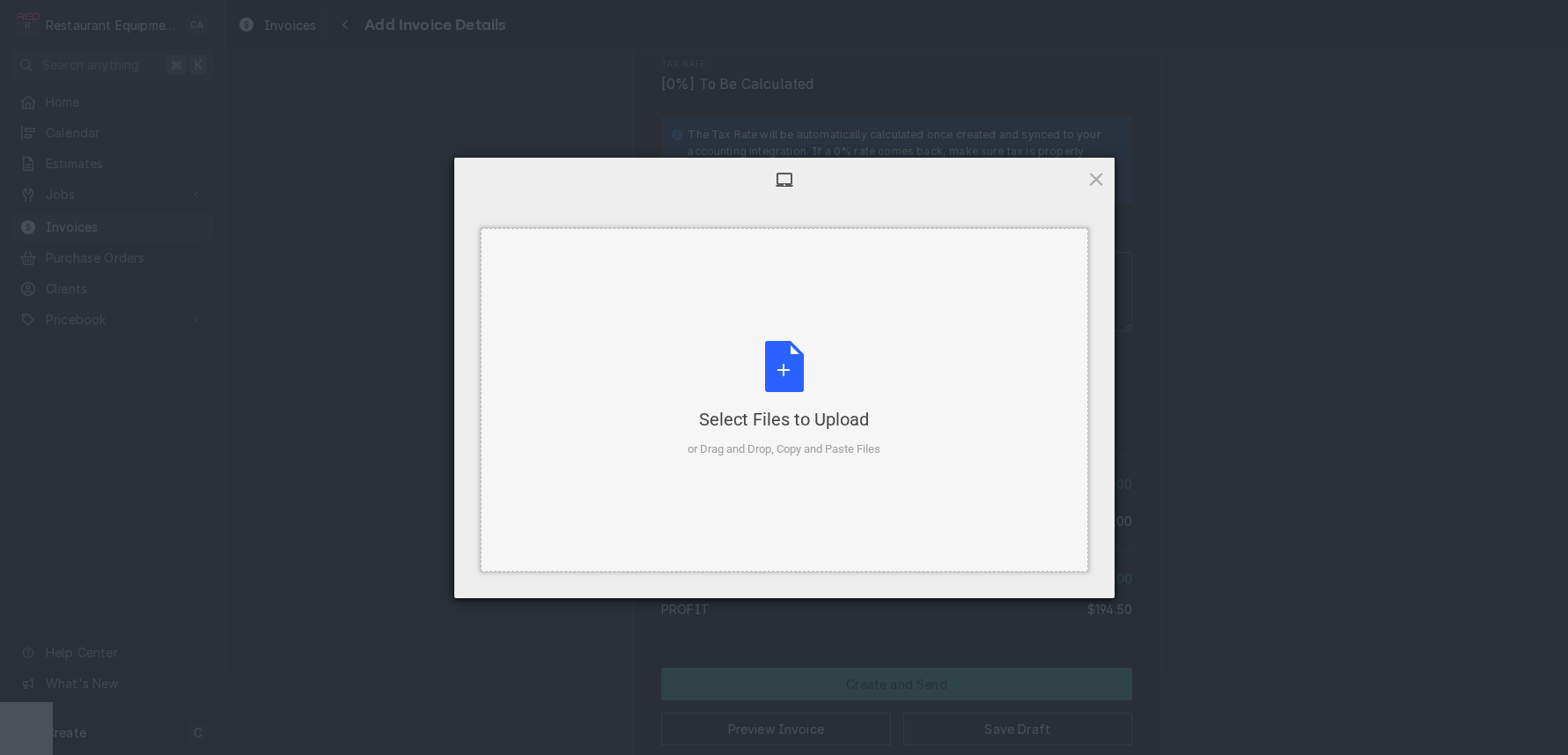
click at [749, 324] on div "Select Files to Upload or Drag and Drop, Copy and Paste Files" at bounding box center [785, 400] width 608 height 344
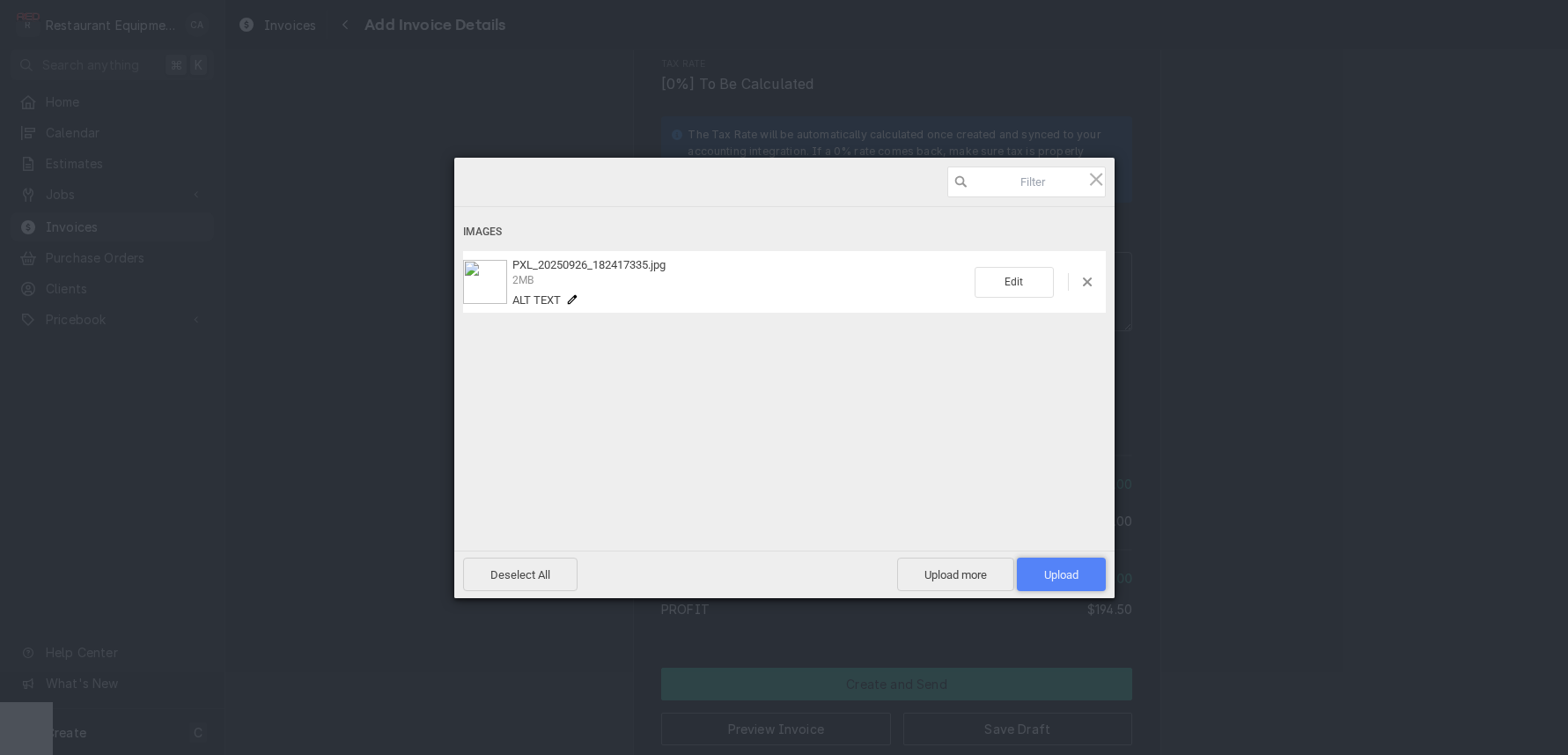
click at [1053, 572] on span "Upload 1" at bounding box center [1061, 574] width 35 height 14
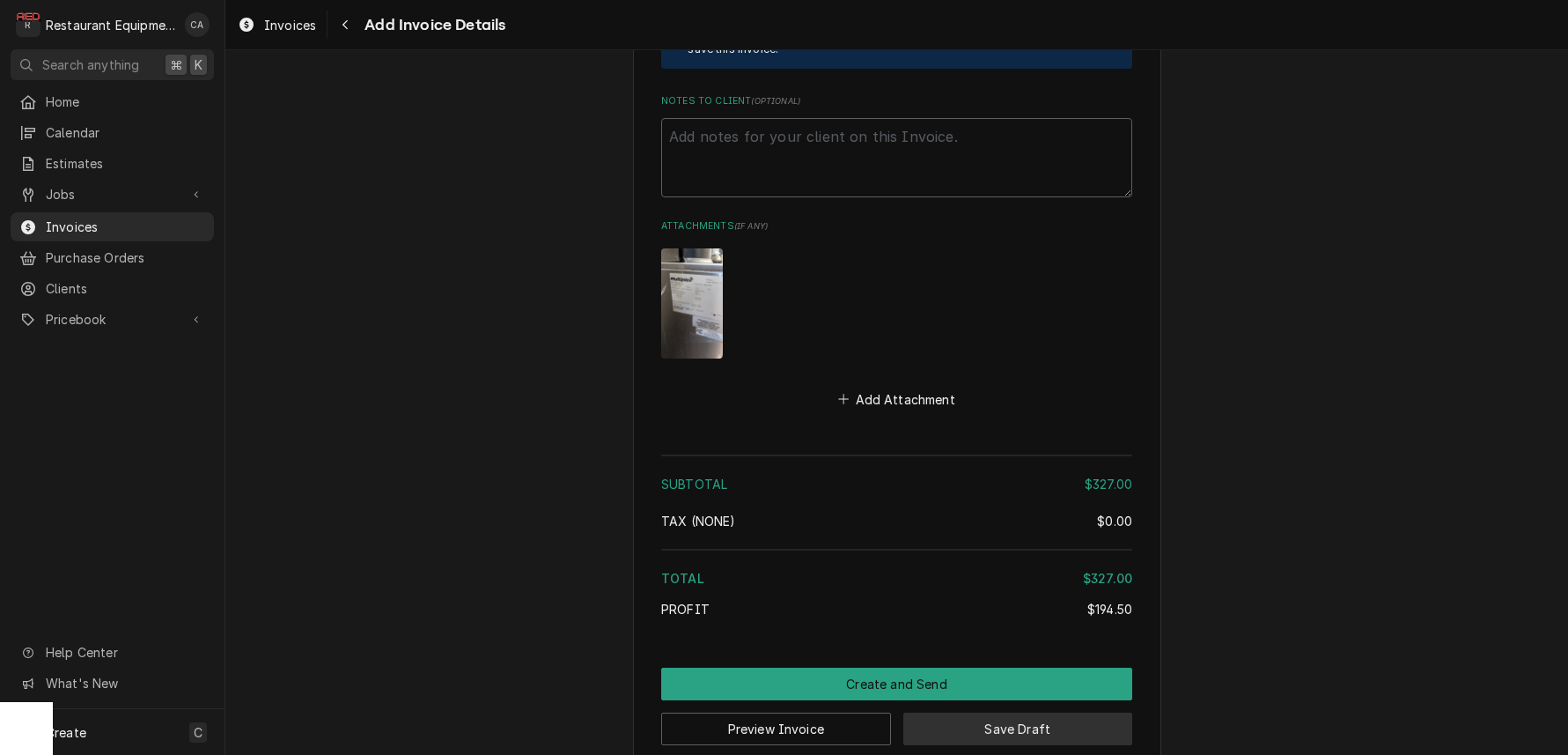
click at [1019, 712] on button "Save Draft" at bounding box center [1018, 729] width 230 height 33
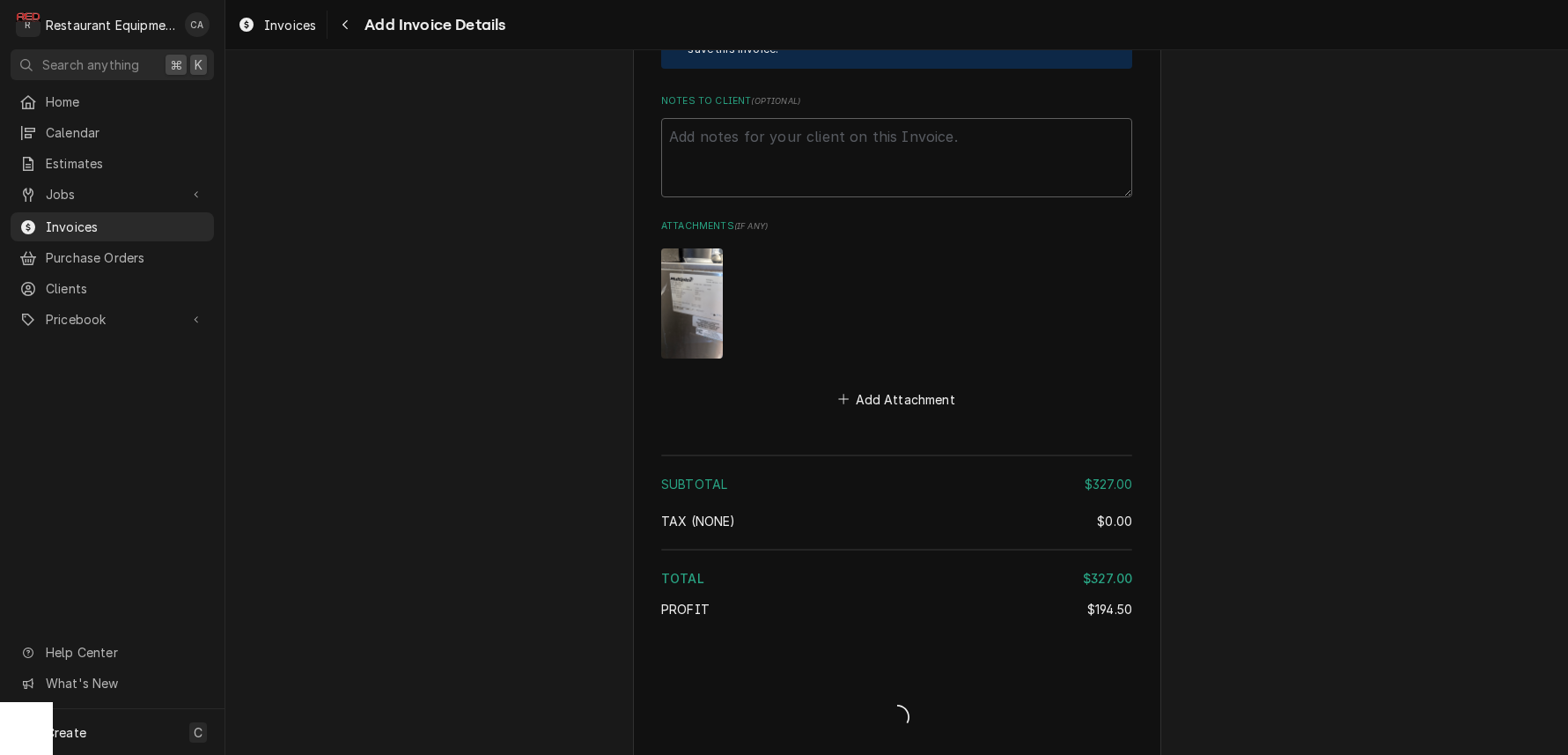
type textarea "x"
